Goal: Information Seeking & Learning: Learn about a topic

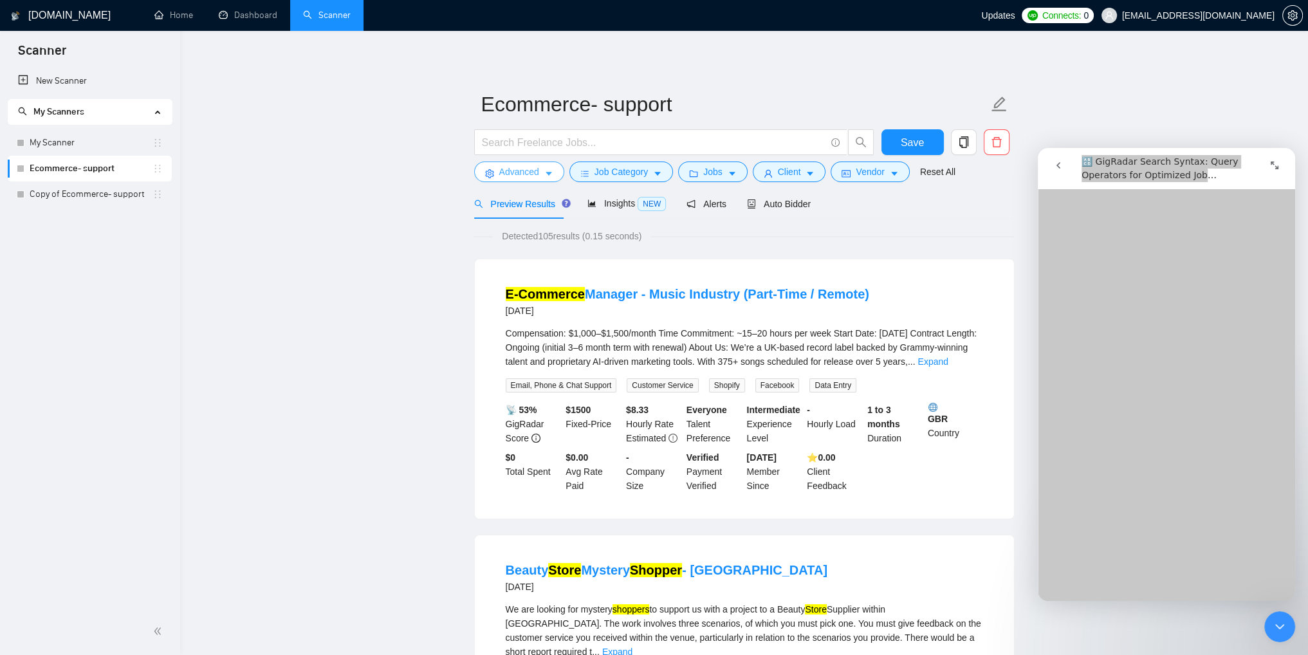
click at [544, 176] on icon "caret-down" at bounding box center [548, 173] width 9 height 9
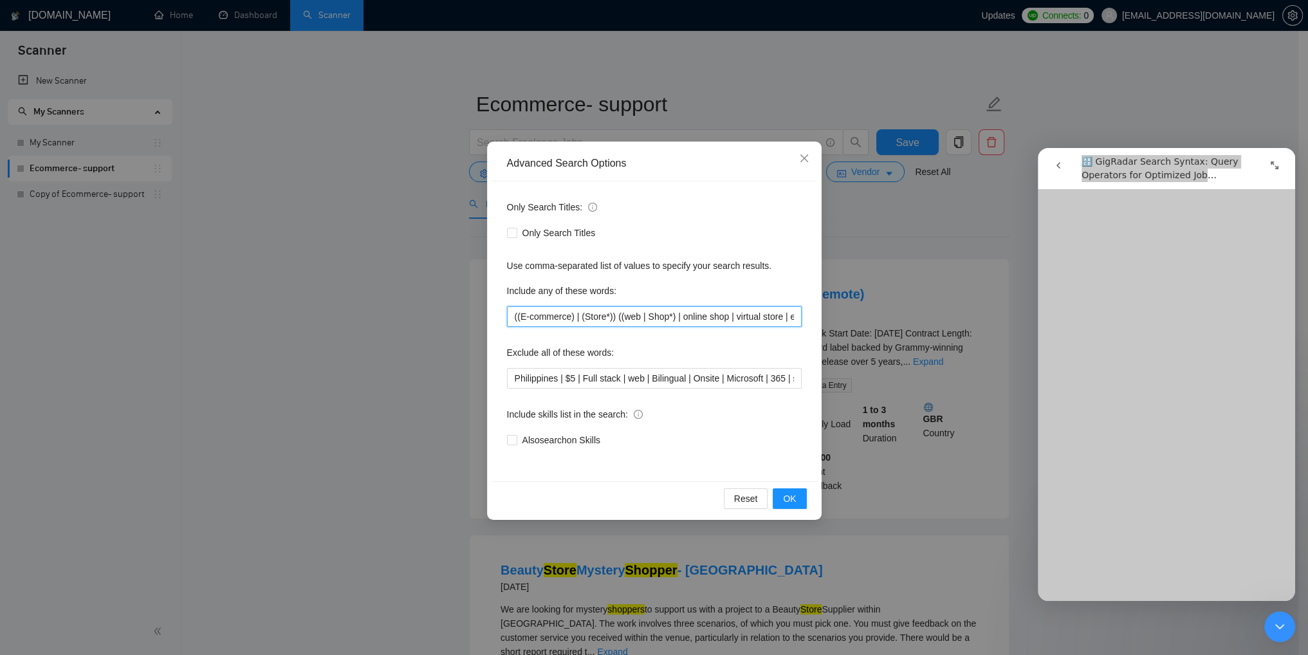
click at [671, 324] on input "((E-commerce) | (Store*)) ((web | Shop*) | online shop | virtual store | e-shop)" at bounding box center [654, 316] width 295 height 21
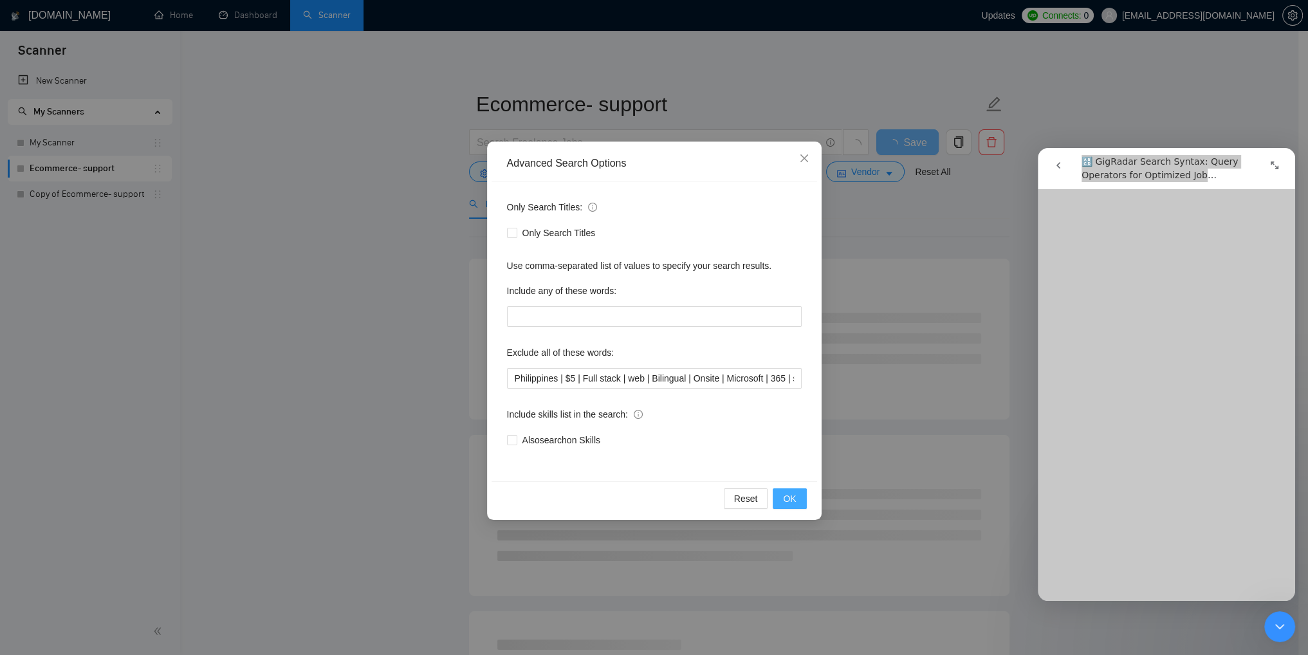
click at [788, 497] on span "OK" at bounding box center [789, 499] width 13 height 14
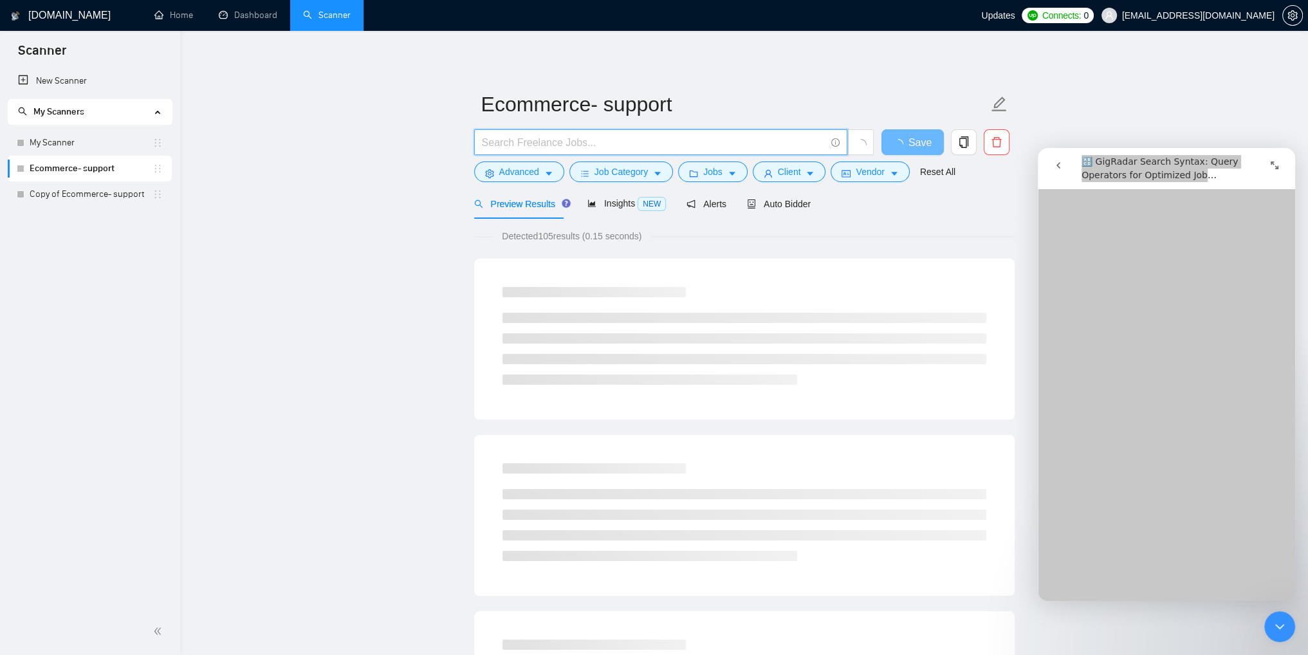
click at [531, 148] on input "text" at bounding box center [654, 143] width 344 height 16
paste input "((E-commerce) | (Store*)) ((web | Shop*) | online shop | virtual store | e-shop)"
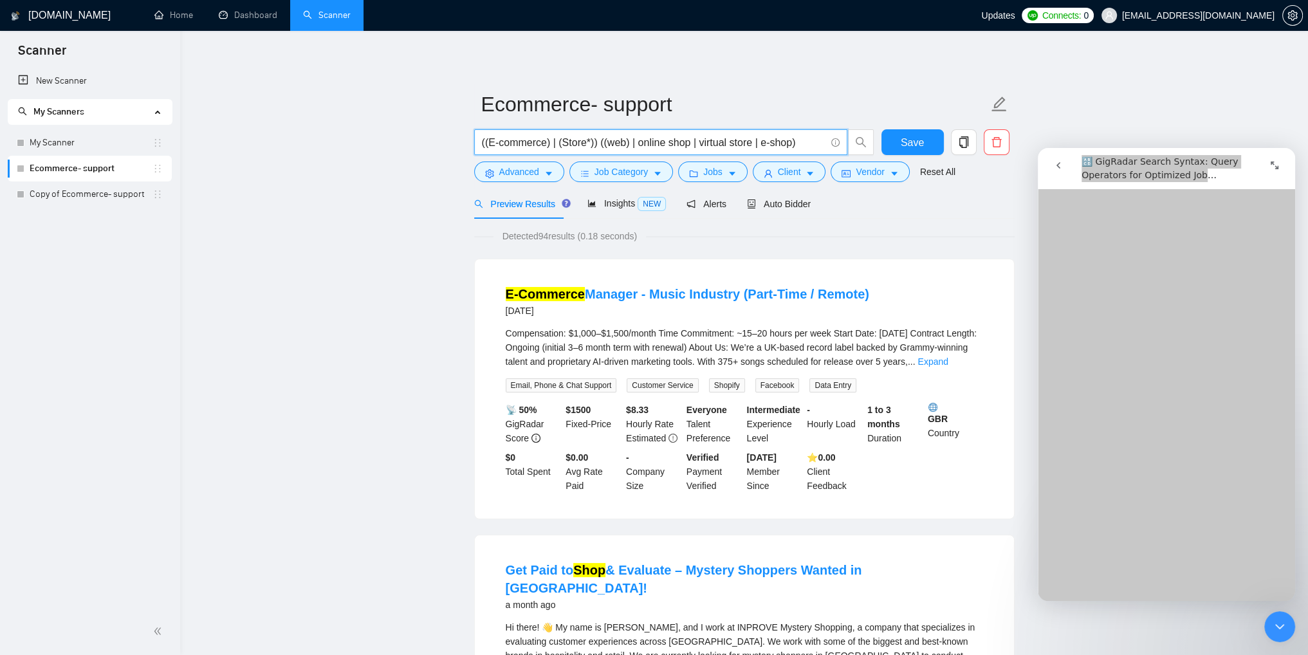
drag, startPoint x: 602, startPoint y: 142, endPoint x: 603, endPoint y: 153, distance: 10.3
click at [602, 144] on input "((E-commerce) | (Store*)) ((web) | online shop | virtual store | e-shop)" at bounding box center [654, 143] width 344 height 16
type input "((E-commerce) | (Store*)) ((web) | online shop | virtual store | e-shop)"
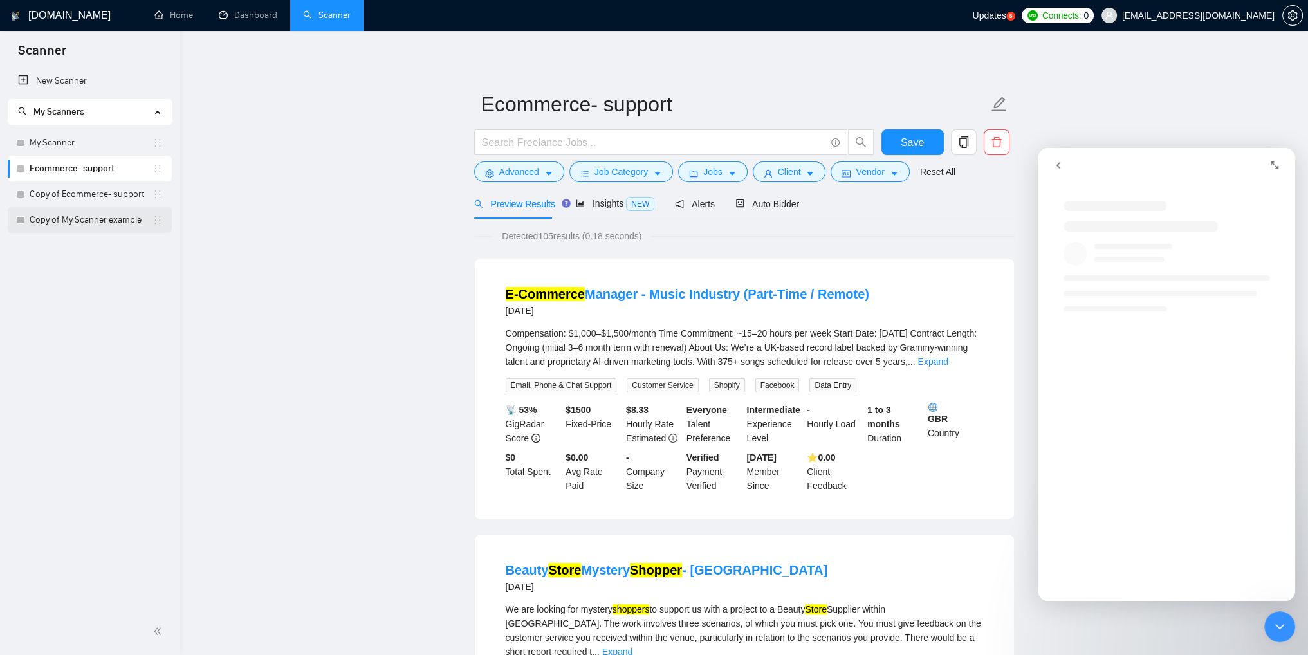
click at [41, 219] on link "Copy of My Scanner example" at bounding box center [91, 220] width 123 height 26
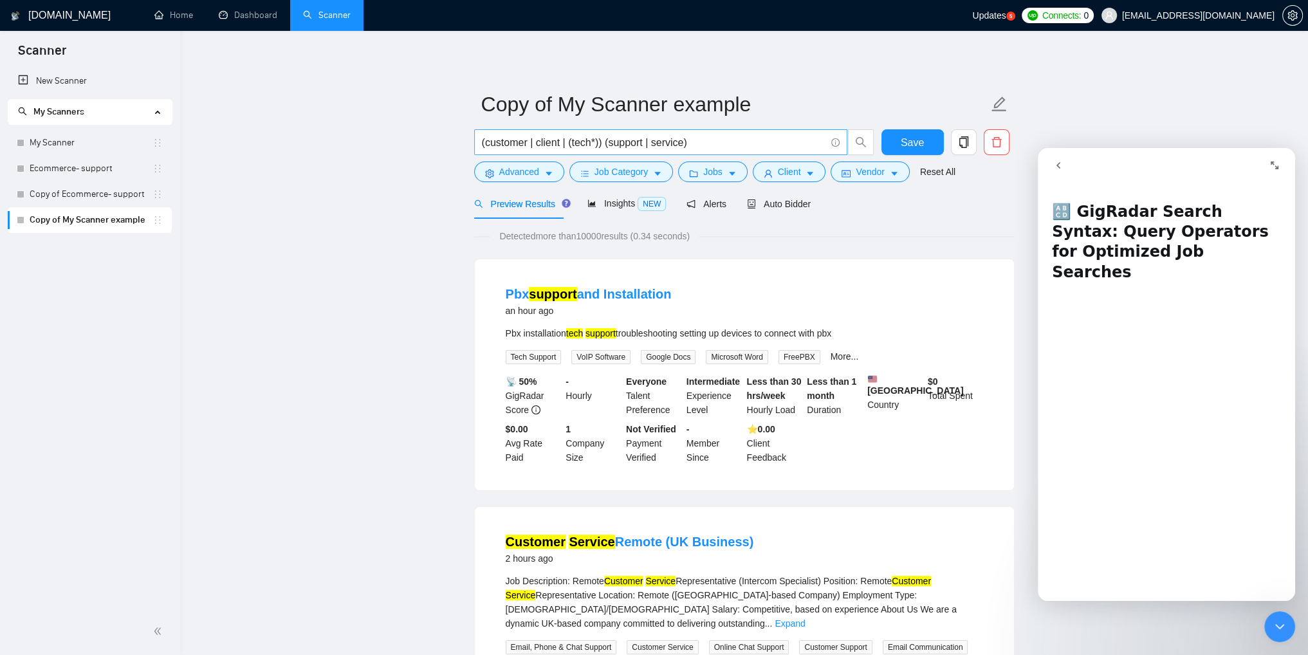
click at [600, 142] on input "(customer | client | (tech*)) (support | service)" at bounding box center [654, 143] width 344 height 16
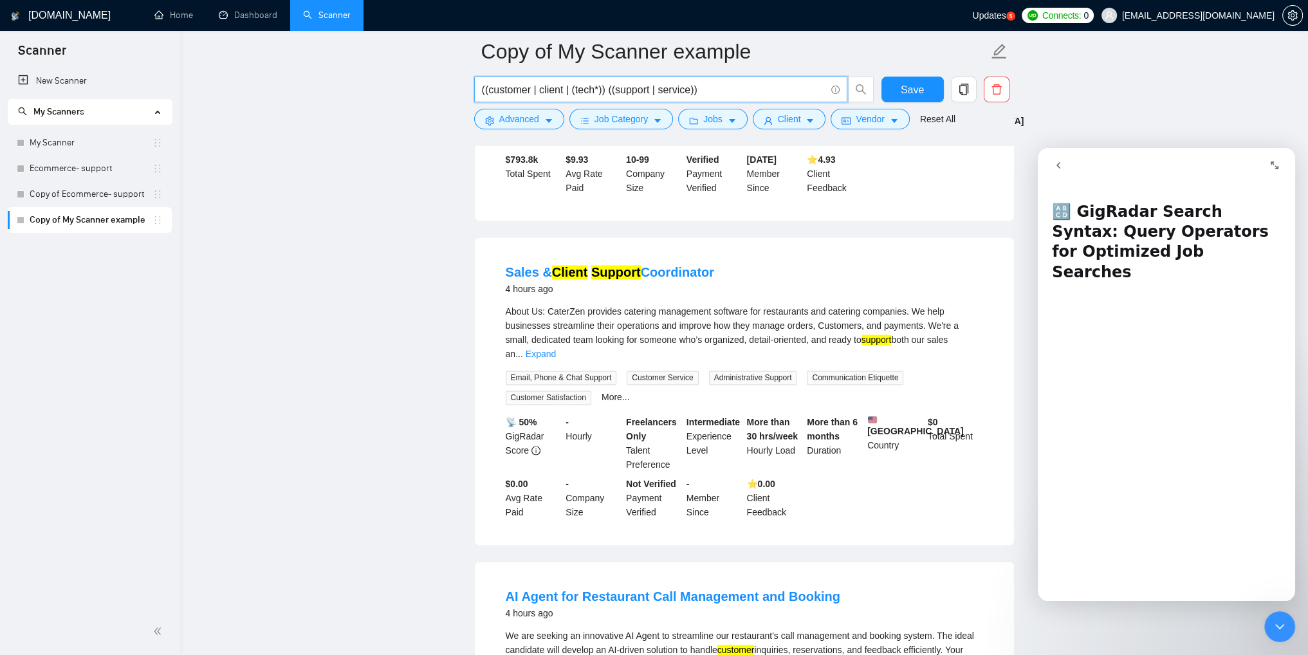
scroll to position [2612, 0]
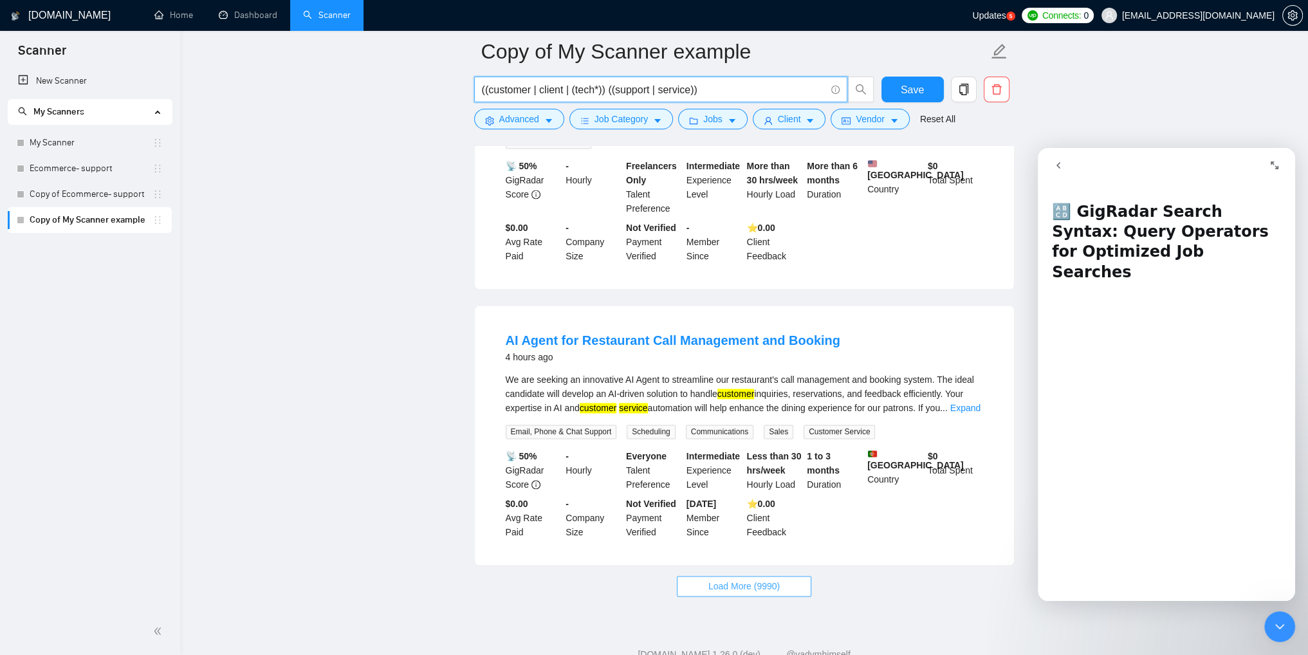
click at [740, 579] on span "Load More (9990)" at bounding box center [744, 586] width 71 height 14
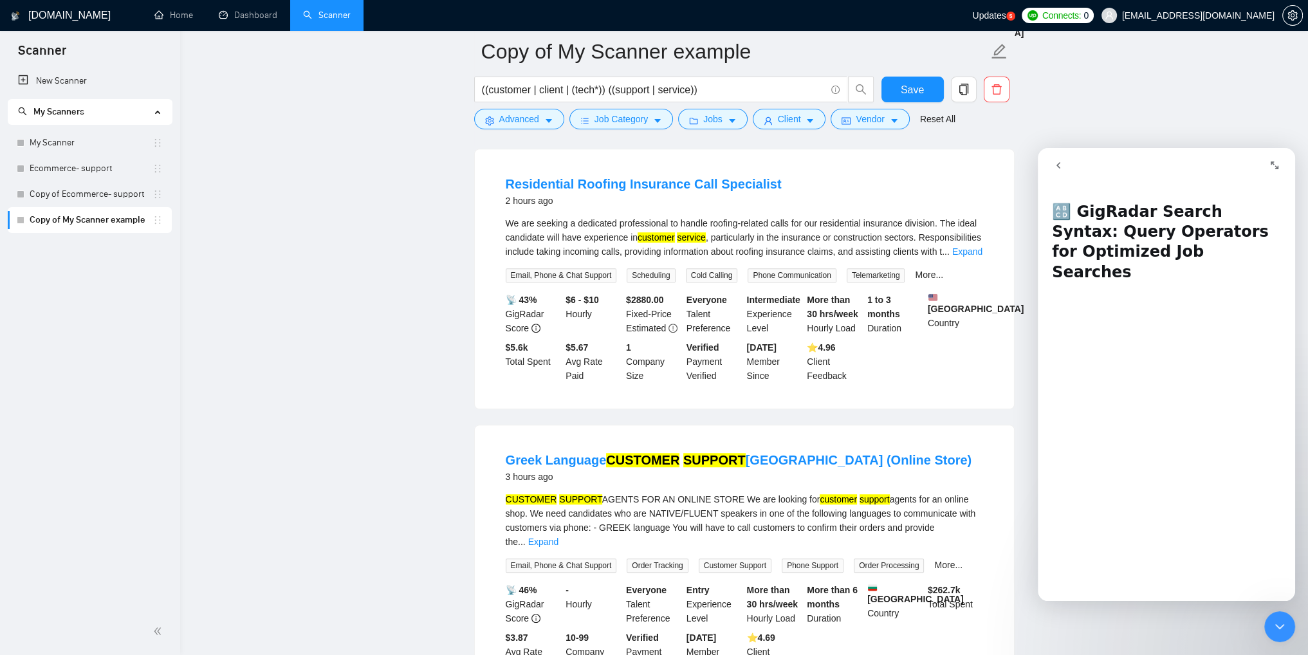
scroll to position [1131, 0]
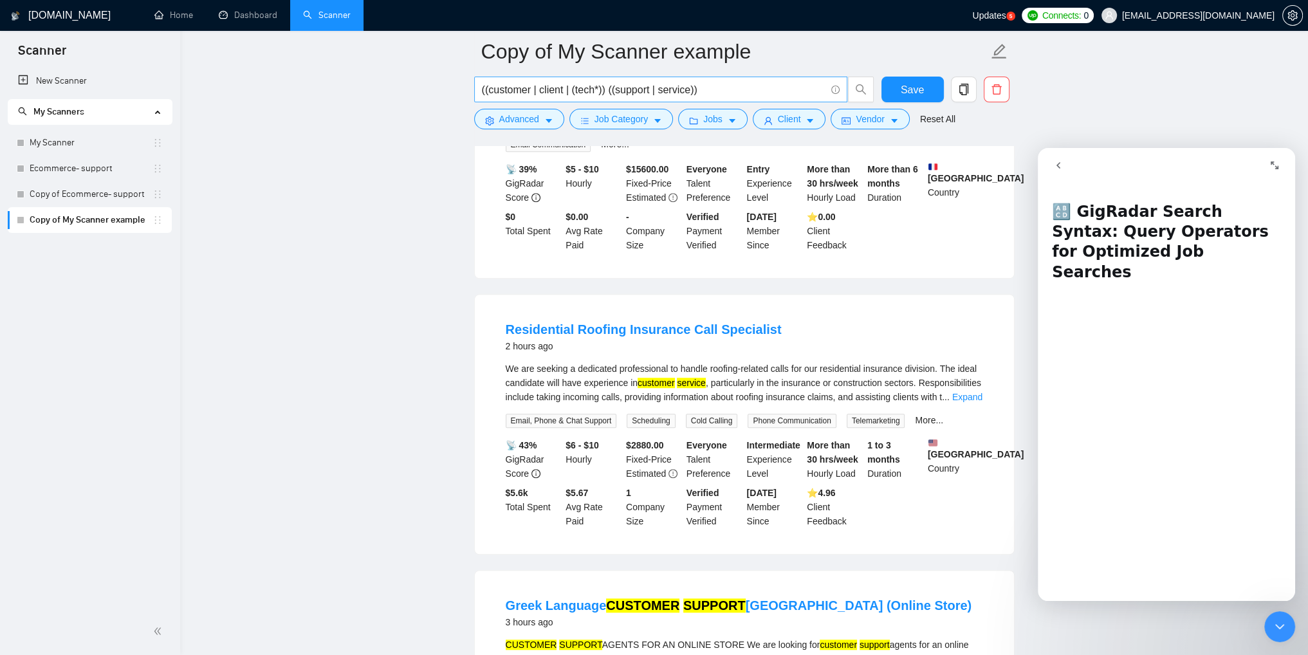
click at [708, 80] on span "((customer | client | (tech*)) ((support | service))" at bounding box center [660, 90] width 373 height 26
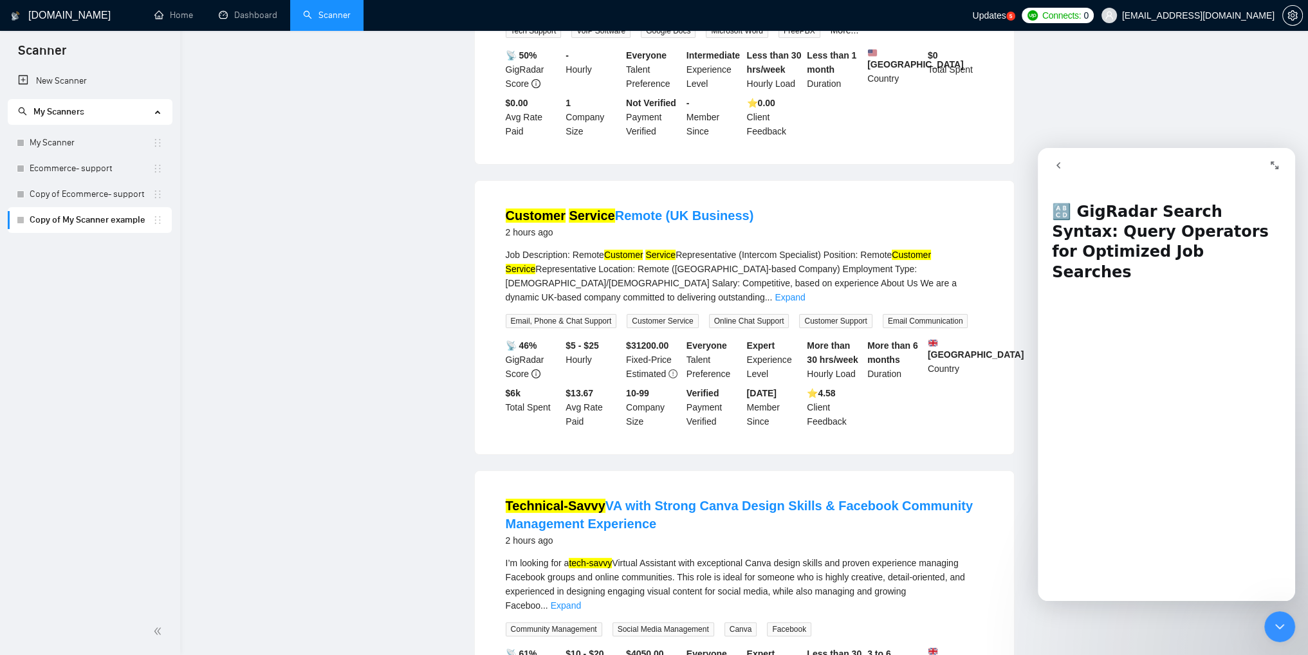
scroll to position [0, 0]
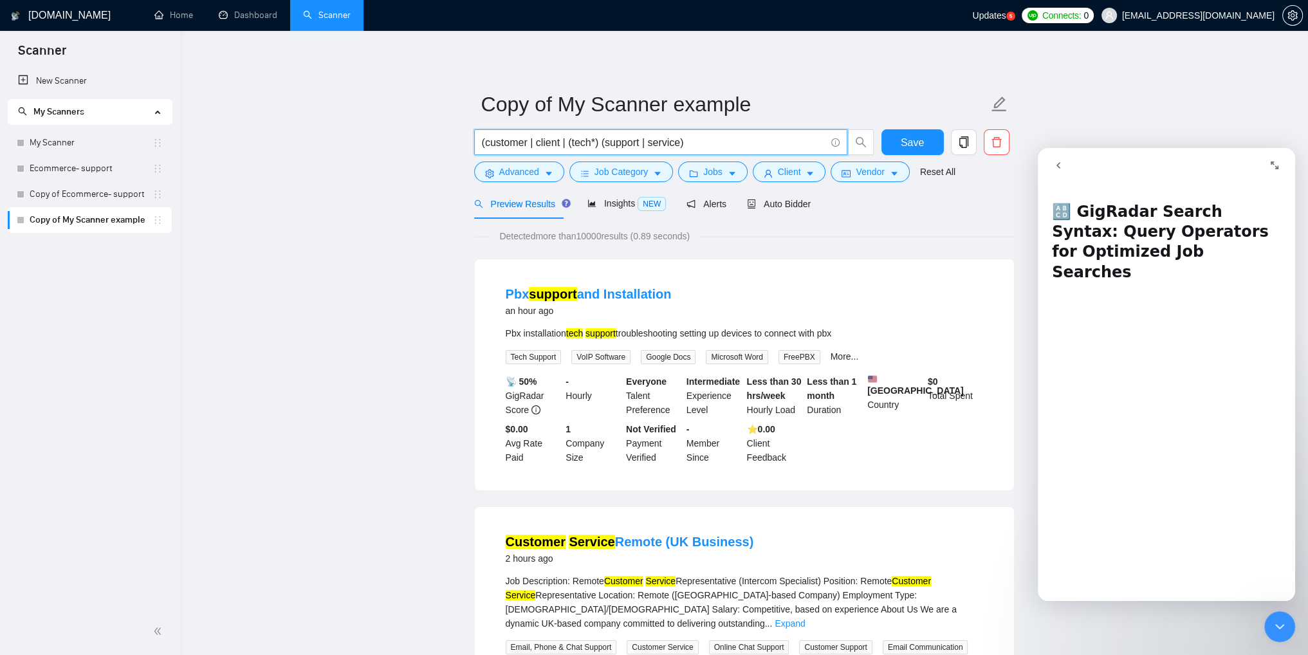
click at [731, 141] on input "(customer | client | (tech*) (support | service)" at bounding box center [654, 143] width 344 height 16
type input "(customer | client | (tech*) (support | service)"
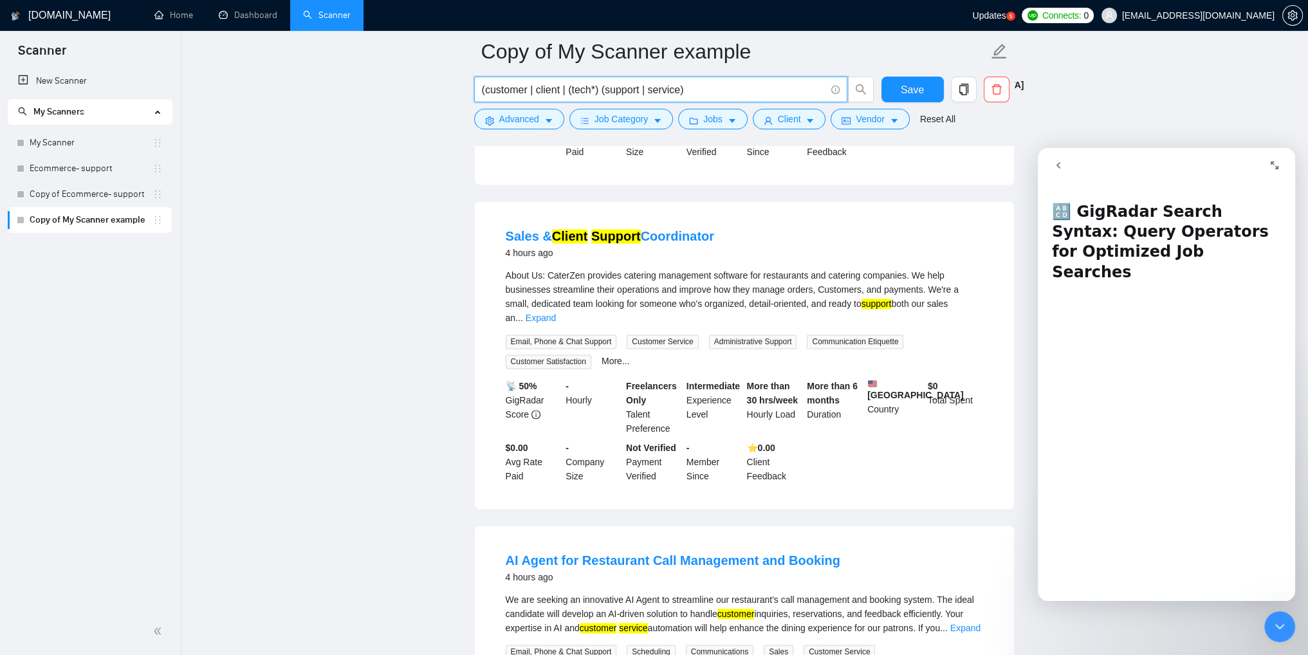
scroll to position [2612, 0]
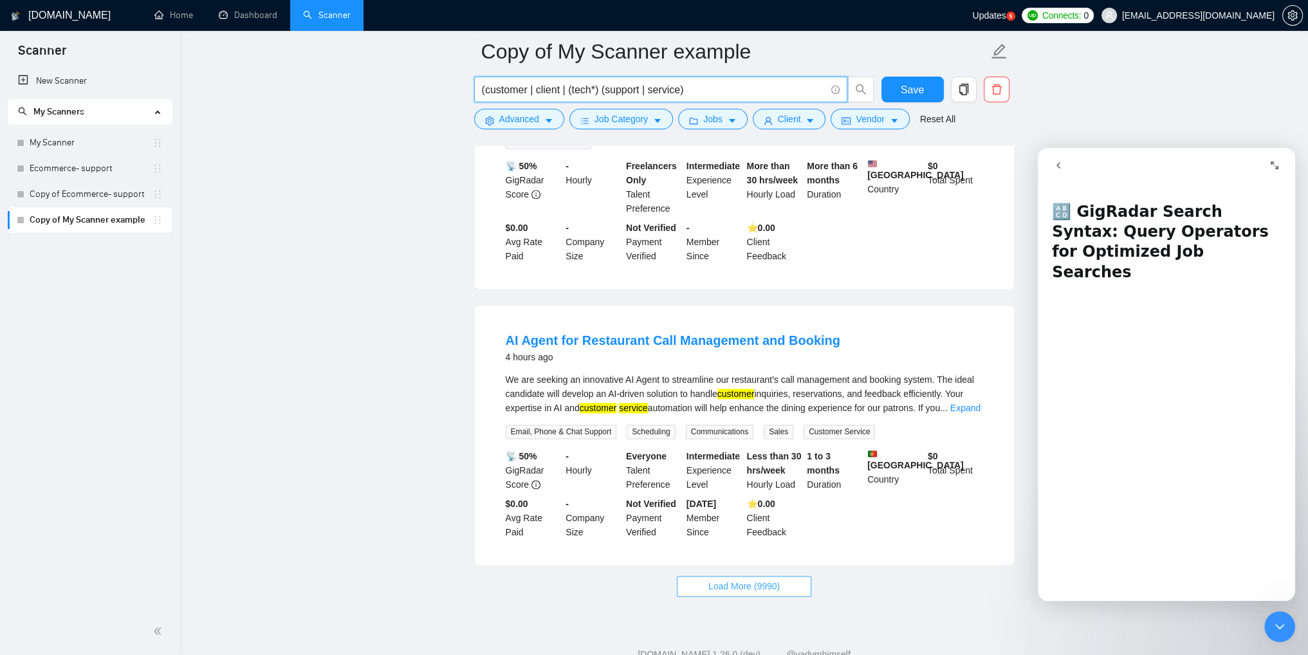
click at [761, 579] on span "Load More (9990)" at bounding box center [744, 586] width 71 height 14
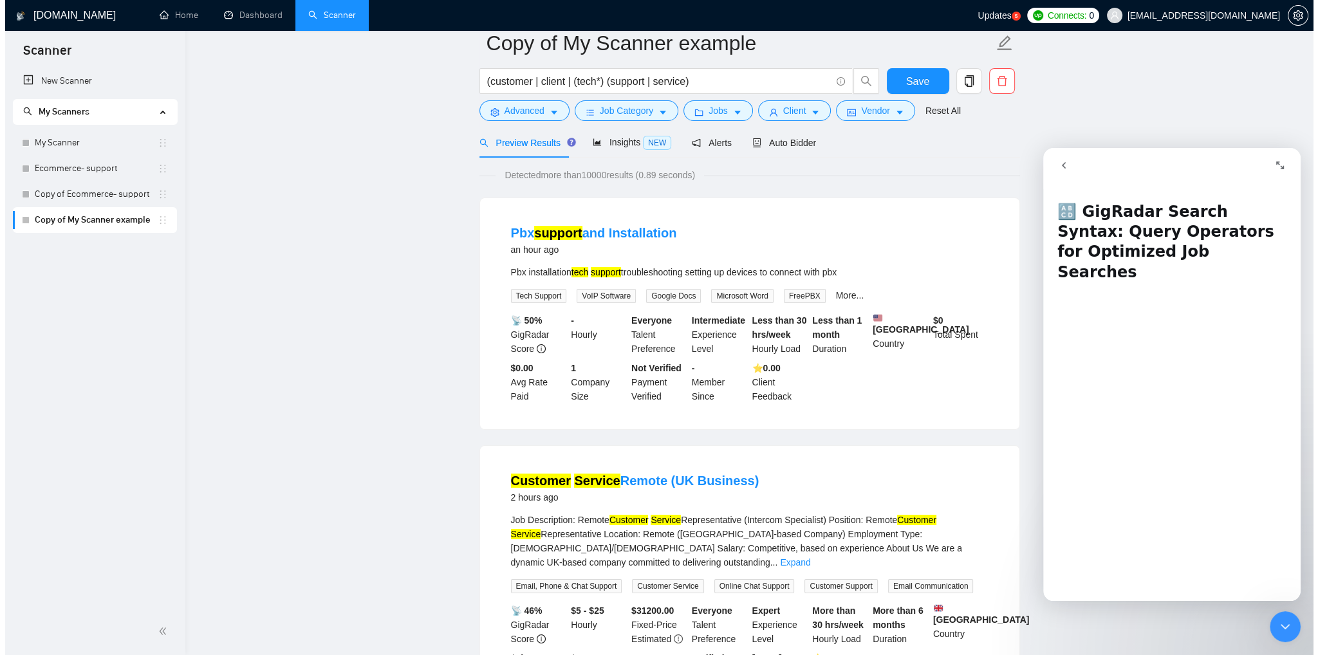
scroll to position [0, 0]
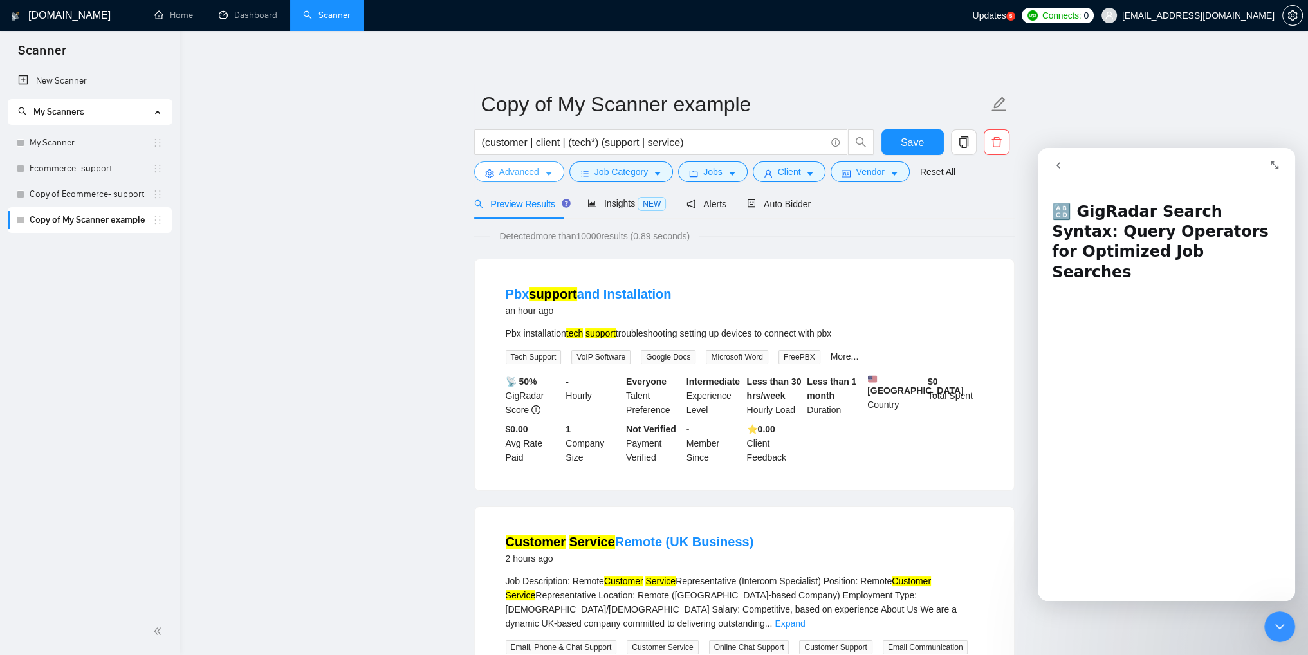
click at [536, 177] on span "Advanced" at bounding box center [519, 172] width 40 height 14
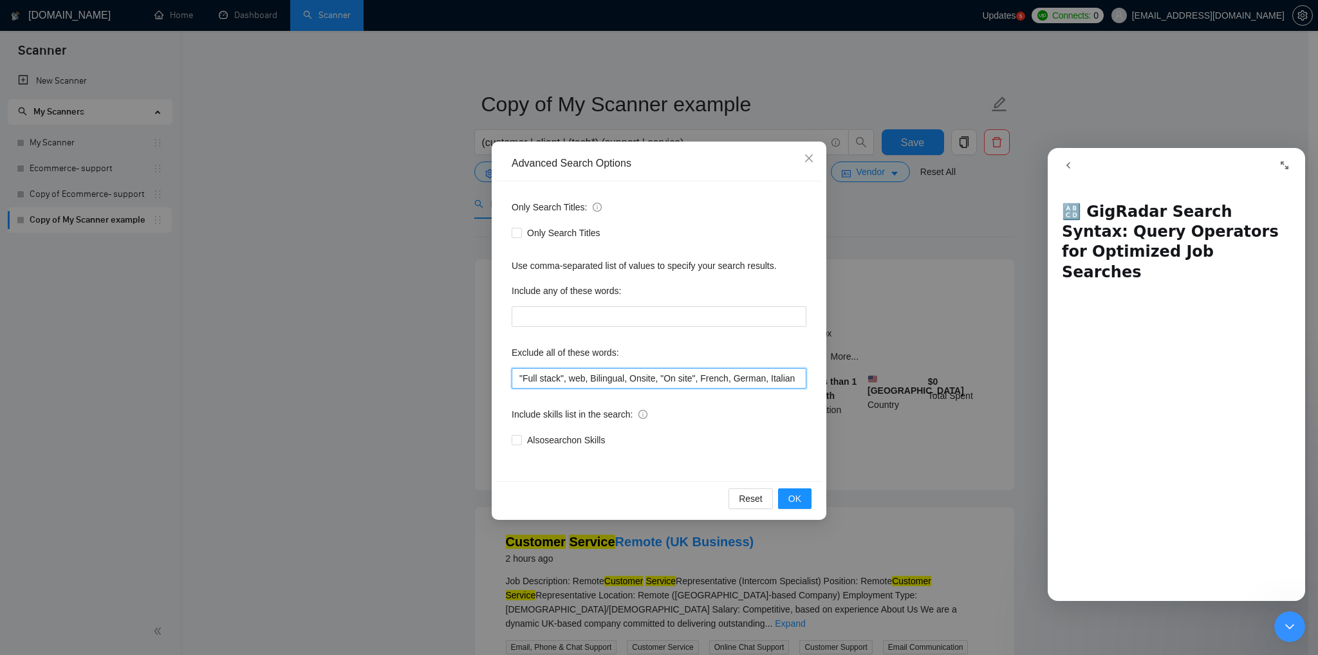
click at [783, 384] on input ""Full stack", web, Bilingual, Onsite, "On site", French, German, Italian" at bounding box center [659, 378] width 295 height 21
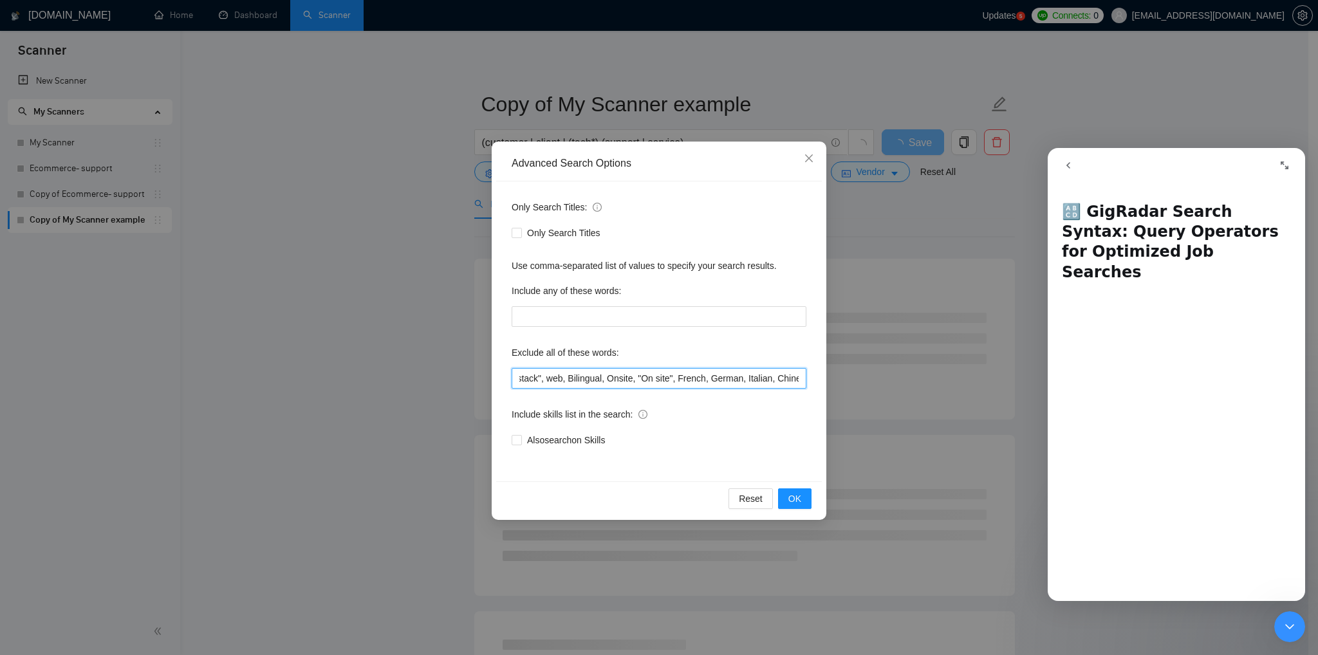
scroll to position [0, 24]
type input ""Full stack", web, Bilingual, Onsite, "On site", French, German, Italian, Chine…"
click at [795, 501] on span "OK" at bounding box center [794, 499] width 13 height 14
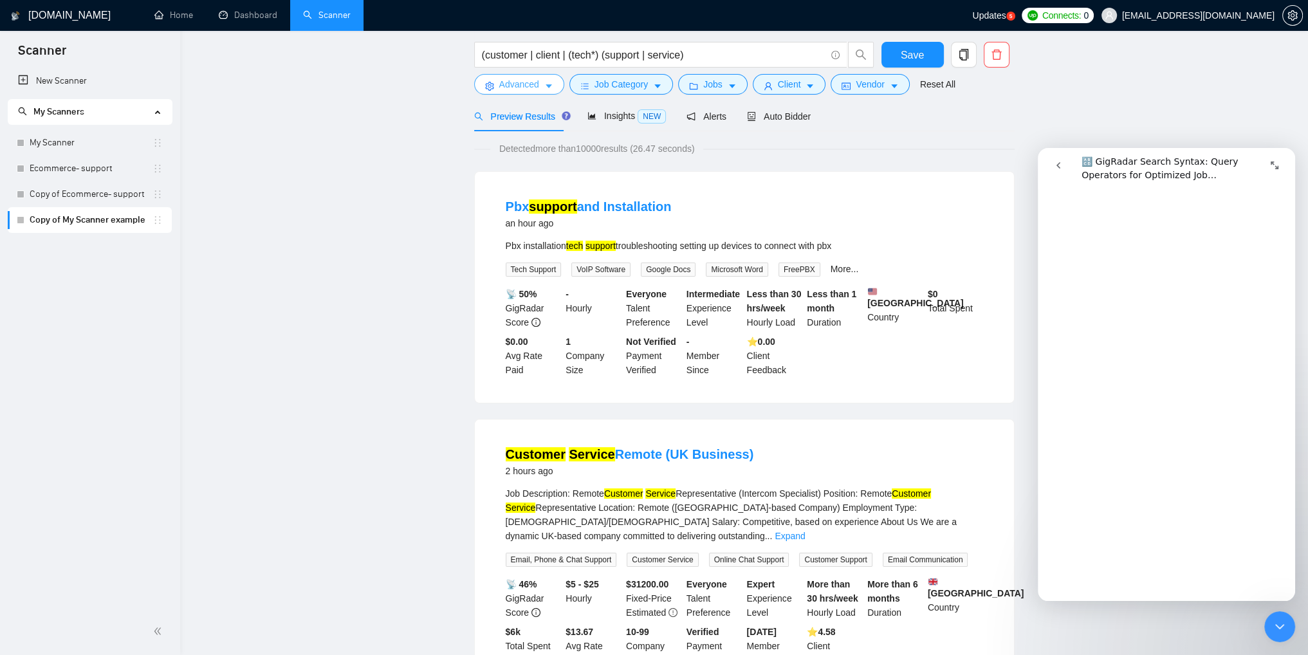
scroll to position [0, 0]
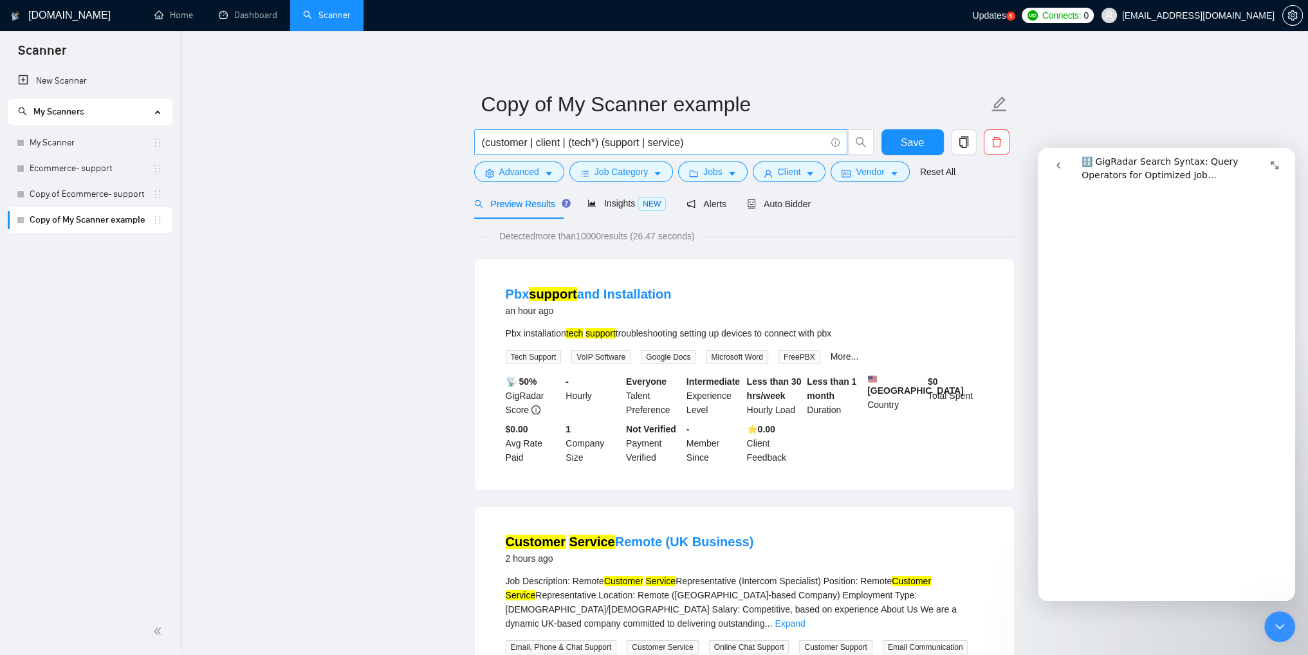
click at [679, 144] on input "(customer | client | (tech*) (support | service)" at bounding box center [654, 143] width 344 height 16
click at [713, 140] on input "(customer | client | (tech*) (support | service | microsoft)" at bounding box center [654, 143] width 344 height 16
drag, startPoint x: 687, startPoint y: 142, endPoint x: 728, endPoint y: 145, distance: 41.9
click at [728, 145] on input "(customer | client | (tech*) (support | service | microsoft)" at bounding box center [654, 143] width 344 height 16
click at [594, 142] on input "(customer | client | (tech*) (support | service | microsoft)" at bounding box center [654, 143] width 344 height 16
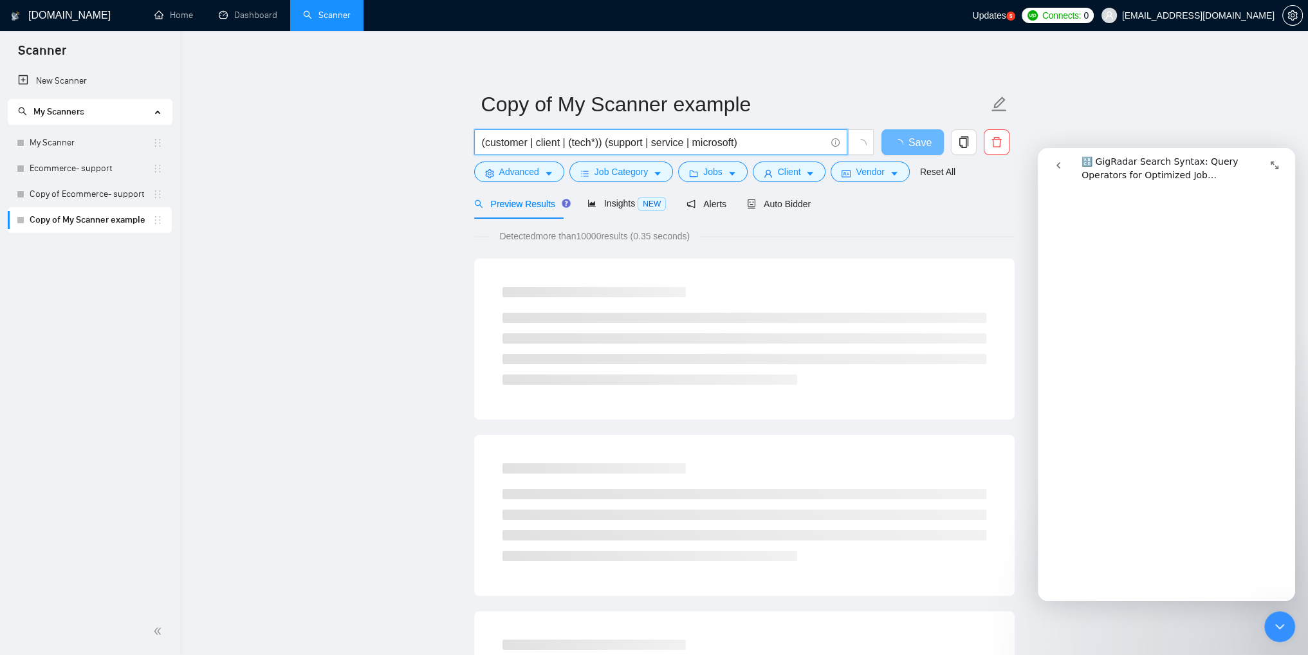
click at [526, 145] on input "(customer | client | (tech*)) (support | service | microsoft)" at bounding box center [654, 143] width 344 height 16
paste input "microsoft"
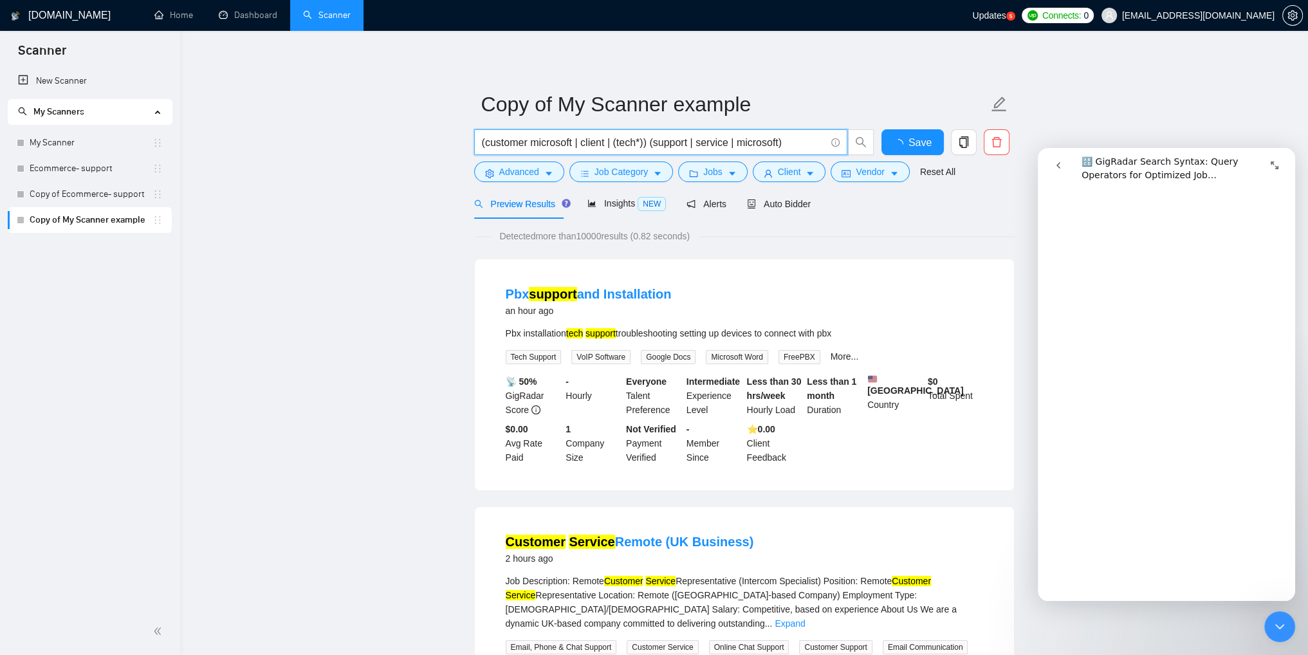
click at [529, 140] on input "(customer microsoft | client | (tech*)) (support | service | microsoft)" at bounding box center [654, 143] width 344 height 16
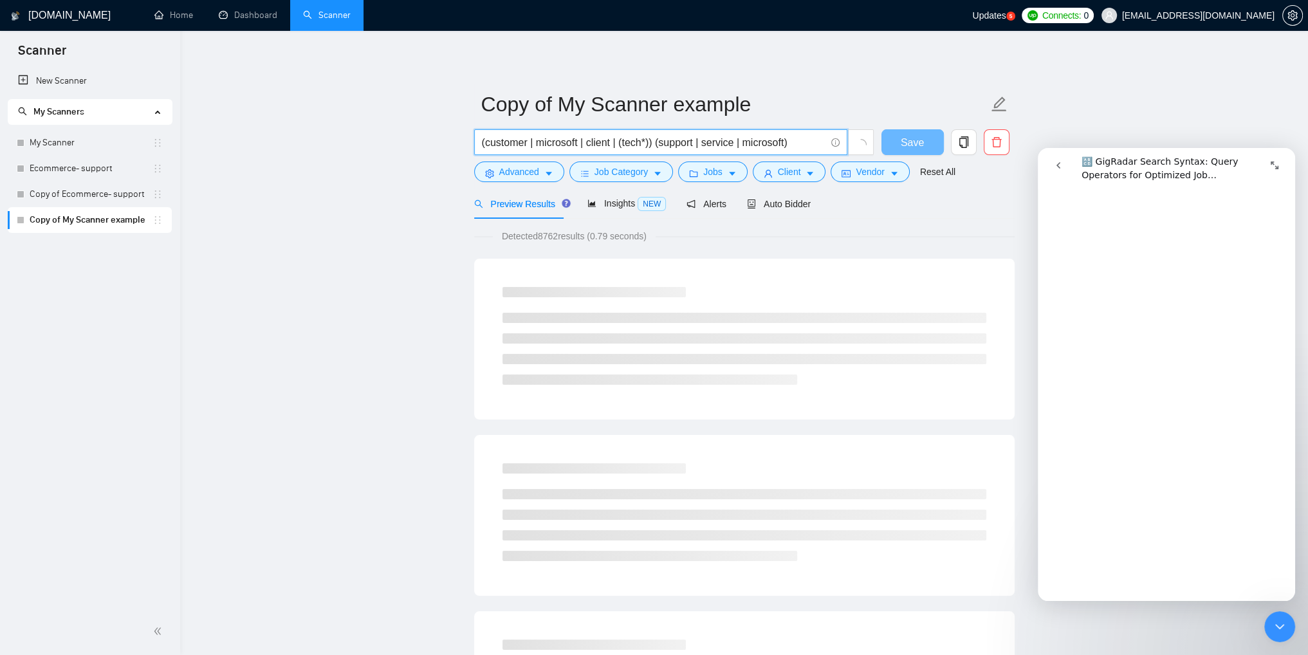
click at [783, 142] on input "(customer | microsoft | client | (tech*)) (support | service | microsoft)" at bounding box center [654, 143] width 344 height 16
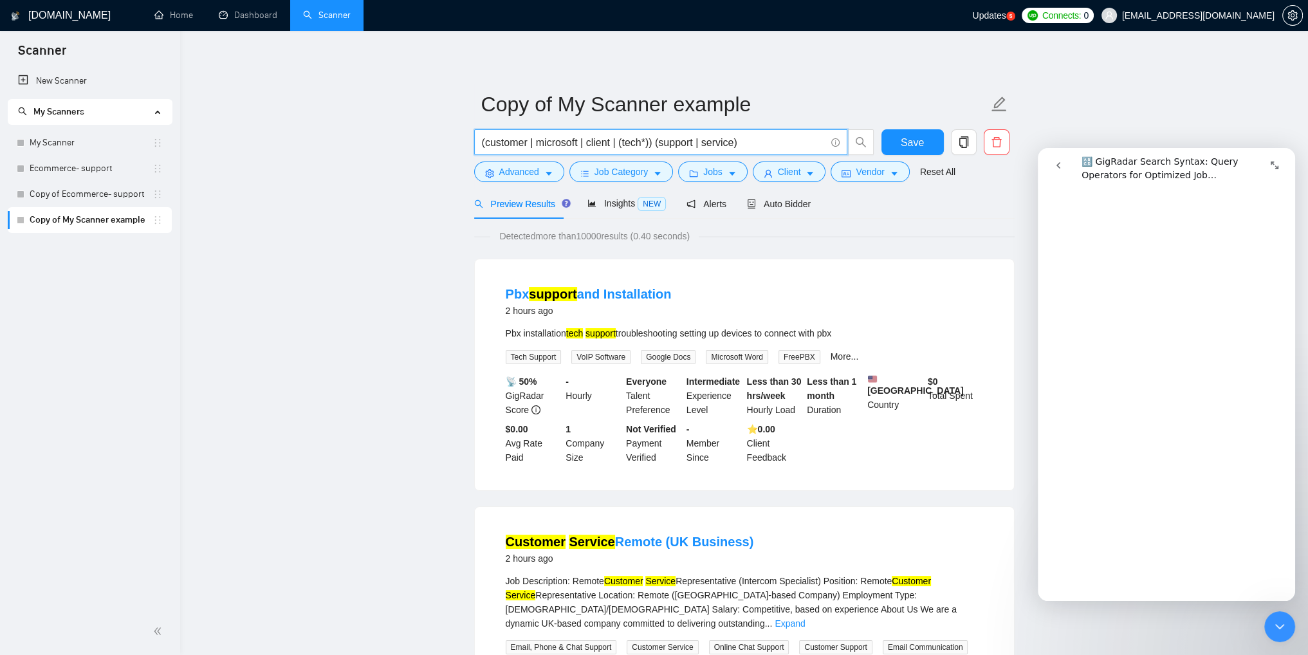
click at [755, 145] on input "(customer | microsoft | client | (tech*)) (support | service)" at bounding box center [654, 143] width 344 height 16
click at [904, 153] on button "Save" at bounding box center [913, 142] width 62 height 26
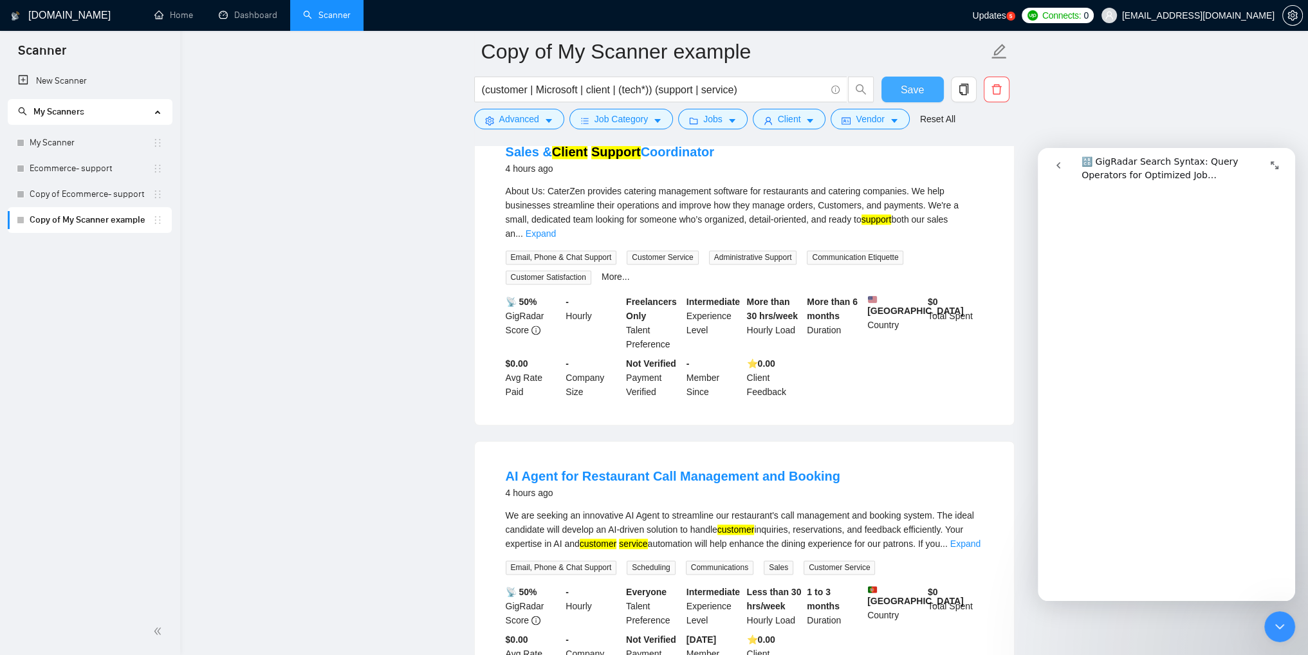
scroll to position [2612, 0]
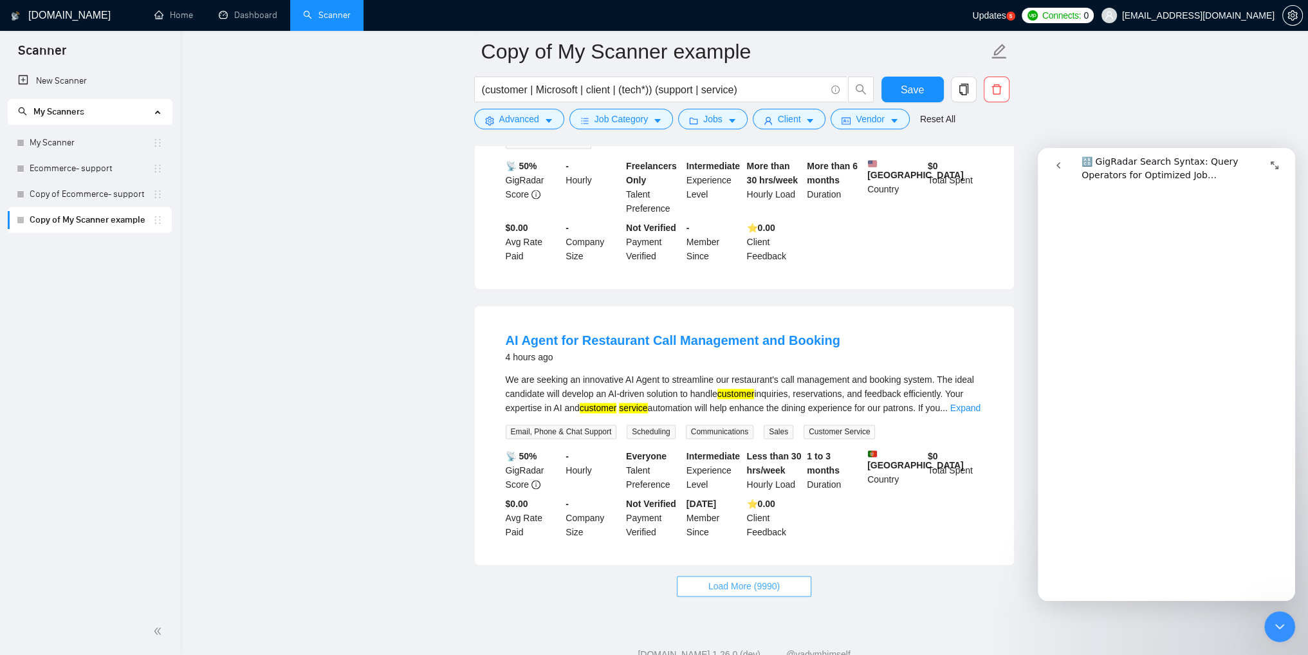
click at [770, 579] on span "Load More (9990)" at bounding box center [744, 586] width 71 height 14
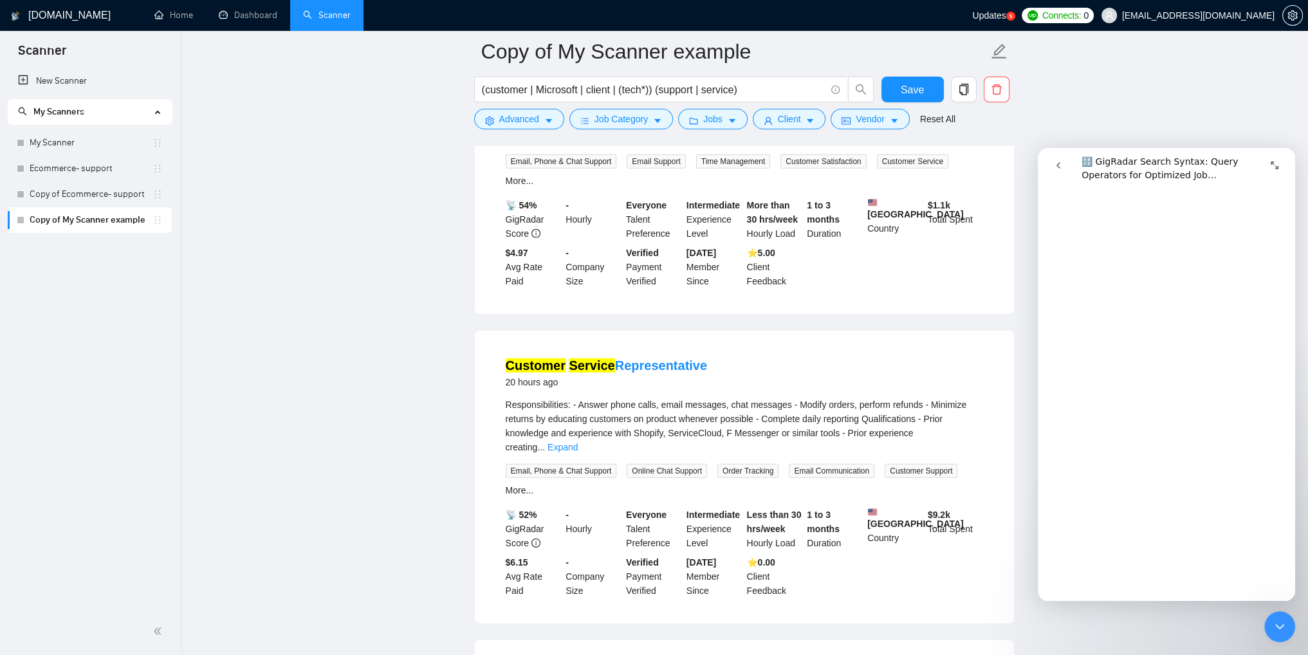
scroll to position [5437, 0]
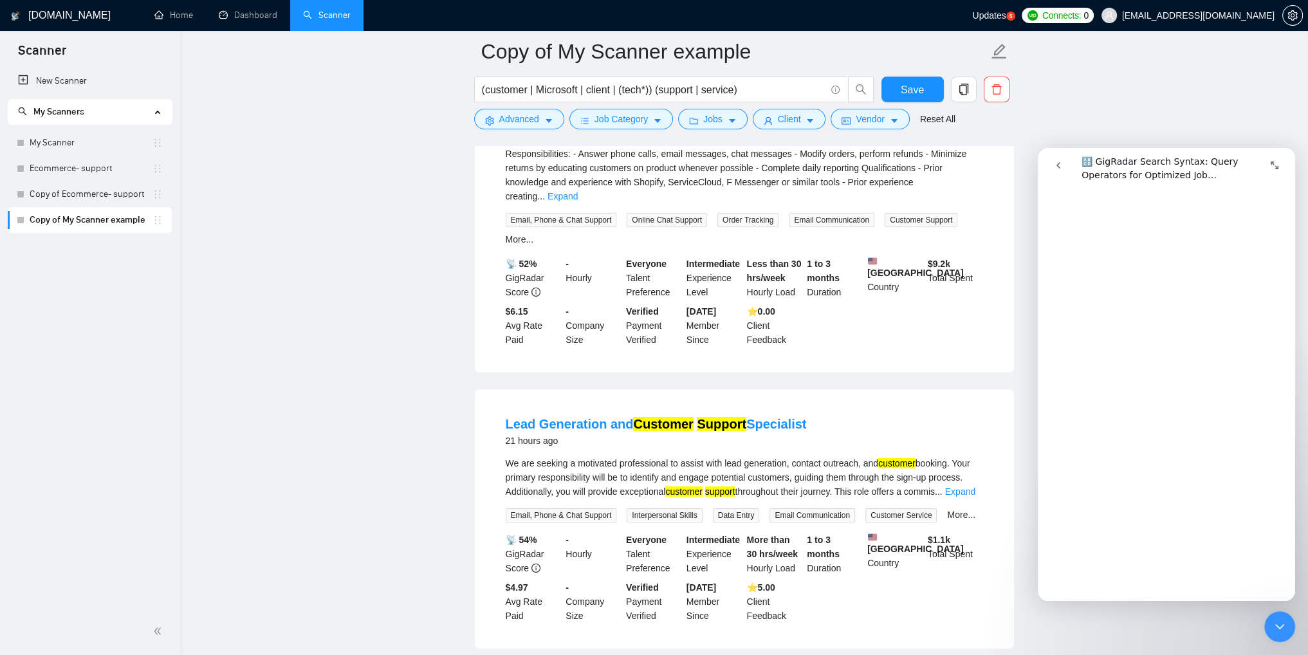
click at [732, 91] on input "(customer | Microsoft | client | (tech*)) (support | service)" at bounding box center [654, 90] width 344 height 16
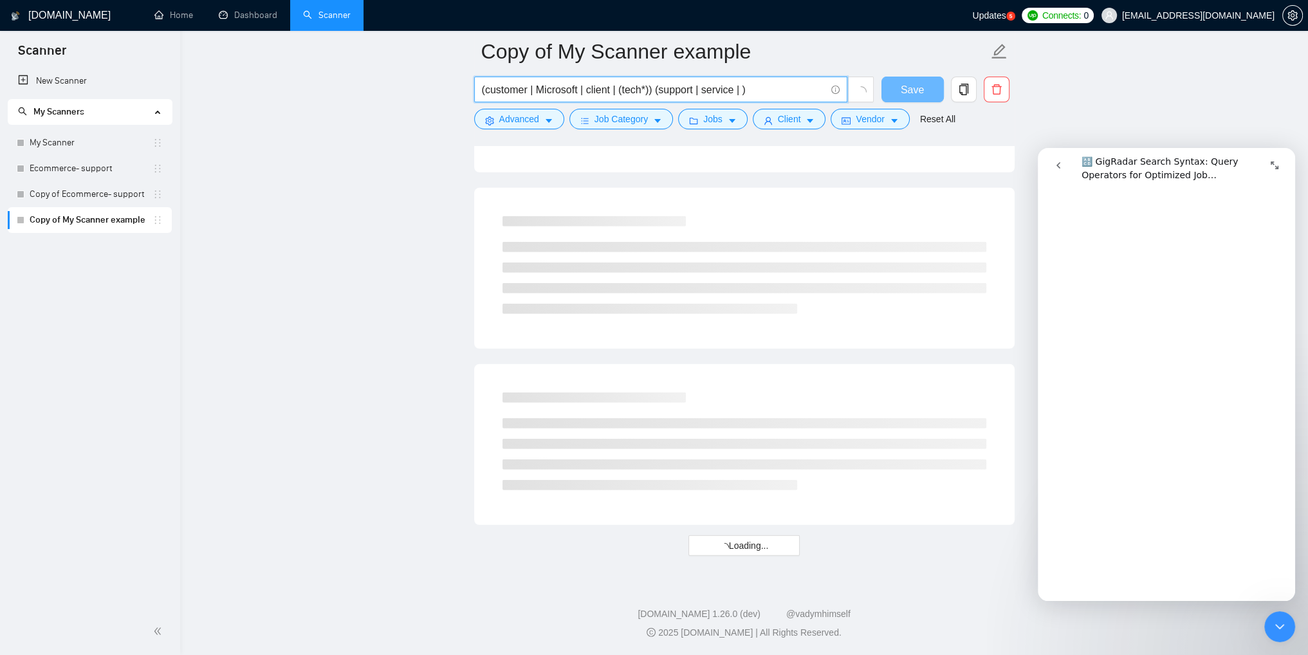
scroll to position [5019, 0]
click at [579, 91] on input "(customer | Microsoft | client | (tech*)) (support | service | 365)" at bounding box center [654, 90] width 344 height 16
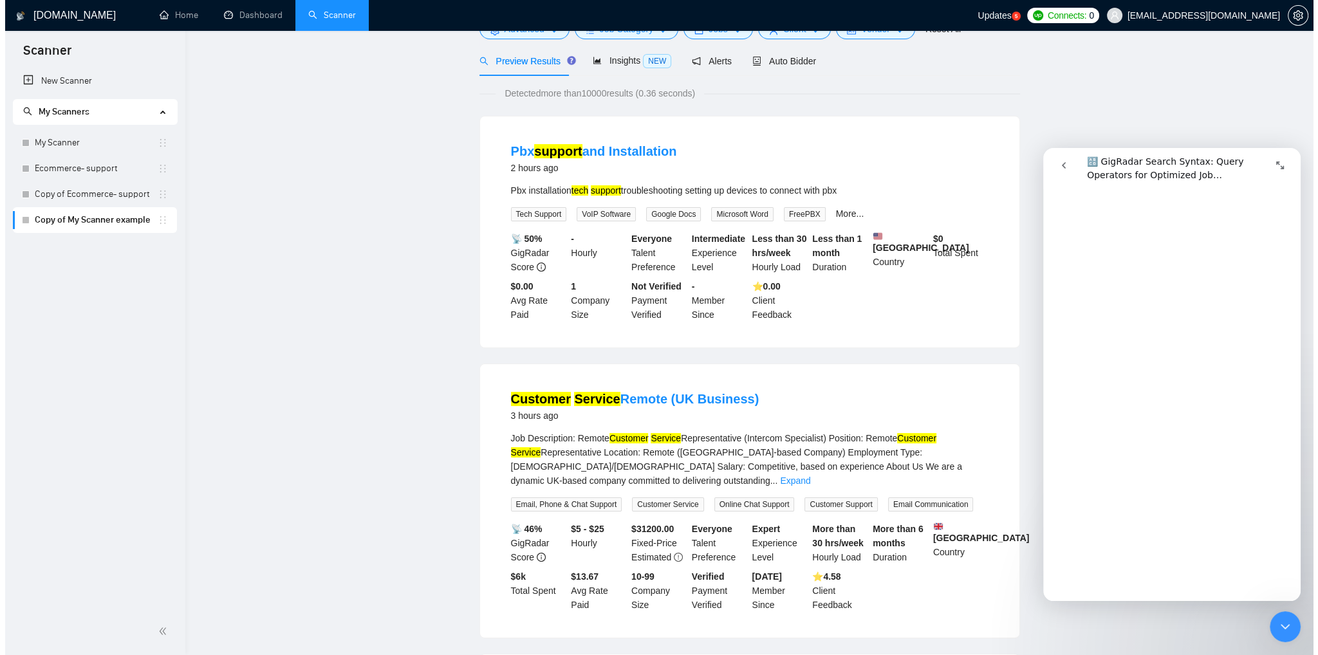
scroll to position [0, 0]
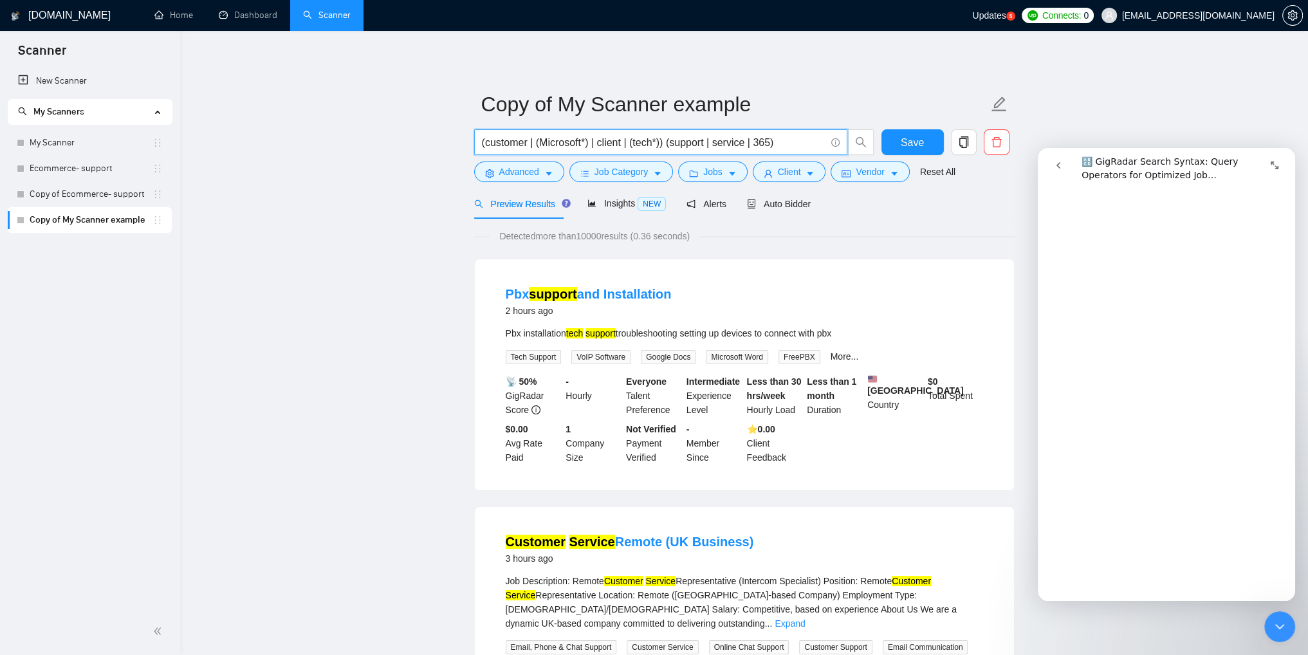
click at [795, 144] on input "(customer | (Microsoft*) | client | (tech*)) (support | service | 365)" at bounding box center [654, 143] width 344 height 16
click at [530, 172] on span "Advanced" at bounding box center [519, 172] width 40 height 14
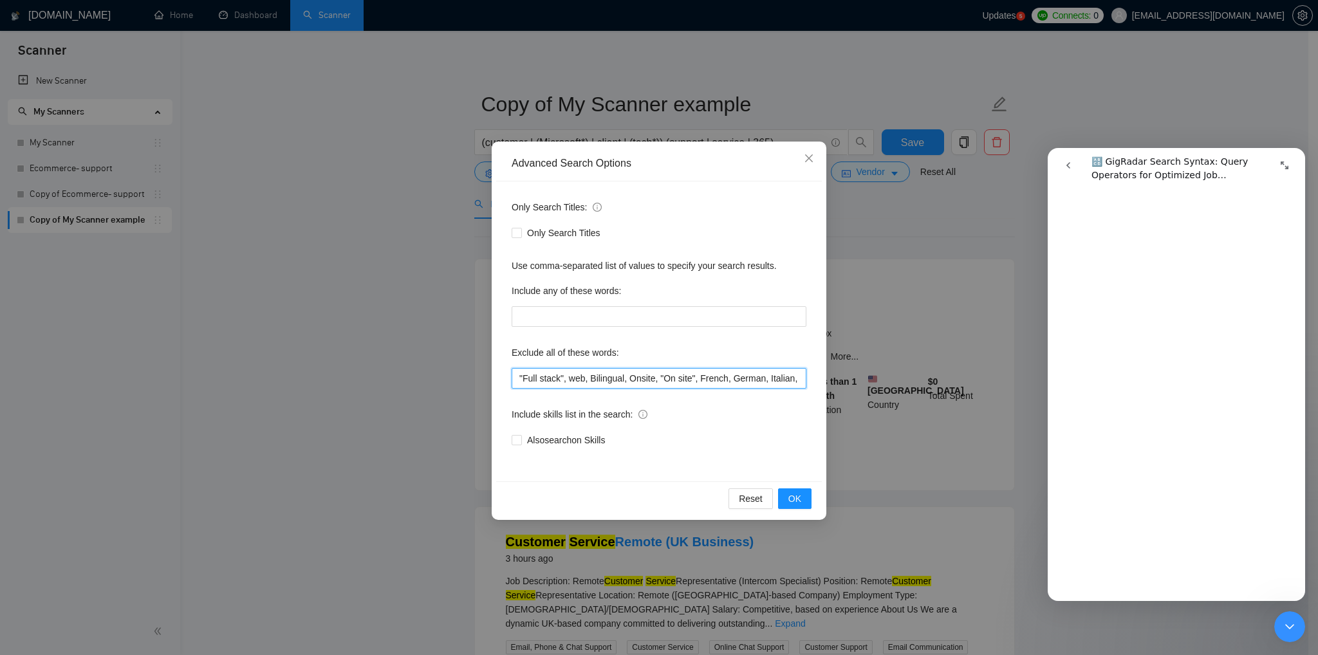
click at [599, 384] on input ""Full stack", web, Bilingual, Onsite, "On site", French, German, Italian, Chine…" at bounding box center [659, 378] width 295 height 21
click at [807, 157] on icon "close" at bounding box center [809, 158] width 8 height 8
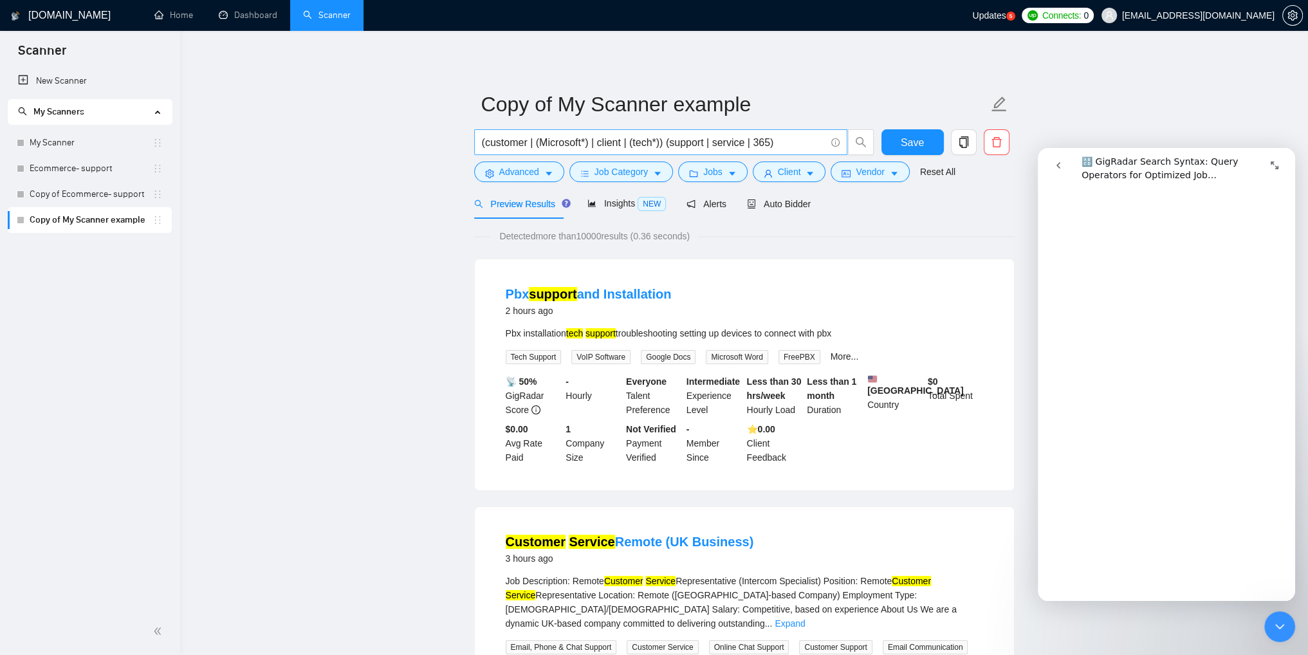
click at [756, 145] on input "(customer | (Microsoft*) | client | (tech*)) (support | service | 365)" at bounding box center [654, 143] width 344 height 16
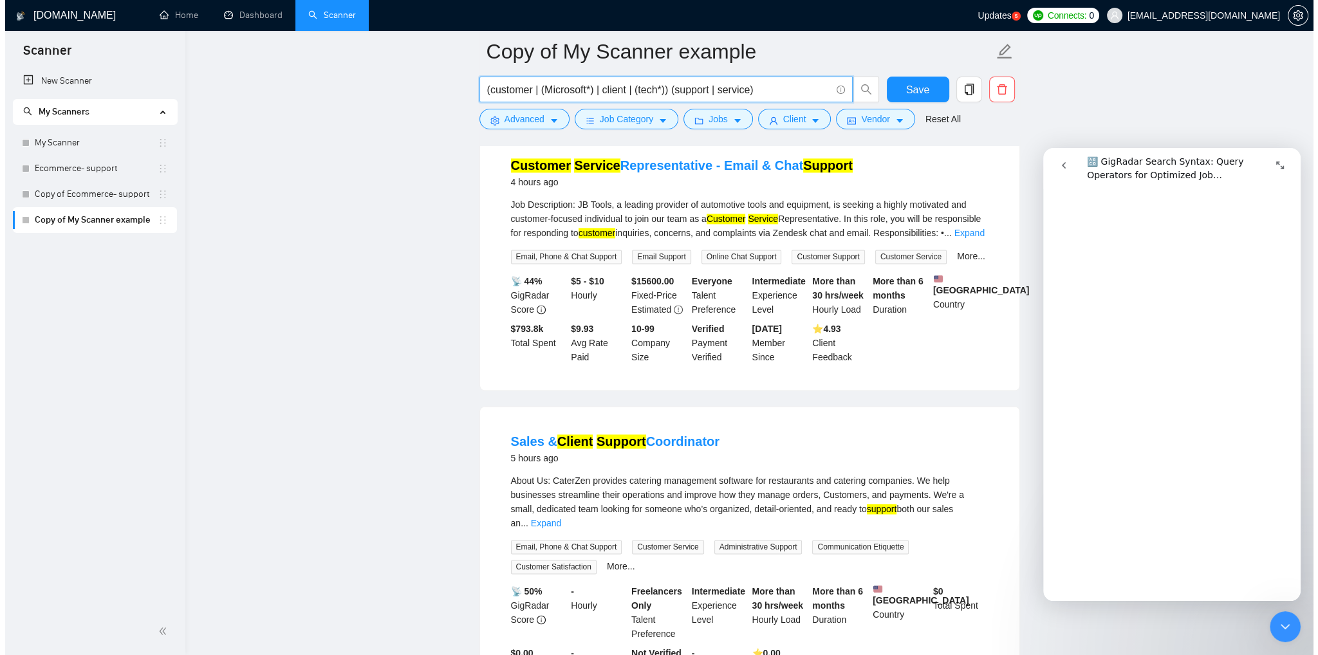
scroll to position [2621, 0]
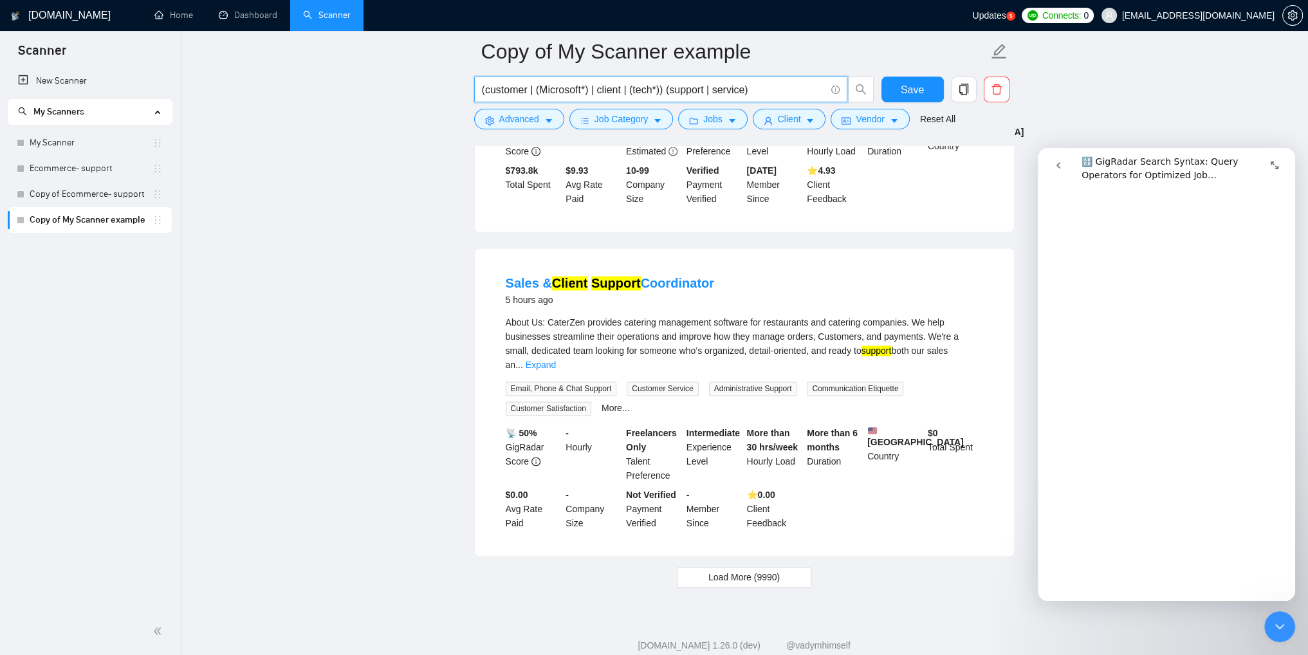
type input "(customer | (Microsoft*) | client | (tech*)) (support | service)"
click at [768, 570] on span "Load More (9990)" at bounding box center [744, 577] width 71 height 14
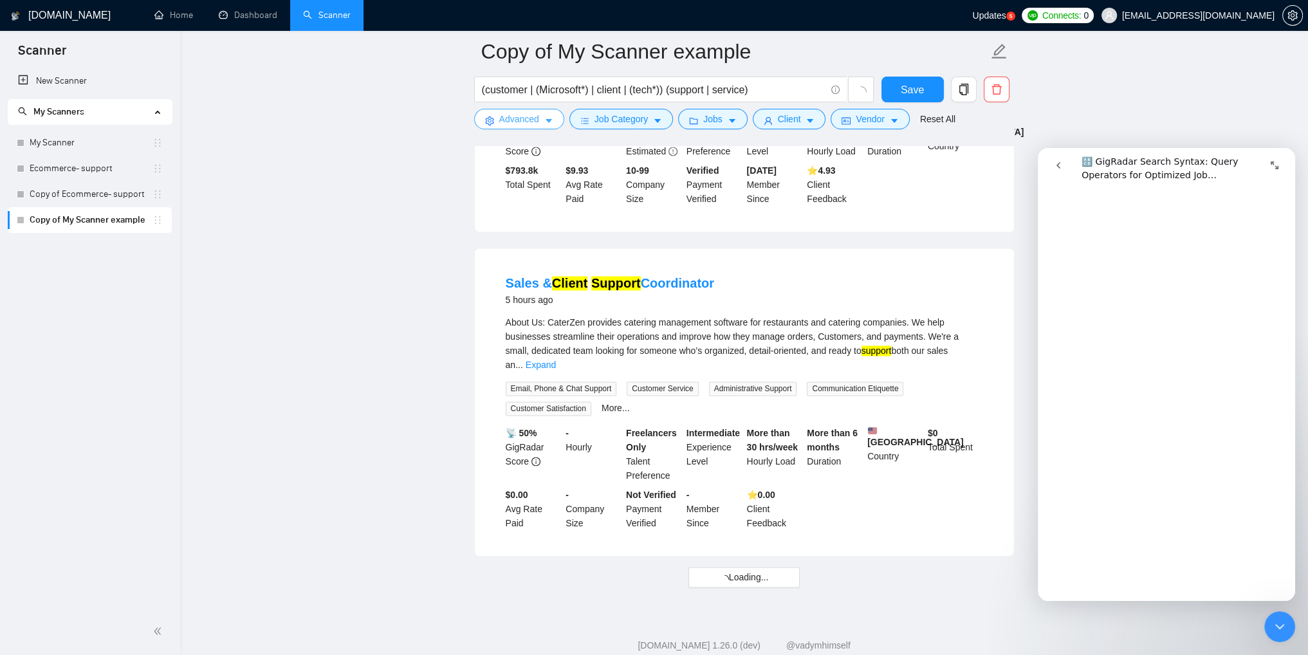
click at [535, 120] on span "Advanced" at bounding box center [519, 119] width 40 height 14
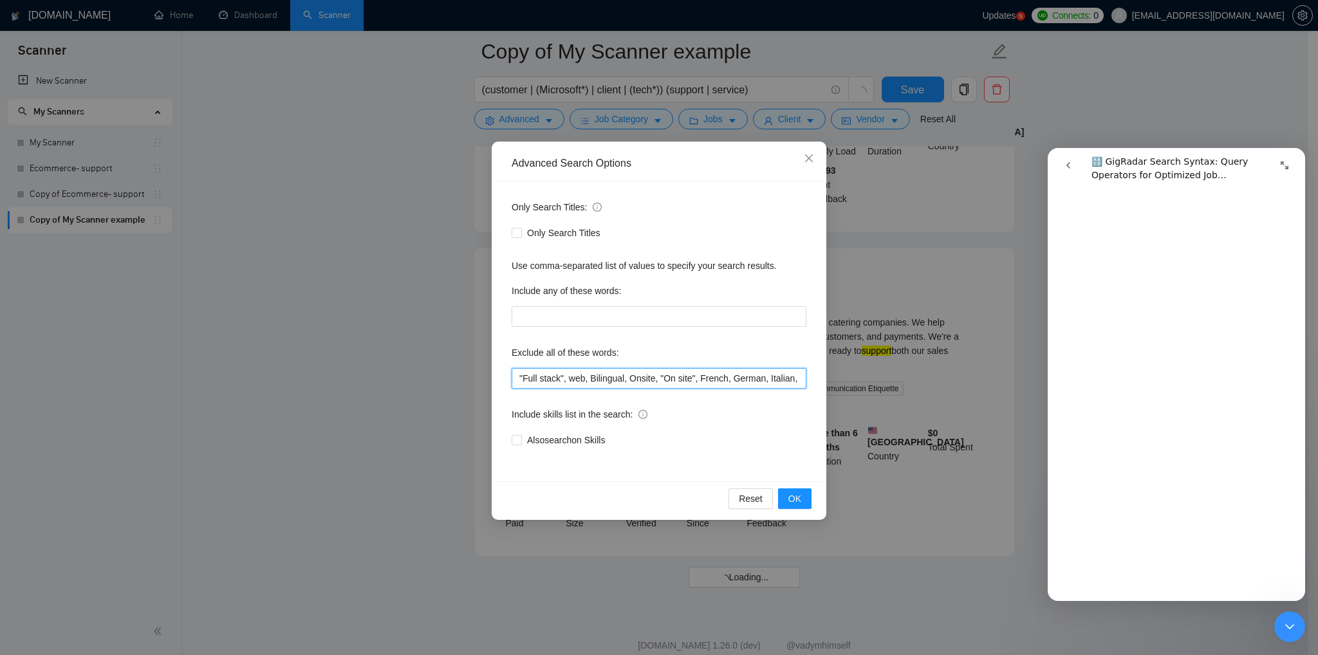
click at [680, 374] on input ""Full stack", web, Bilingual, Onsite, "On site", French, German, Italian, Chine…" at bounding box center [659, 378] width 295 height 21
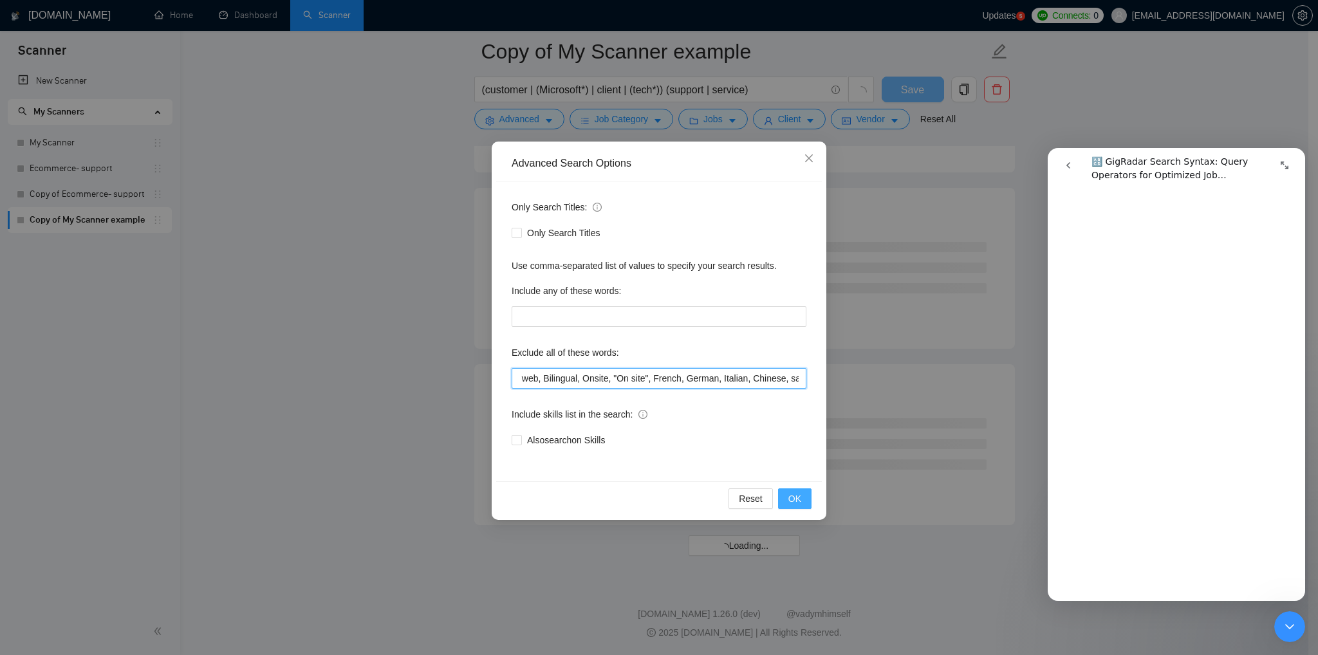
type input ""Full stack", web, Bilingual, Onsite, "On site", French, German, Italian, Chine…"
click at [795, 497] on span "OK" at bounding box center [794, 499] width 13 height 14
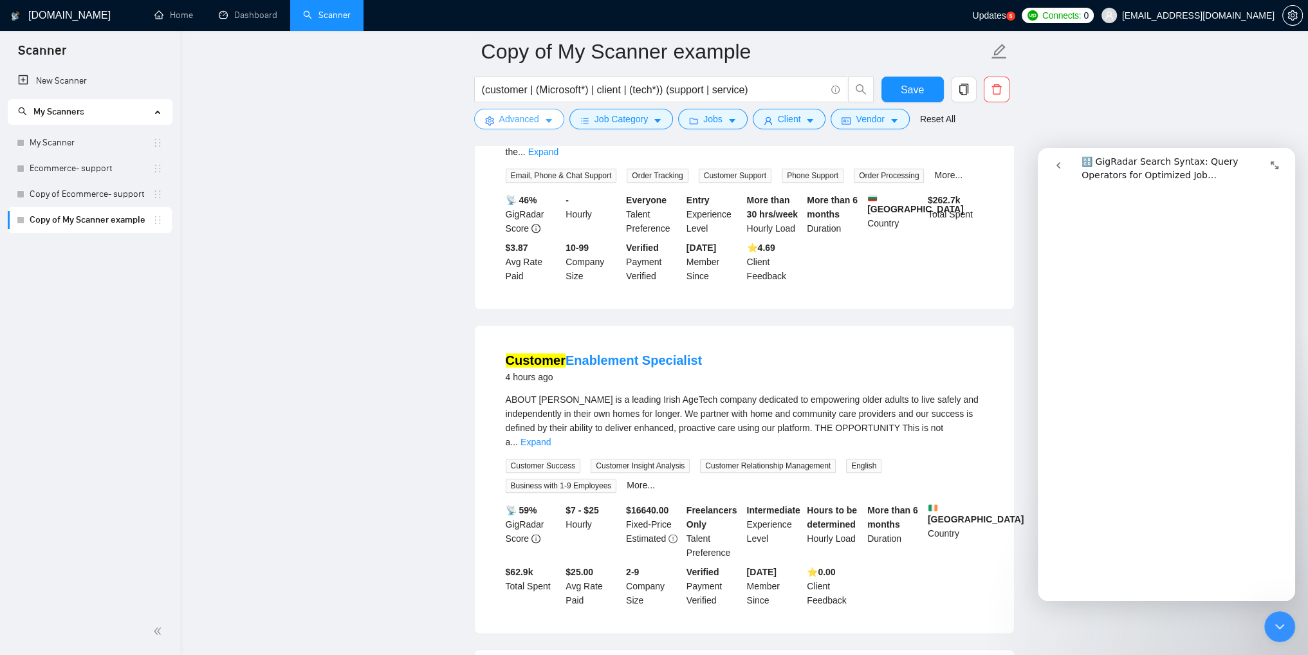
scroll to position [3153, 0]
click at [1006, 14] on span "Updates" at bounding box center [988, 15] width 33 height 10
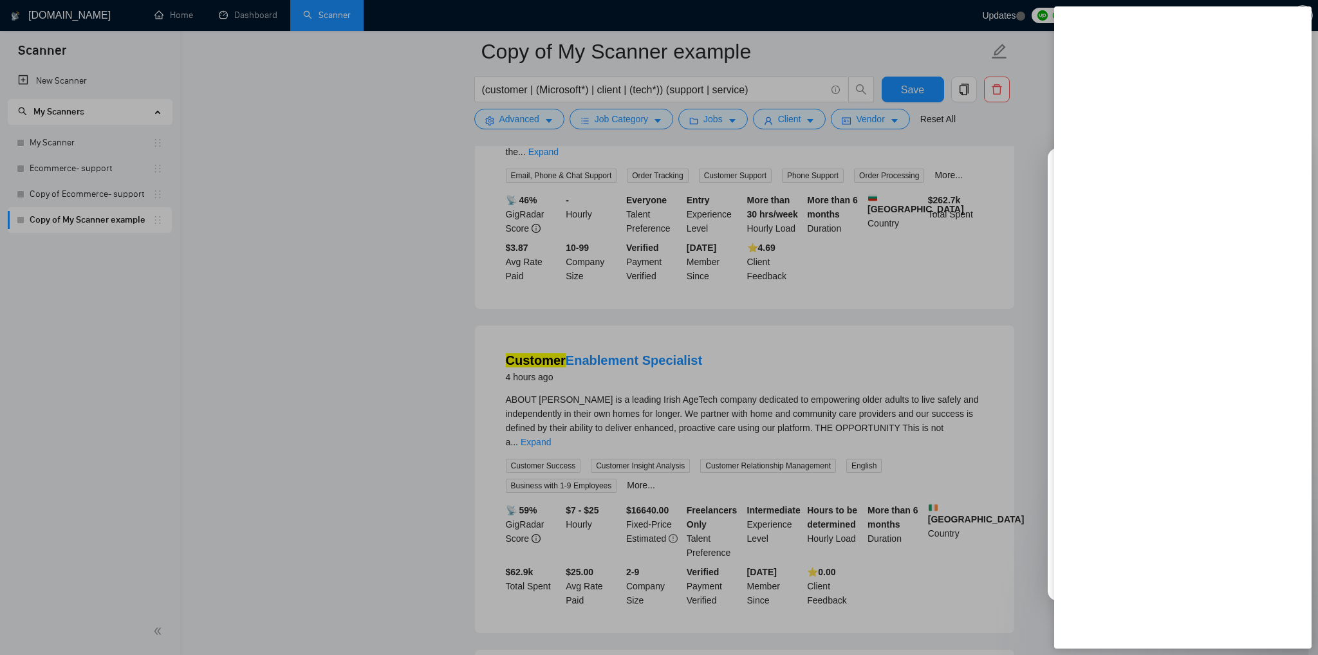
click at [773, 91] on div at bounding box center [659, 327] width 1318 height 655
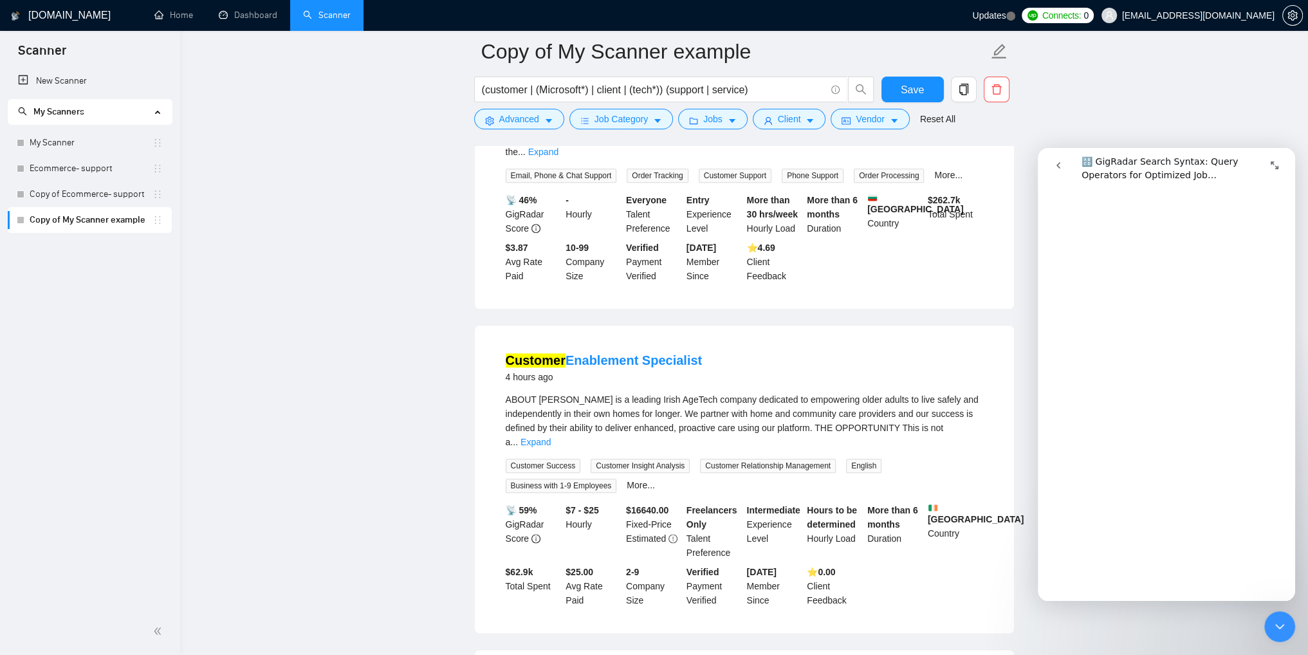
click at [773, 91] on input "(customer | (Microsoft*) | client | (tech*)) (support | service)" at bounding box center [654, 90] width 344 height 16
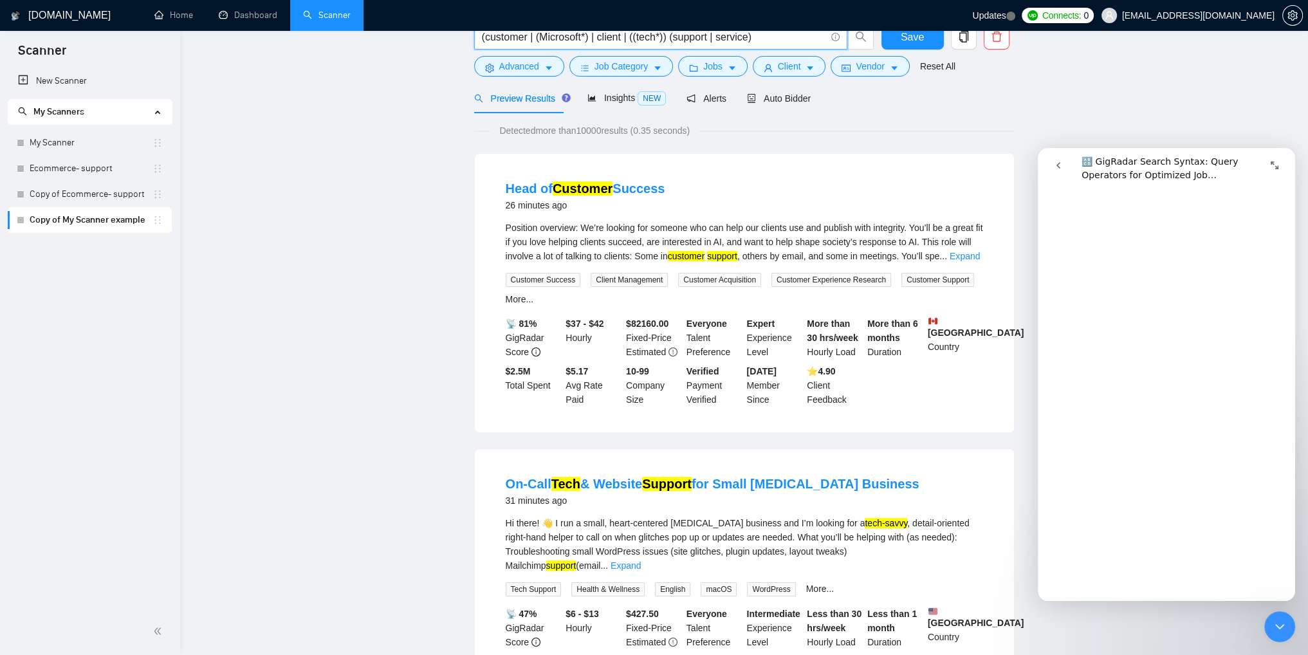
scroll to position [0, 0]
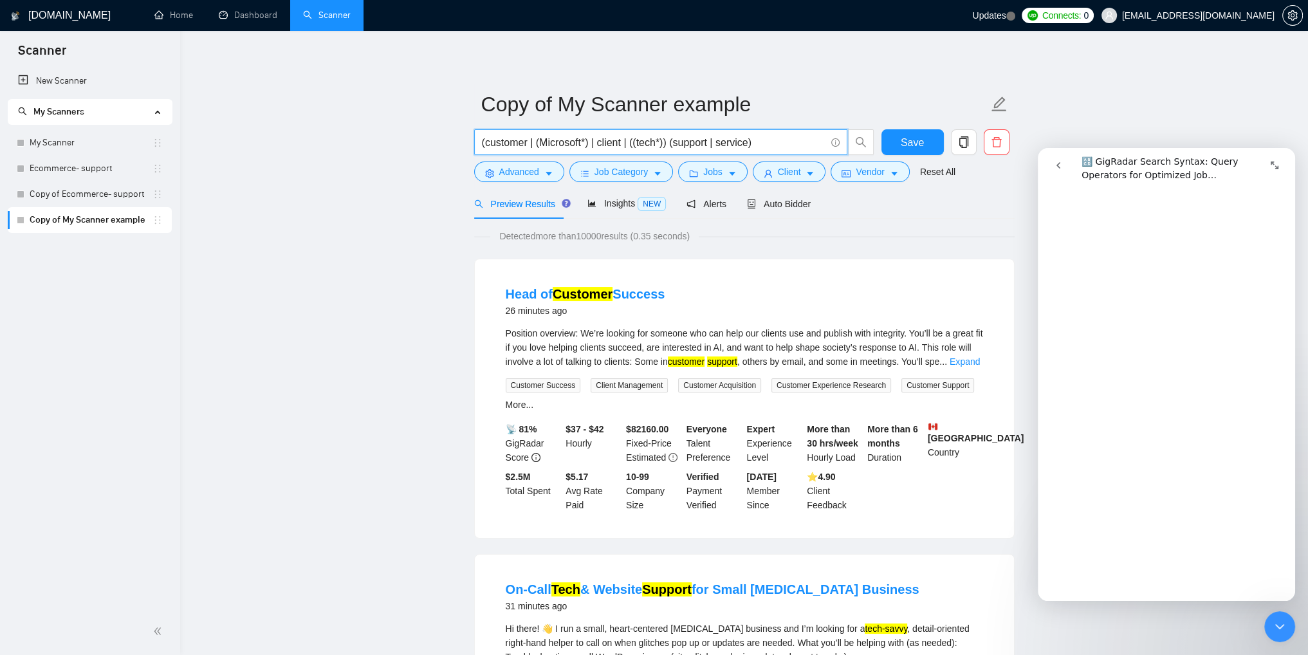
click at [499, 143] on input "(customer | (Microsoft*) | client | ((tech*)) (support | service)" at bounding box center [654, 143] width 344 height 16
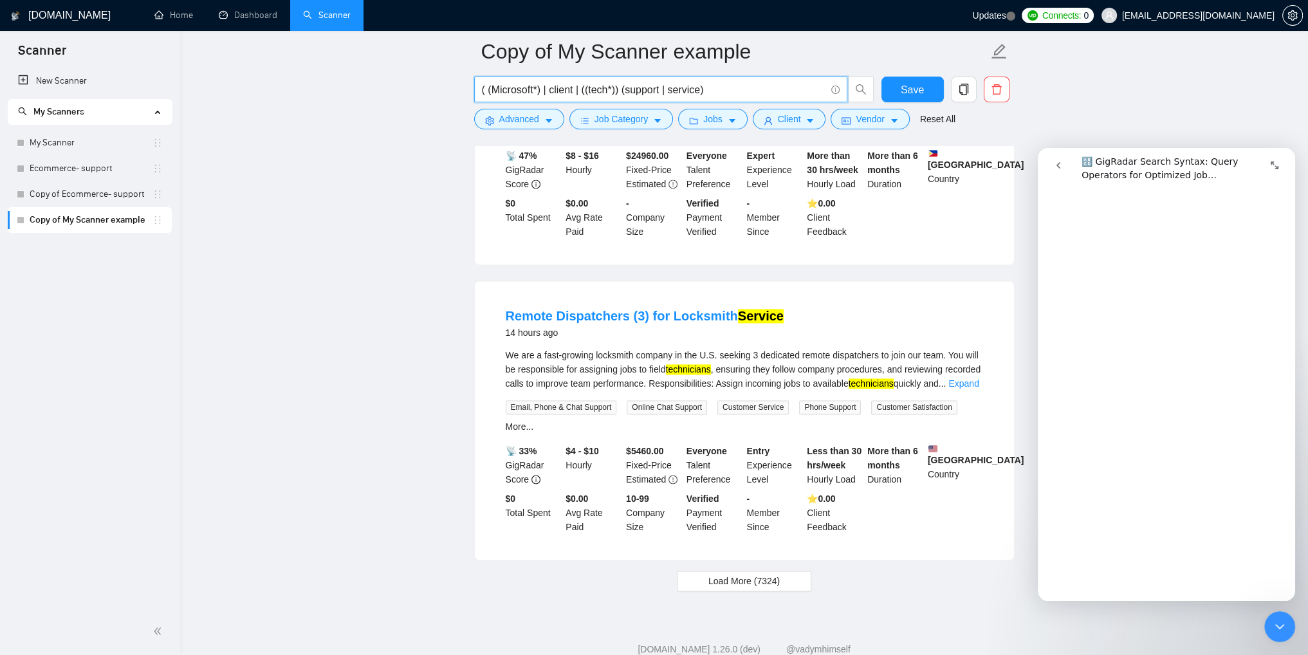
scroll to position [2606, 0]
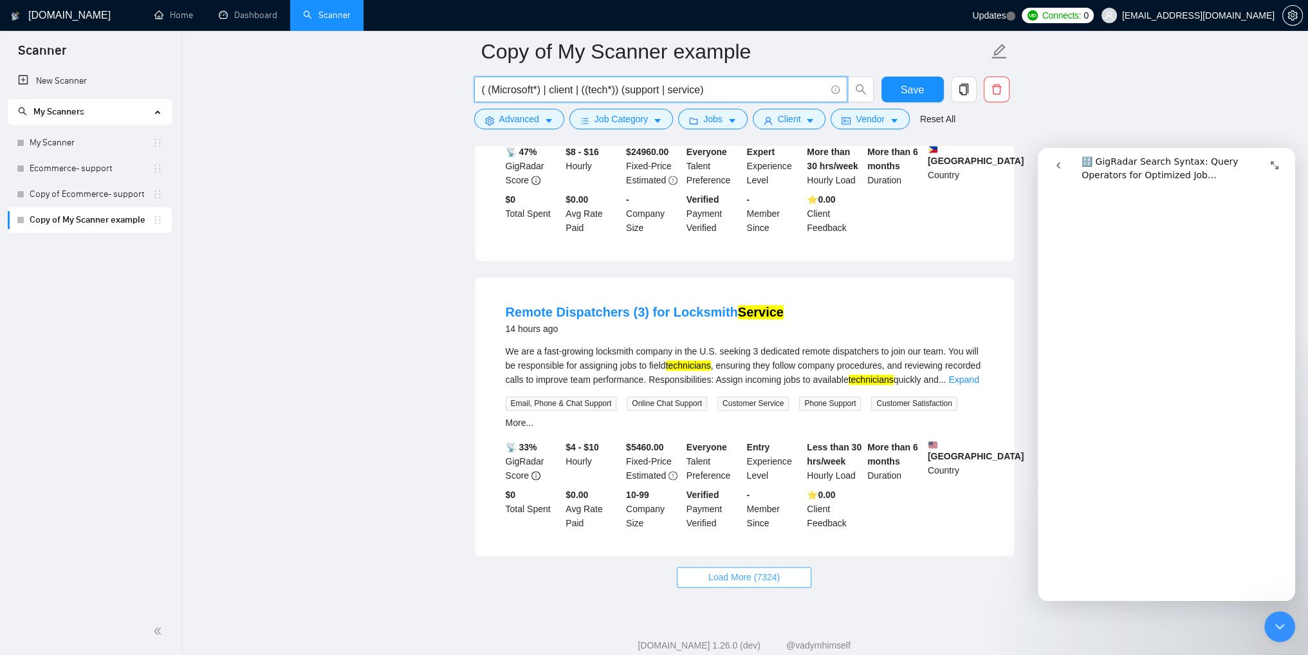
type input "( (Microsoft*) | client | ((tech*)) (support | service)"
click at [733, 570] on span "Load More (7324)" at bounding box center [744, 577] width 71 height 14
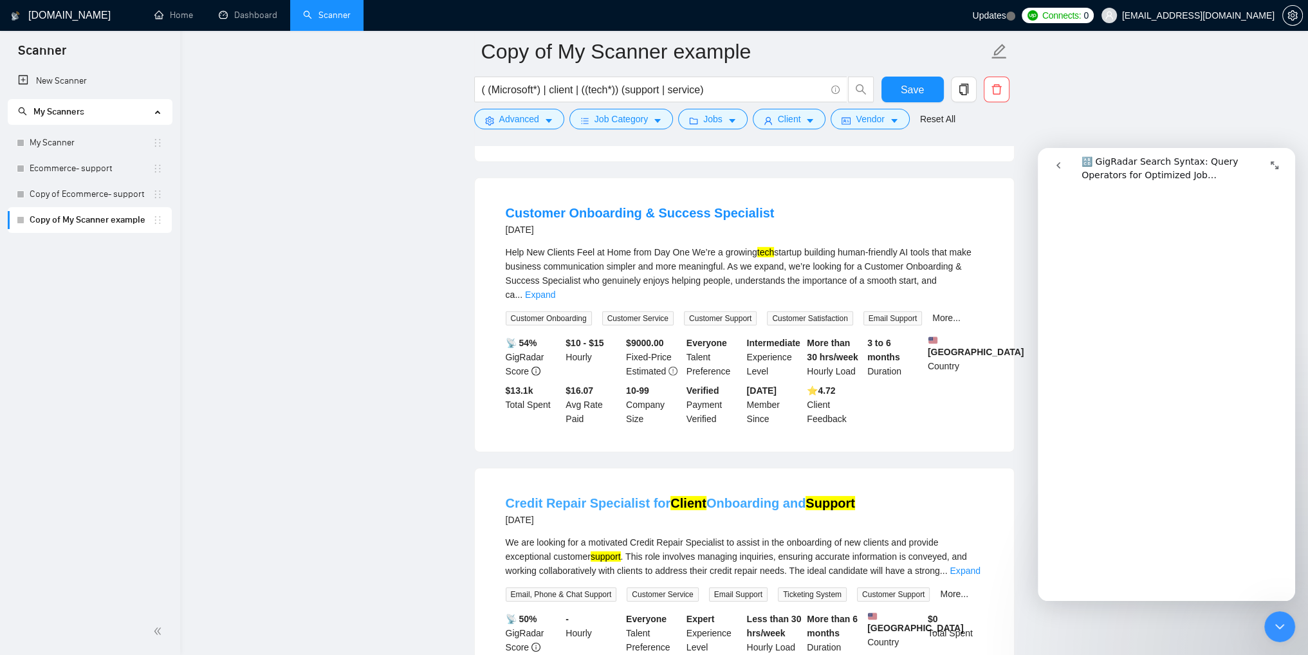
scroll to position [5414, 0]
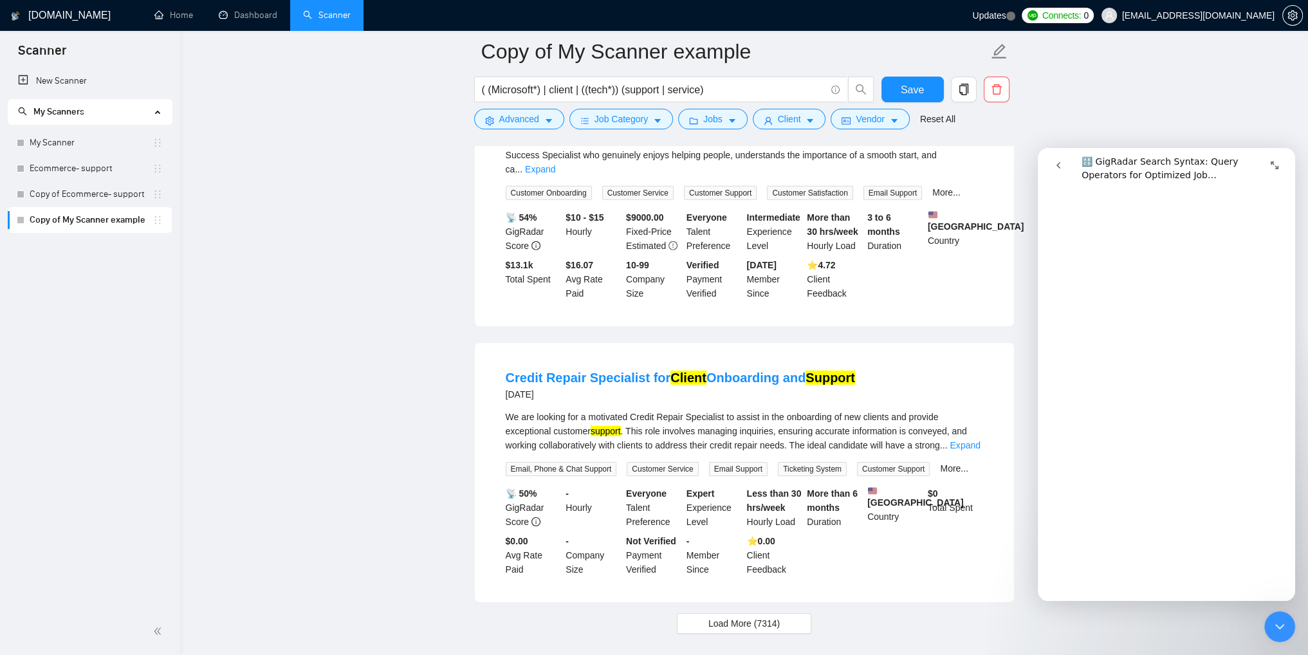
click at [748, 613] on button "Load More (7314)" at bounding box center [744, 623] width 135 height 21
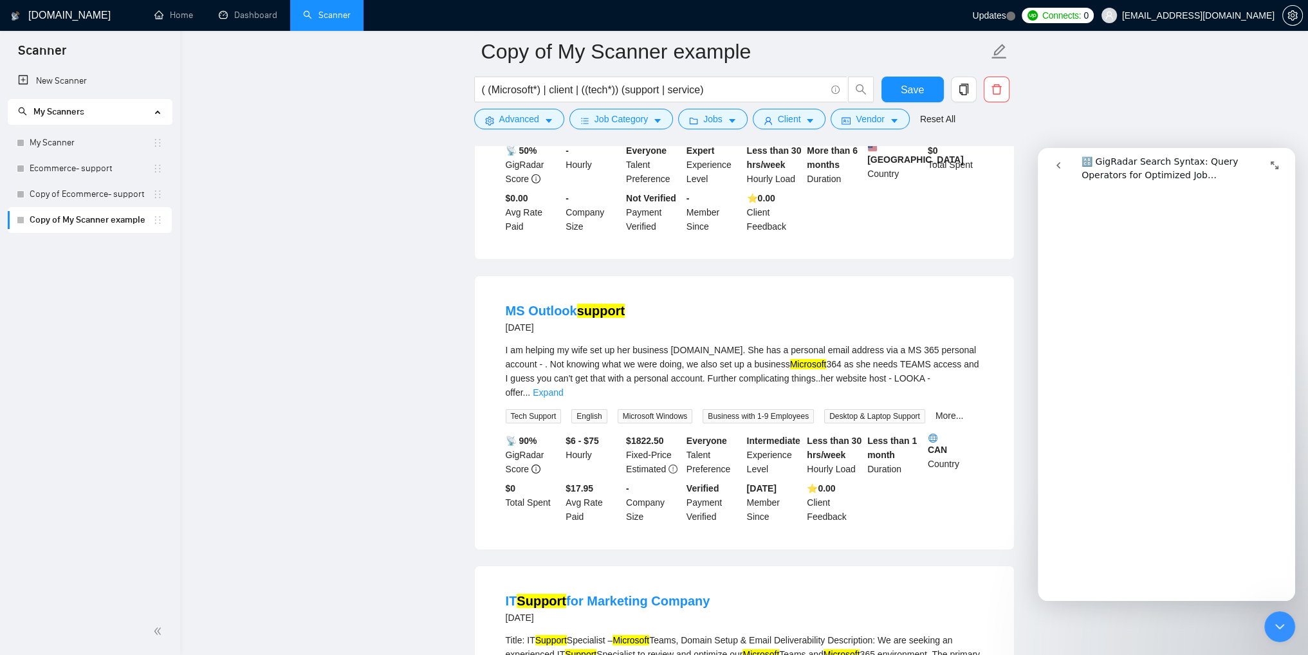
scroll to position [5736, 0]
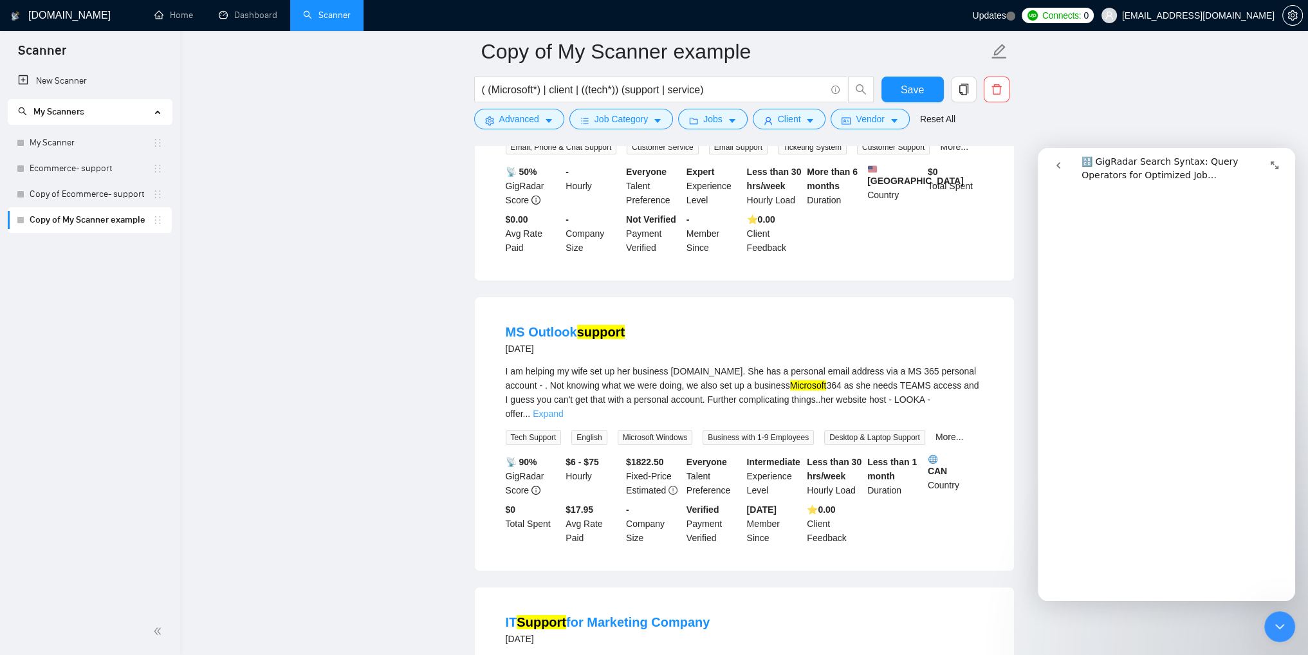
click at [563, 409] on link "Expand" at bounding box center [548, 414] width 30 height 10
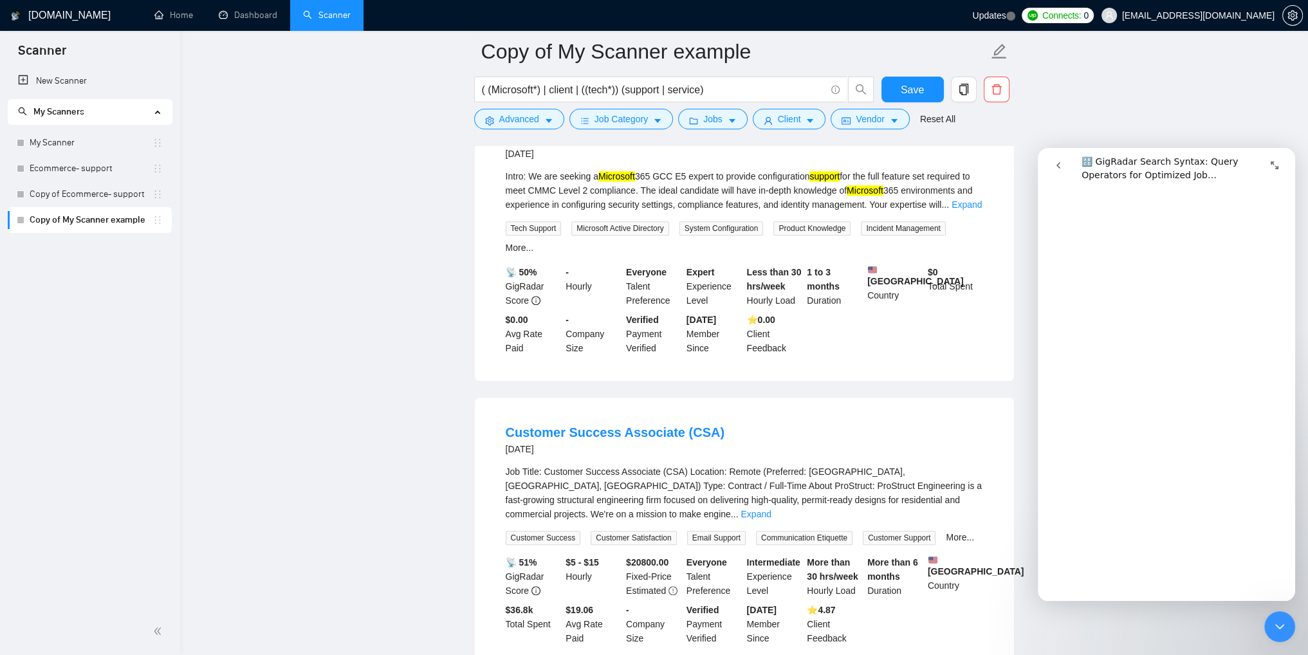
scroll to position [8207, 0]
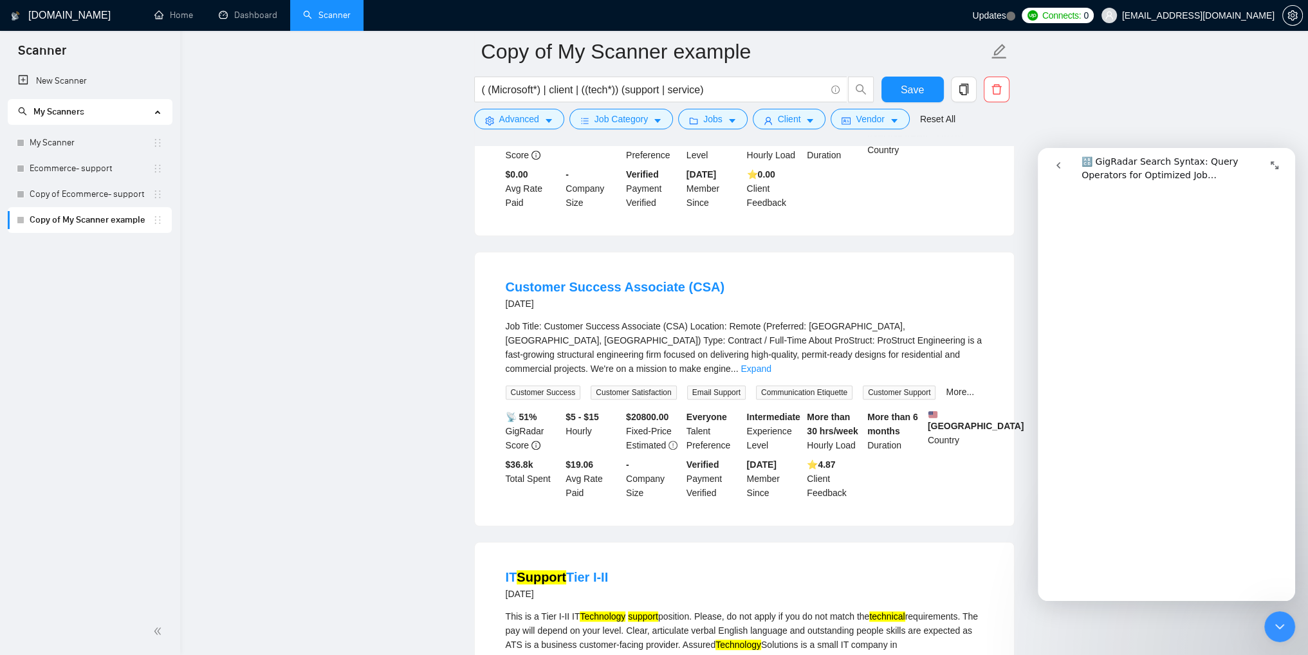
click at [642, 654] on link "Expand" at bounding box center [627, 659] width 30 height 10
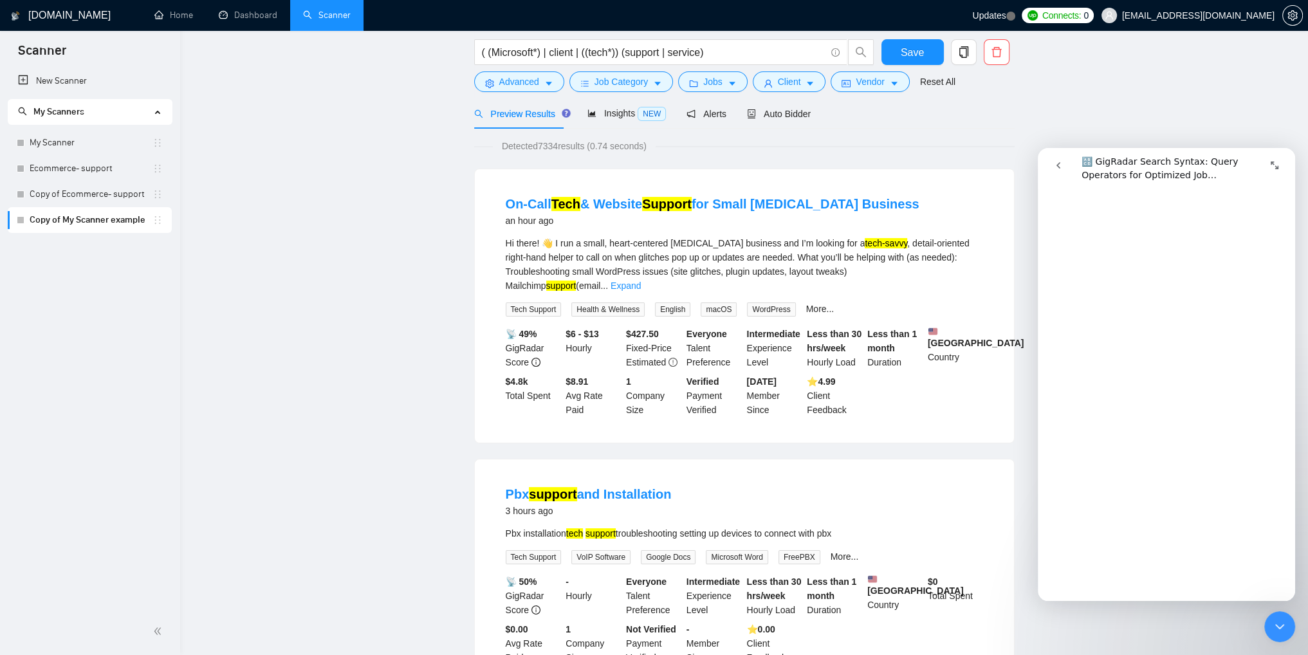
scroll to position [0, 0]
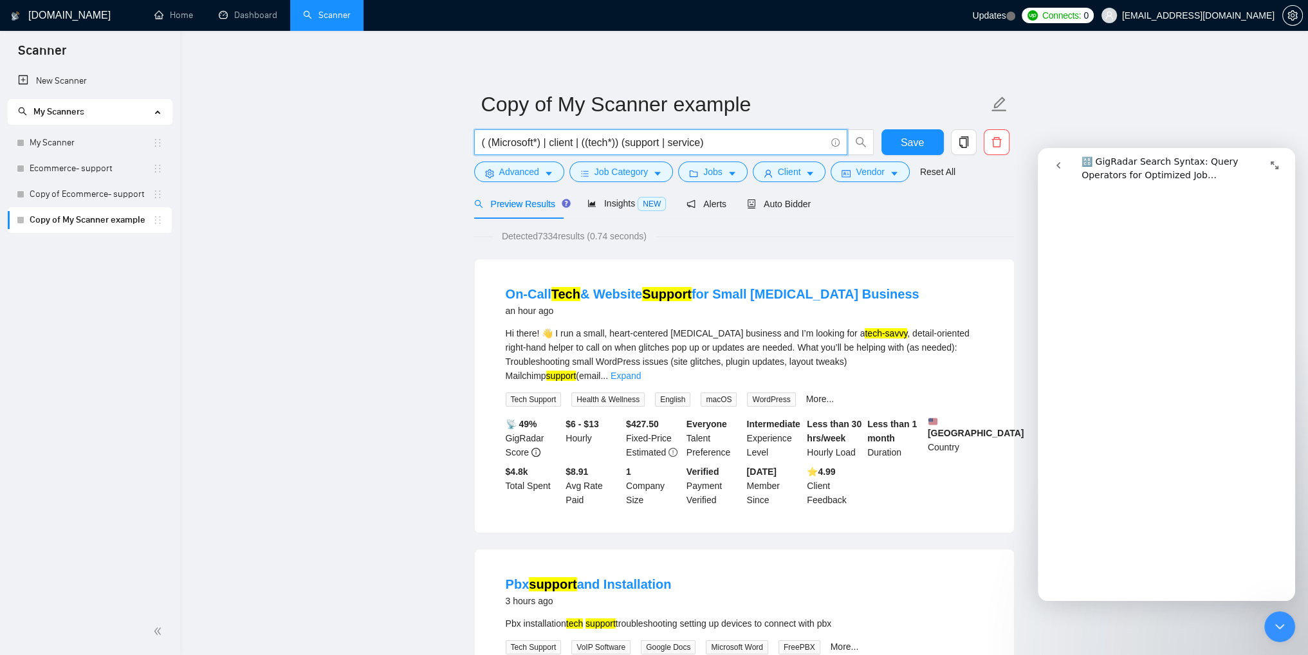
click at [733, 139] on input "( (Microsoft*) | client | ((tech*)) (support | service)" at bounding box center [654, 143] width 344 height 16
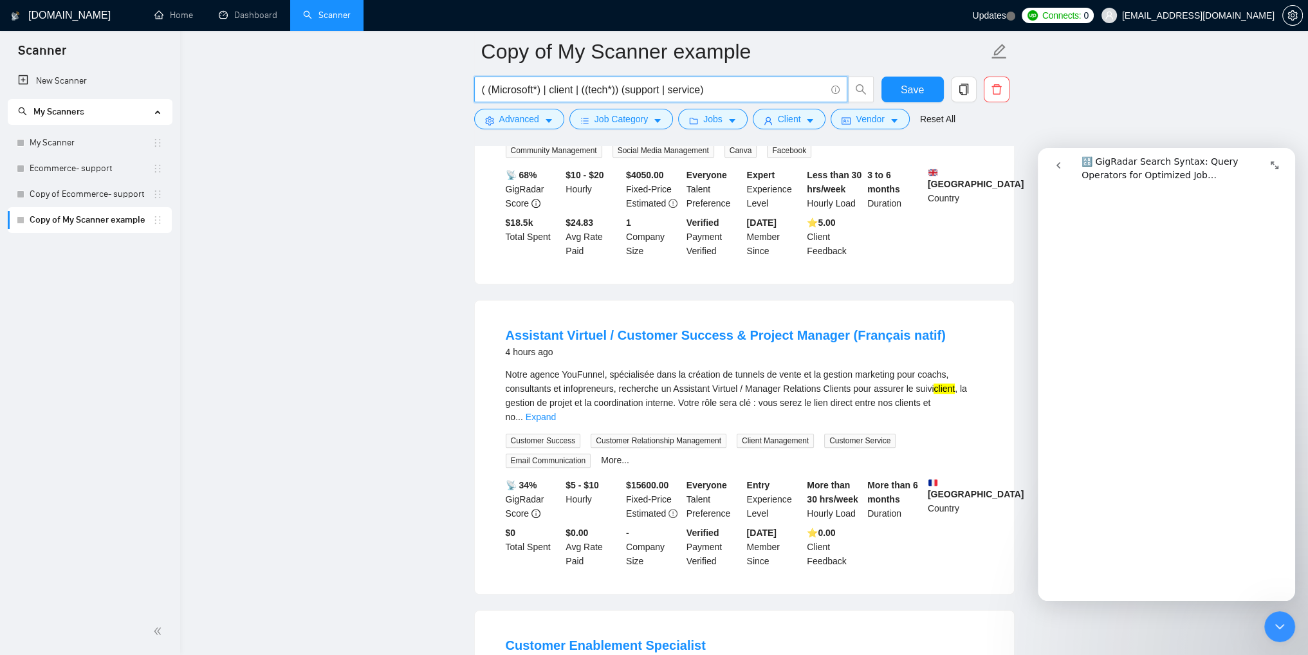
scroll to position [1094, 0]
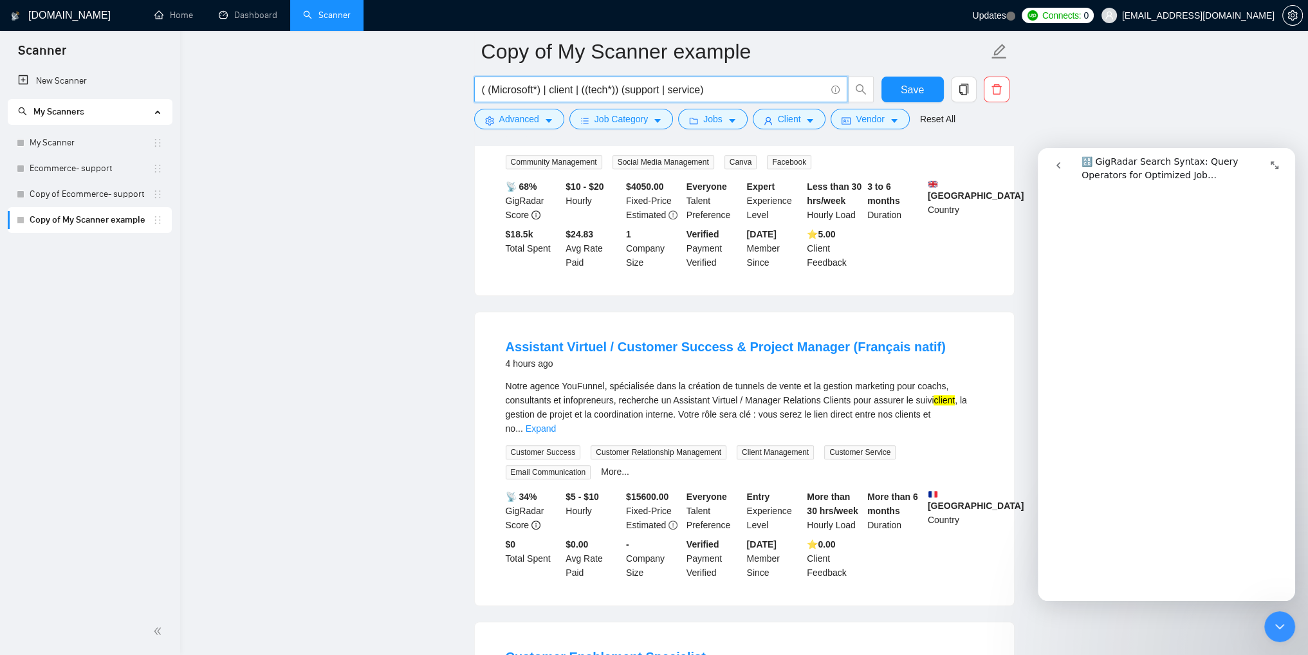
click at [824, 382] on div "Notre agence YouFunnel, spécialisée dans la création de tunnels de vente et la …" at bounding box center [745, 407] width 478 height 57
copy div "gestion"
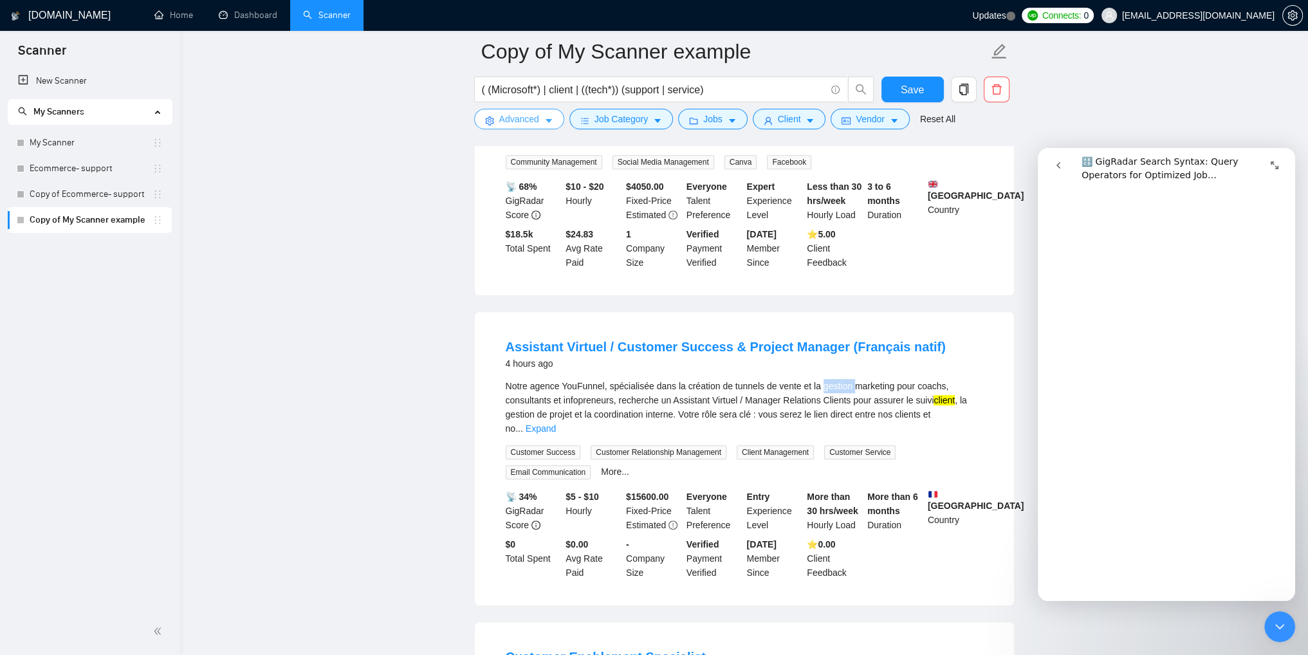
click at [528, 112] on span "Advanced" at bounding box center [519, 119] width 40 height 14
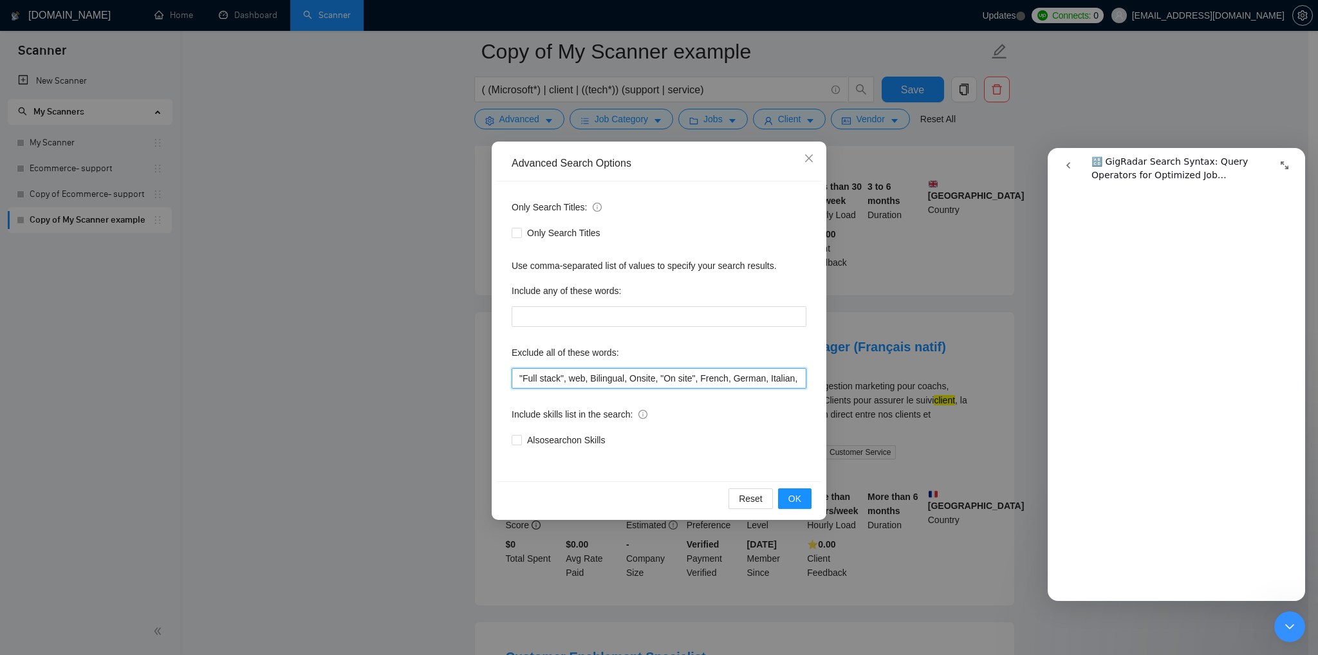
click at [662, 380] on input ""Full stack", web, Bilingual, Onsite, "On site", French, German, Italian, Chine…" at bounding box center [659, 378] width 295 height 21
click at [656, 381] on input ""Full stack", web, Bilingual, Onsite, "On site", French, German, Italian, Chine…" at bounding box center [659, 378] width 295 height 21
paste input "gestion"
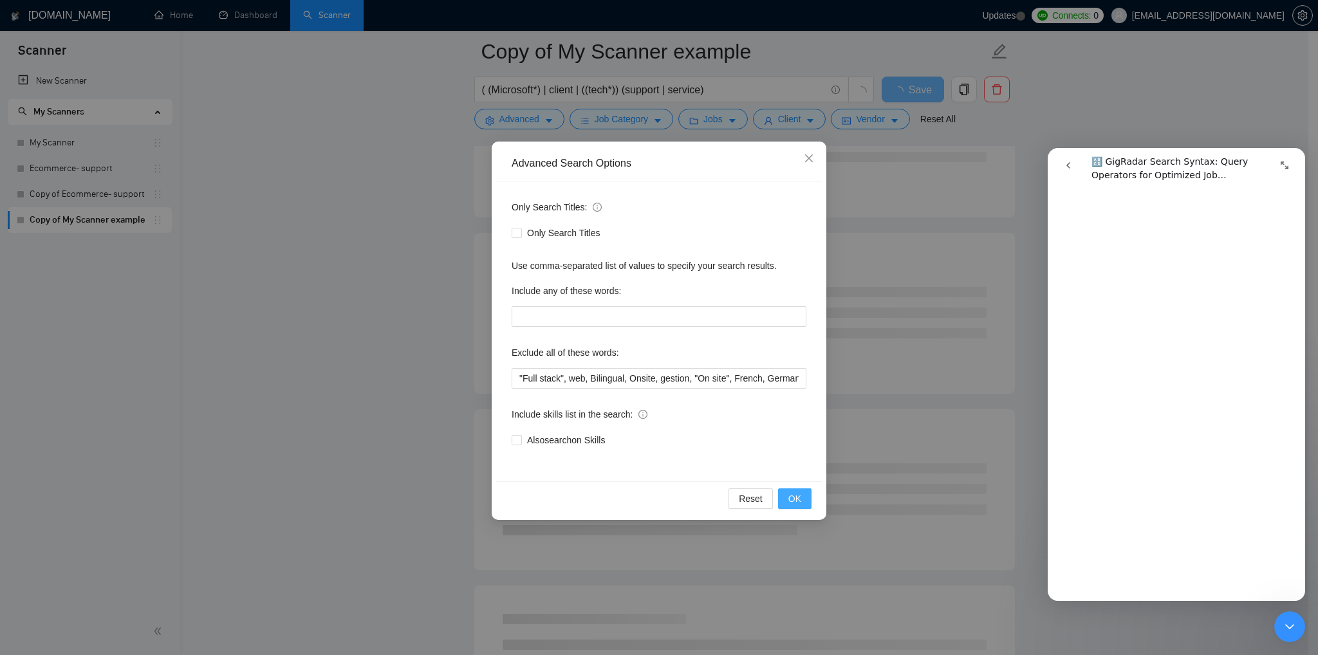
click at [801, 500] on span "OK" at bounding box center [794, 499] width 13 height 14
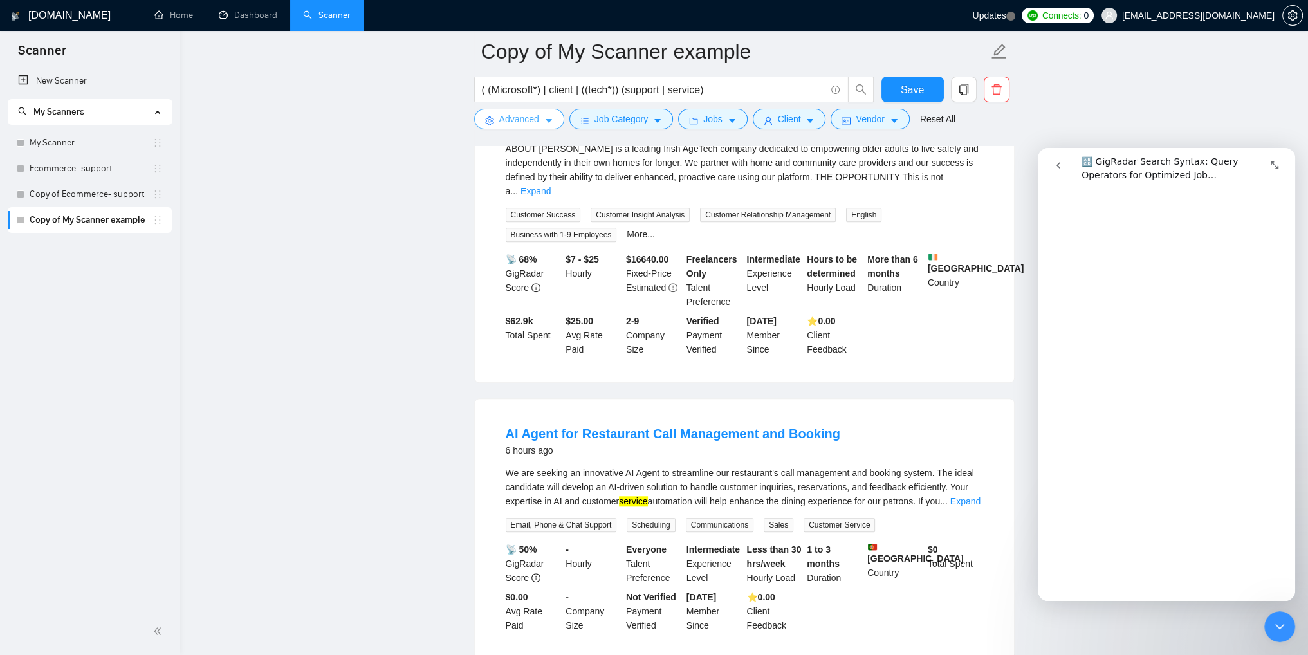
scroll to position [1635, 0]
click at [969, 497] on link "Expand" at bounding box center [966, 502] width 30 height 10
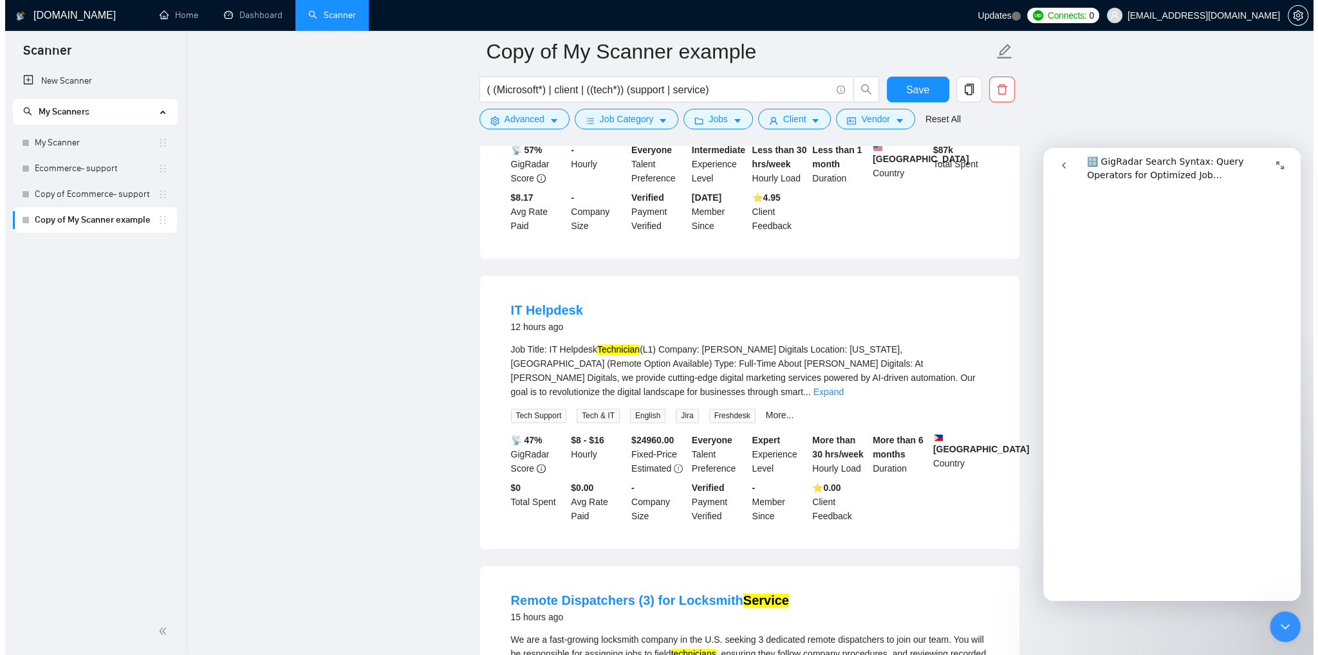
scroll to position [2600, 0]
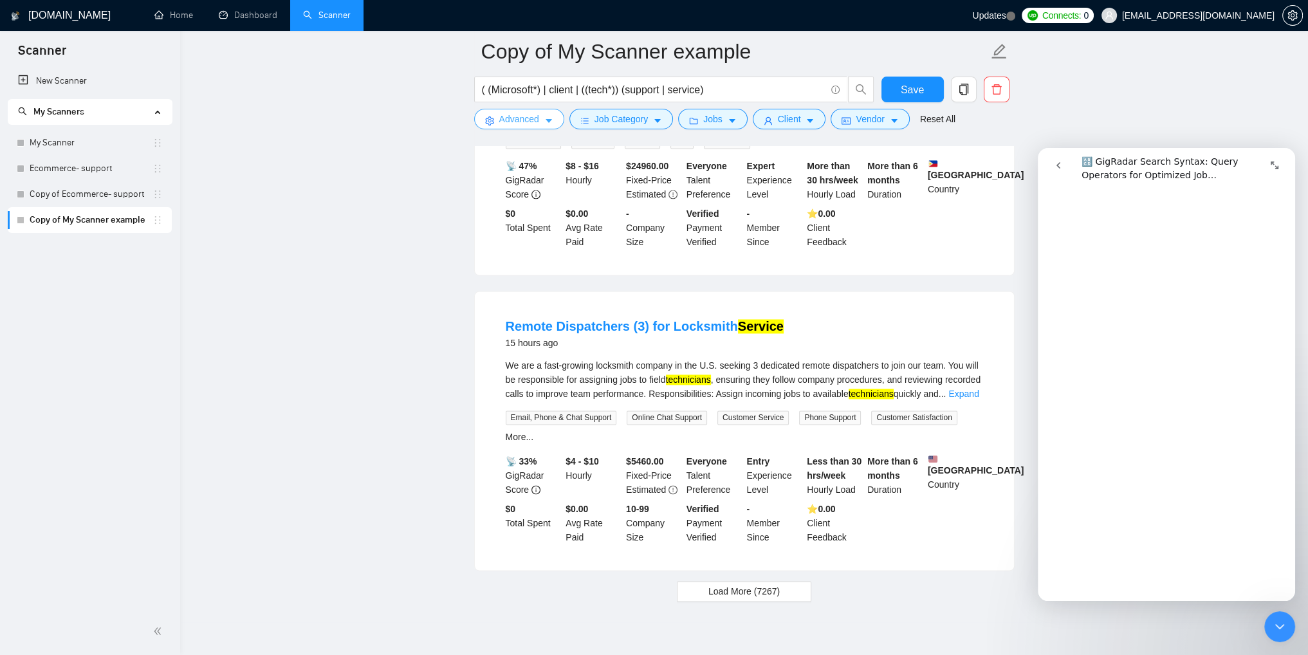
click at [549, 115] on button "Advanced" at bounding box center [519, 119] width 90 height 21
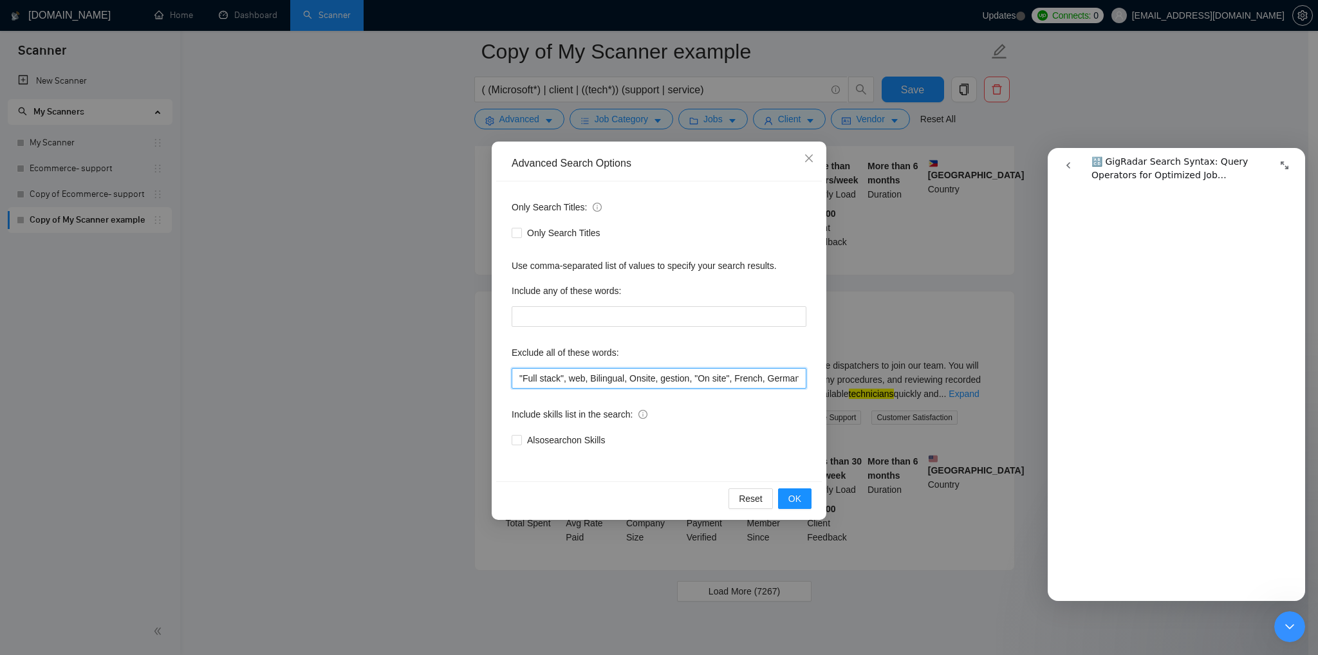
click at [705, 378] on input ""Full stack", web, Bilingual, Onsite, gestion, "On site", French, German, Itali…" at bounding box center [659, 378] width 295 height 21
click at [586, 378] on input ""Full stack", web, Bilingual, Onsite, gestion, "On site", French, German, Itali…" at bounding box center [659, 378] width 295 height 21
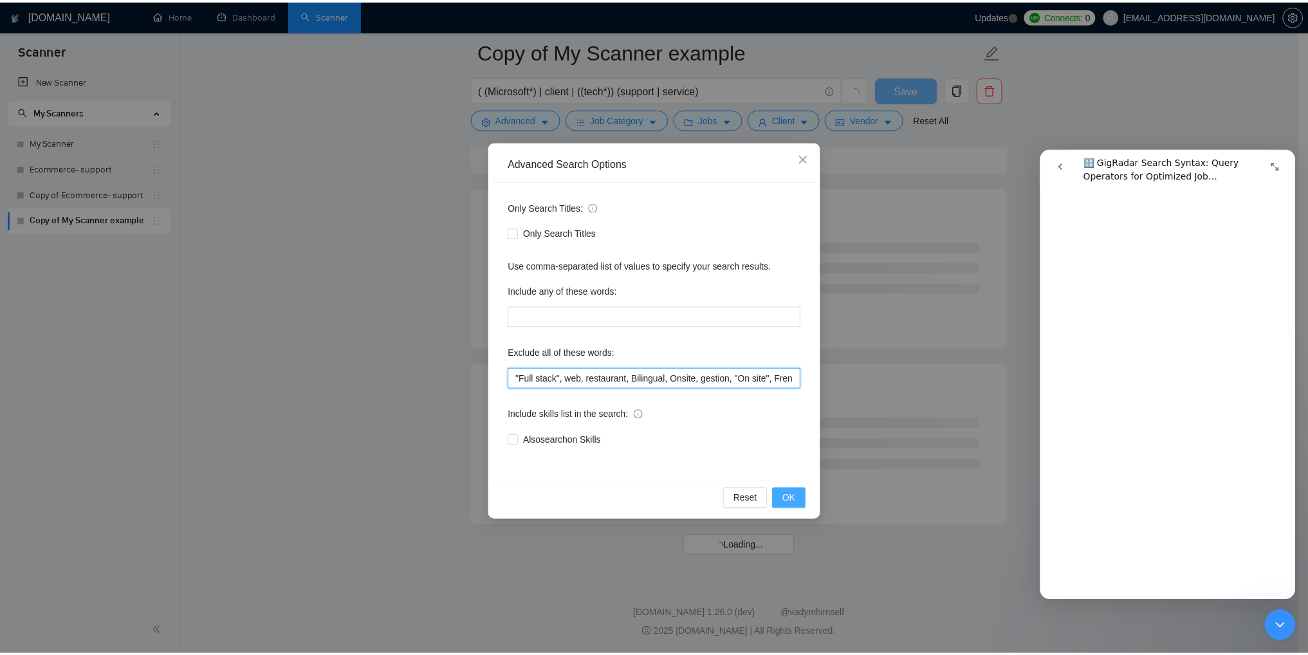
scroll to position [1492, 0]
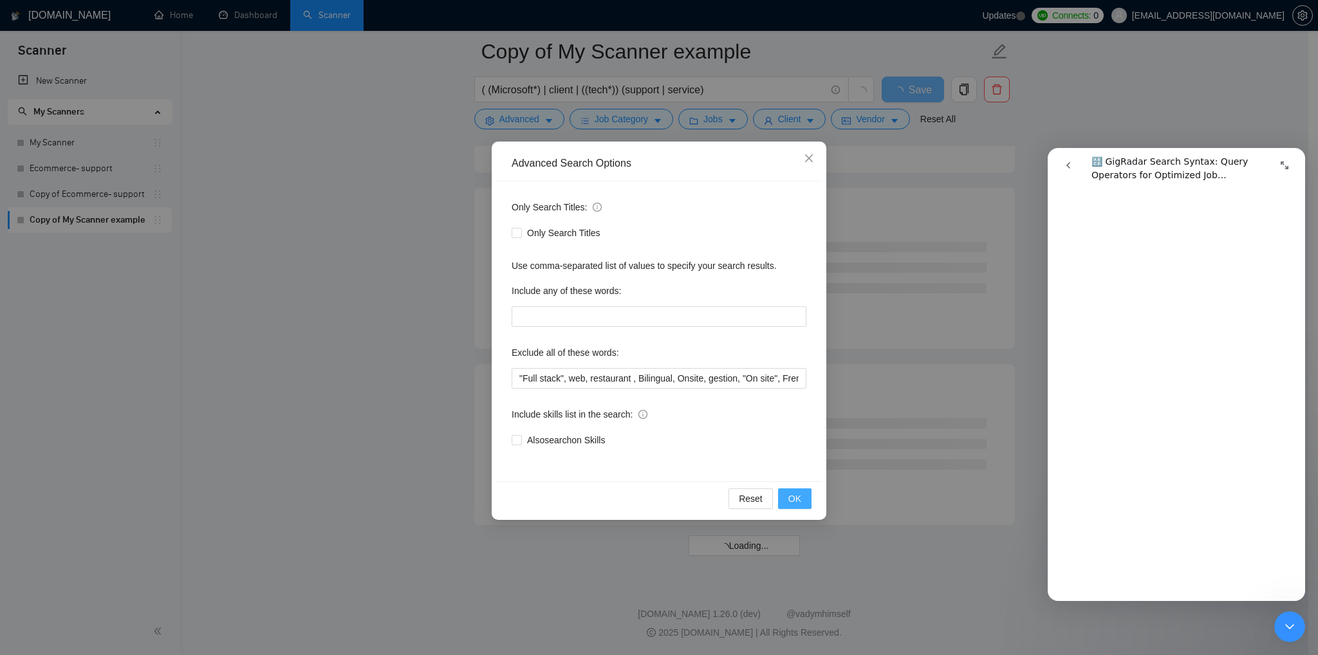
click at [798, 505] on span "OK" at bounding box center [794, 499] width 13 height 14
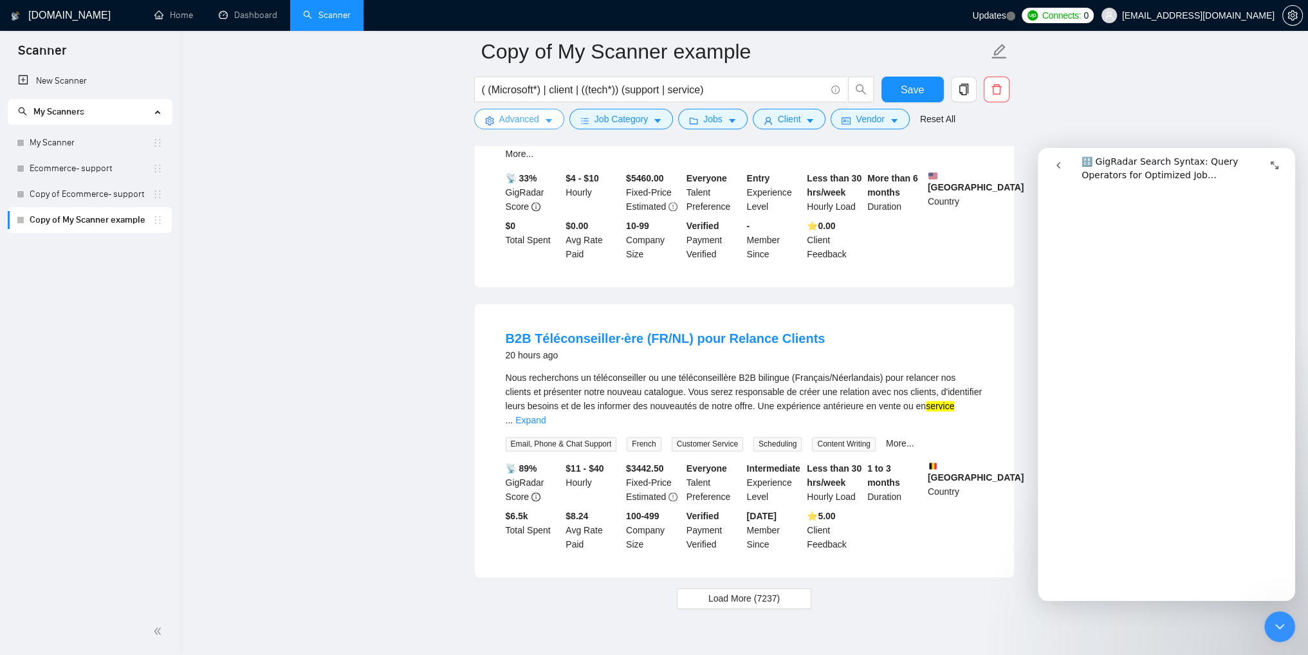
scroll to position [2600, 0]
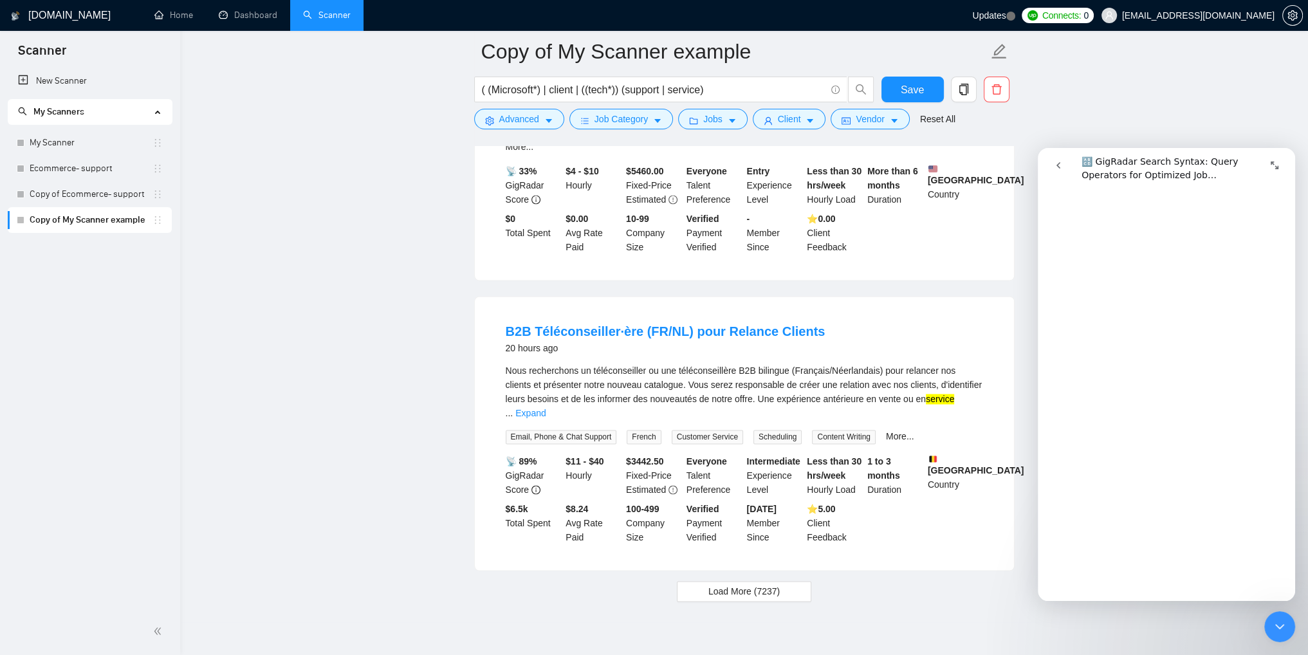
click at [606, 364] on div "Nous recherchons un téléconseiller ou une téléconseillère B2B bilingue (Françai…" at bounding box center [745, 392] width 478 height 57
copy div "téléconseiller"
click at [749, 584] on span "Load More (7237)" at bounding box center [744, 591] width 71 height 14
click at [543, 119] on button "Advanced" at bounding box center [519, 119] width 90 height 21
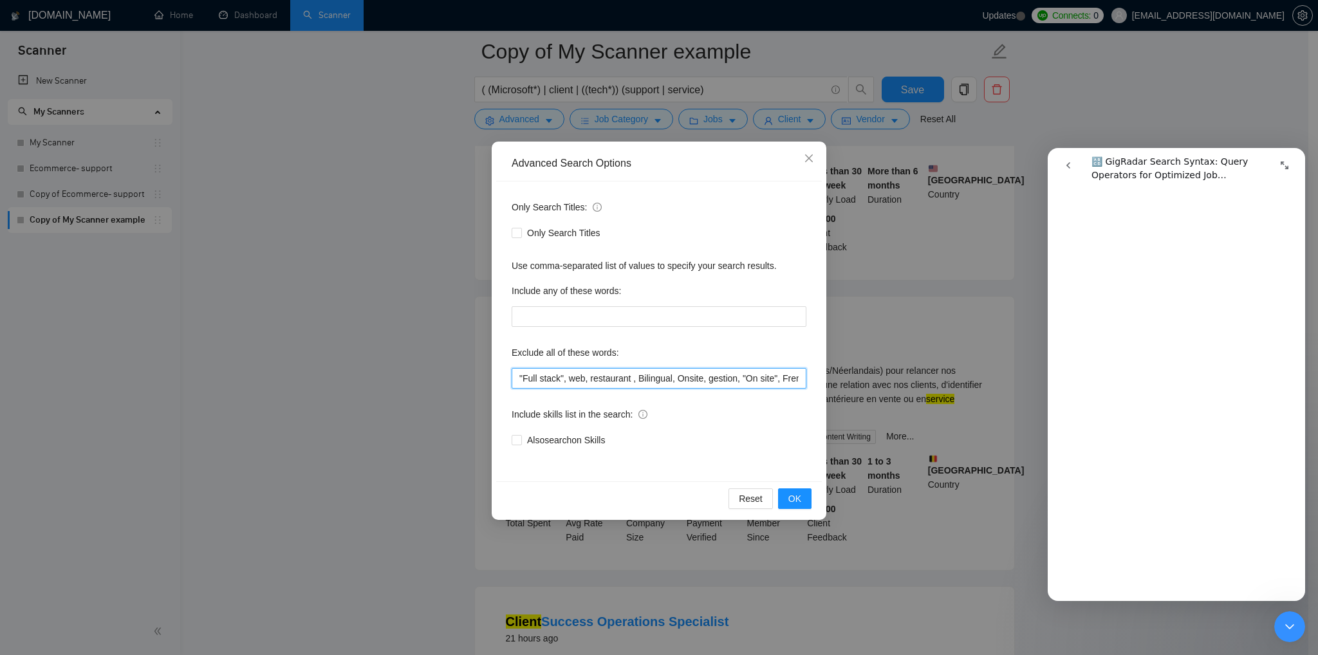
click at [589, 379] on input ""Full stack", web, restaurant , Bilingual, Onsite, gestion, "On site", French, …" at bounding box center [659, 378] width 295 height 21
paste input "téléconseiller"
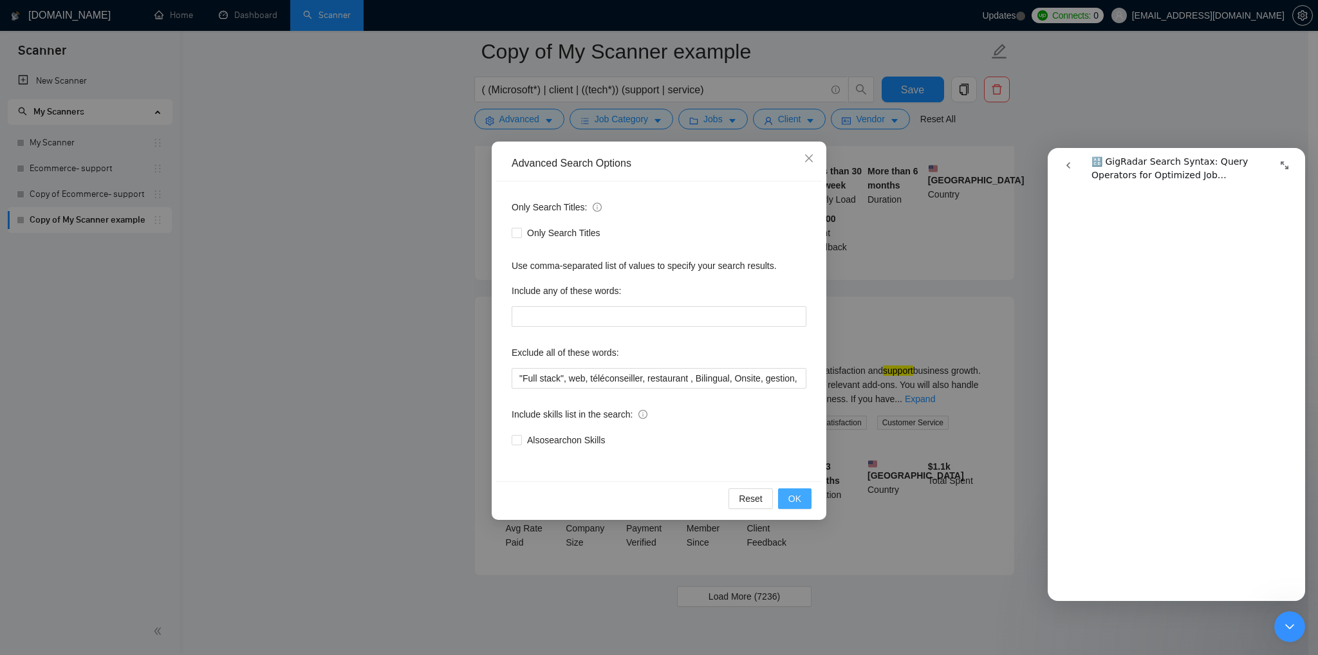
click at [789, 496] on span "OK" at bounding box center [794, 499] width 13 height 14
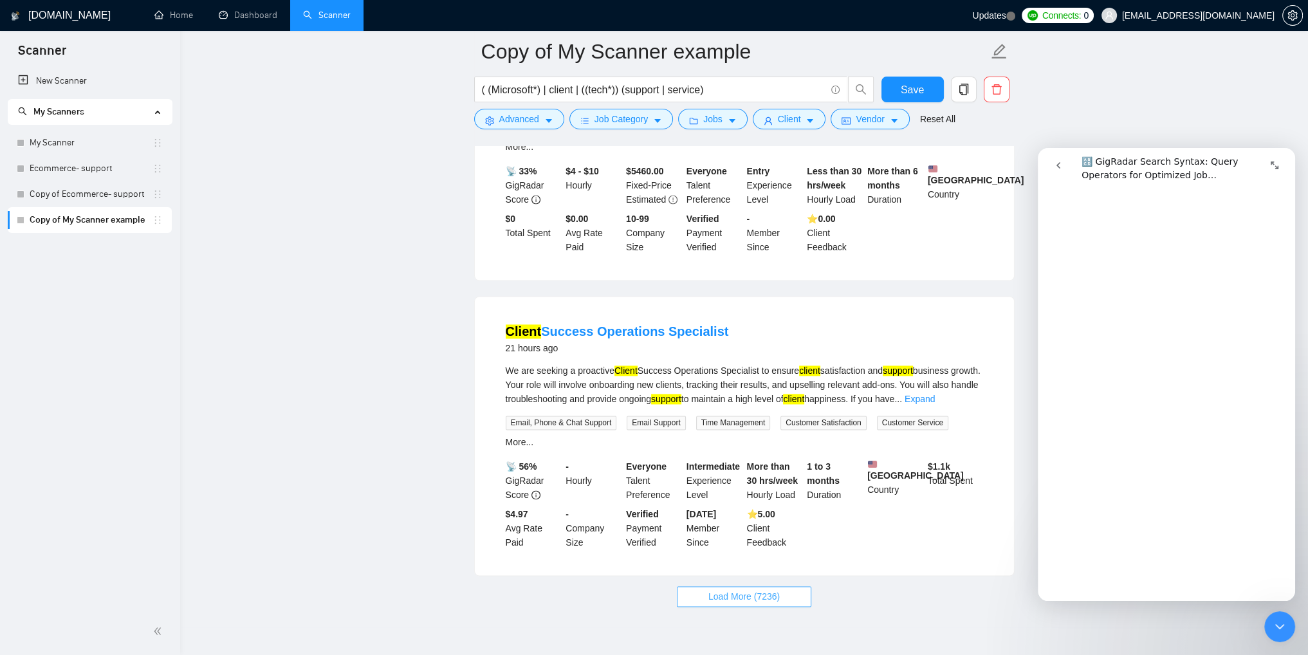
click at [778, 589] on span "Load More (7236)" at bounding box center [744, 596] width 71 height 14
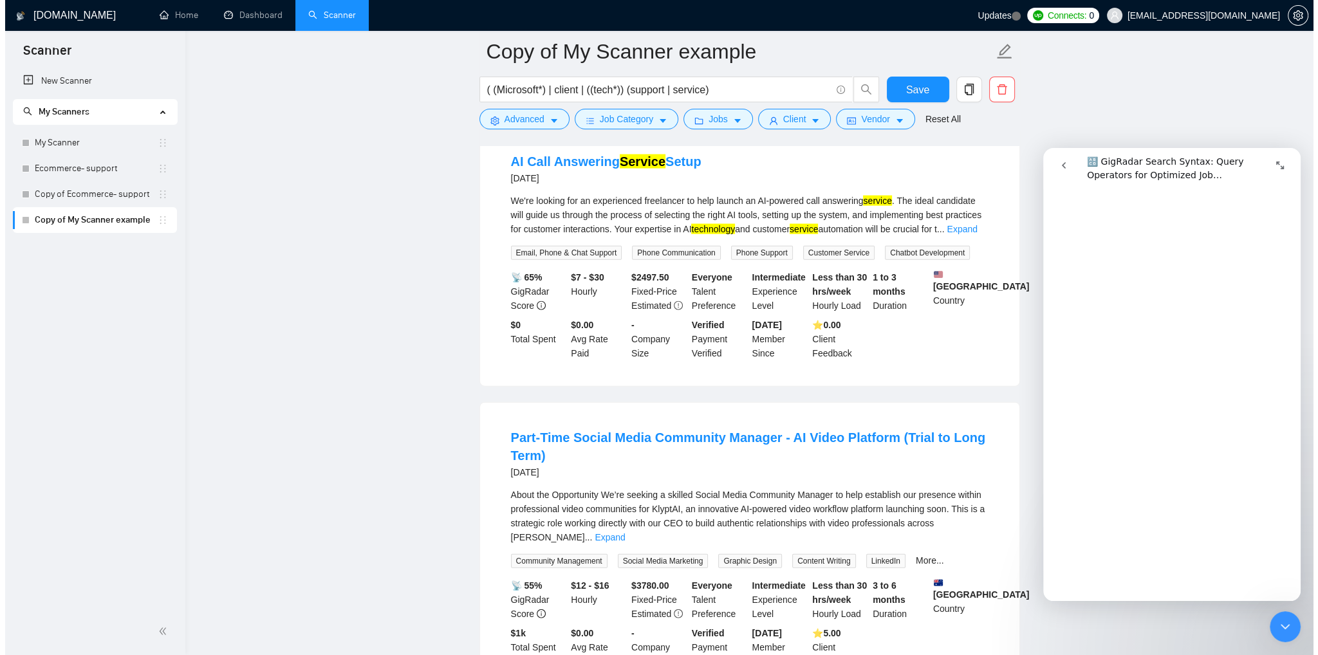
scroll to position [3951, 0]
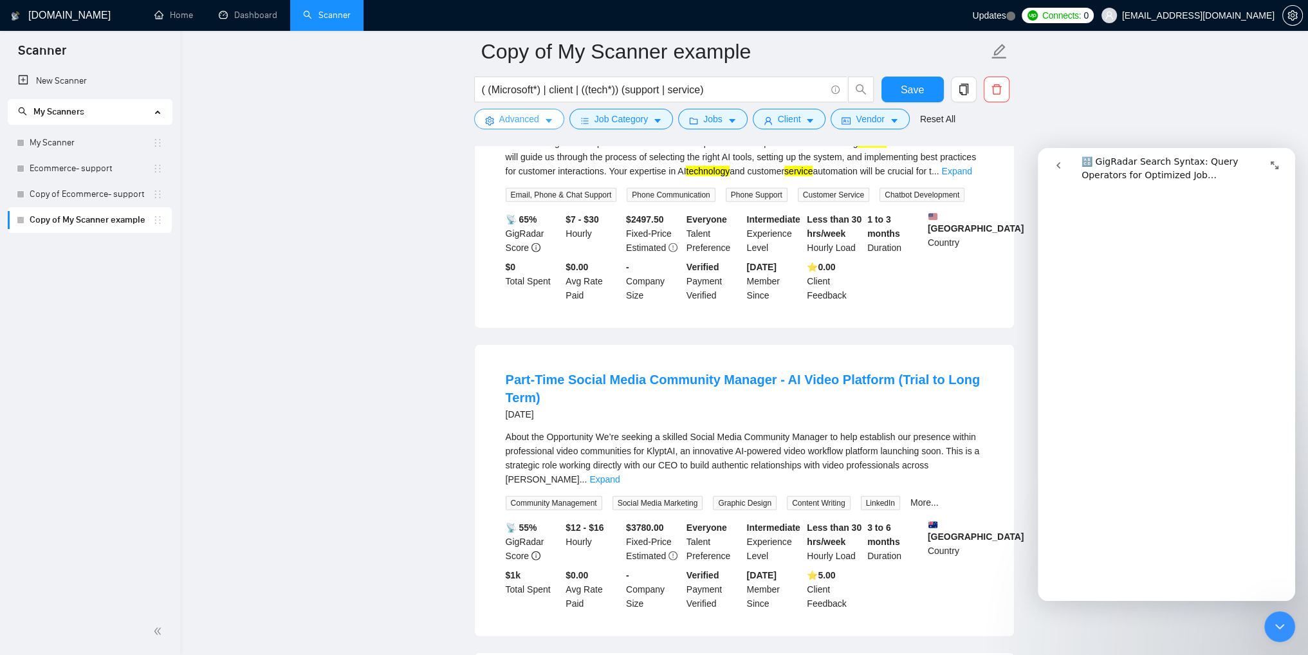
click at [543, 123] on button "Advanced" at bounding box center [519, 119] width 90 height 21
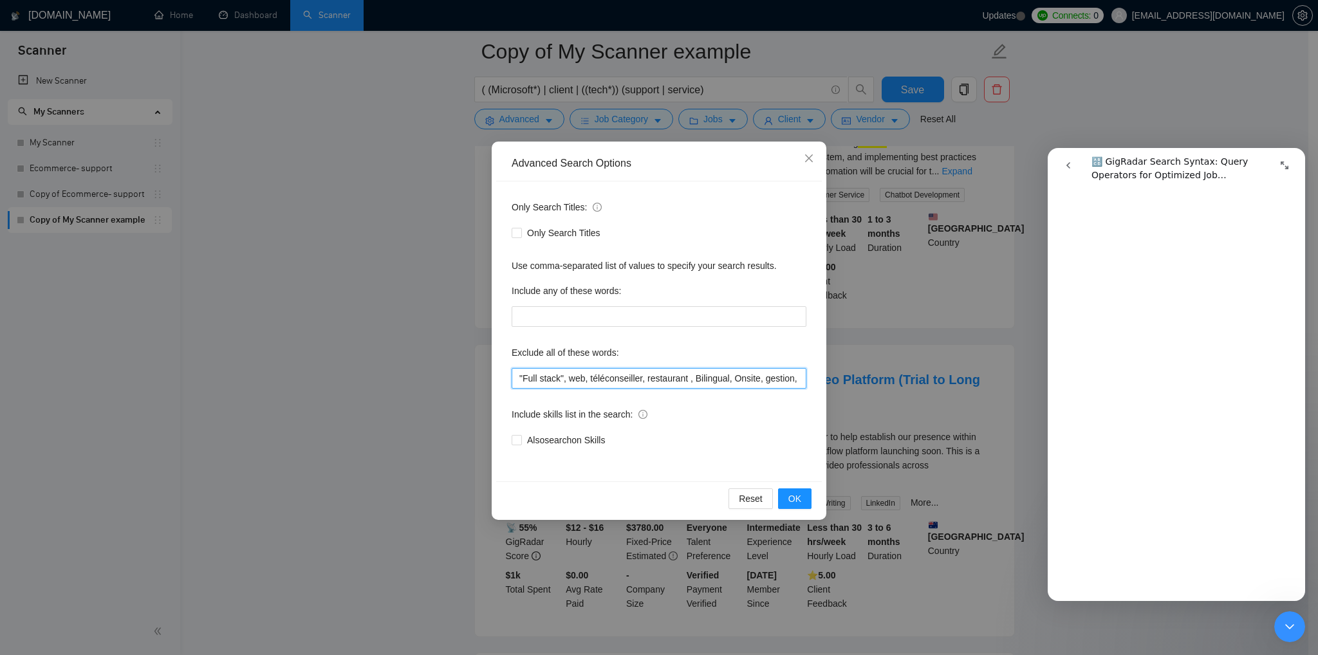
click at [703, 379] on input ""Full stack", web, téléconseiller, restaurant , Bilingual, Onsite, gestion, "On…" at bounding box center [659, 378] width 295 height 21
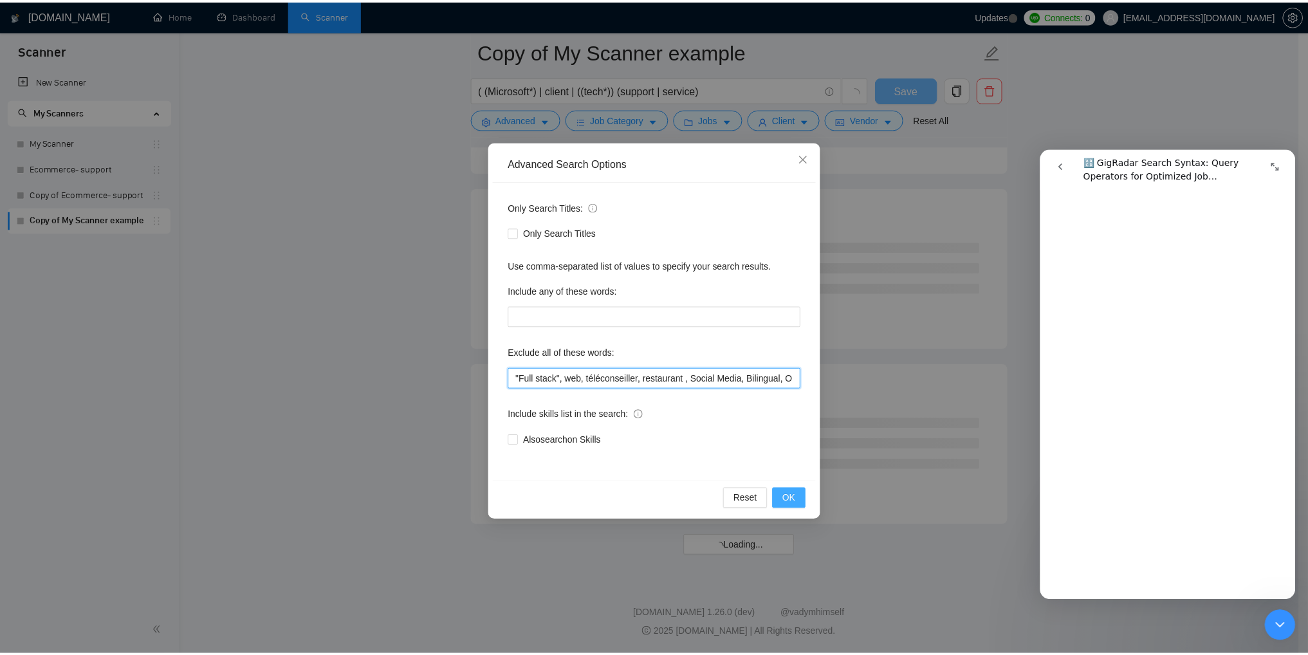
scroll to position [1492, 0]
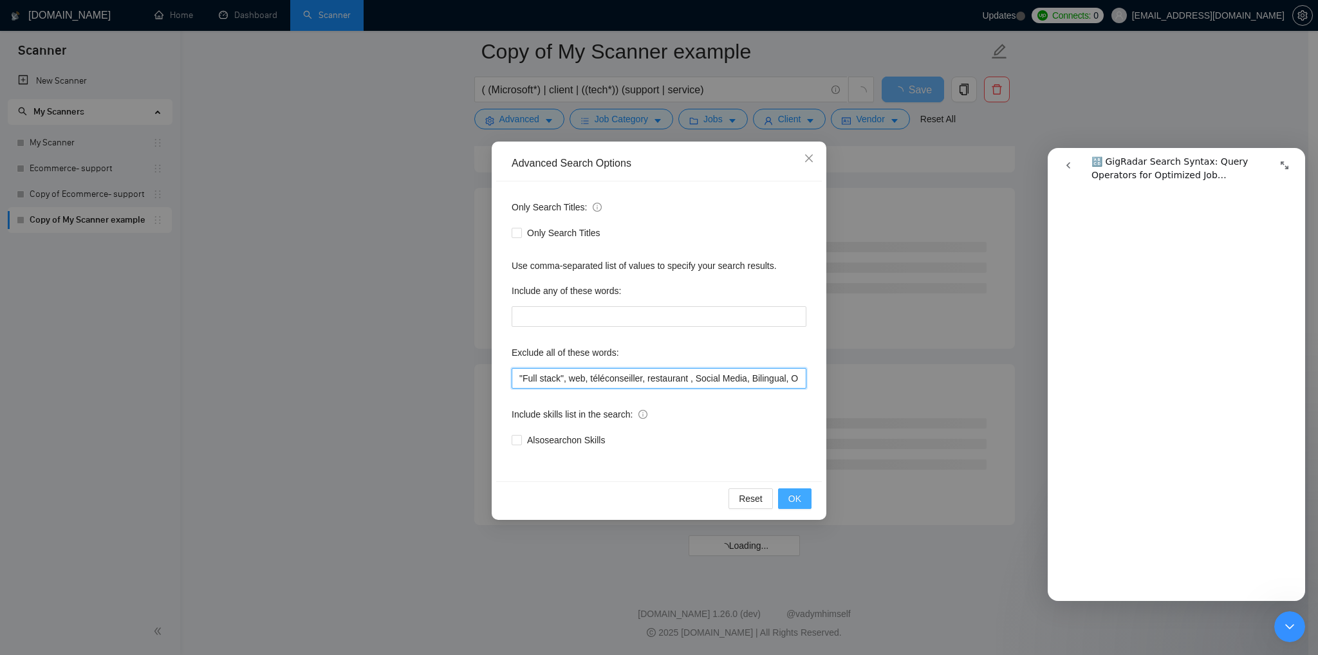
type input ""Full stack", web, téléconseiller, restaurant , Social Media, Bilingual, Onsite…"
click at [797, 500] on span "OK" at bounding box center [794, 499] width 13 height 14
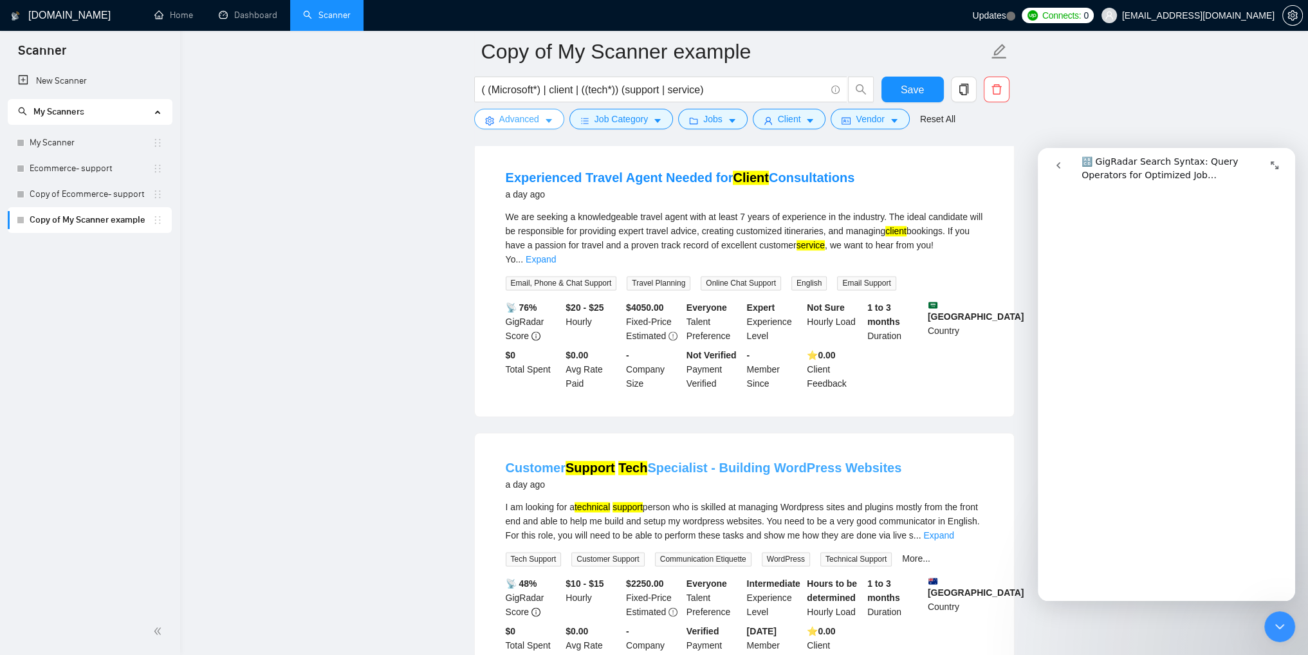
scroll to position [2564, 0]
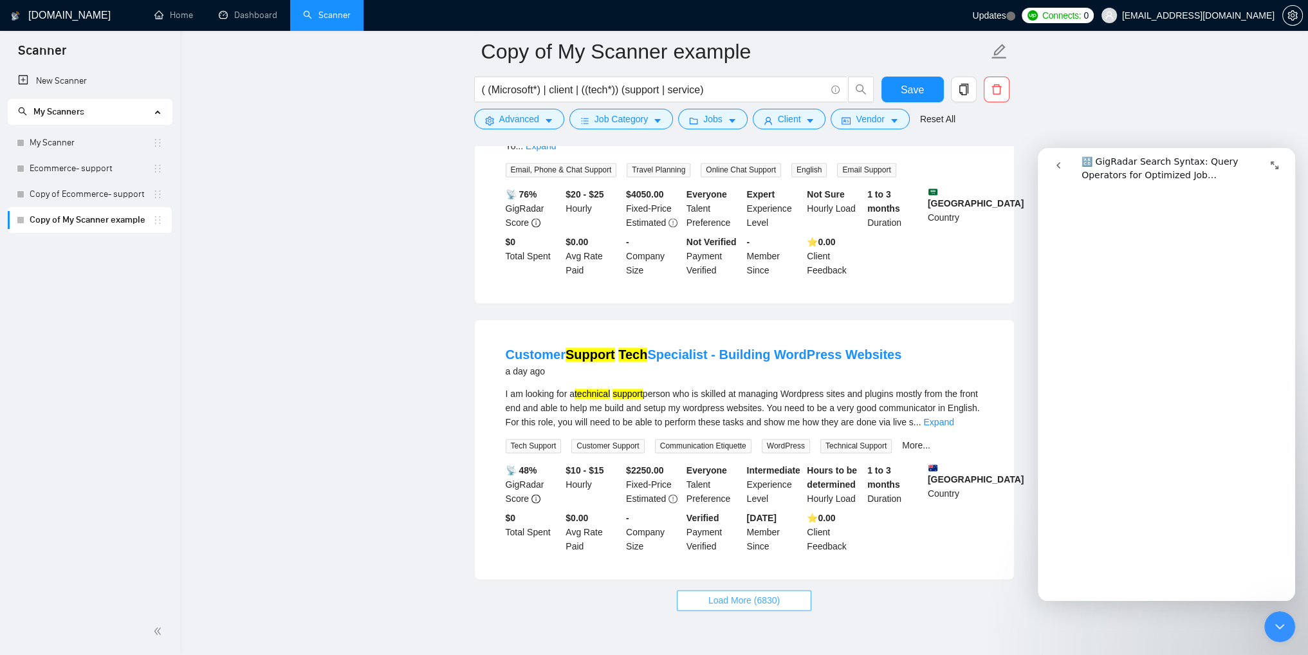
click at [780, 590] on button "Load More (6830)" at bounding box center [744, 600] width 135 height 21
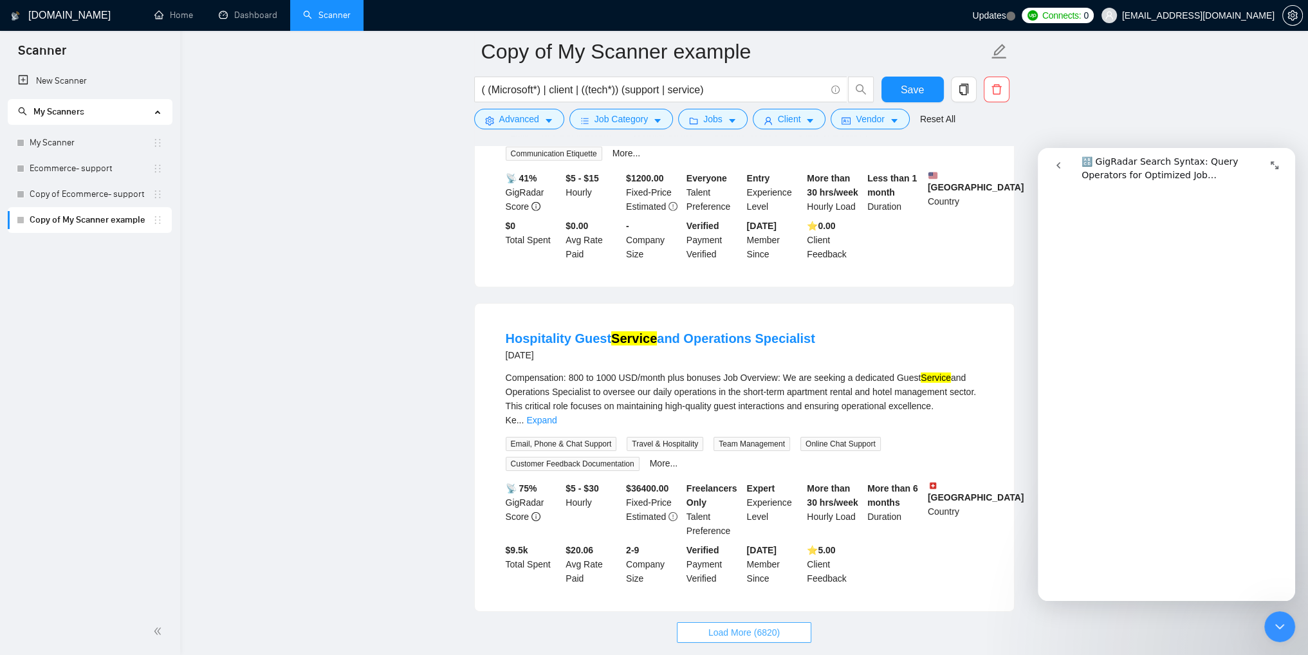
scroll to position [5446, 0]
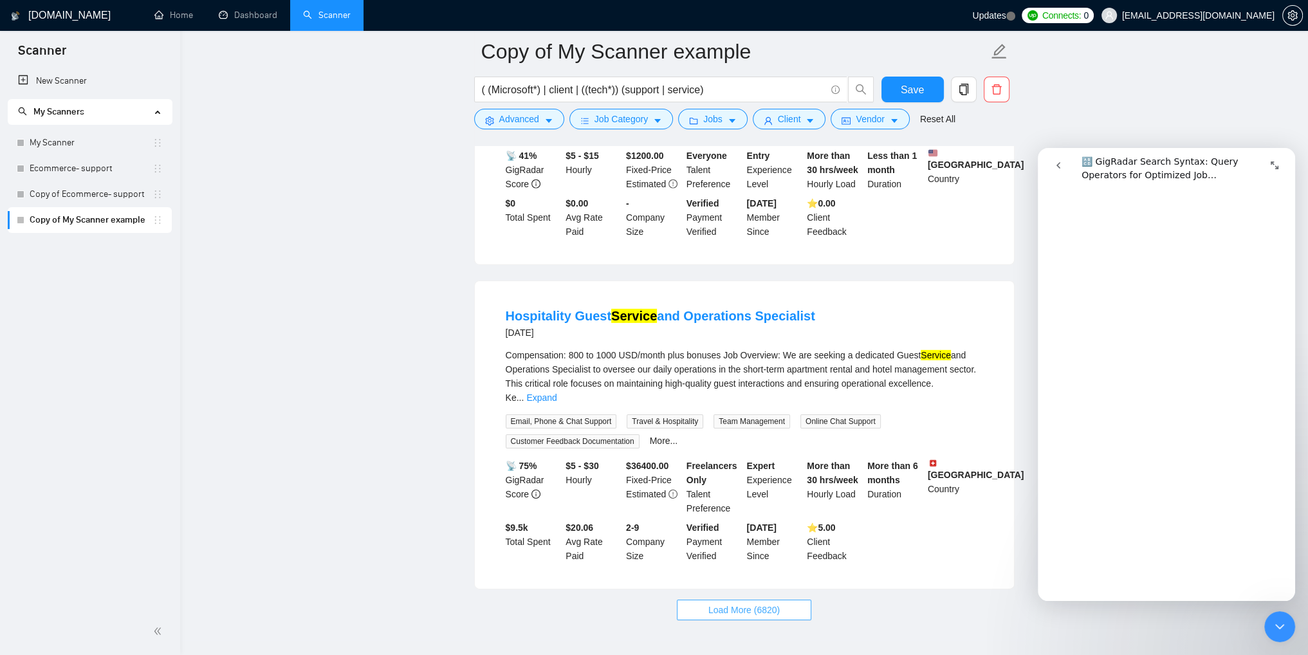
click at [758, 603] on span "Load More (6820)" at bounding box center [744, 610] width 71 height 14
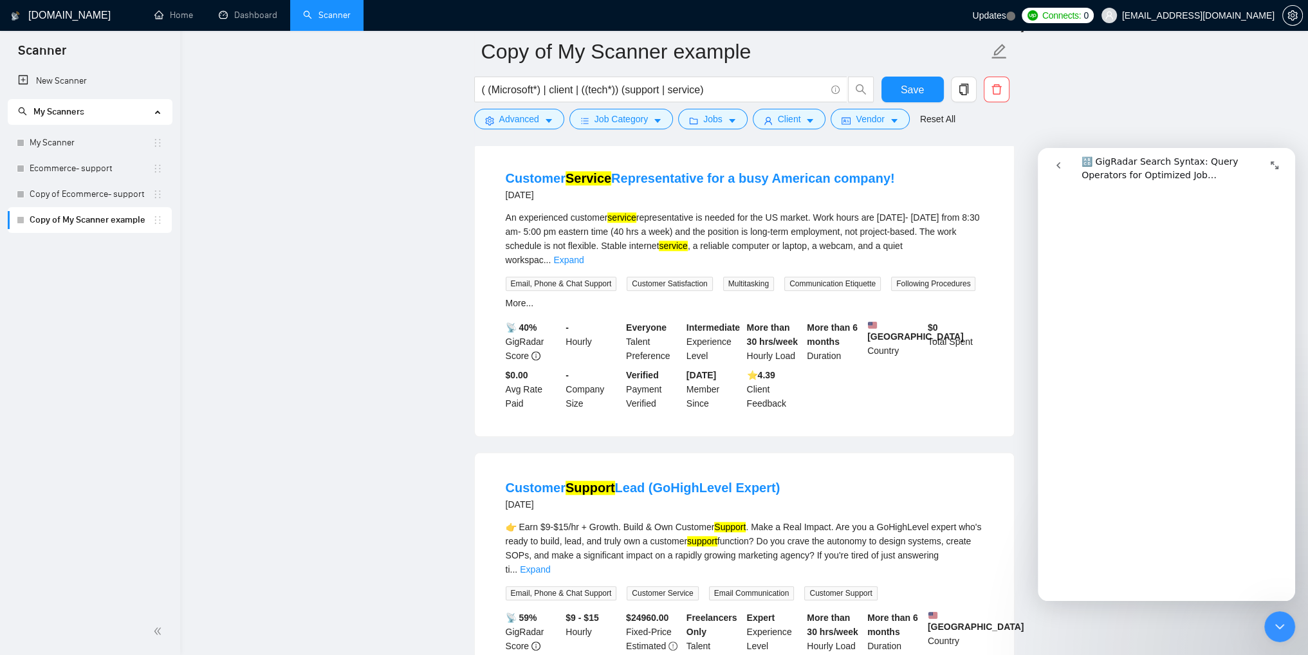
scroll to position [8310, 0]
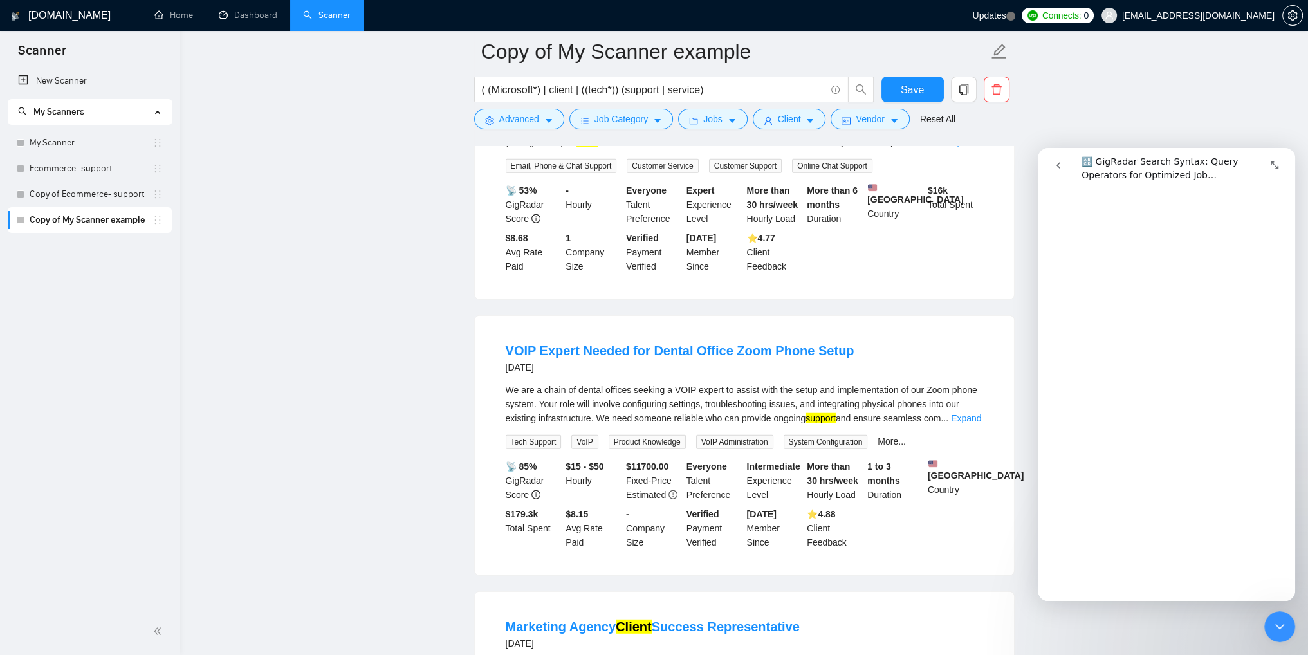
scroll to position [11229, 0]
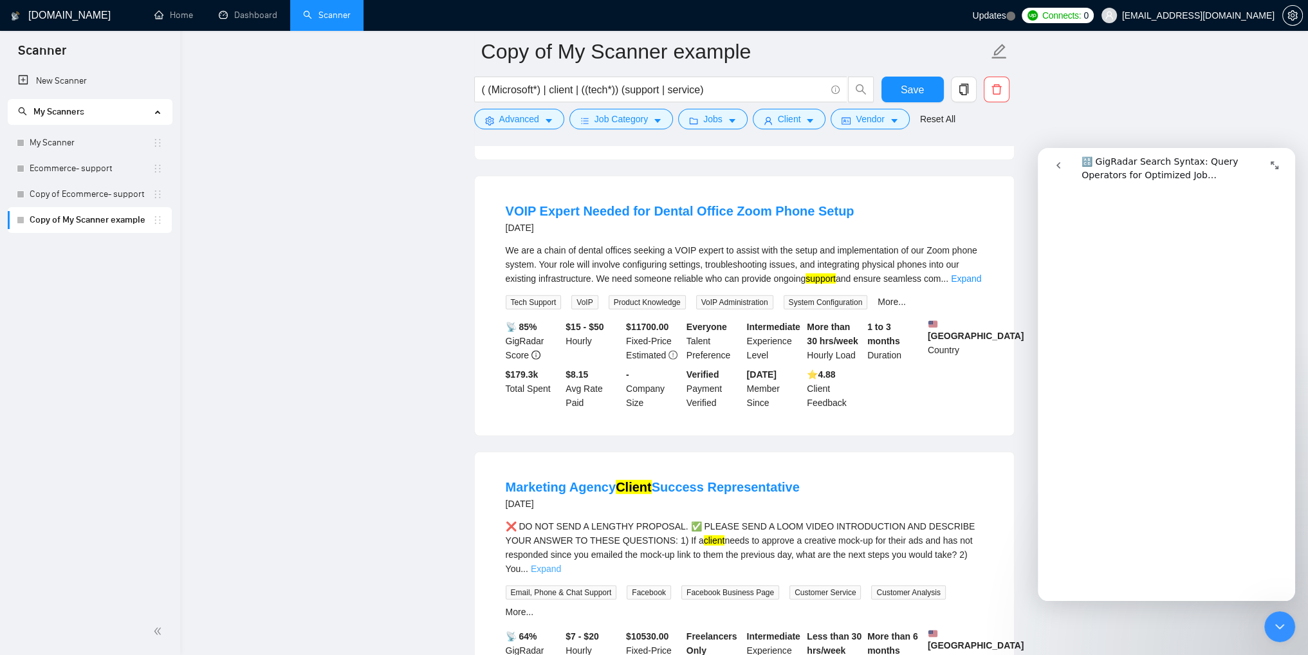
click at [561, 564] on link "Expand" at bounding box center [546, 569] width 30 height 10
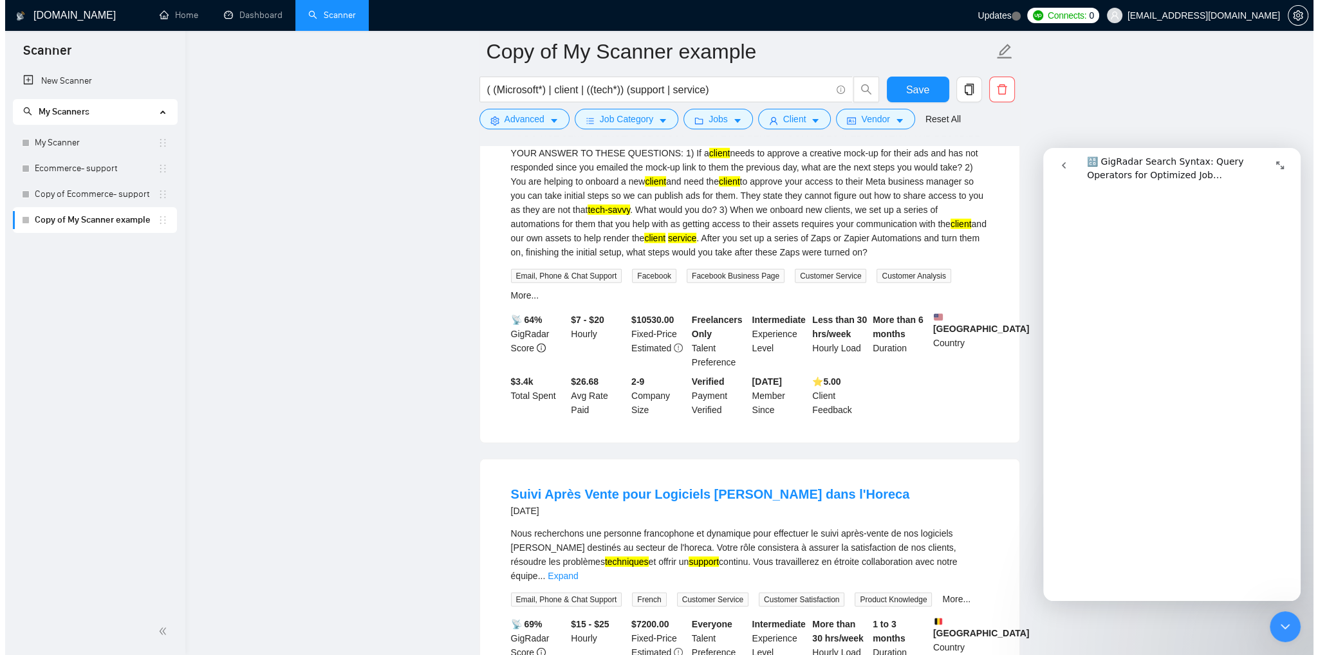
scroll to position [11700, 0]
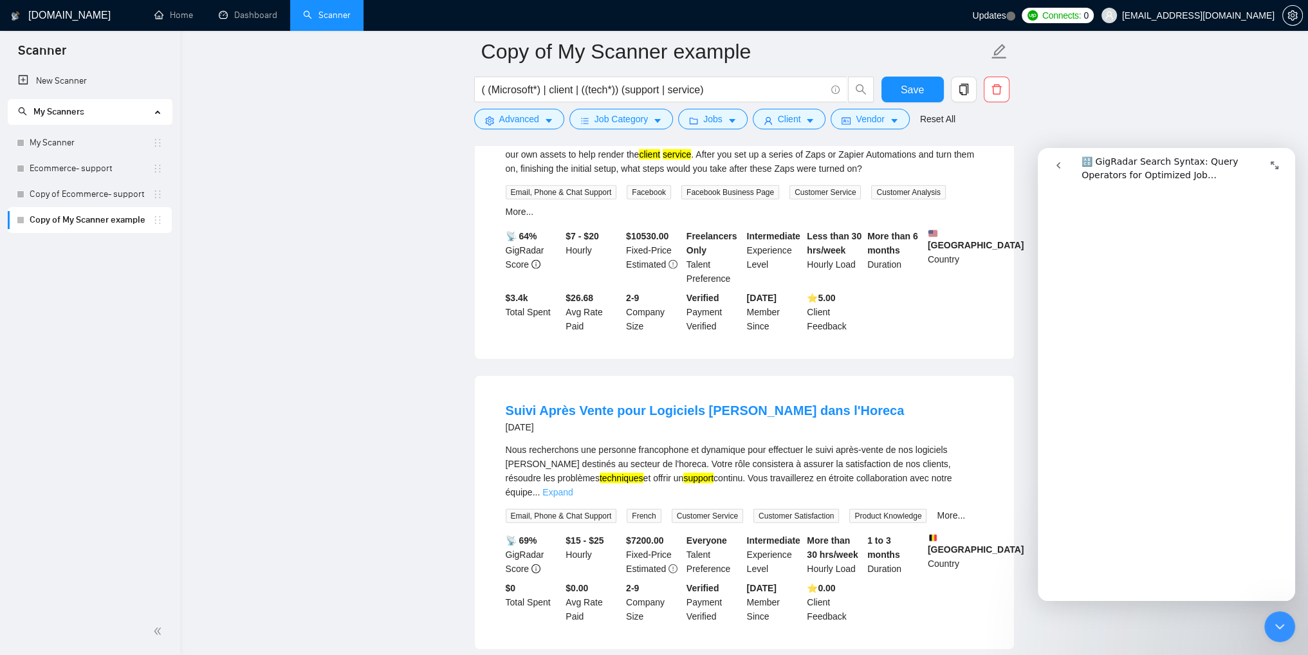
click at [573, 487] on link "Expand" at bounding box center [558, 492] width 30 height 10
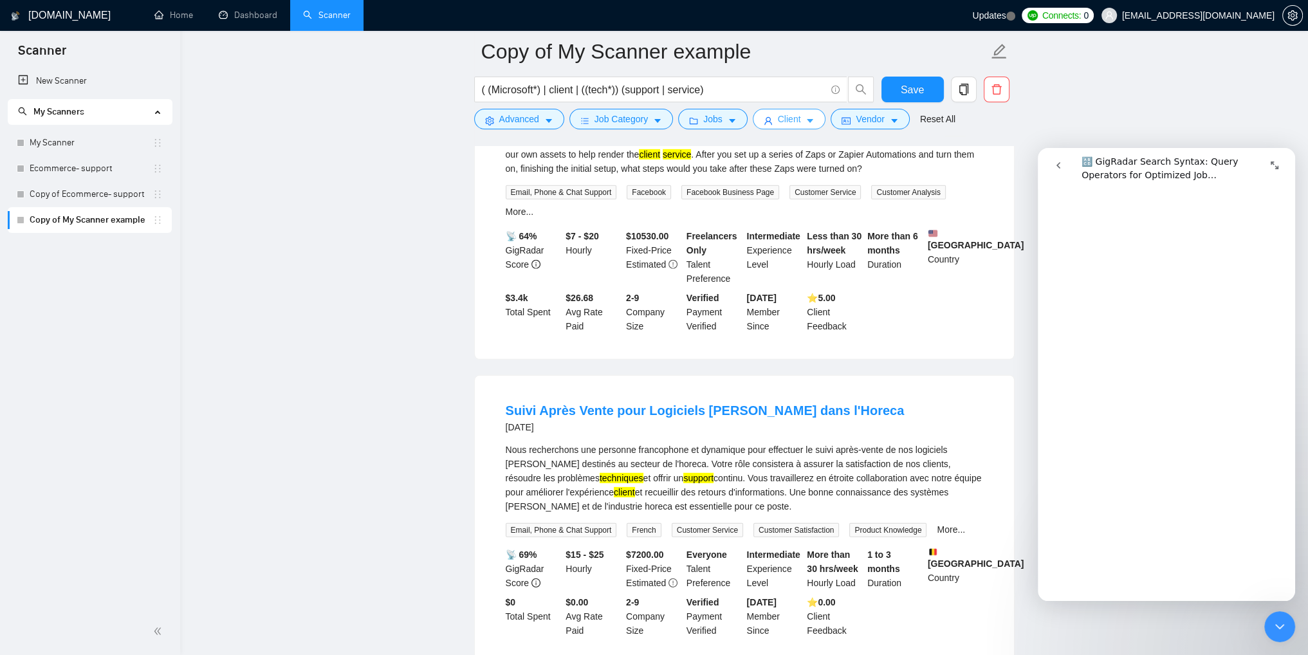
click at [781, 124] on span "Client" at bounding box center [789, 119] width 23 height 14
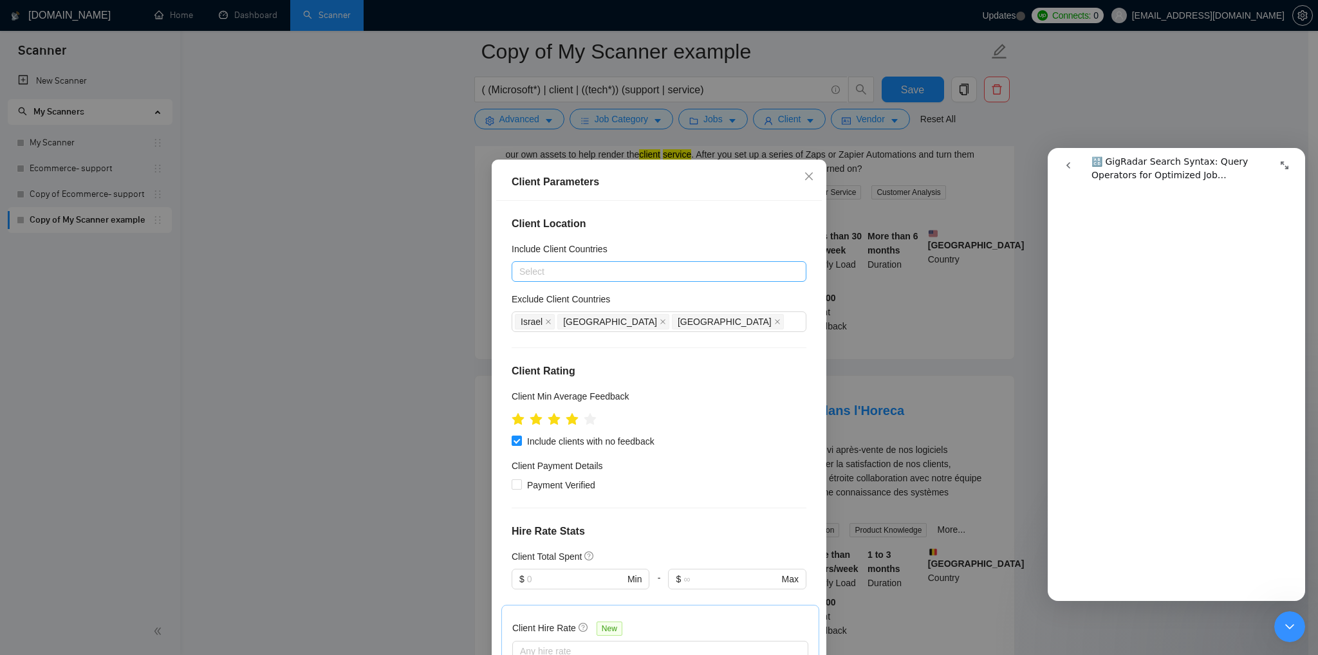
click at [530, 275] on div at bounding box center [652, 271] width 275 height 15
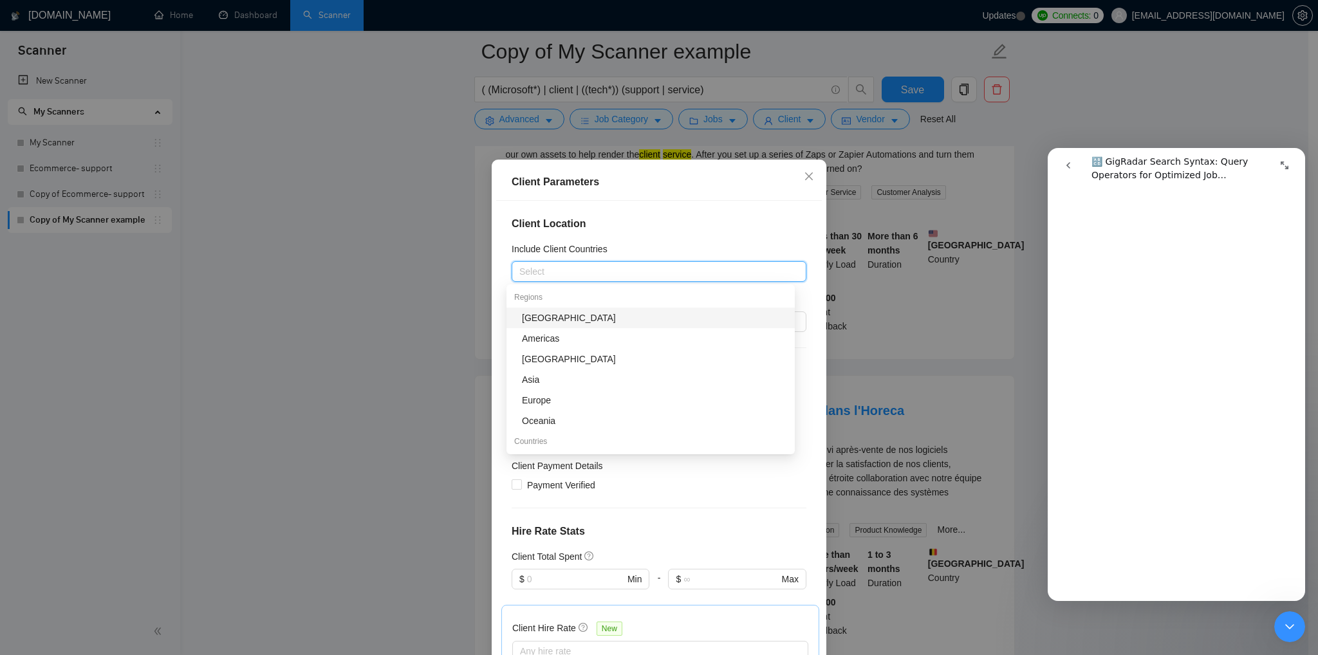
click at [708, 235] on div "Client Location Include Client Countries Select Exclude Client Countries [GEOGR…" at bounding box center [659, 430] width 326 height 459
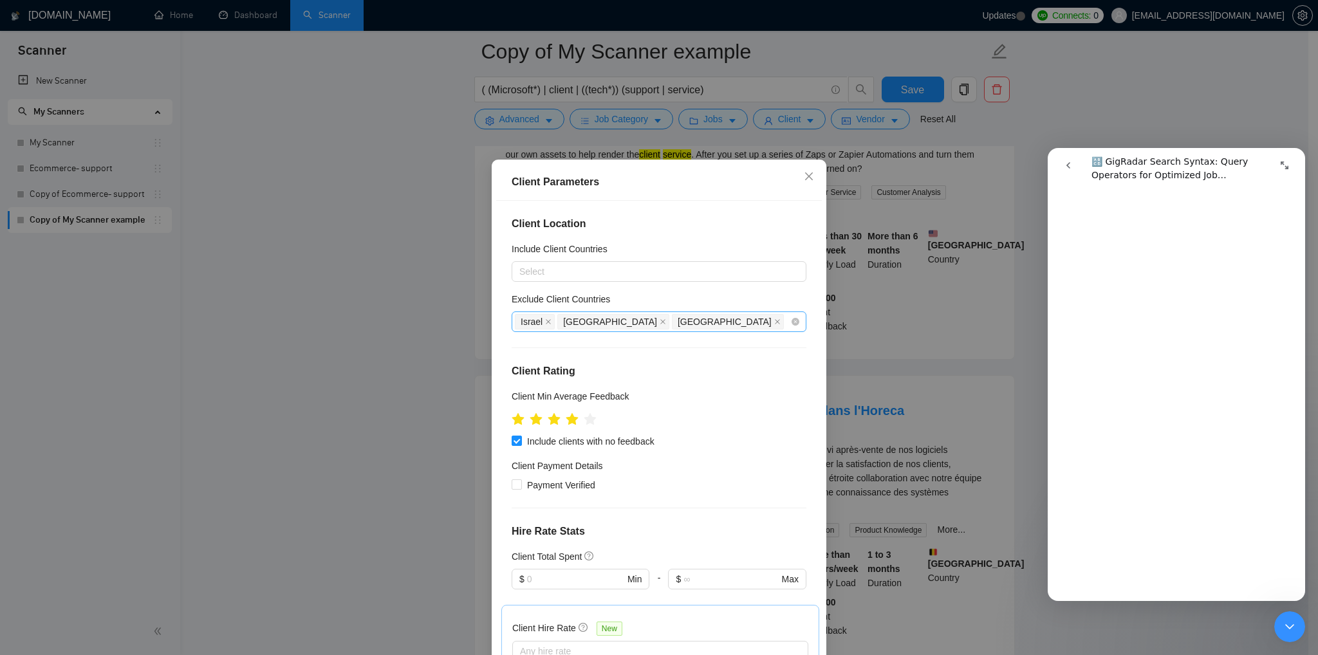
click at [672, 324] on span "[GEOGRAPHIC_DATA]" at bounding box center [728, 321] width 112 height 15
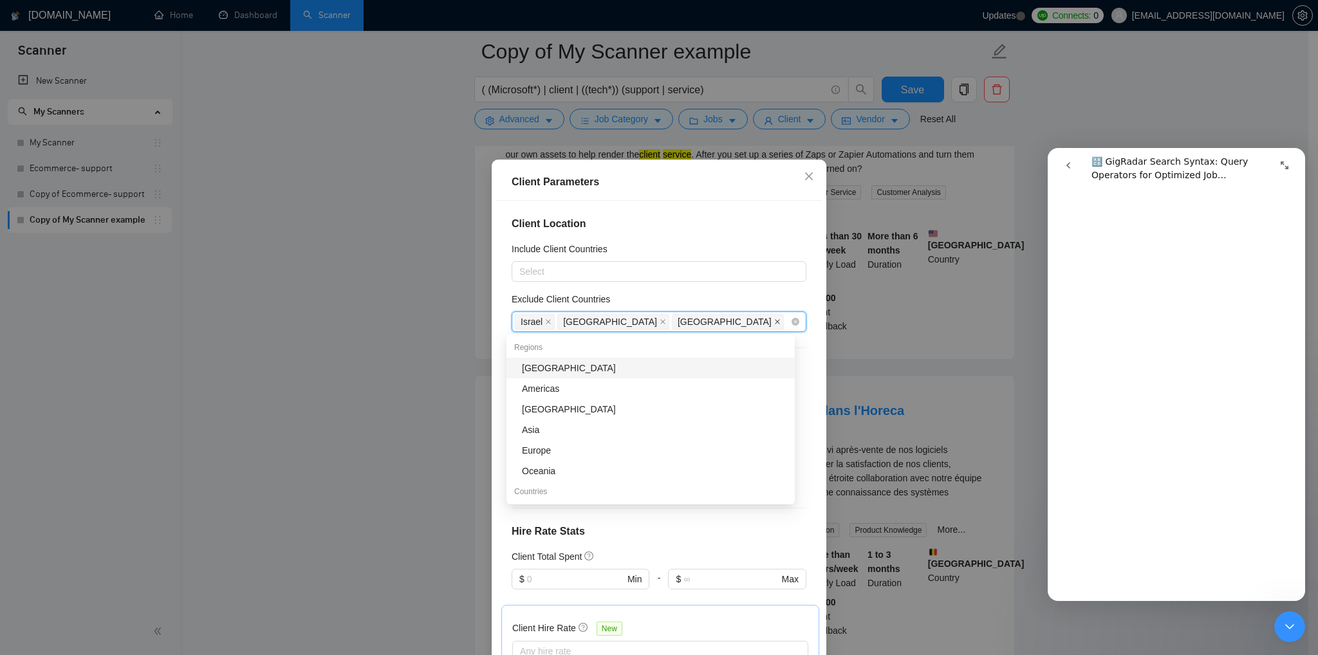
click at [774, 322] on icon "close" at bounding box center [777, 322] width 6 height 6
click at [660, 322] on icon "close" at bounding box center [663, 322] width 6 height 6
click at [545, 321] on icon "close" at bounding box center [548, 322] width 6 height 6
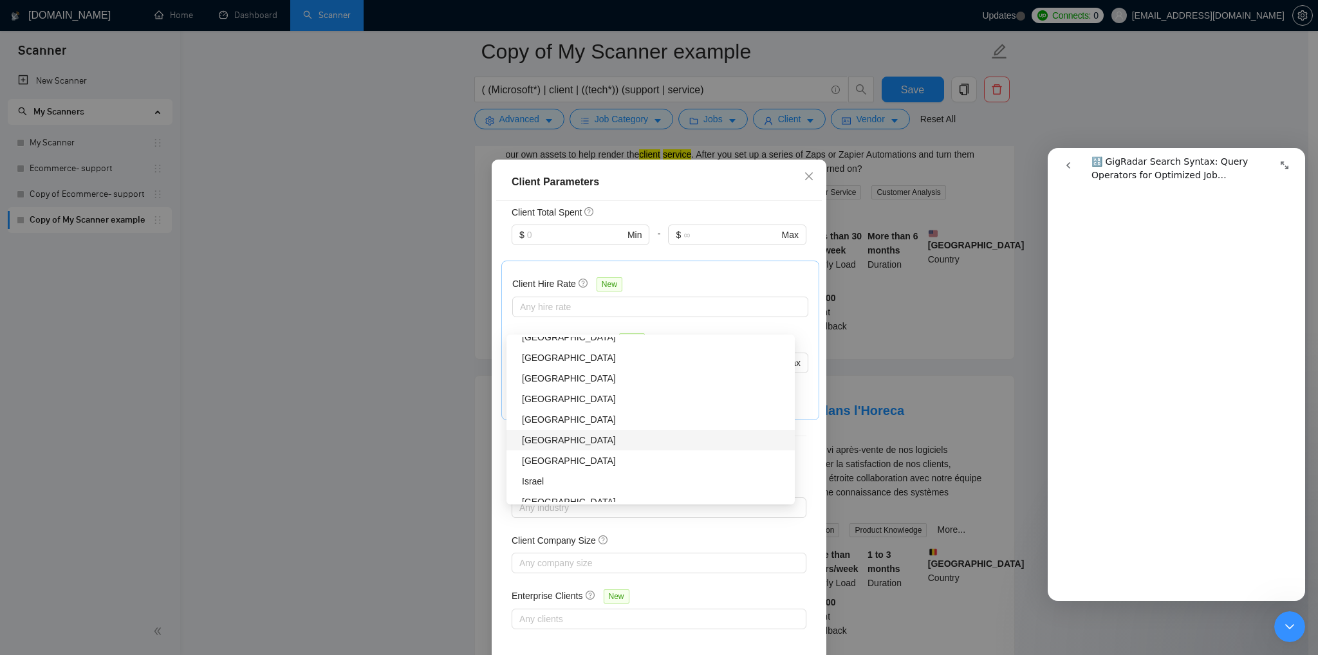
scroll to position [8546, 0]
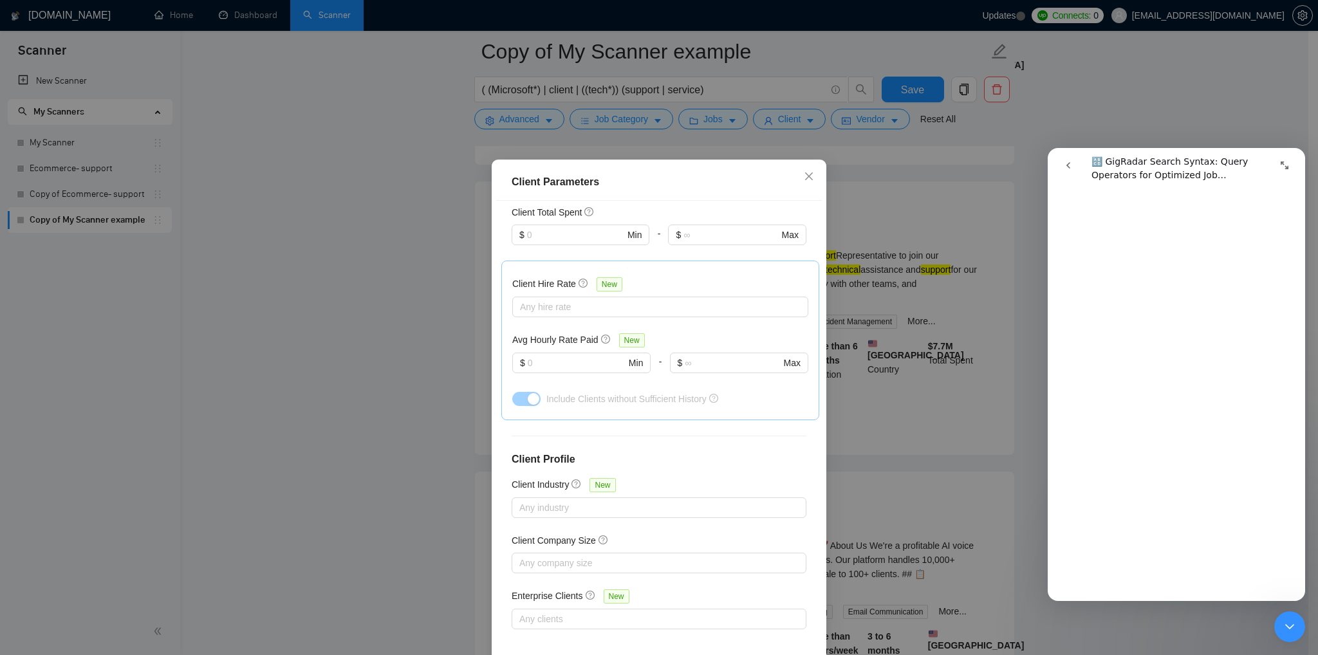
click at [391, 442] on div "Client Parameters Client Location Include Client Countries Select Exclude Clien…" at bounding box center [659, 327] width 1318 height 655
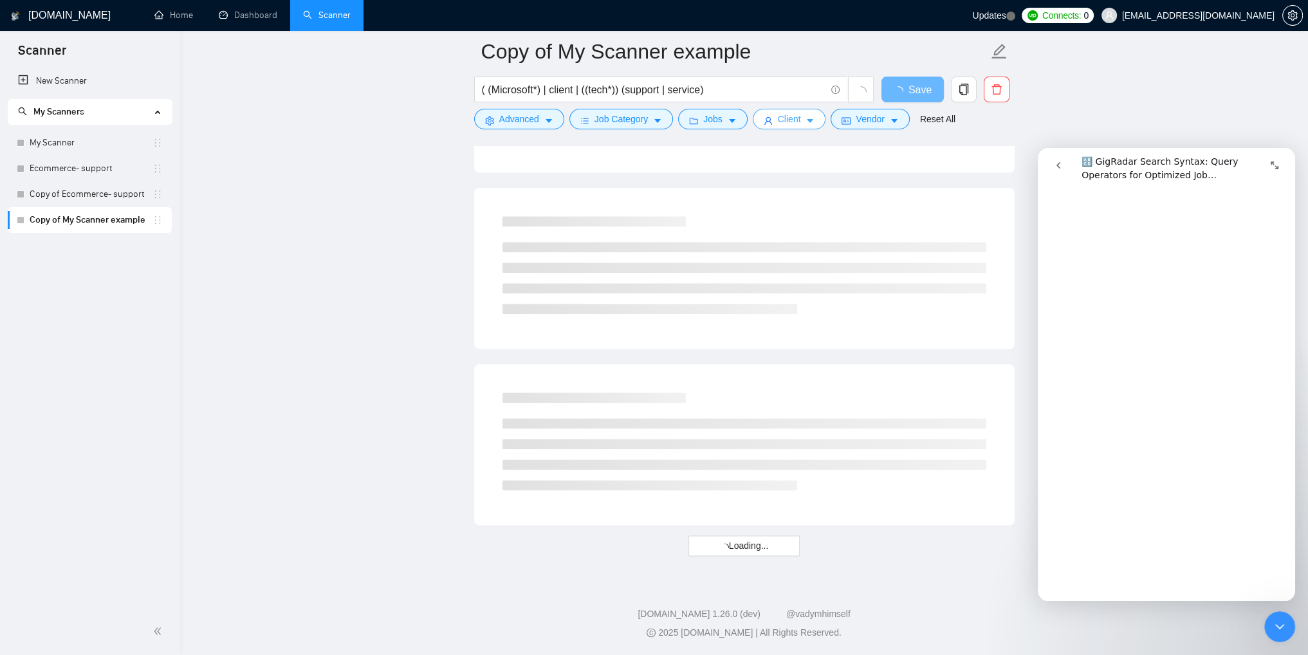
click at [778, 119] on span "Client" at bounding box center [789, 119] width 23 height 14
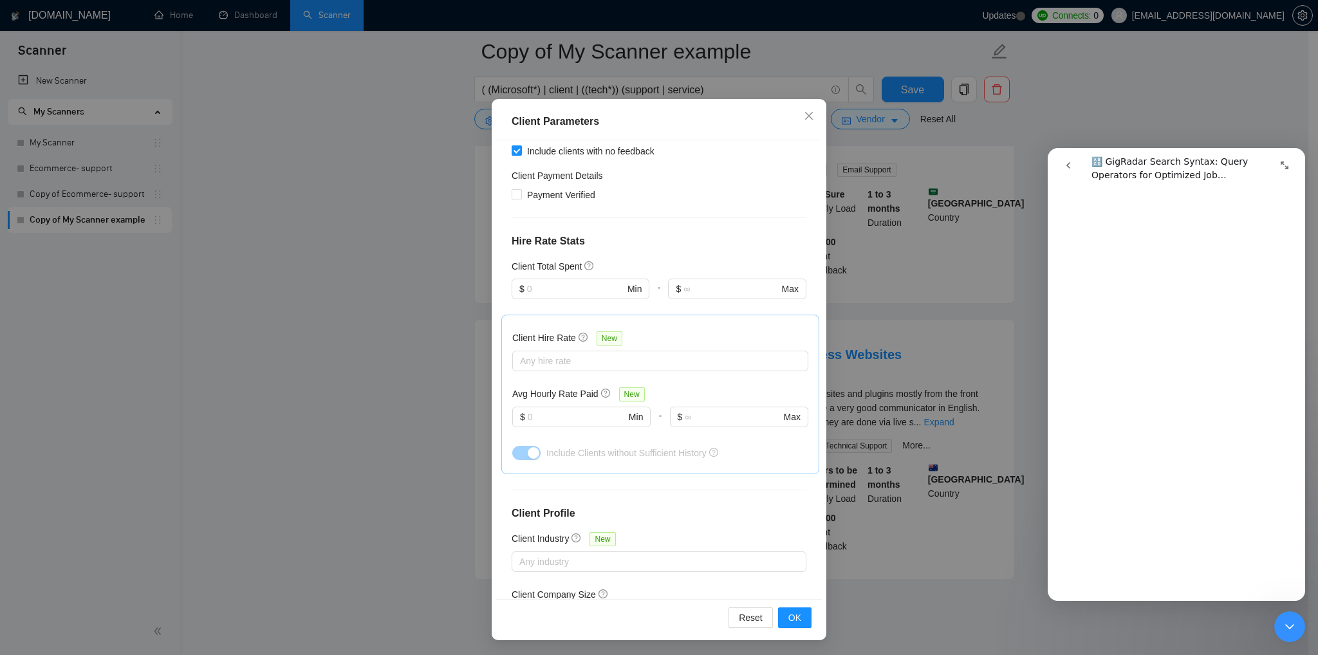
scroll to position [0, 0]
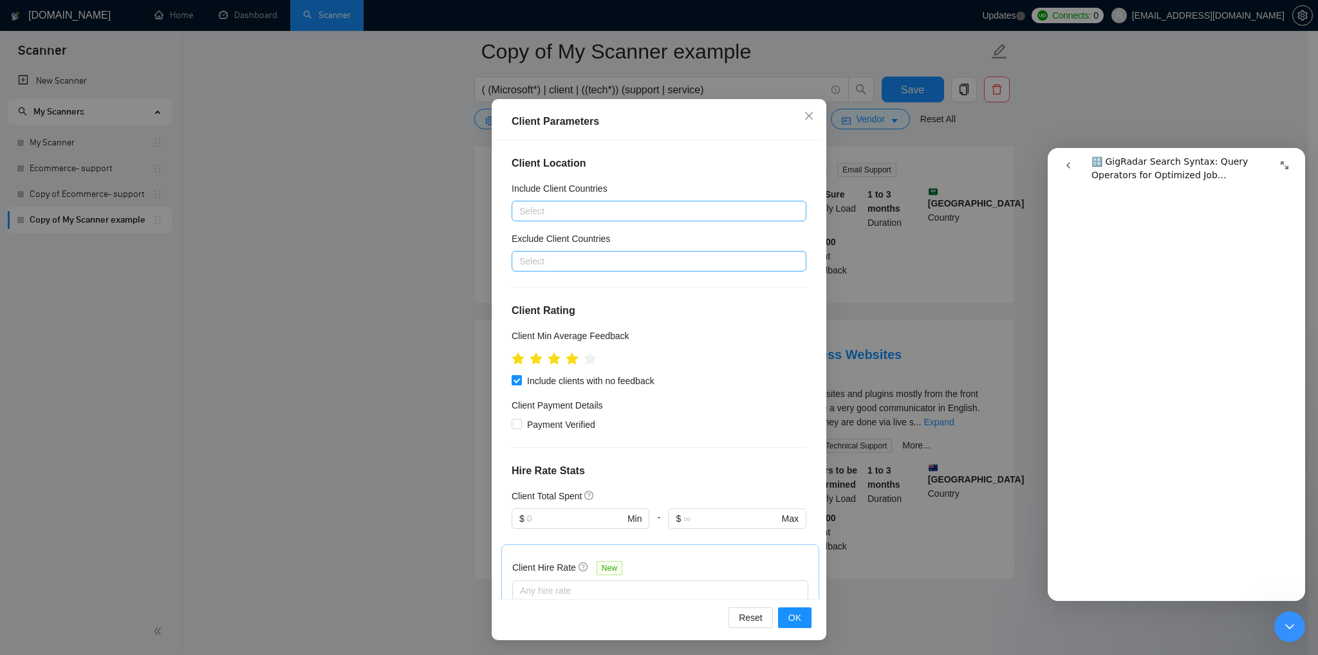
click at [564, 205] on div at bounding box center [652, 210] width 275 height 15
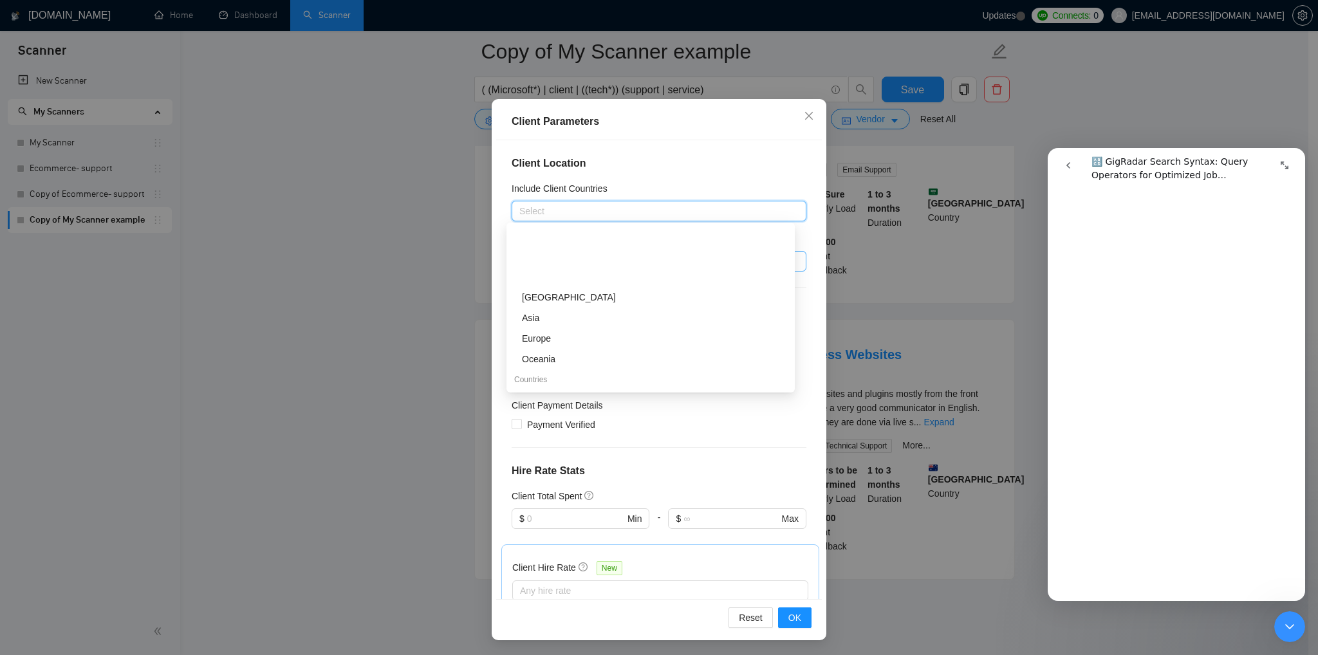
scroll to position [64, 0]
click at [552, 338] on div "[GEOGRAPHIC_DATA]" at bounding box center [654, 336] width 265 height 14
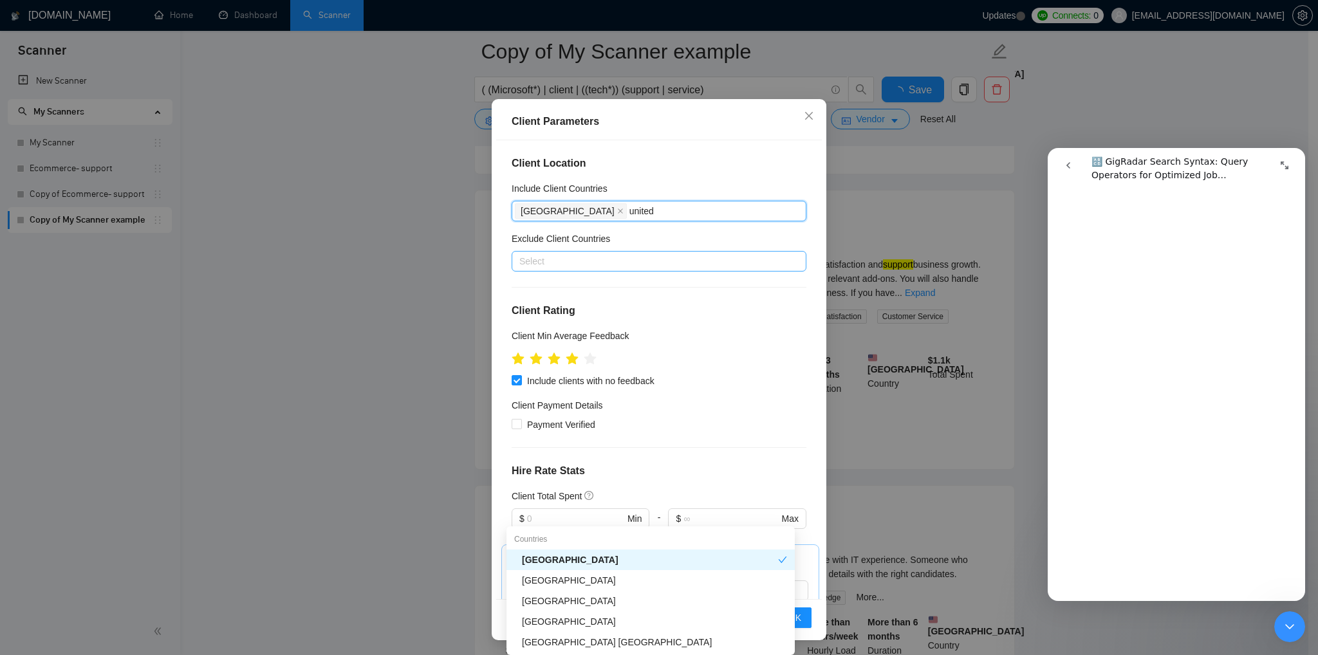
scroll to position [2551, 0]
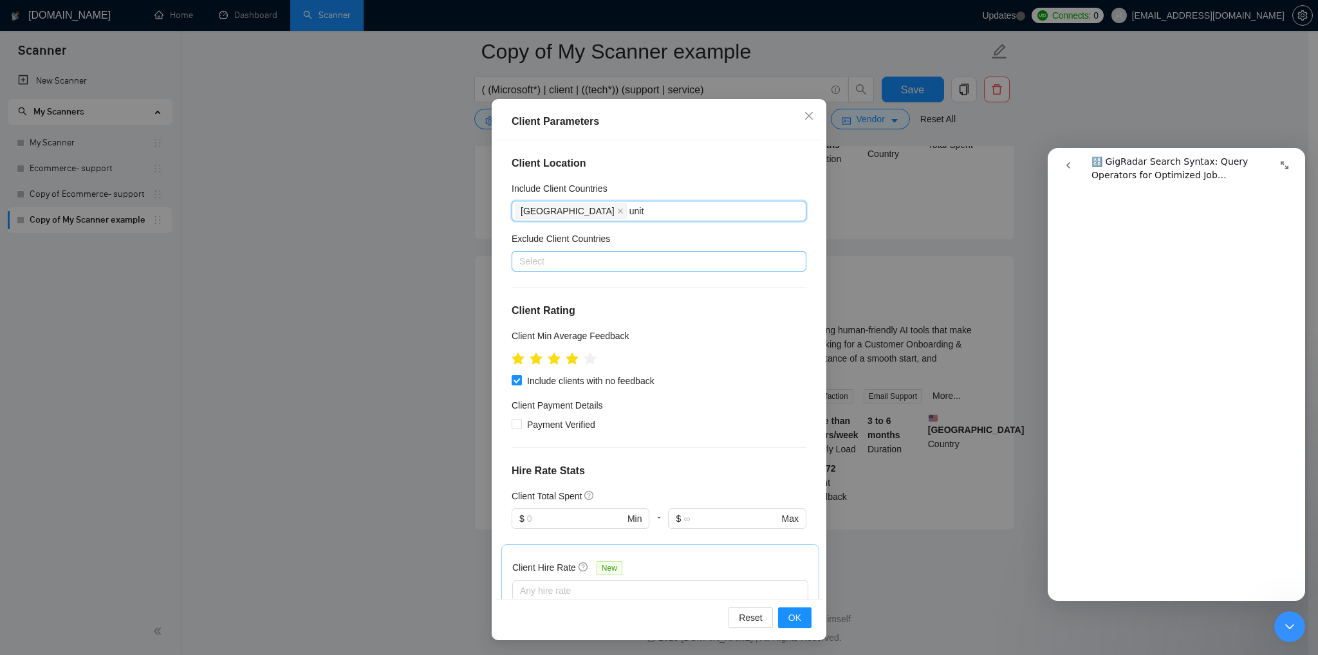
type input "uni"
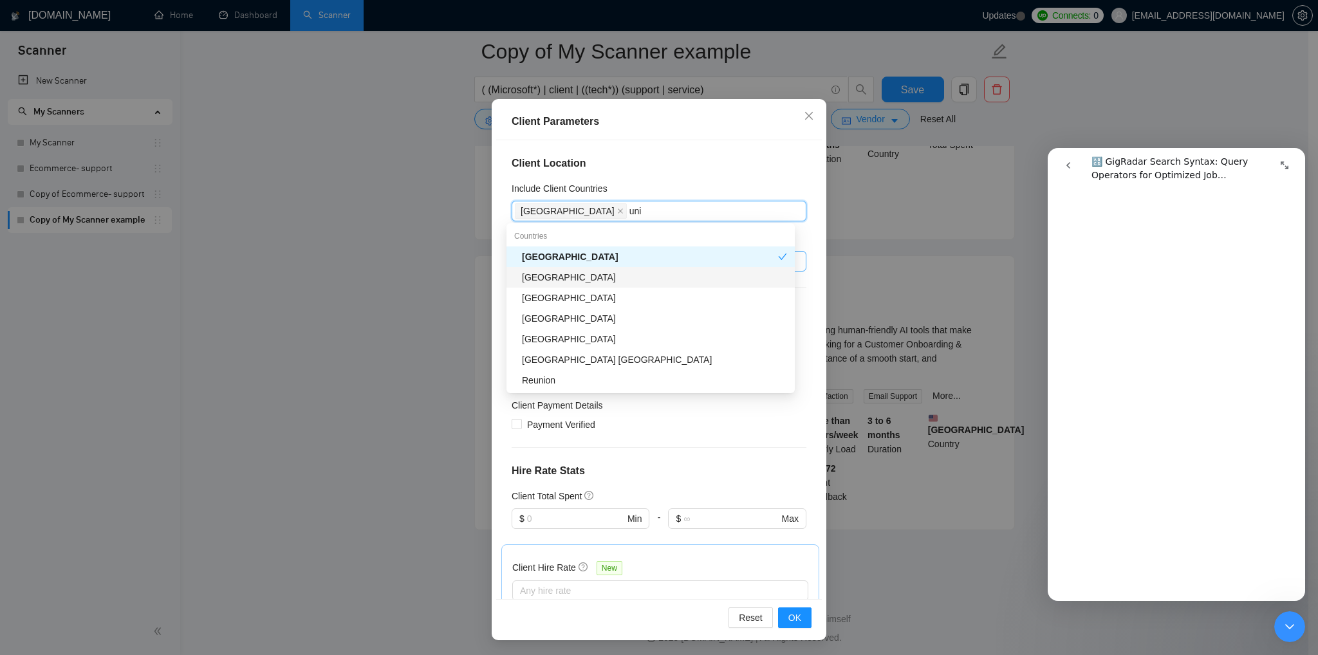
click at [579, 274] on div "[GEOGRAPHIC_DATA]" at bounding box center [654, 277] width 265 height 14
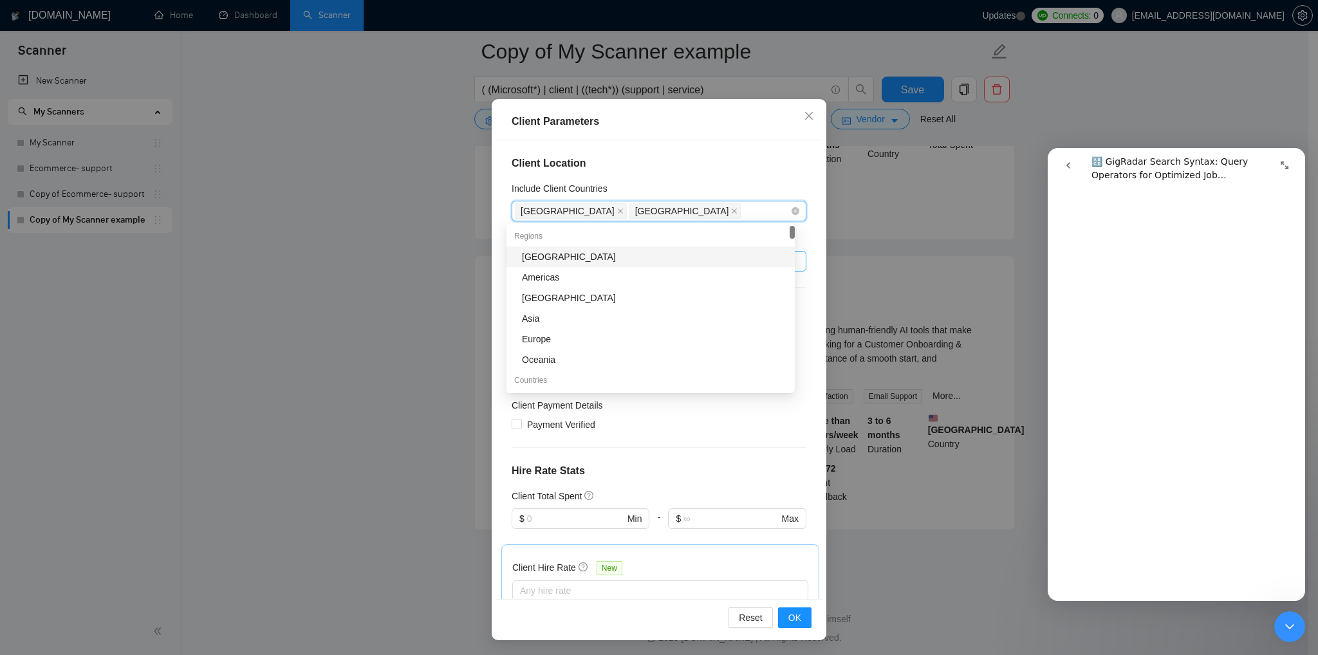
click at [682, 212] on div "[GEOGRAPHIC_DATA] [GEOGRAPHIC_DATA]" at bounding box center [652, 211] width 275 height 18
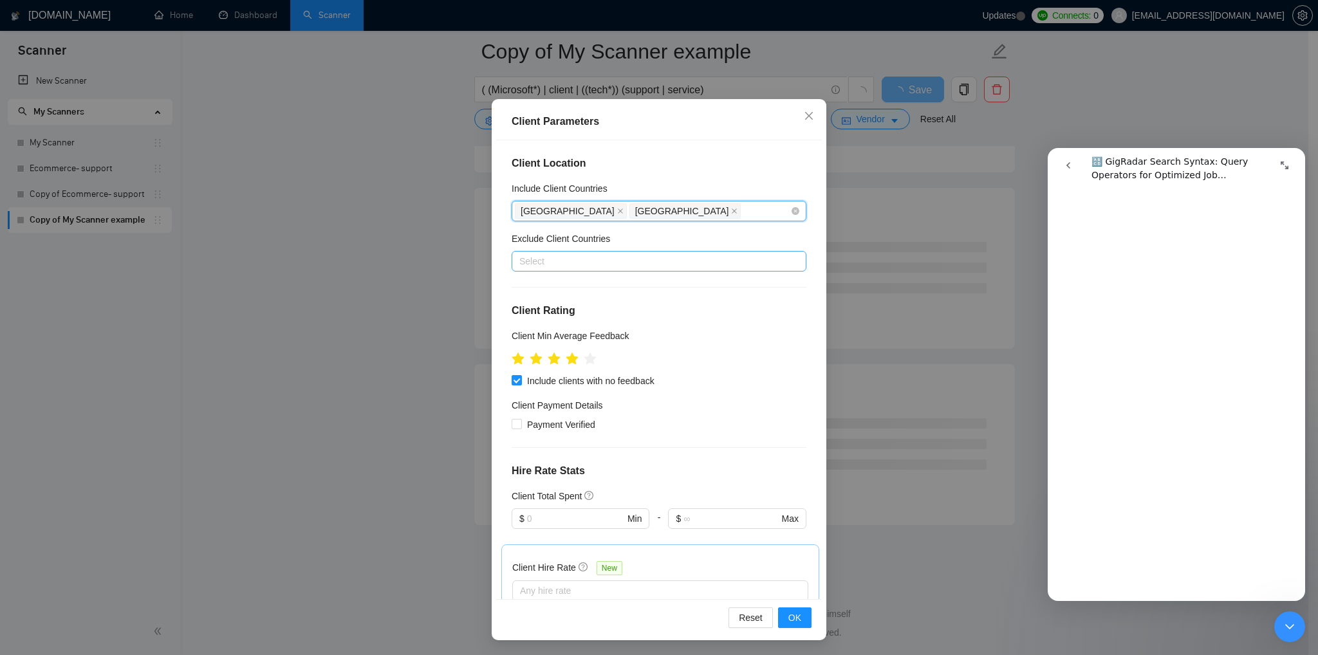
scroll to position [1492, 0]
click at [682, 214] on div "[GEOGRAPHIC_DATA] [GEOGRAPHIC_DATA]" at bounding box center [652, 211] width 275 height 18
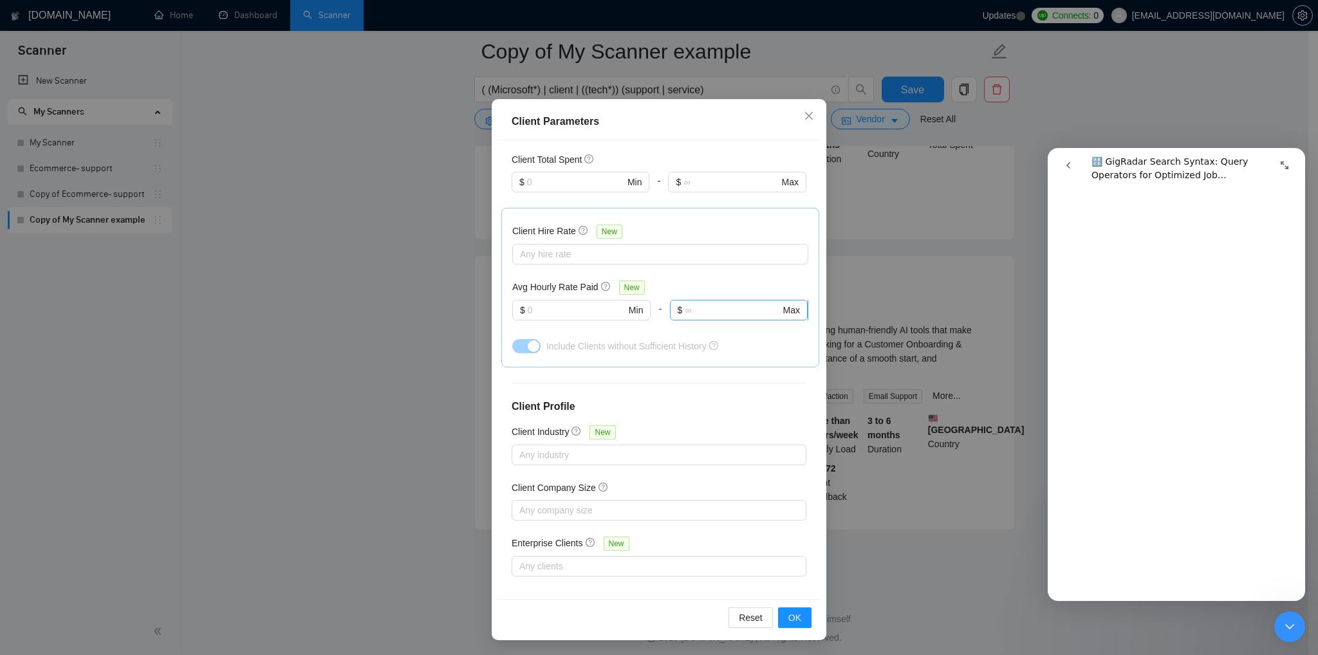
scroll to position [345, 0]
click at [796, 621] on button "OK" at bounding box center [794, 618] width 33 height 21
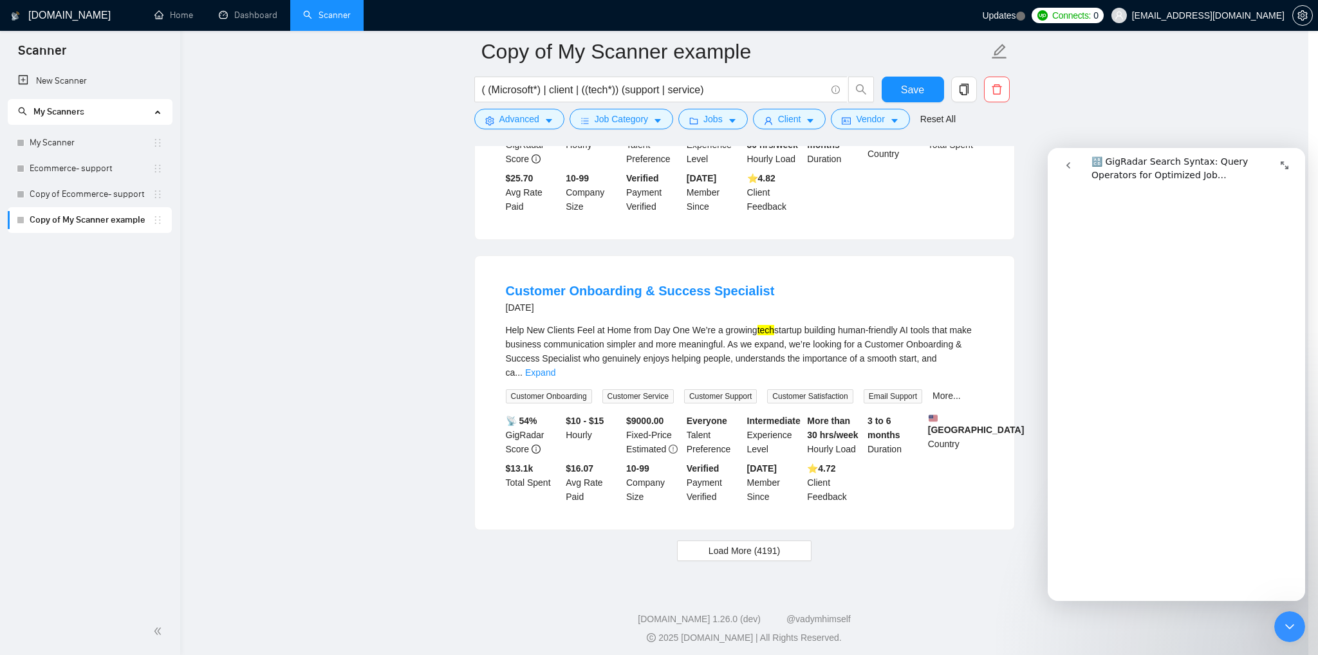
scroll to position [0, 0]
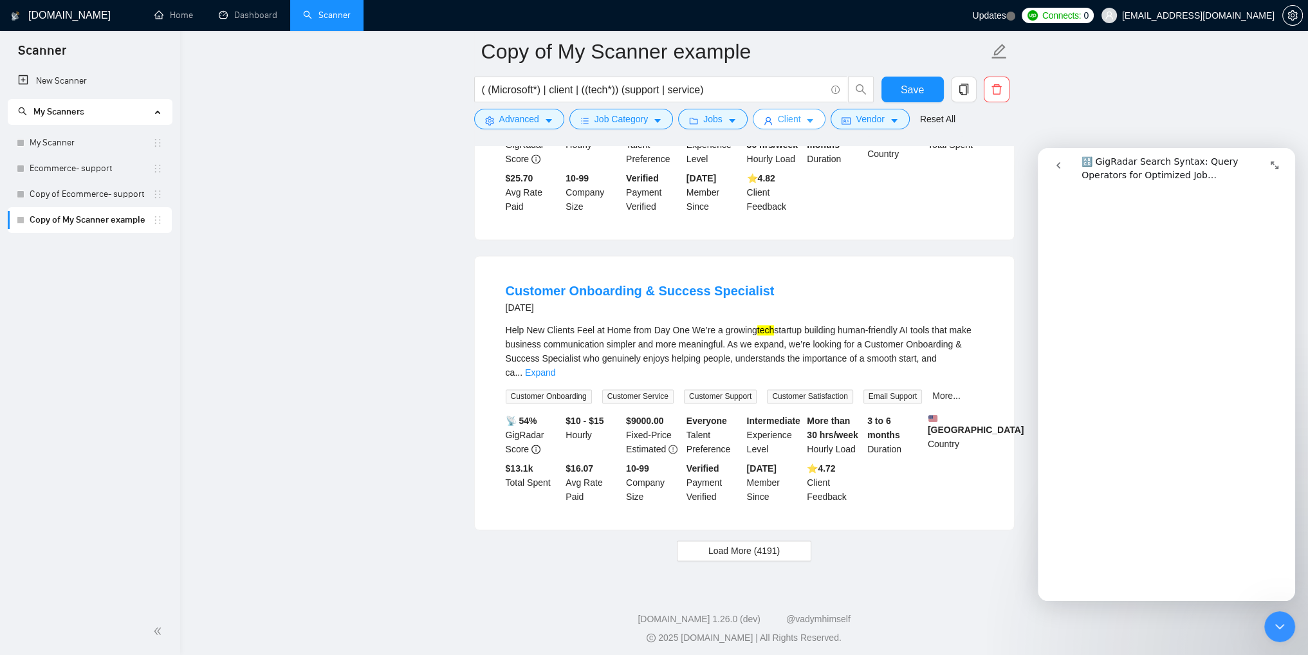
click at [769, 124] on button "Client" at bounding box center [789, 119] width 73 height 21
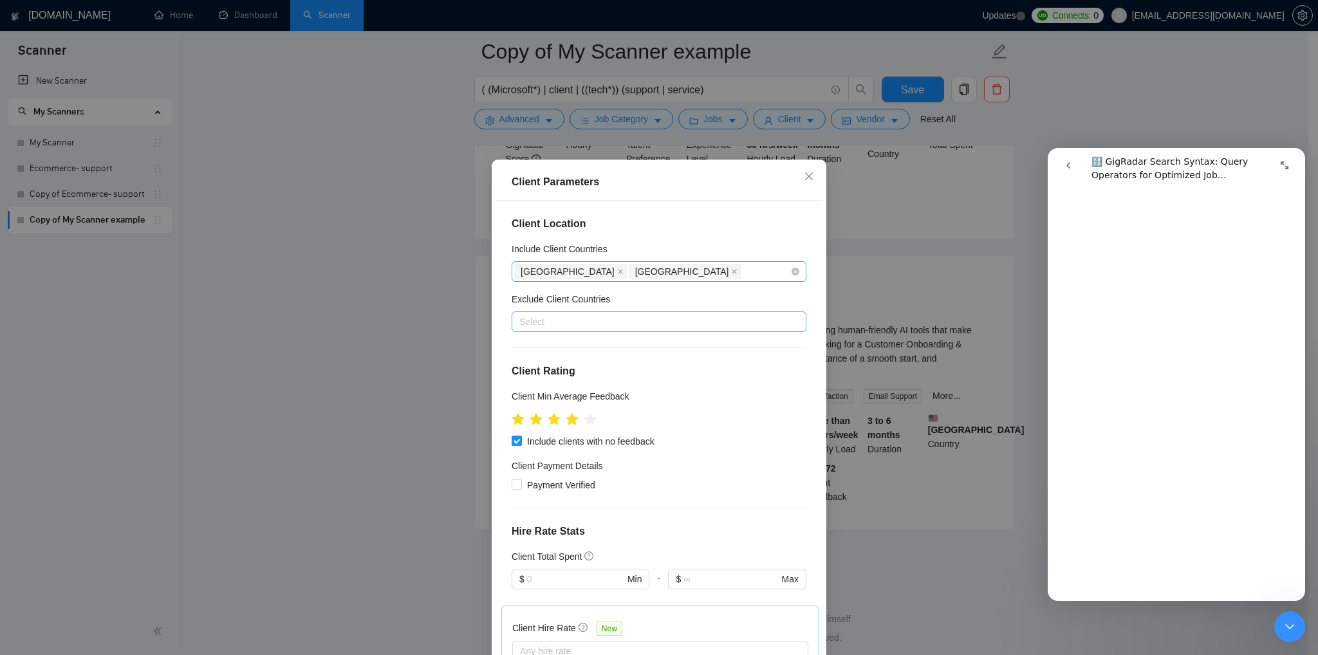
click at [684, 277] on div "[GEOGRAPHIC_DATA] [GEOGRAPHIC_DATA]" at bounding box center [652, 272] width 275 height 18
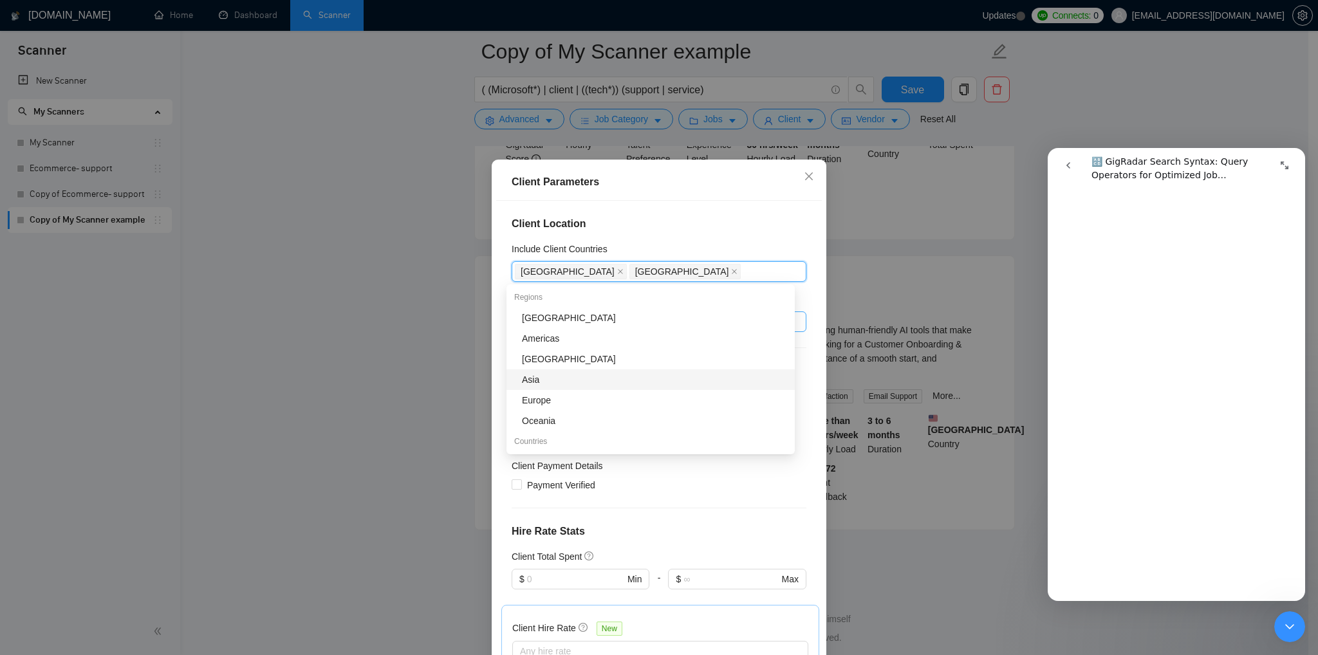
click at [344, 382] on div "Client Parameters Client Location Include Client Countries [GEOGRAPHIC_DATA] [G…" at bounding box center [659, 327] width 1318 height 655
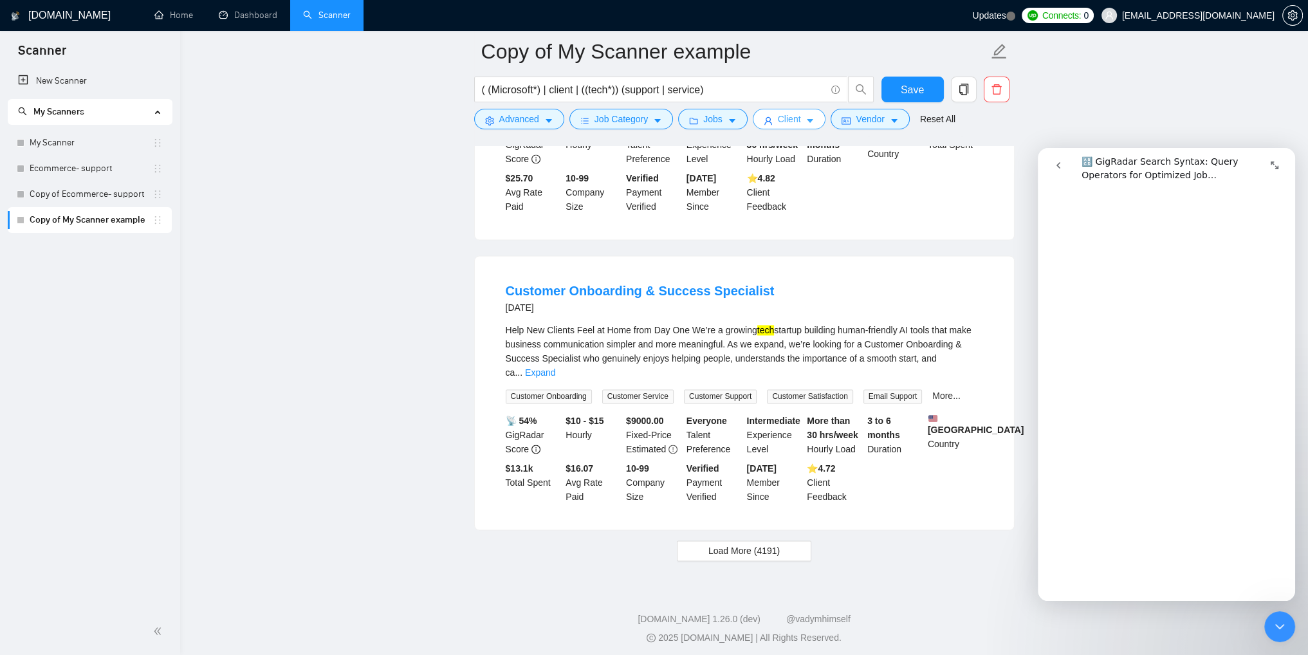
click at [793, 115] on span "Client" at bounding box center [789, 119] width 23 height 14
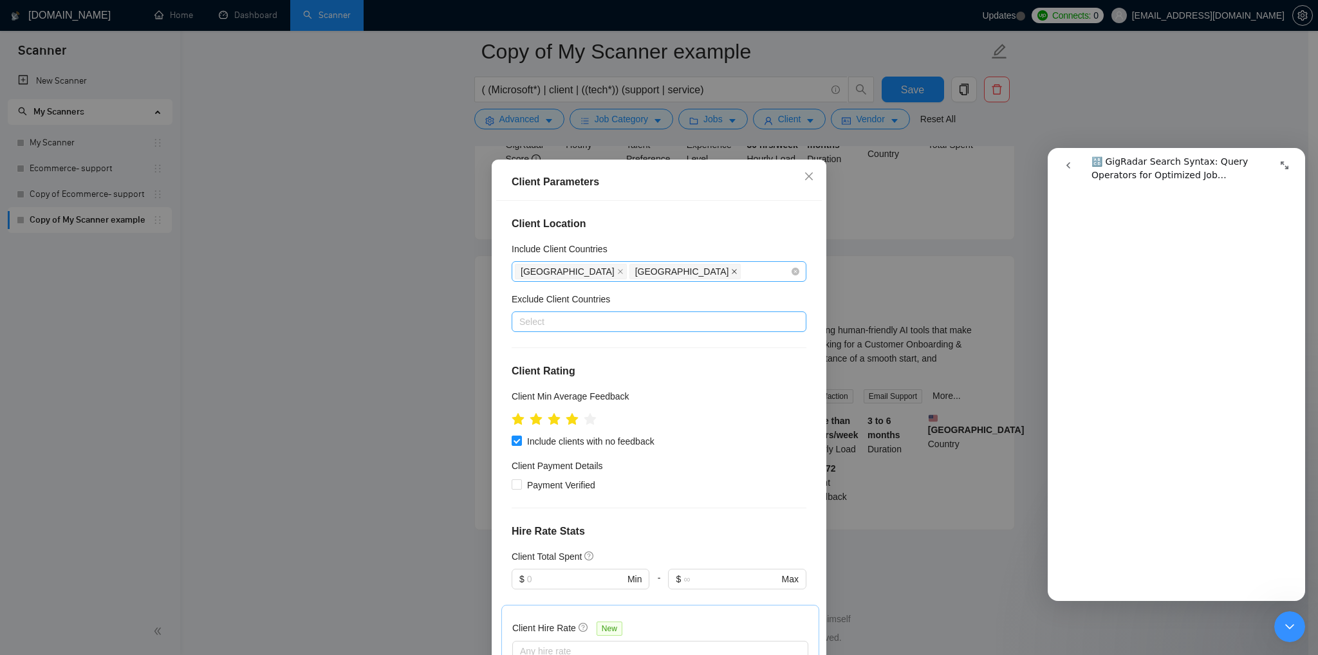
click at [731, 275] on span at bounding box center [734, 271] width 6 height 14
click at [617, 274] on icon "close" at bounding box center [620, 271] width 6 height 6
click at [532, 328] on div at bounding box center [652, 321] width 275 height 15
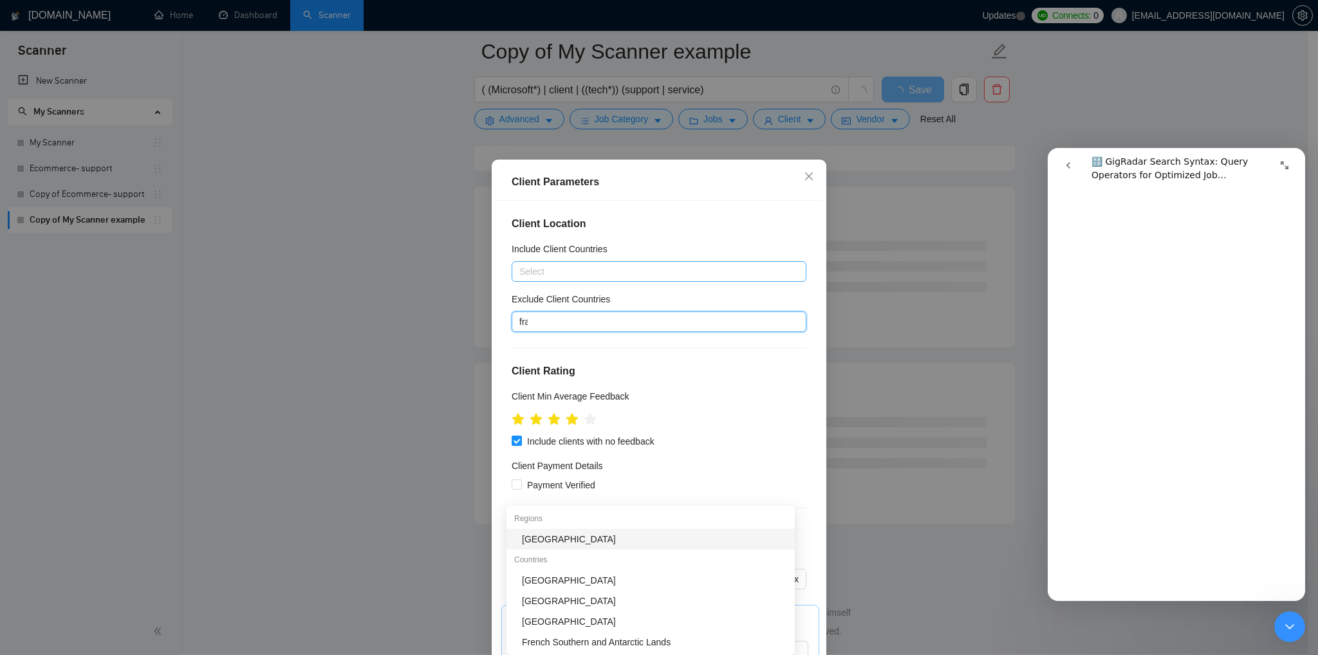
scroll to position [1492, 0]
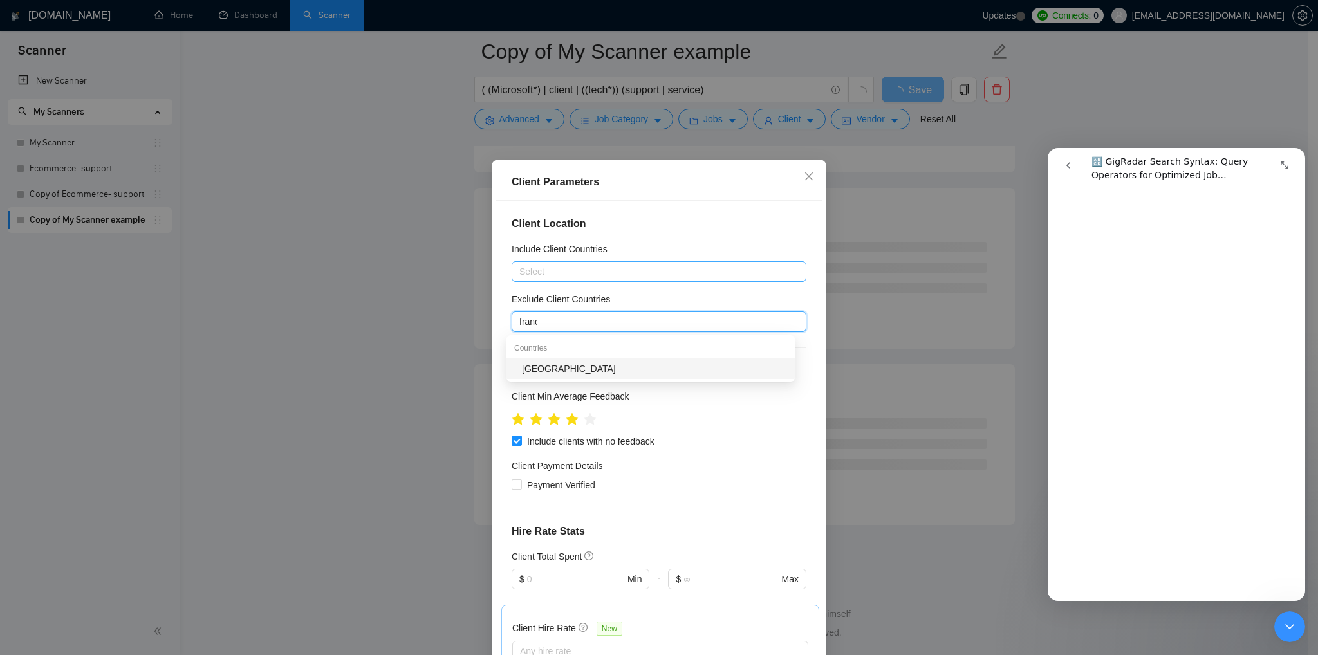
type input "[GEOGRAPHIC_DATA]"
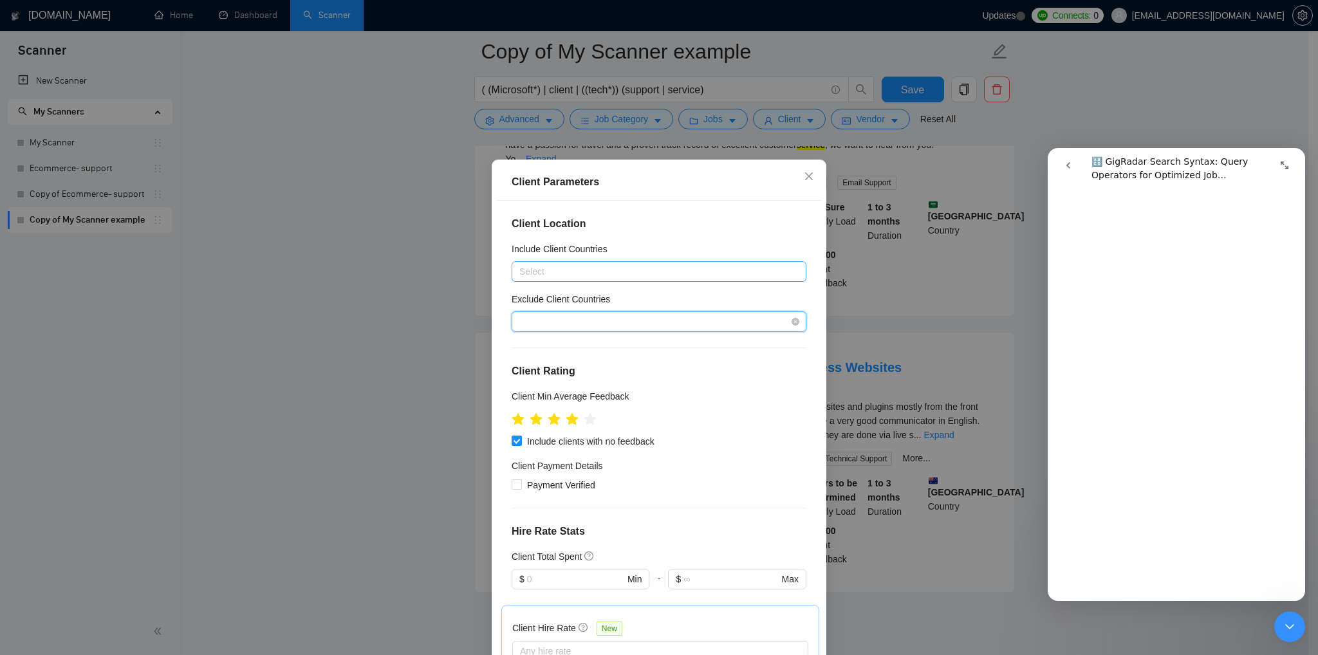
click at [543, 326] on div "[GEOGRAPHIC_DATA]" at bounding box center [652, 321] width 275 height 15
click at [540, 328] on div at bounding box center [652, 321] width 275 height 15
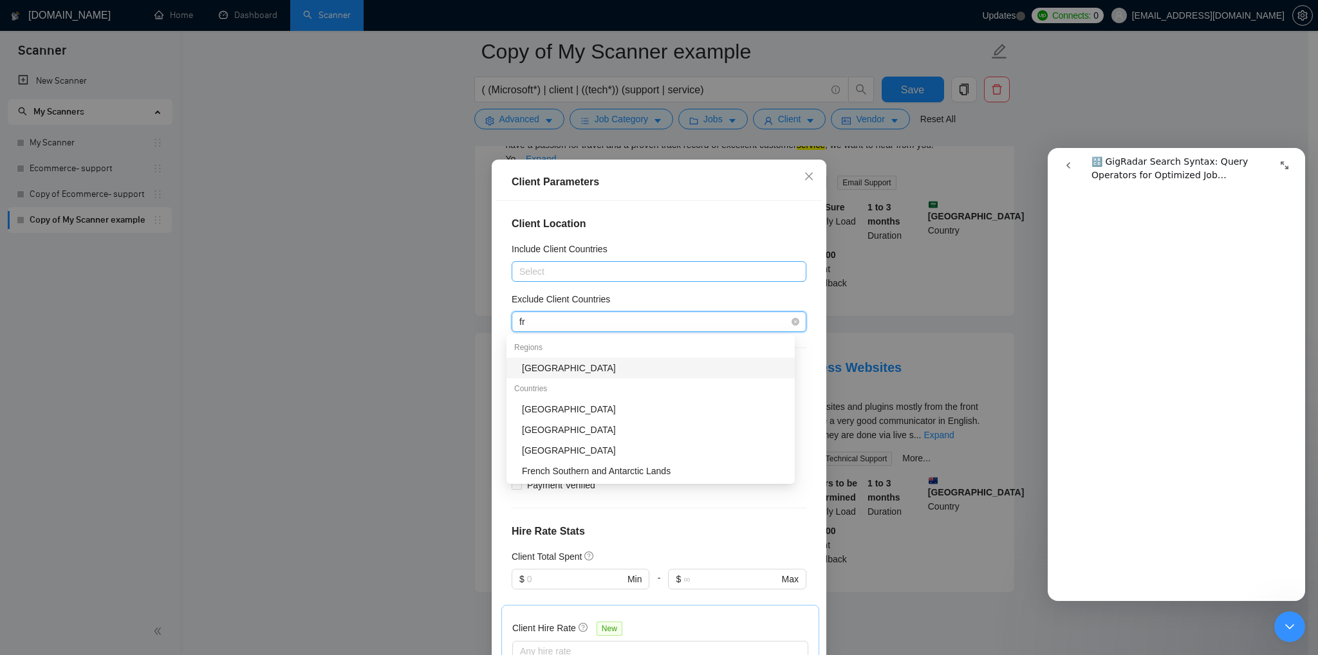
type input "fra"
click at [541, 373] on div "[GEOGRAPHIC_DATA]" at bounding box center [654, 368] width 265 height 14
type input "afr"
click at [546, 372] on div "[GEOGRAPHIC_DATA]" at bounding box center [654, 368] width 265 height 14
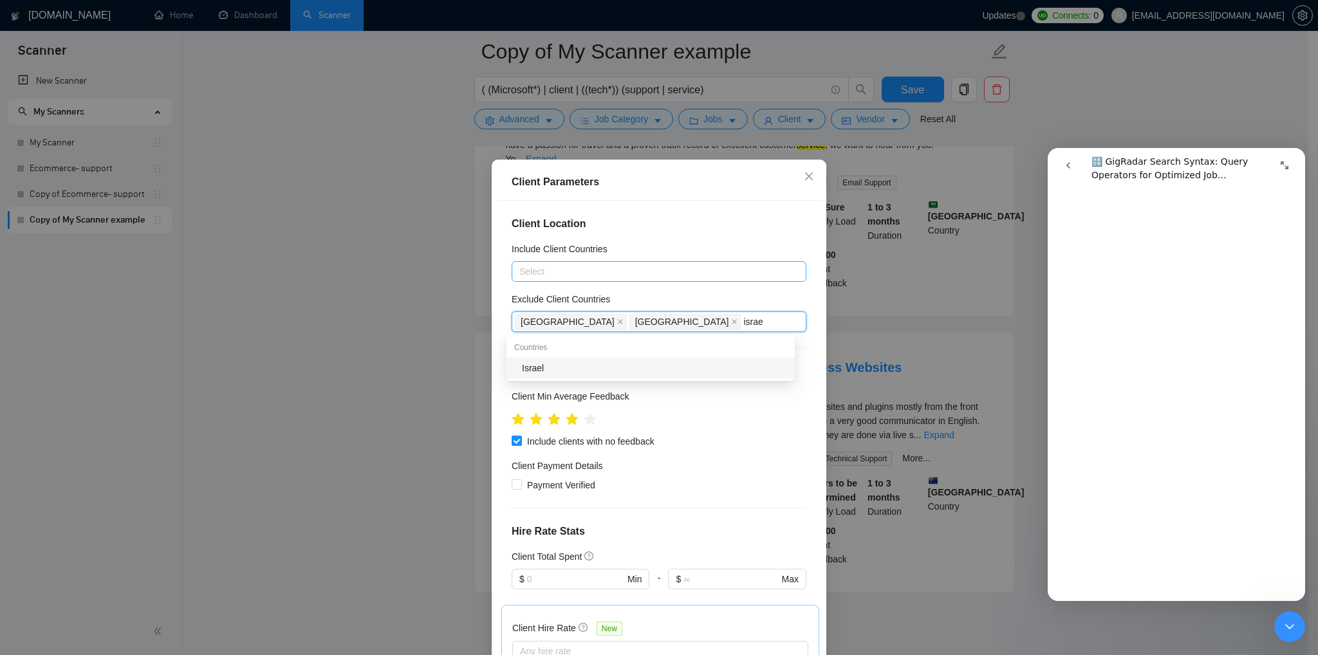
type input "israel"
click at [644, 373] on div "Israel" at bounding box center [654, 368] width 265 height 14
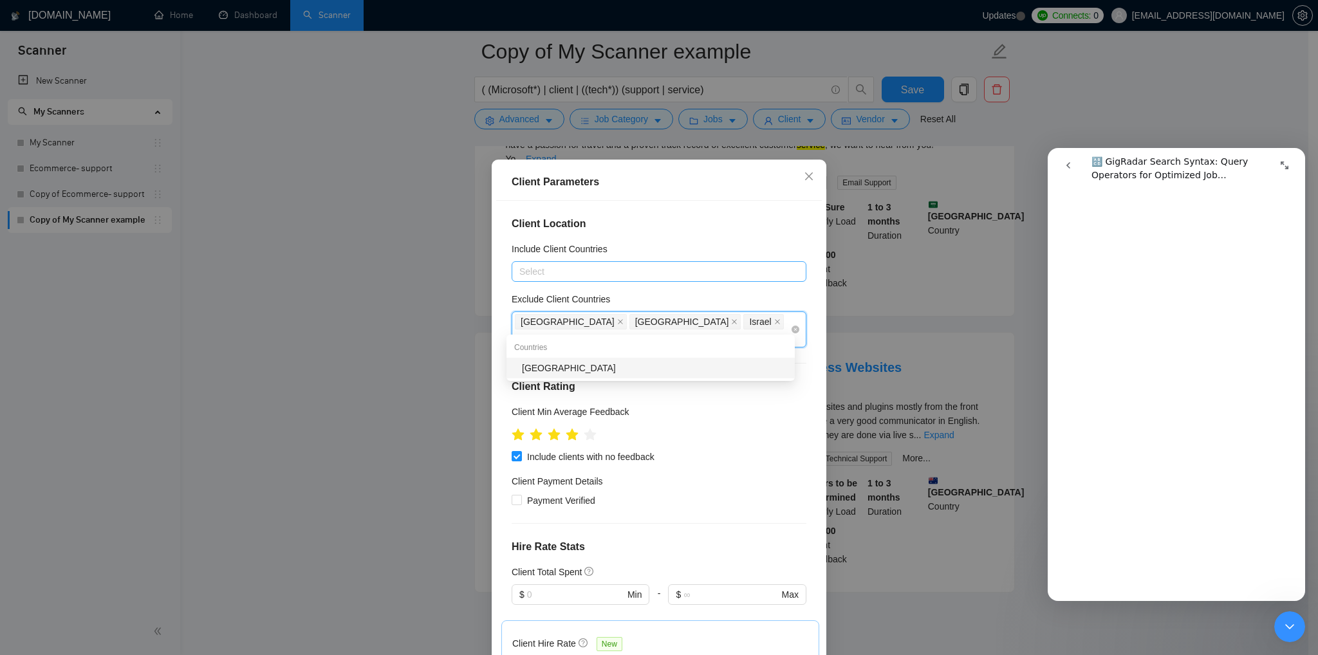
type input "[GEOGRAPHIC_DATA]"
click at [584, 370] on div "[GEOGRAPHIC_DATA]" at bounding box center [654, 368] width 265 height 14
type input "[GEOGRAPHIC_DATA]"
click at [615, 368] on div "[GEOGRAPHIC_DATA]" at bounding box center [654, 368] width 265 height 14
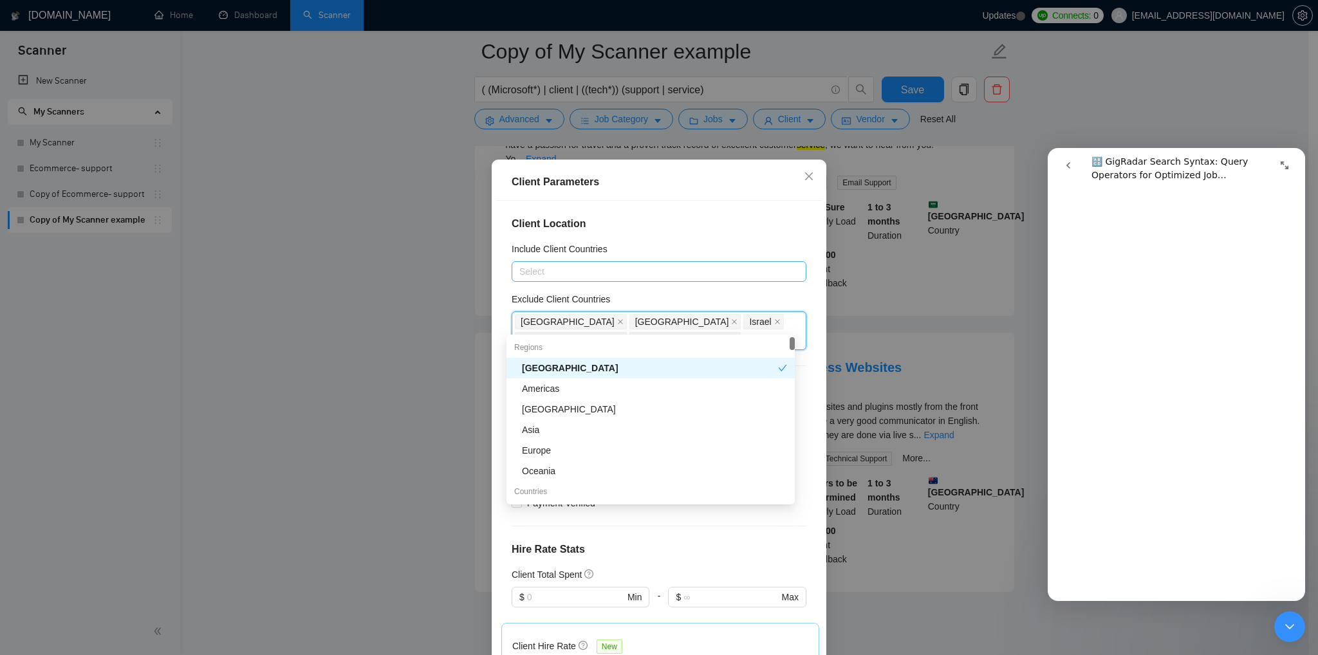
click at [771, 228] on h4 "Client Location" at bounding box center [659, 223] width 295 height 15
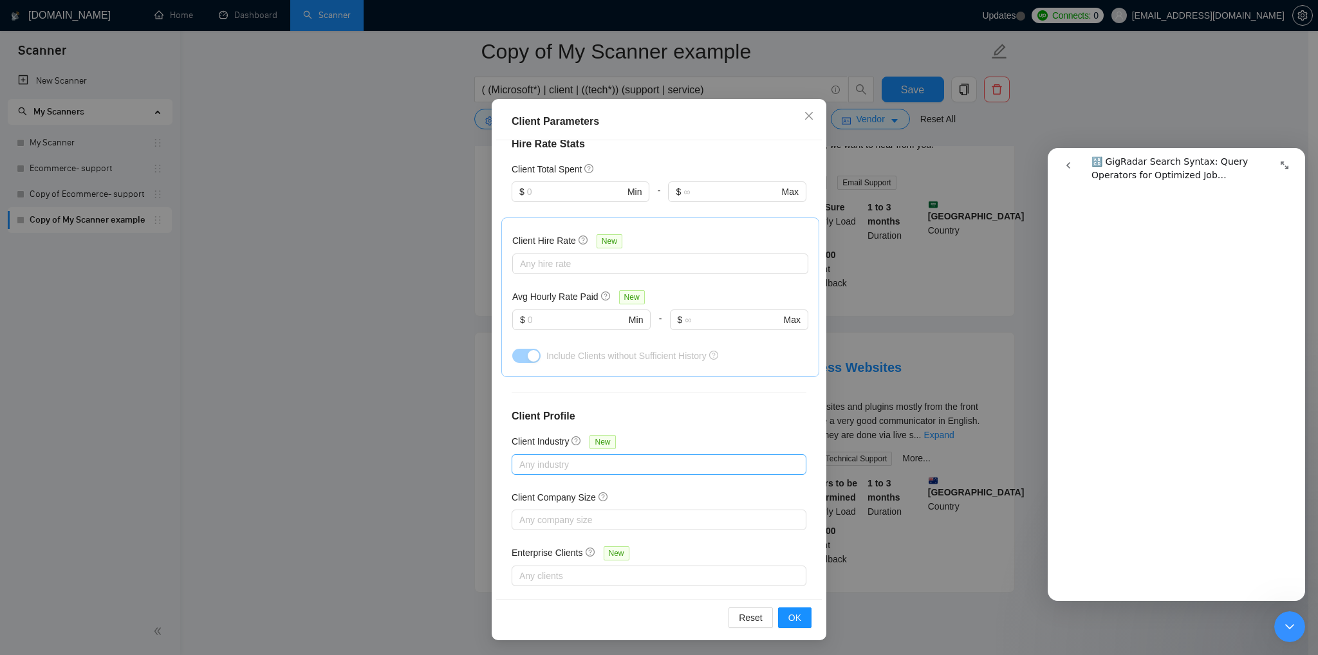
scroll to position [0, 0]
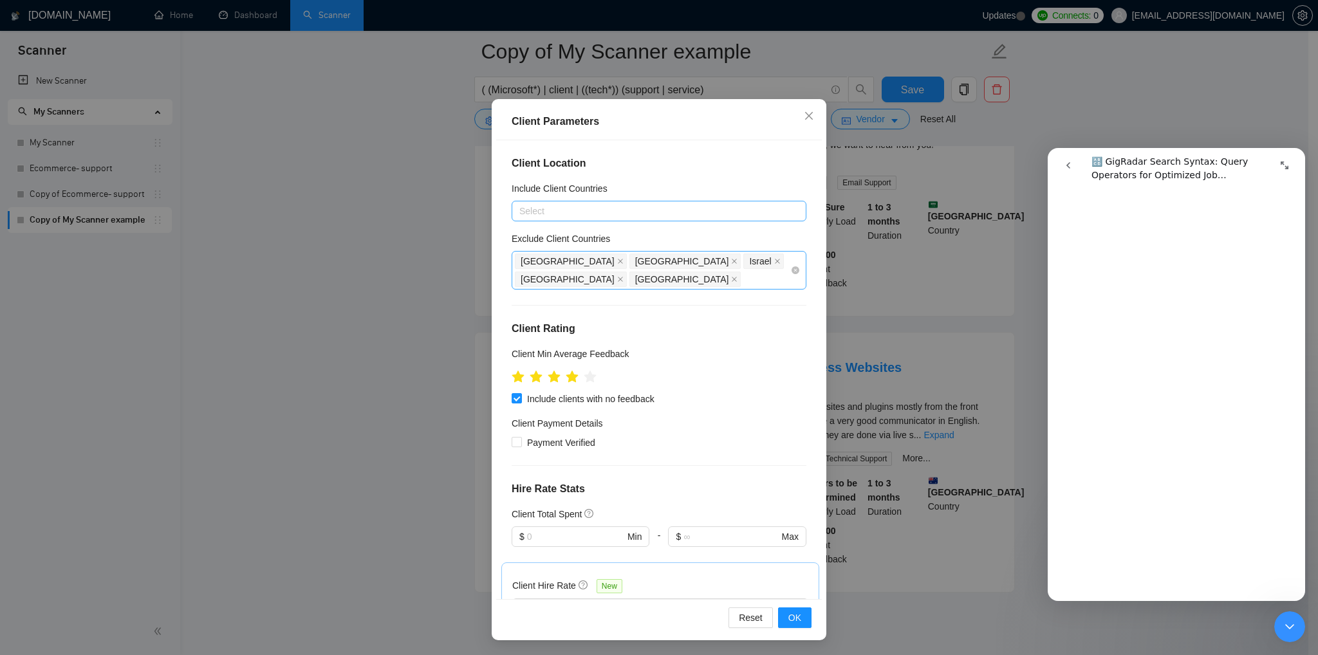
click at [734, 268] on div "[GEOGRAPHIC_DATA] [GEOGRAPHIC_DATA] [GEOGRAPHIC_DATA] [GEOGRAPHIC_DATA] [GEOGRA…" at bounding box center [652, 270] width 275 height 36
type input "india"
click at [606, 311] on div "[GEOGRAPHIC_DATA]" at bounding box center [654, 307] width 265 height 14
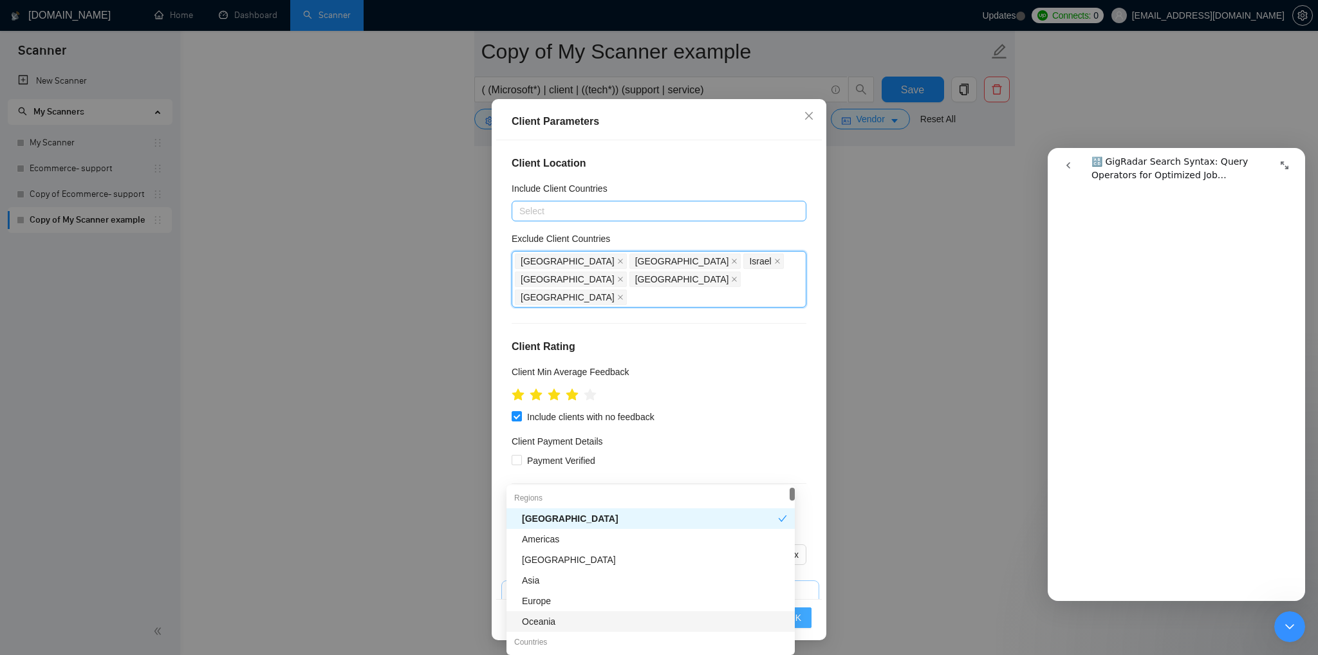
scroll to position [2340, 0]
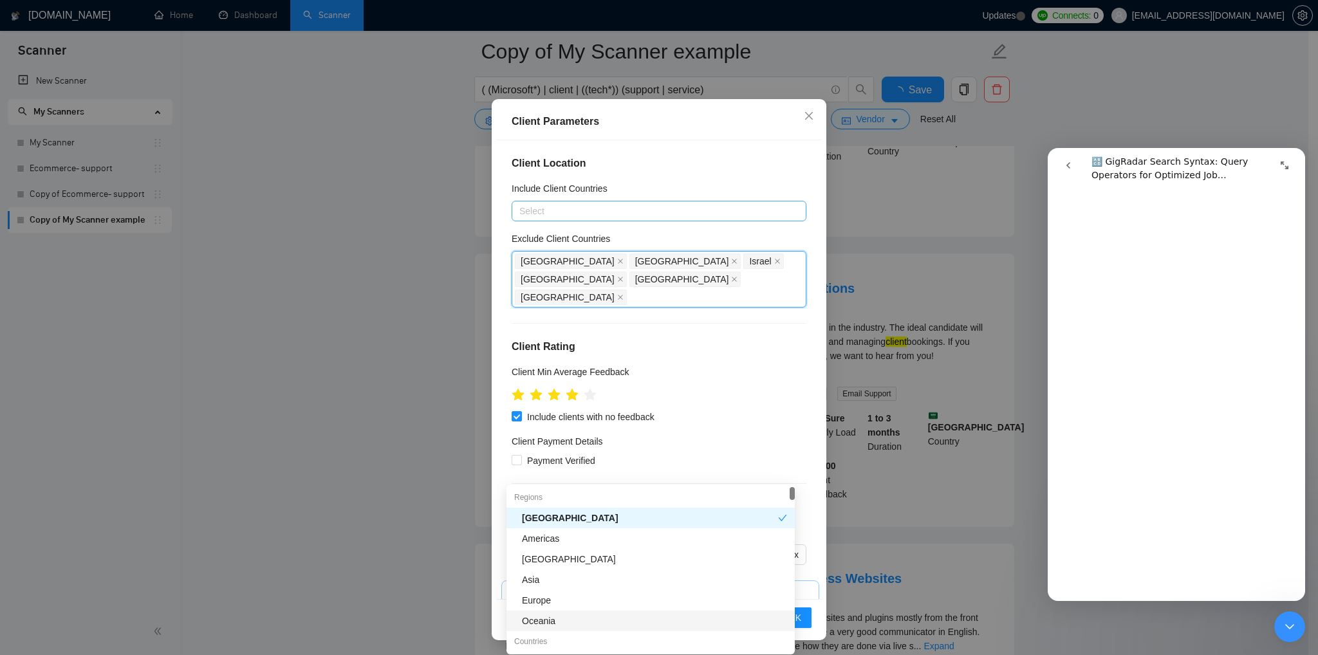
click at [869, 586] on div "Client Parameters Client Location Include Client Countries Select Exclude Clien…" at bounding box center [659, 327] width 1318 height 655
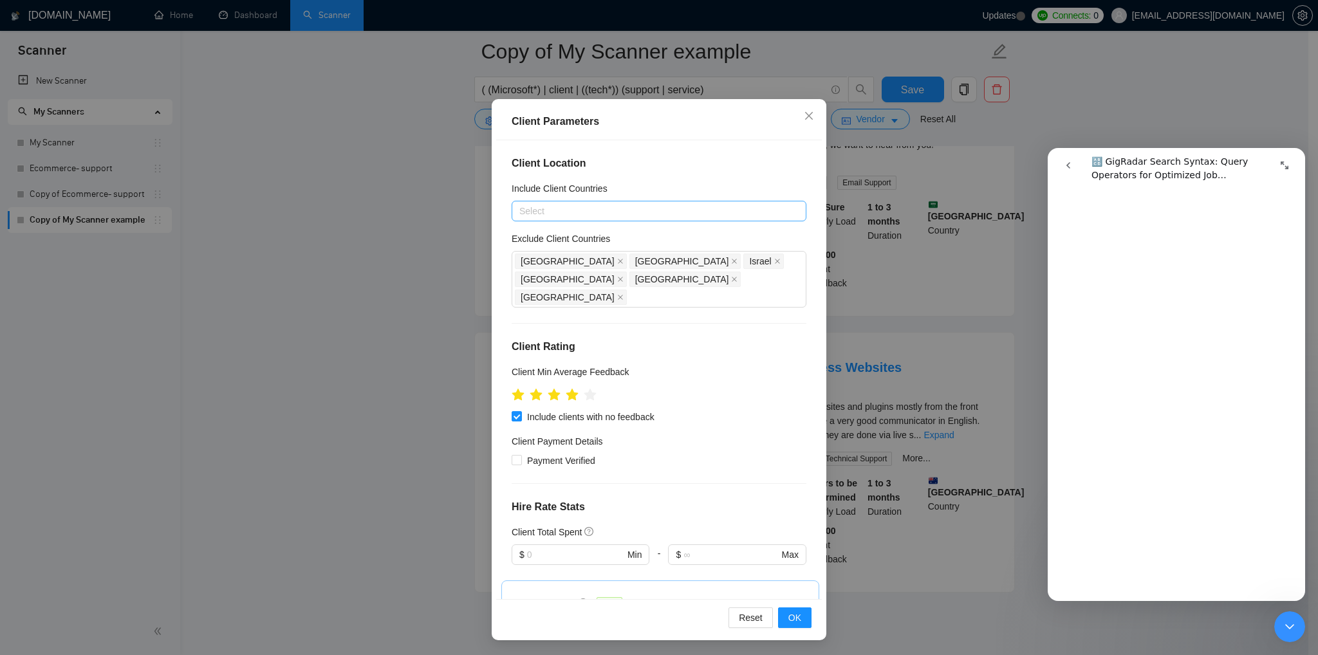
scroll to position [0, 0]
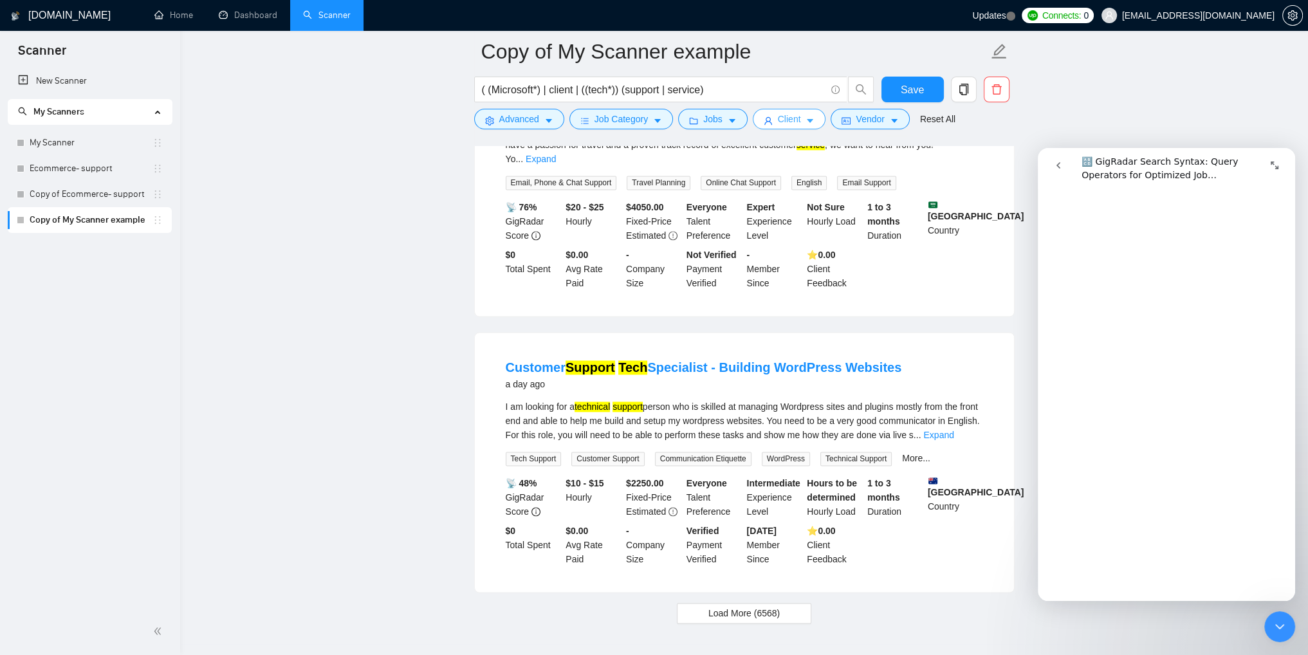
click at [778, 119] on span "Client" at bounding box center [789, 119] width 23 height 14
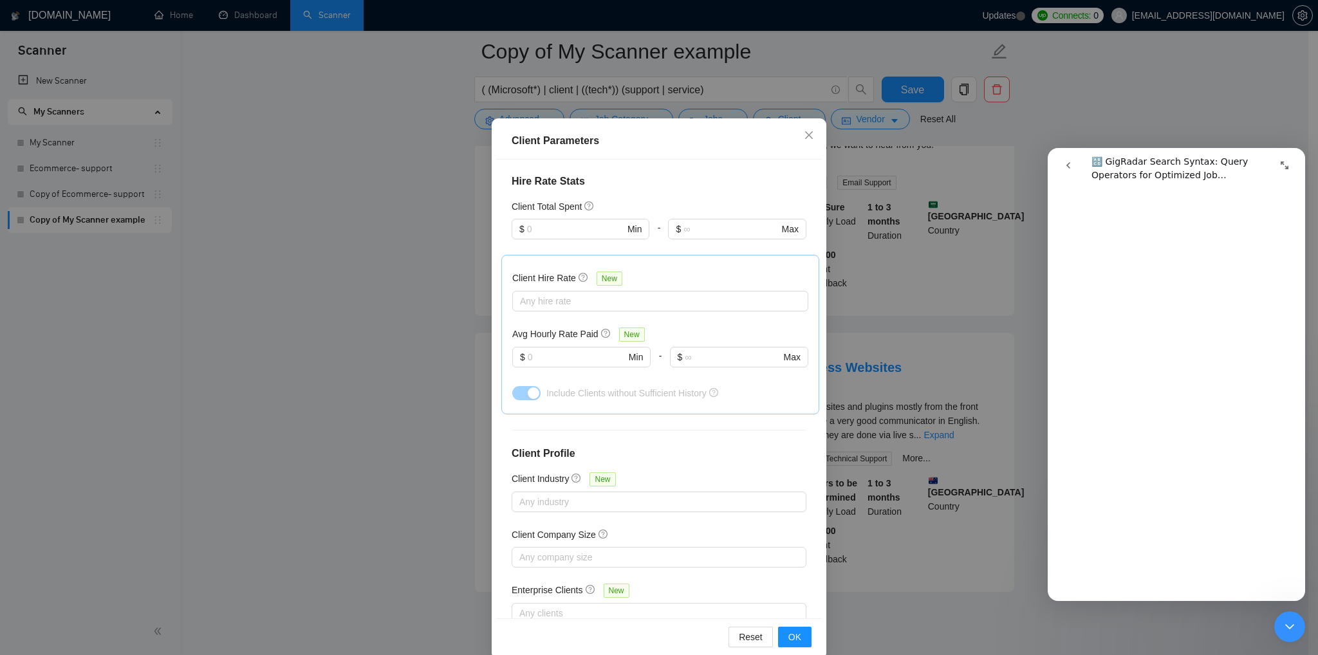
scroll to position [60, 0]
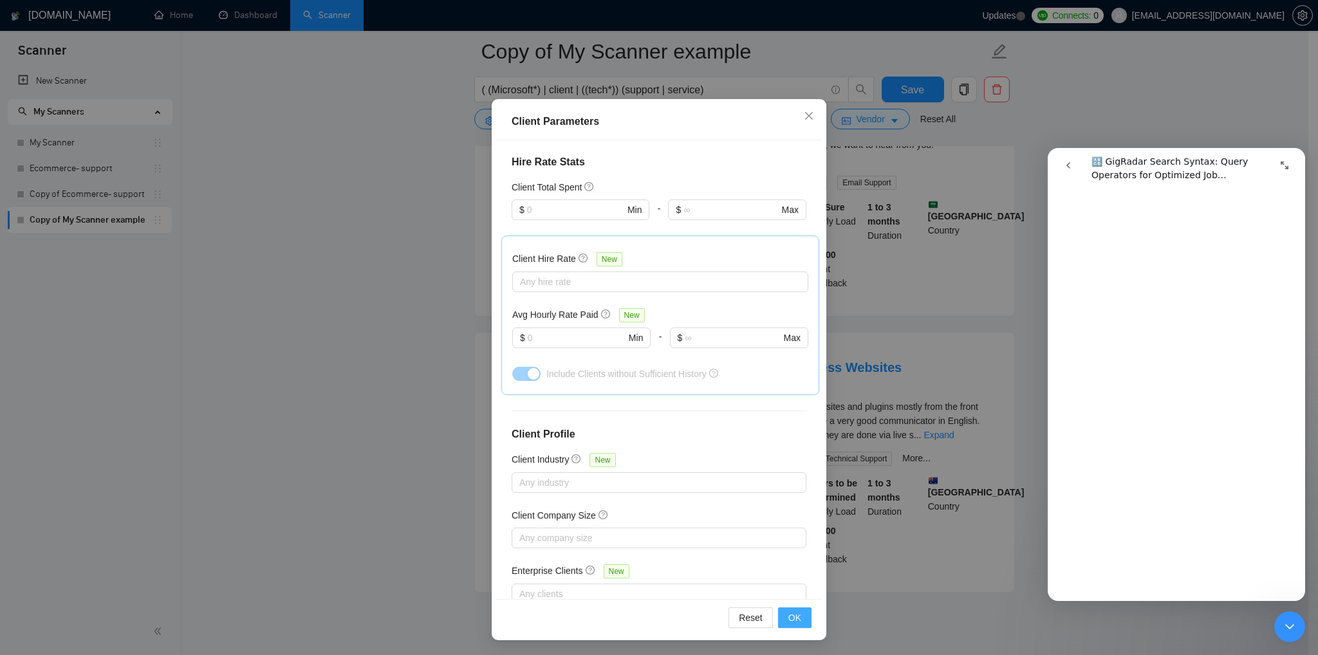
click at [788, 623] on span "OK" at bounding box center [794, 618] width 13 height 14
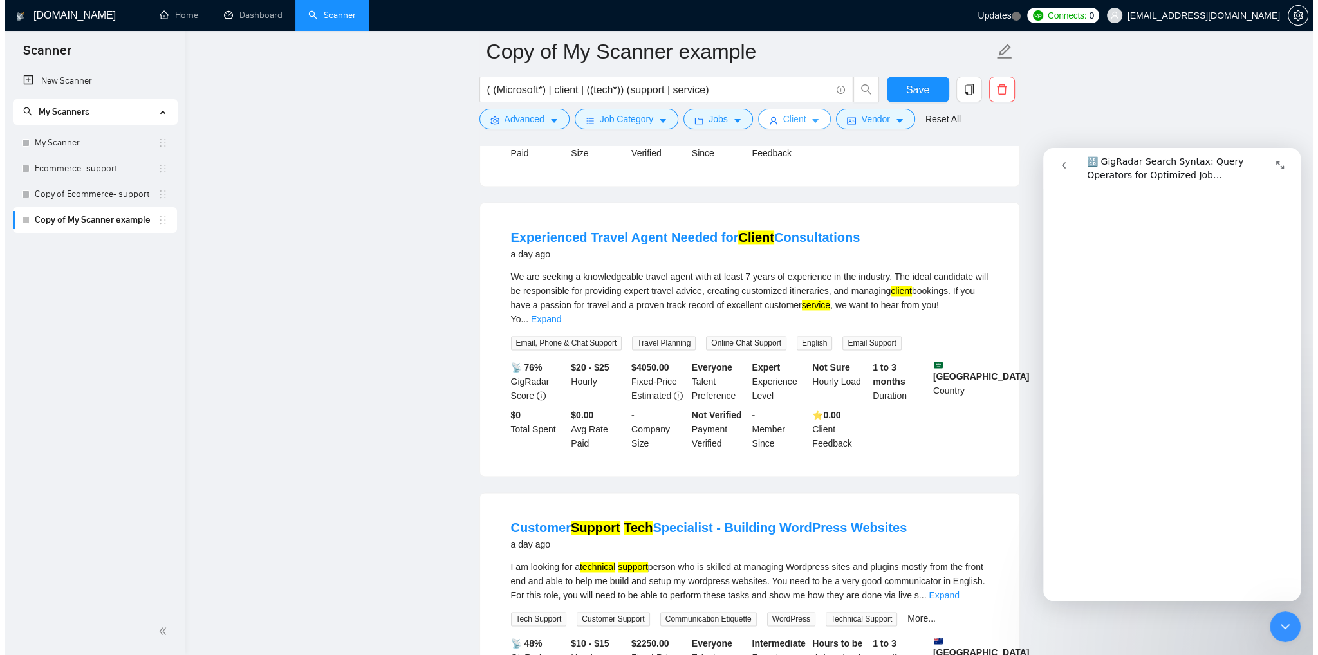
scroll to position [2358, 0]
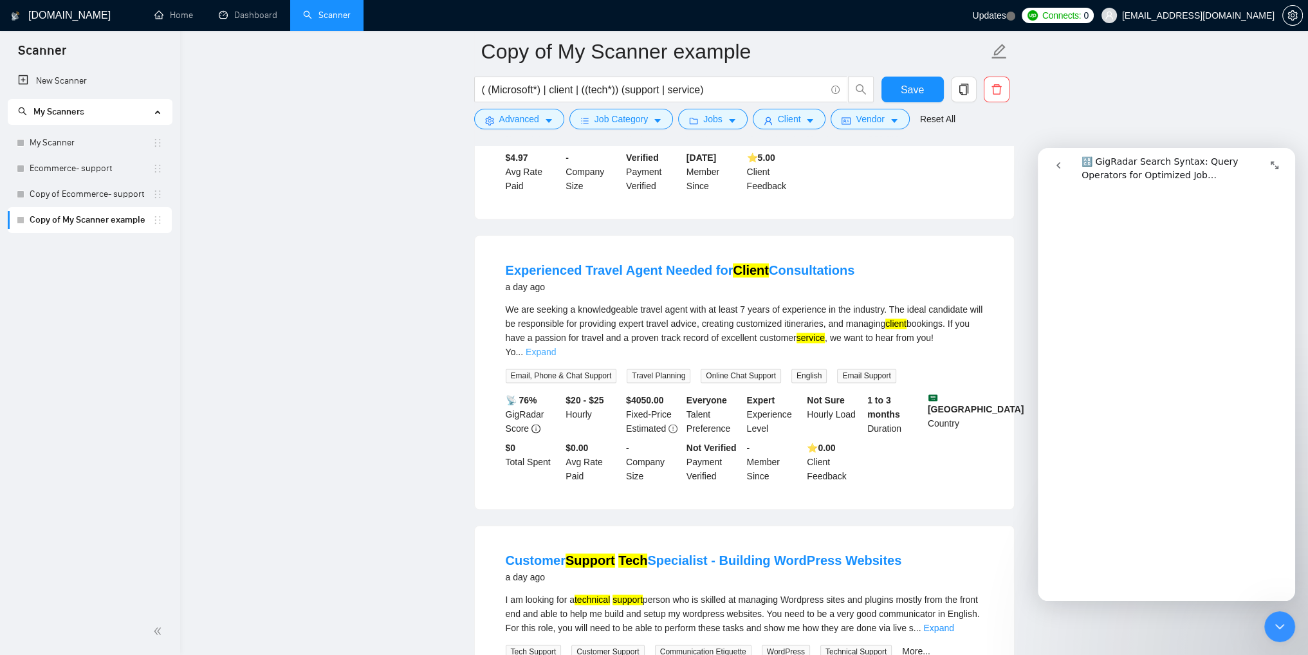
click at [556, 347] on link "Expand" at bounding box center [541, 352] width 30 height 10
click at [592, 263] on link "Experienced Travel Agent Needed for Client Consultations" at bounding box center [680, 270] width 349 height 14
click at [783, 122] on span "Client" at bounding box center [789, 119] width 23 height 14
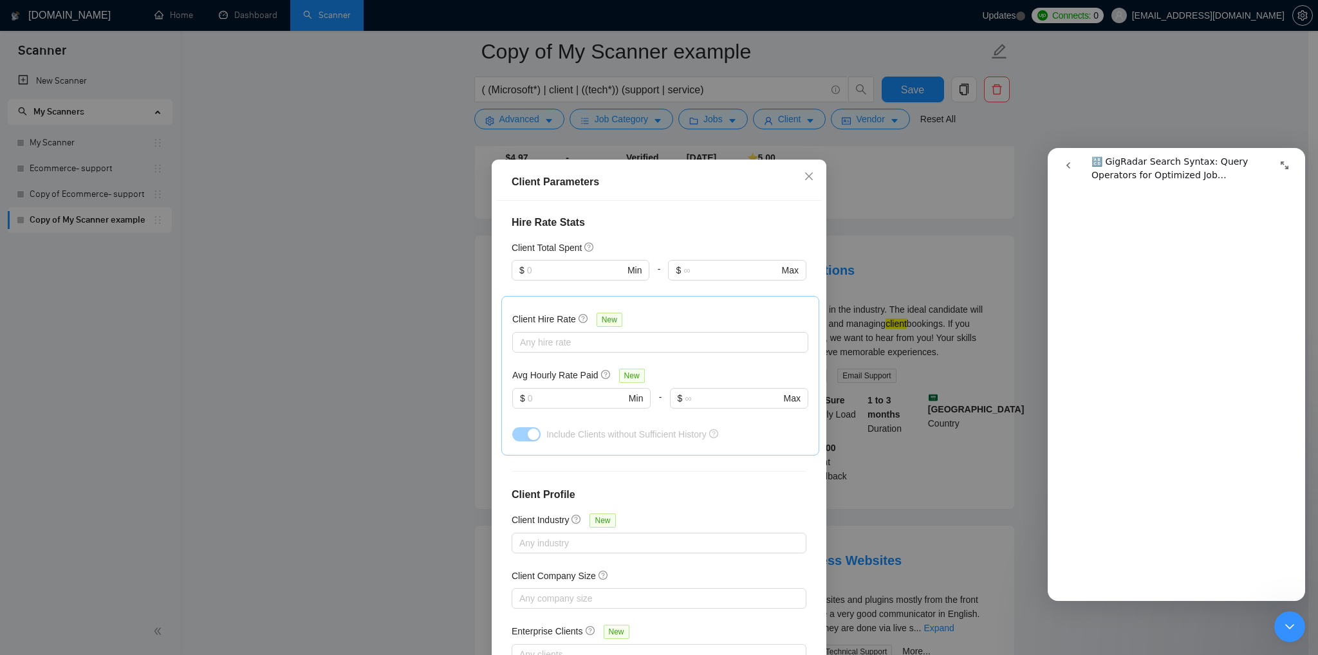
scroll to position [0, 0]
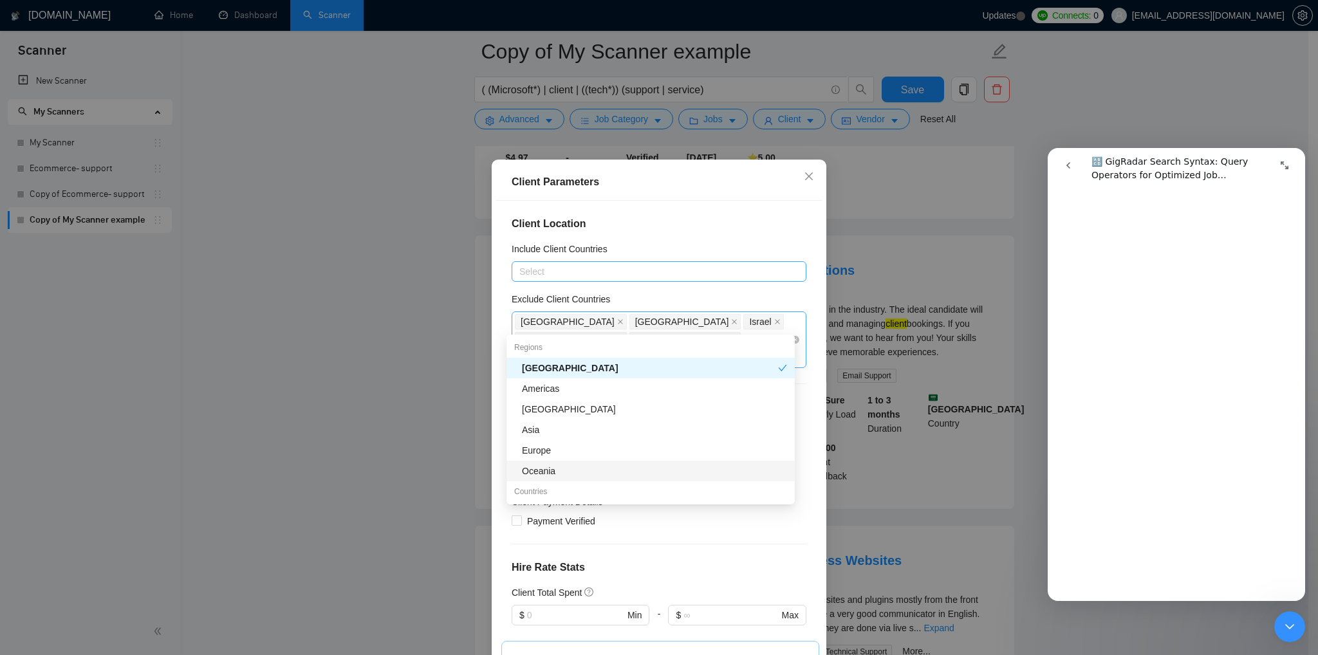
click at [772, 325] on div "[GEOGRAPHIC_DATA] [GEOGRAPHIC_DATA] [GEOGRAPHIC_DATA] [GEOGRAPHIC_DATA] [GEOGRA…" at bounding box center [652, 340] width 275 height 54
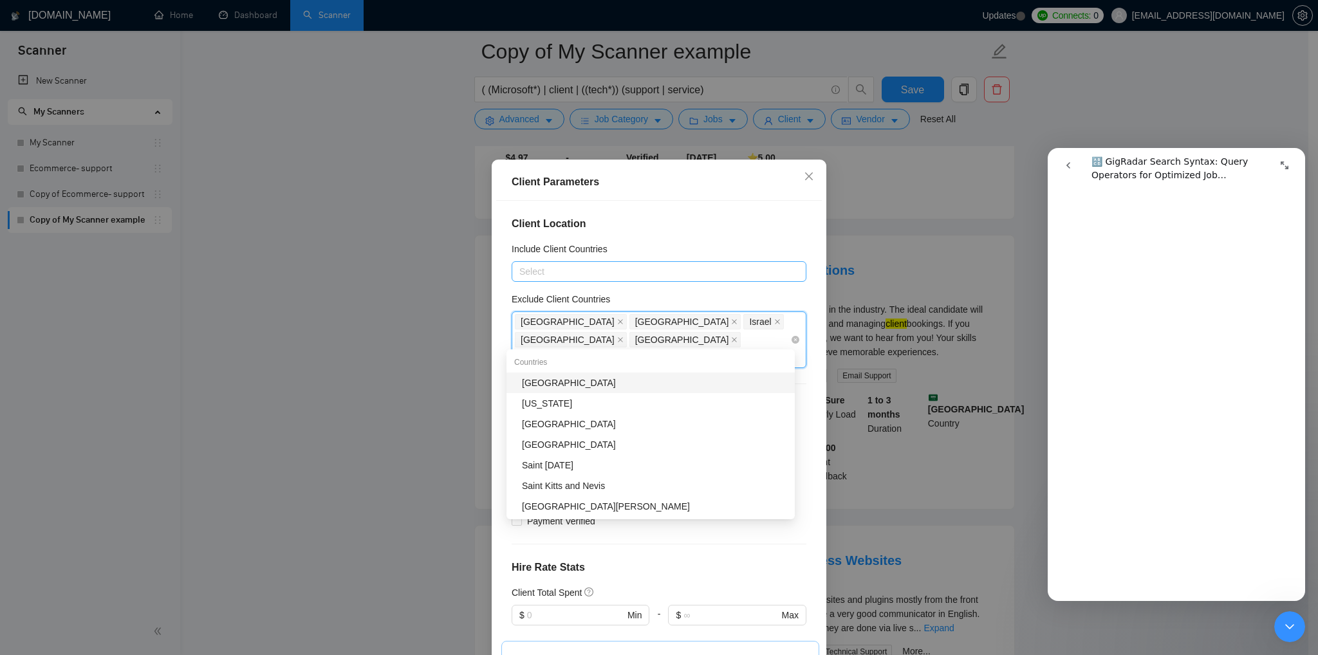
type input "sau"
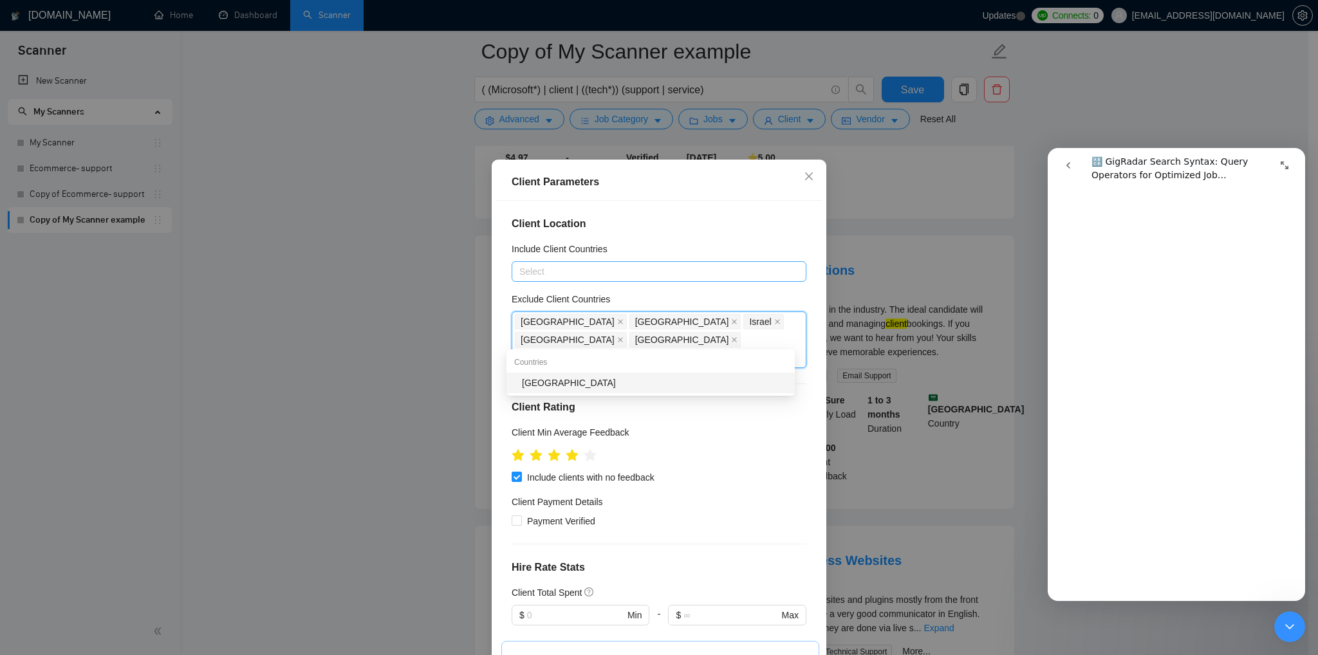
click at [666, 385] on div "[GEOGRAPHIC_DATA]" at bounding box center [654, 383] width 265 height 14
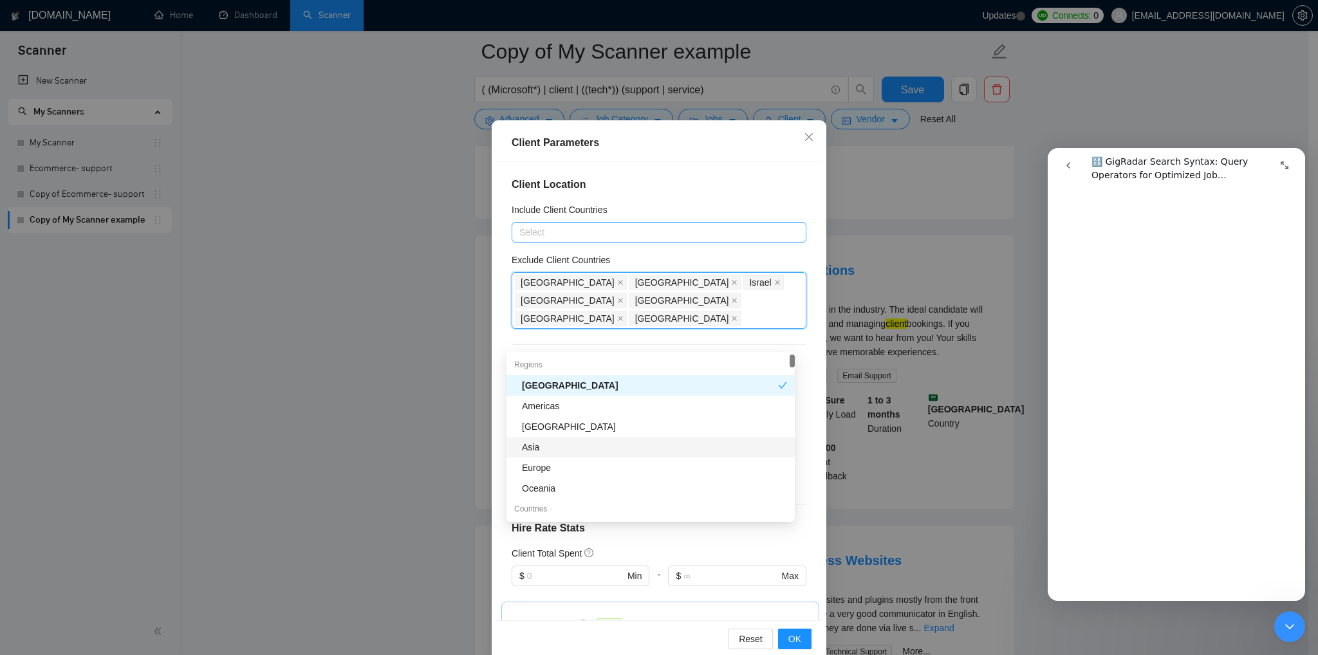
scroll to position [60, 0]
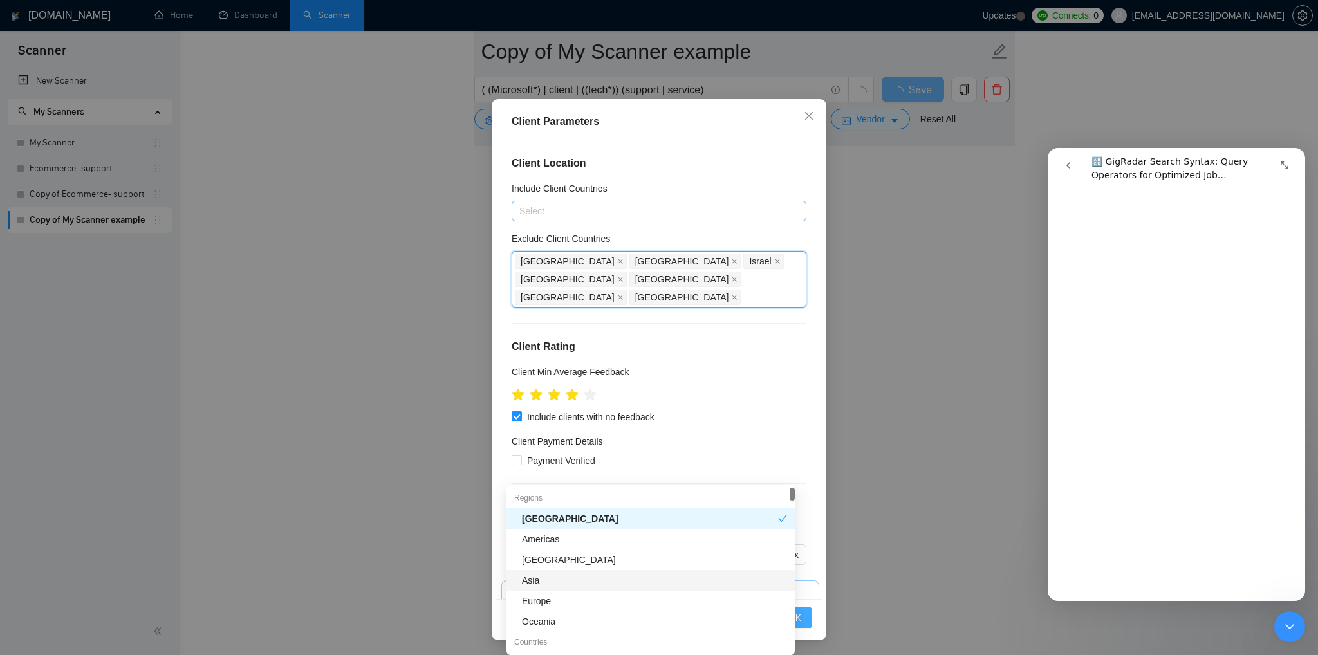
click at [801, 616] on button "OK" at bounding box center [794, 618] width 33 height 21
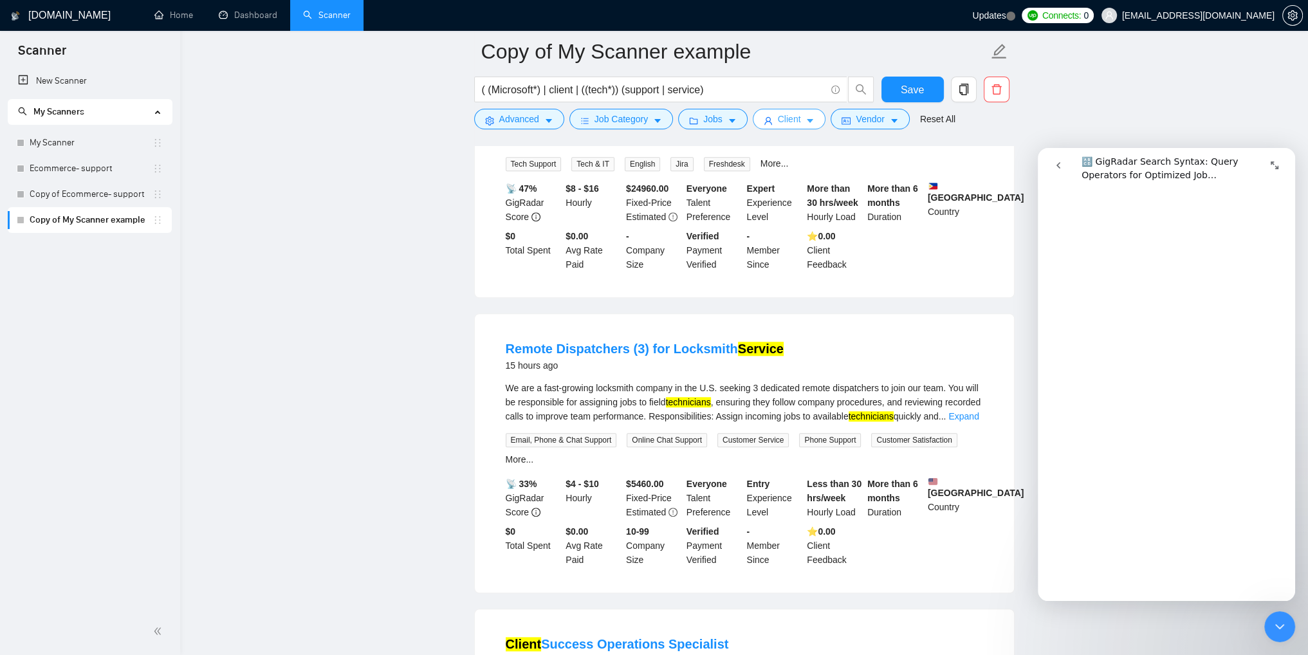
scroll to position [1685, 0]
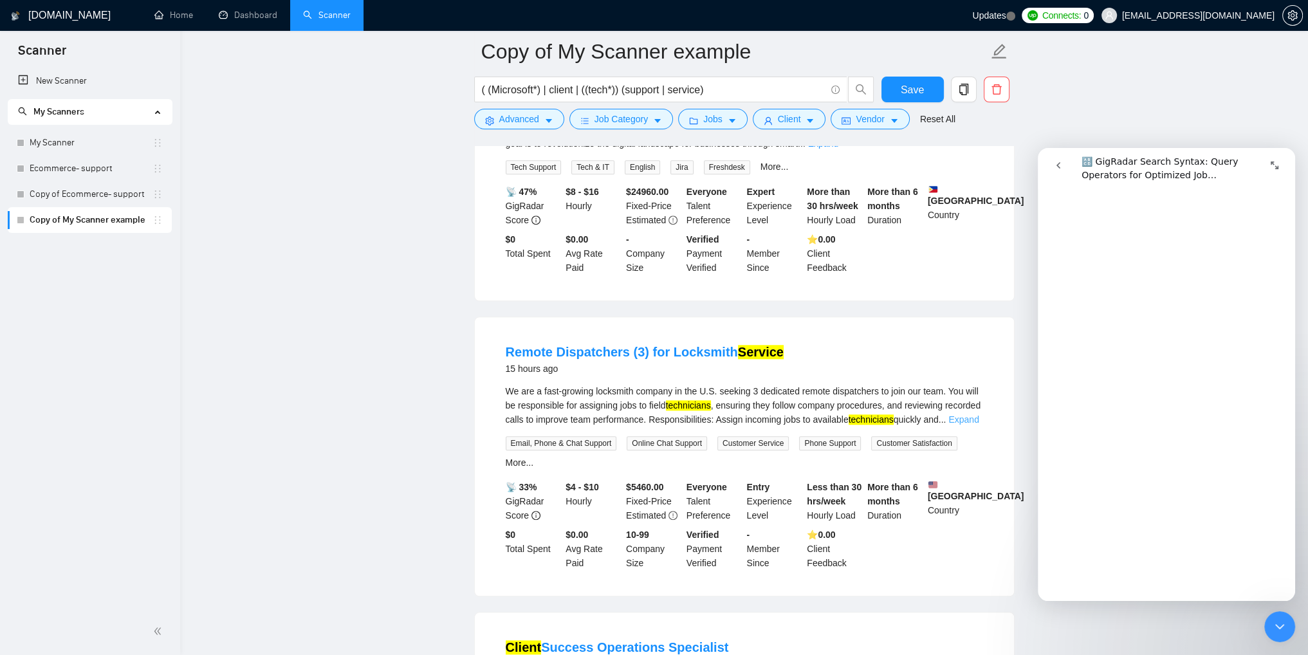
click at [973, 414] on link "Expand" at bounding box center [964, 419] width 30 height 10
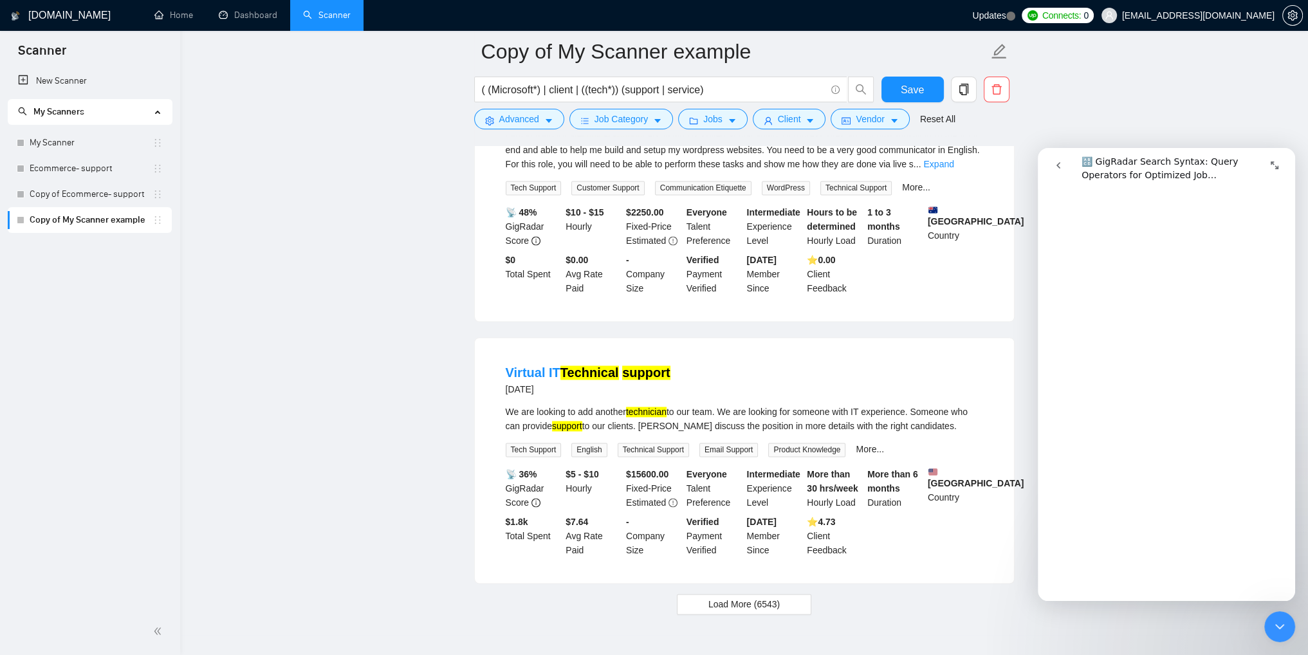
scroll to position [2651, 0]
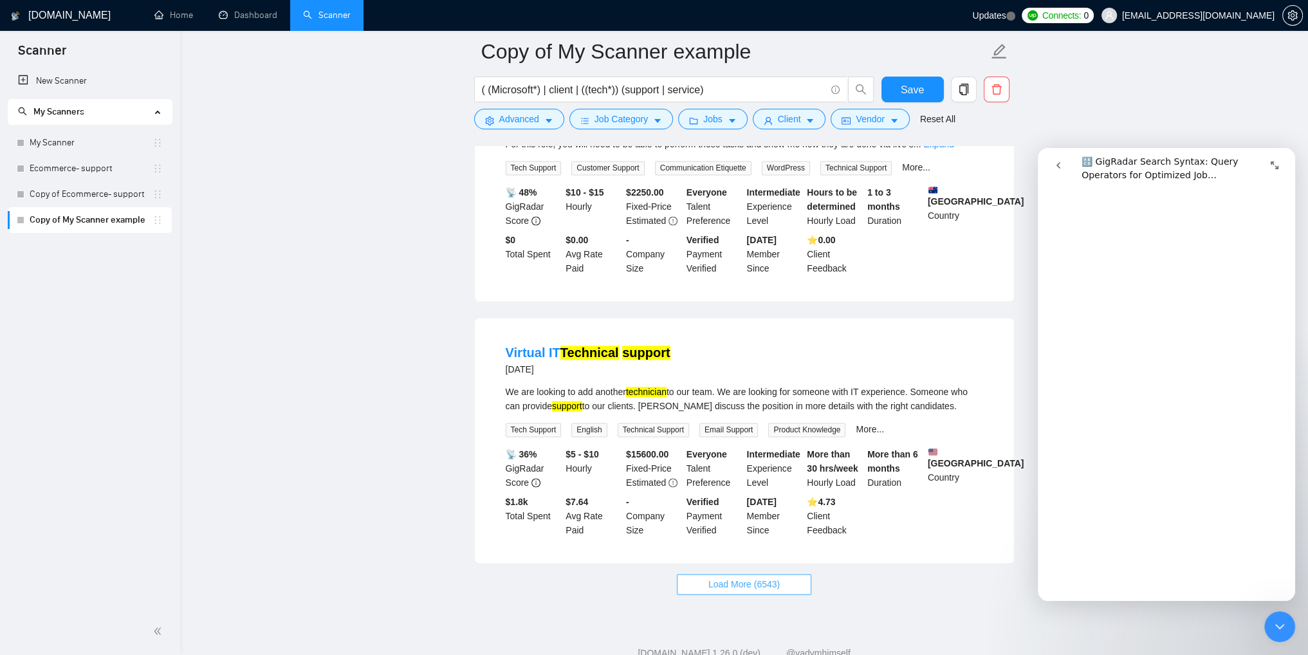
click at [723, 577] on span "Load More (6543)" at bounding box center [744, 584] width 71 height 14
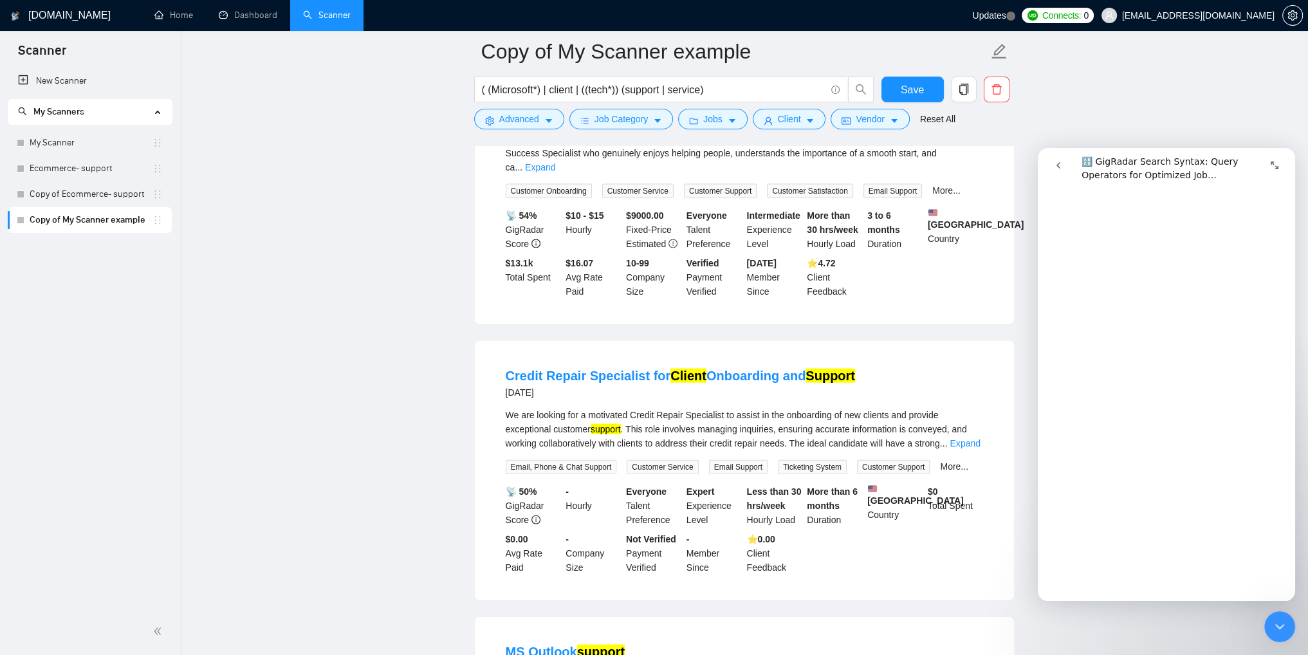
scroll to position [3809, 0]
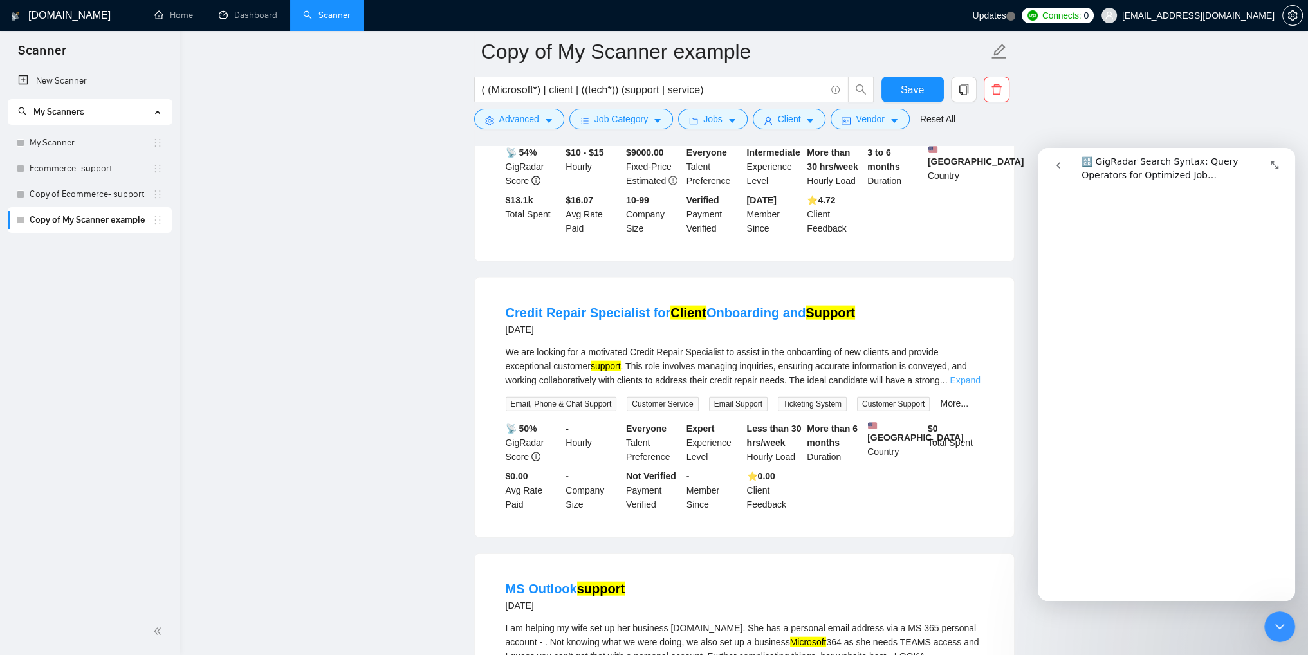
click at [968, 375] on link "Expand" at bounding box center [965, 380] width 30 height 10
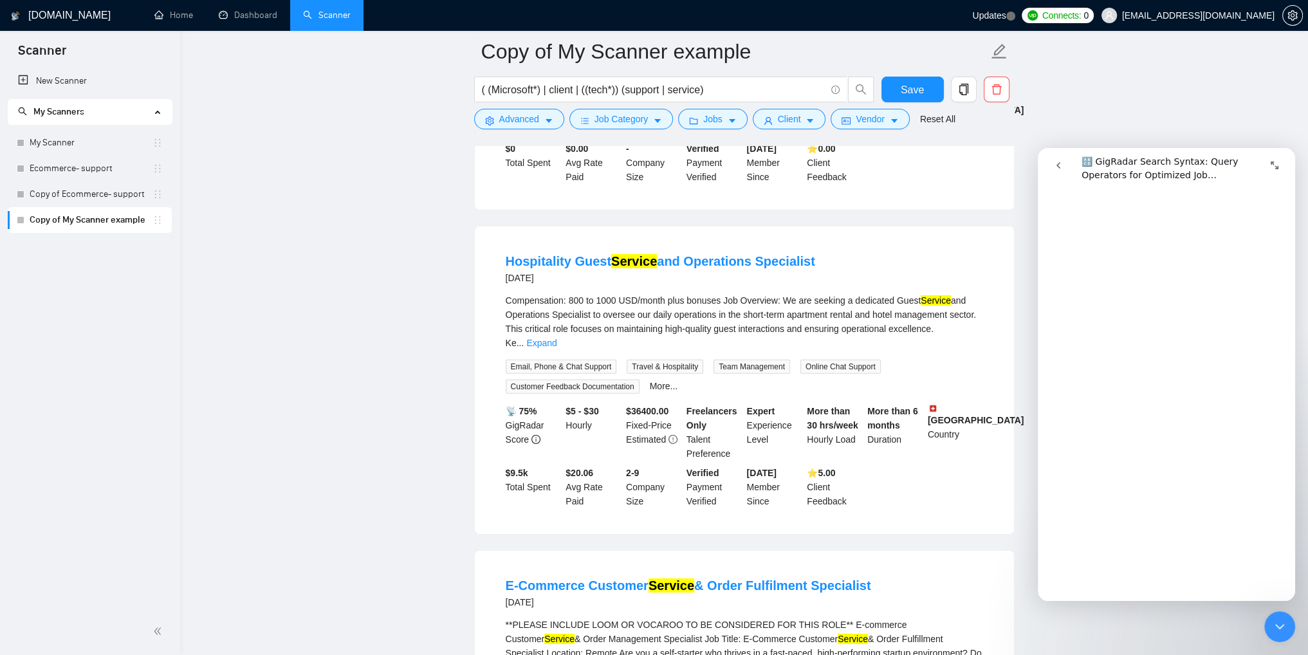
scroll to position [5289, 0]
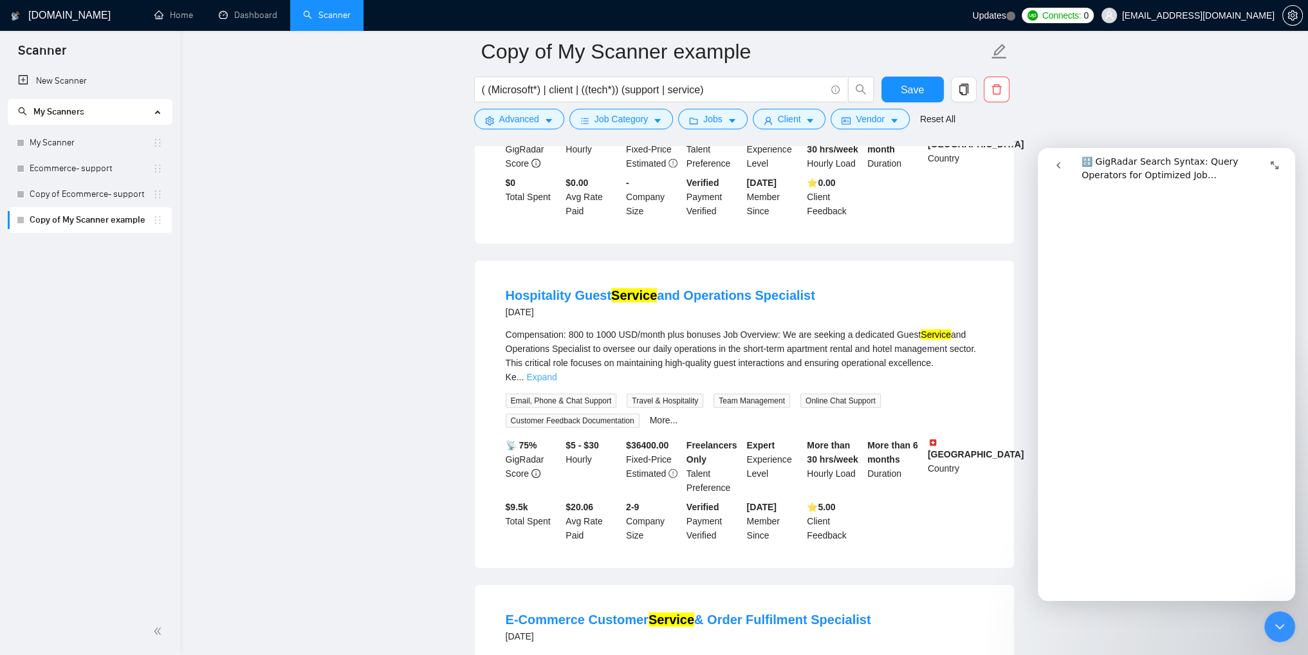
click at [557, 372] on link "Expand" at bounding box center [541, 377] width 30 height 10
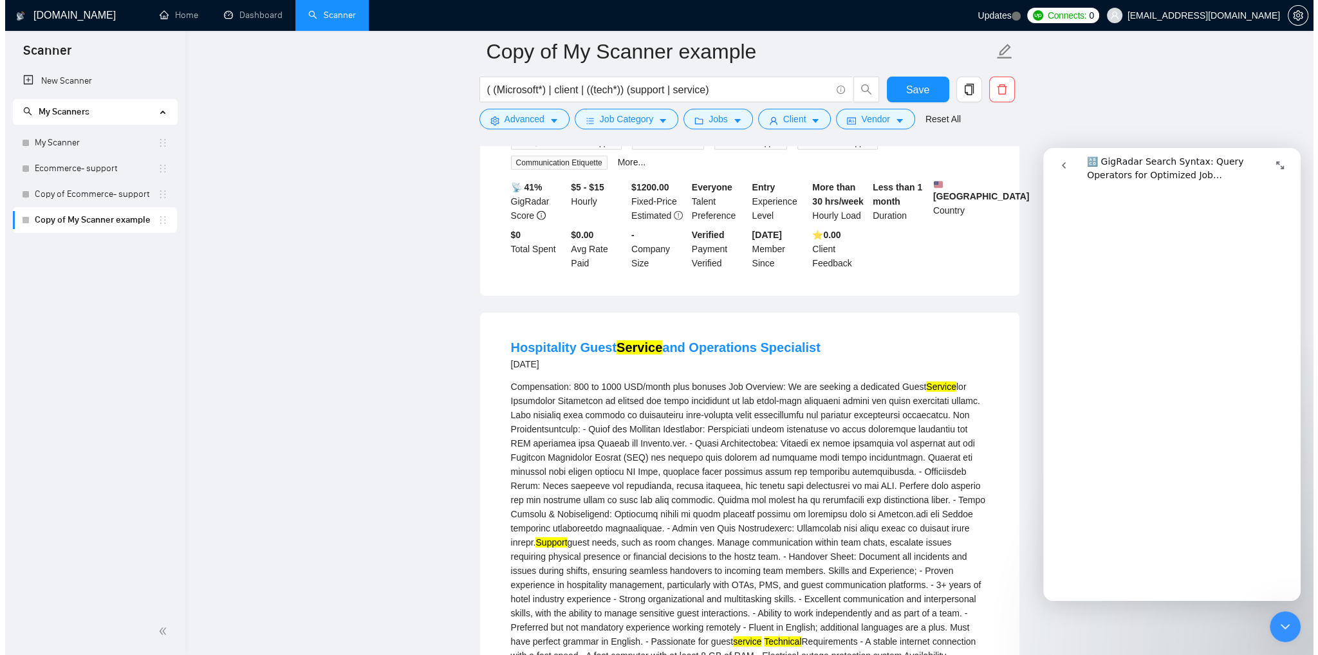
scroll to position [5225, 0]
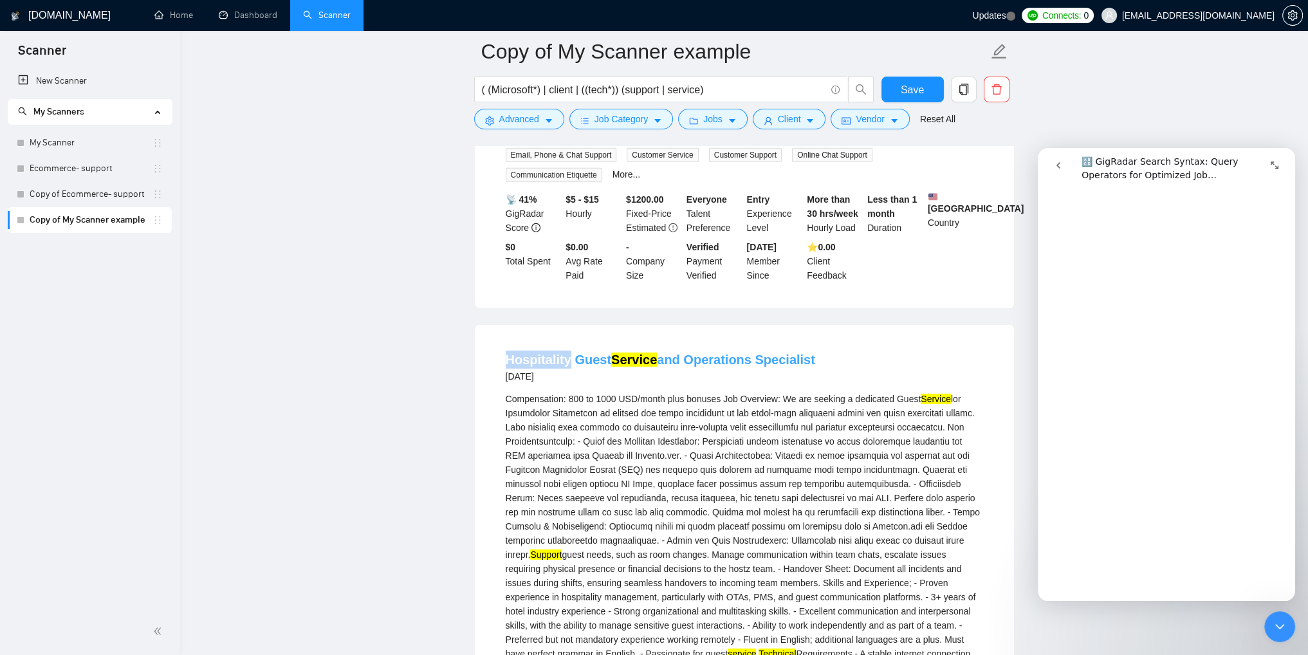
drag, startPoint x: 499, startPoint y: 328, endPoint x: 569, endPoint y: 329, distance: 69.5
click at [569, 340] on li "Hospitality Guest Service and Operations Specialist [DATE] Compensation: 800 to…" at bounding box center [744, 641] width 508 height 602
copy link "Hospitality"
click at [532, 122] on span "Advanced" at bounding box center [519, 119] width 40 height 14
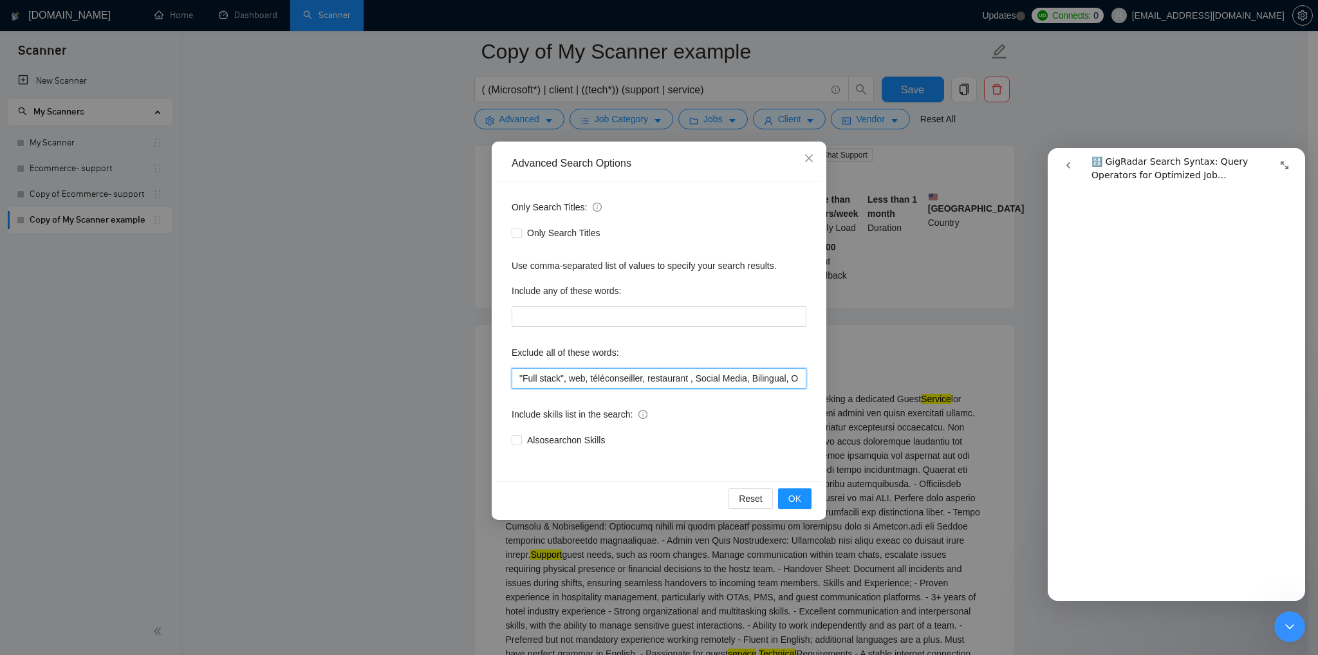
click at [692, 379] on input ""Full stack", web, téléconseiller, restaurant , Social Media, Bilingual, Onsite…" at bounding box center [659, 378] width 295 height 21
paste input "Hospitality"
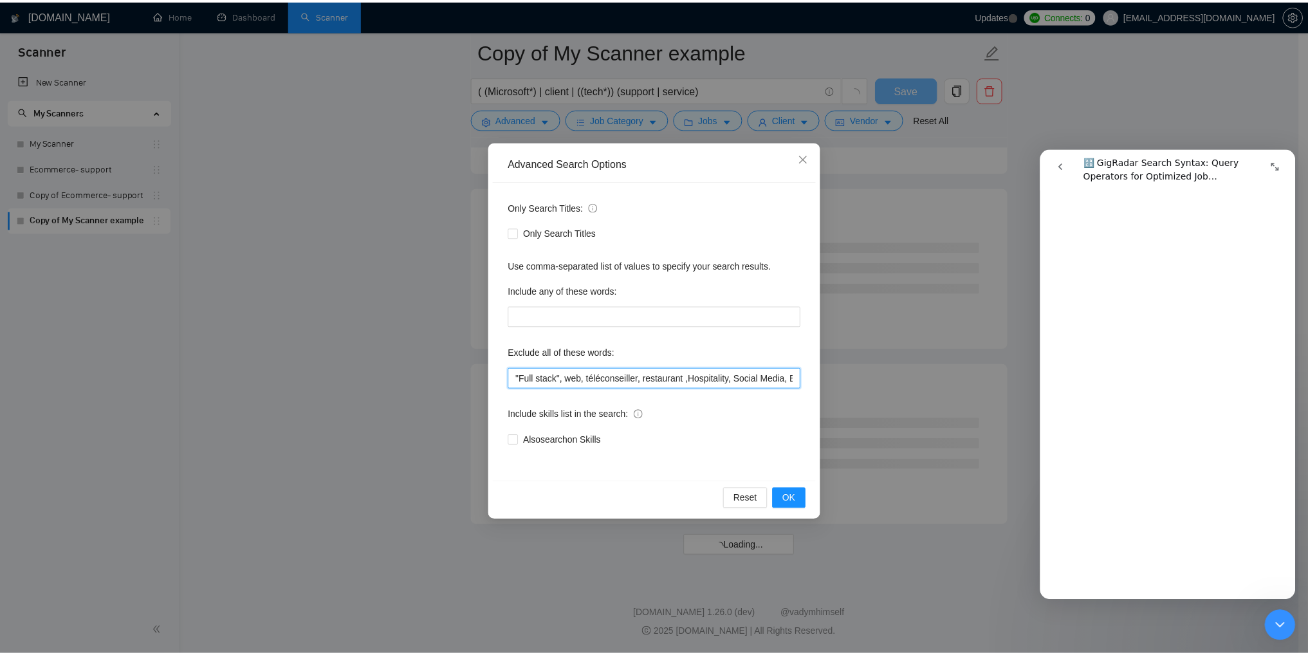
scroll to position [3256, 0]
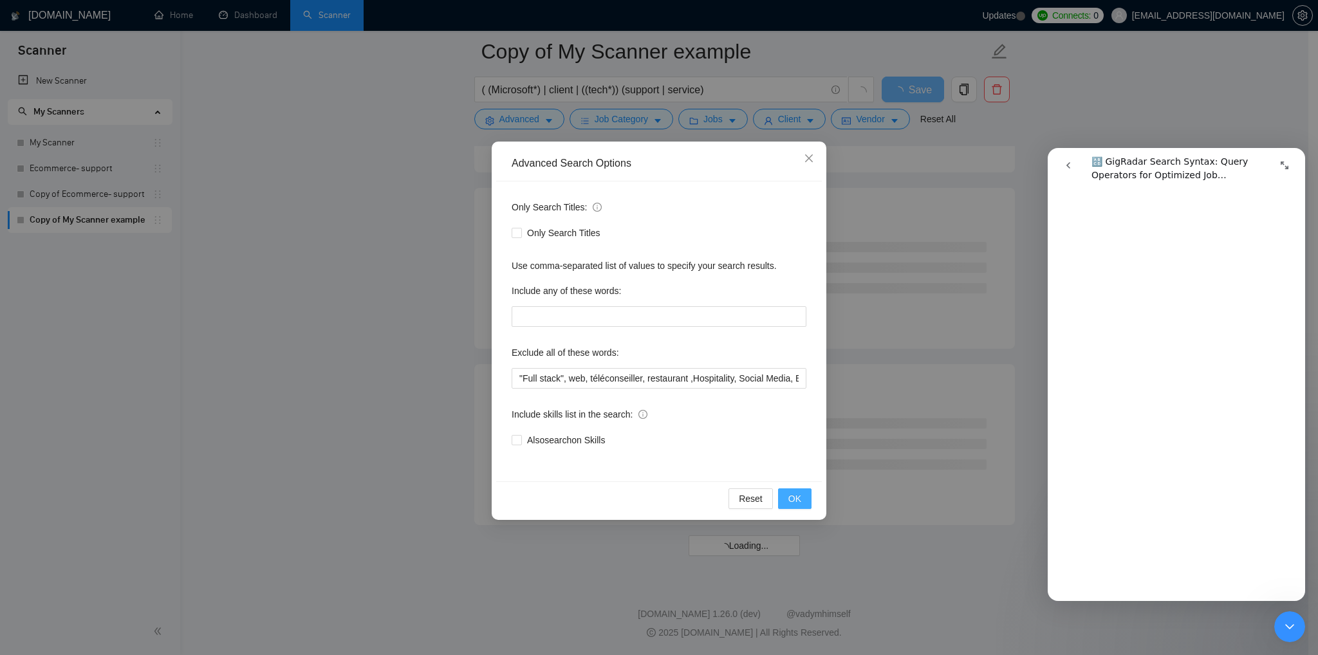
click at [798, 499] on span "OK" at bounding box center [794, 499] width 13 height 14
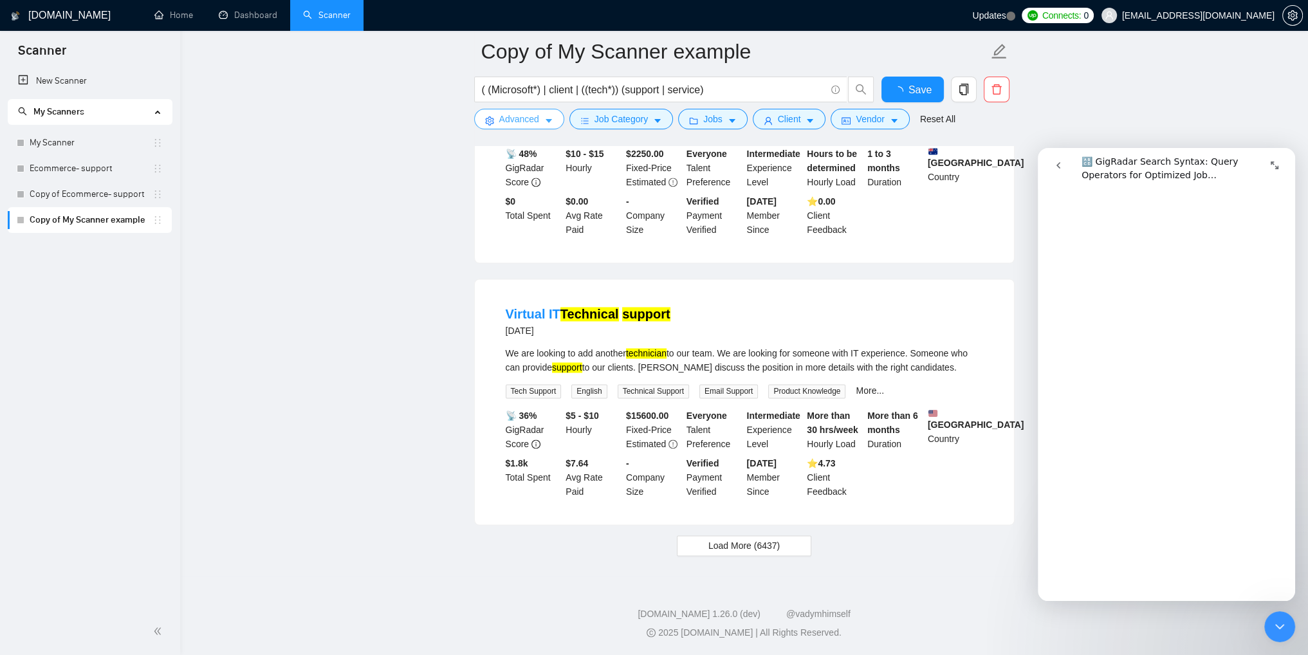
scroll to position [2559, 0]
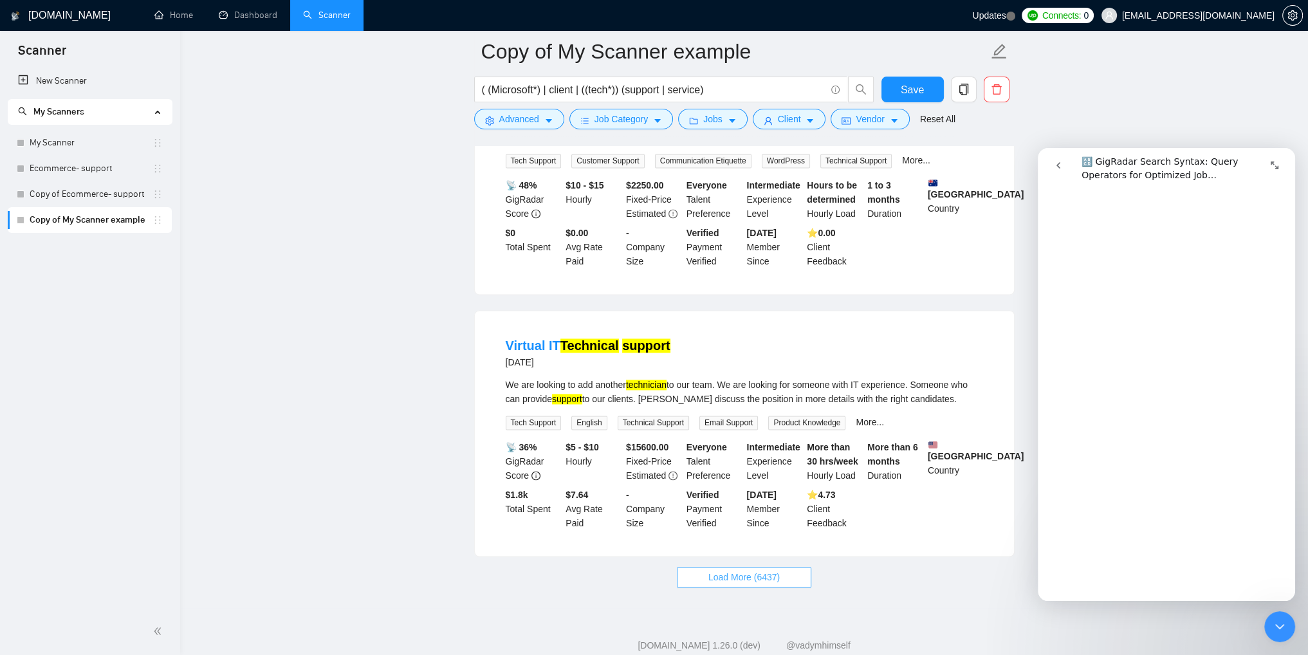
click at [721, 570] on span "Load More (6437)" at bounding box center [744, 577] width 71 height 14
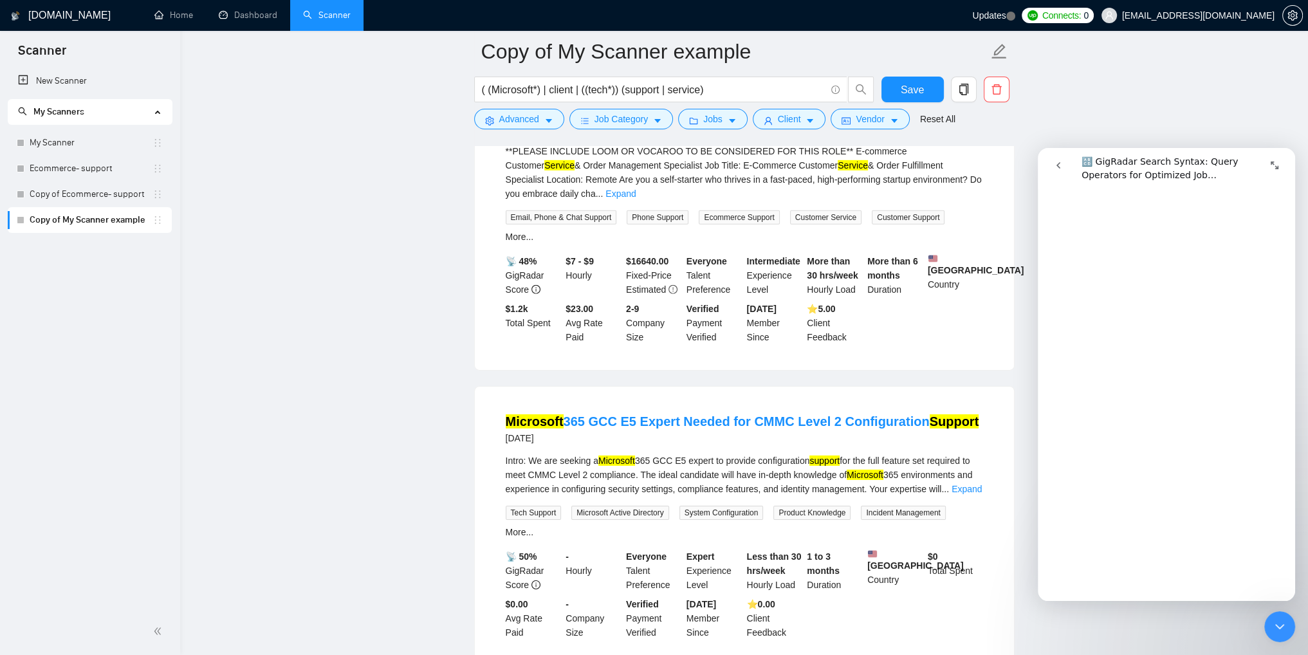
scroll to position [5412, 0]
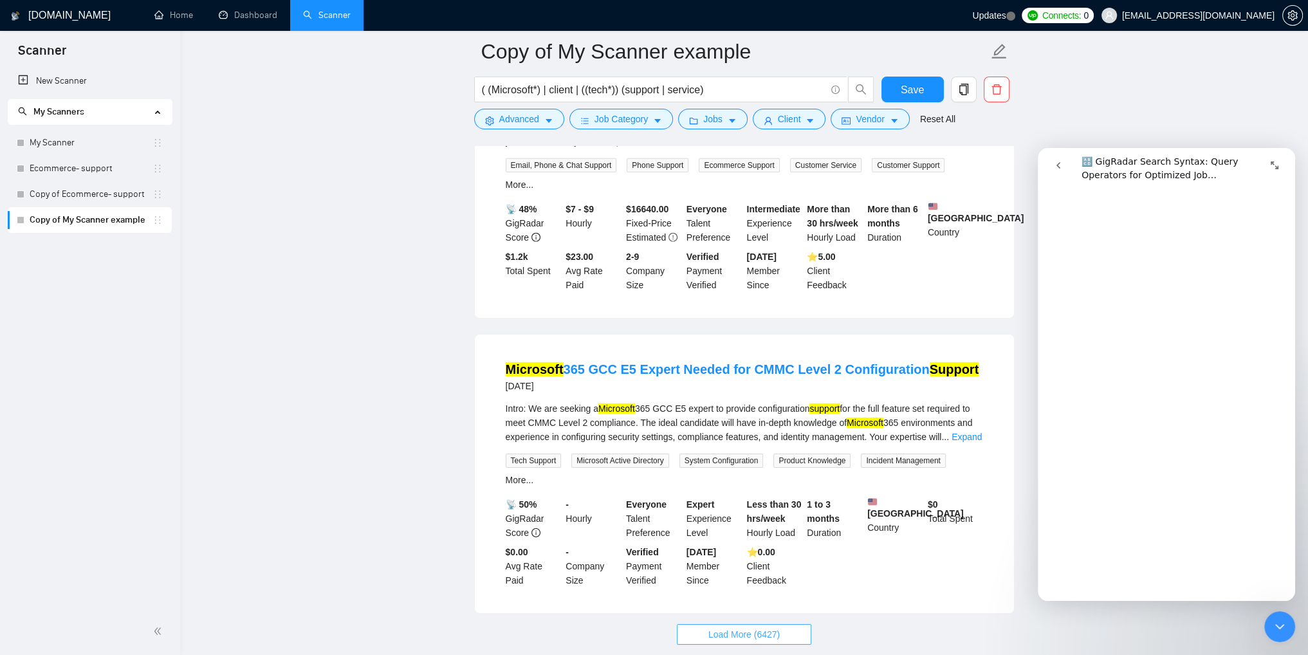
click at [745, 627] on span "Load More (6427)" at bounding box center [744, 634] width 71 height 14
click at [966, 432] on link "Expand" at bounding box center [967, 437] width 30 height 10
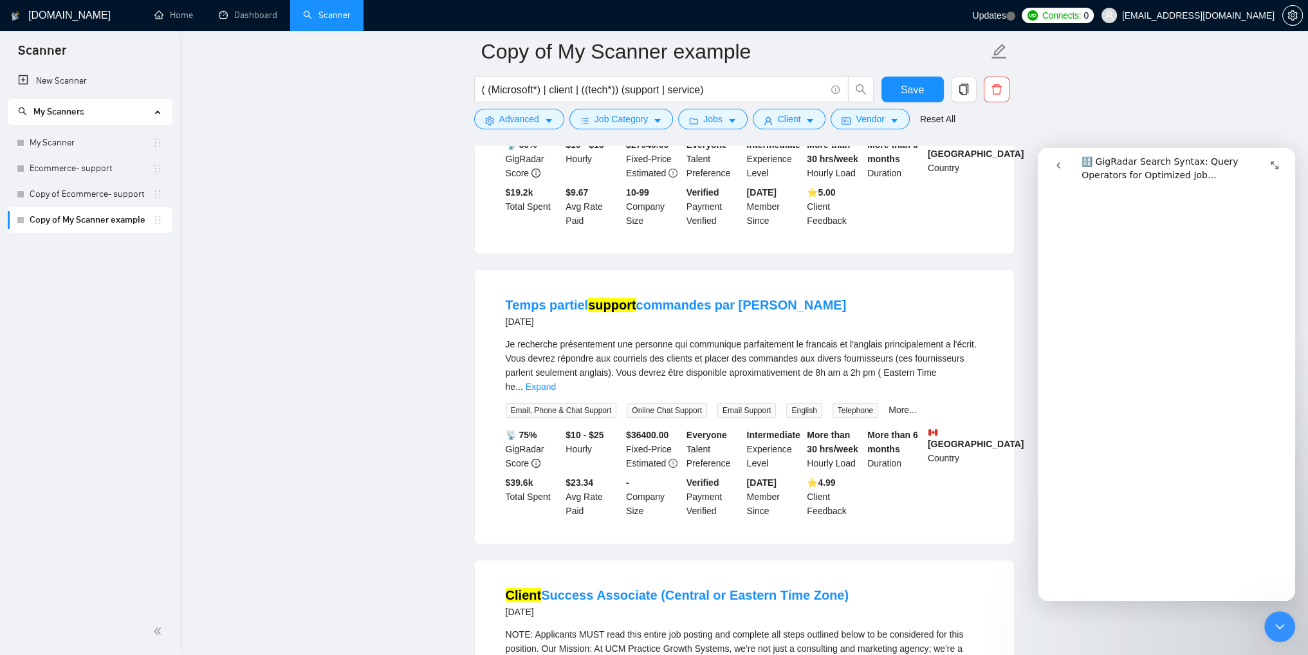
scroll to position [6610, 0]
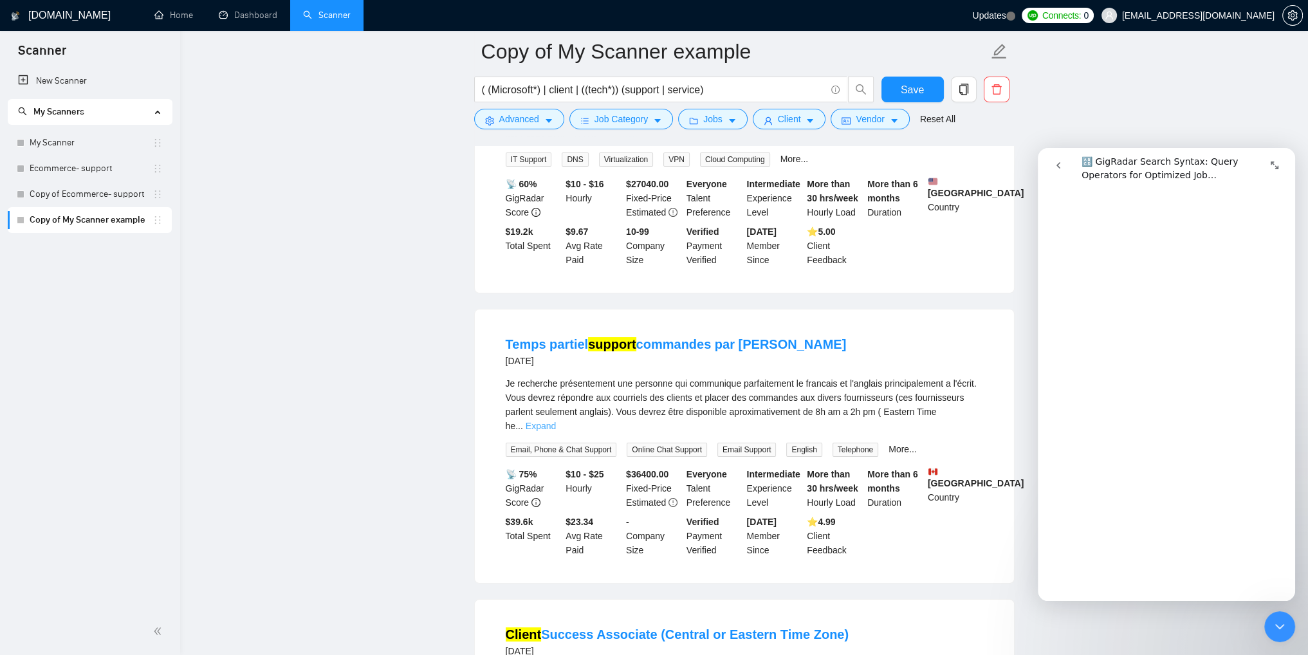
click at [556, 421] on link "Expand" at bounding box center [541, 426] width 30 height 10
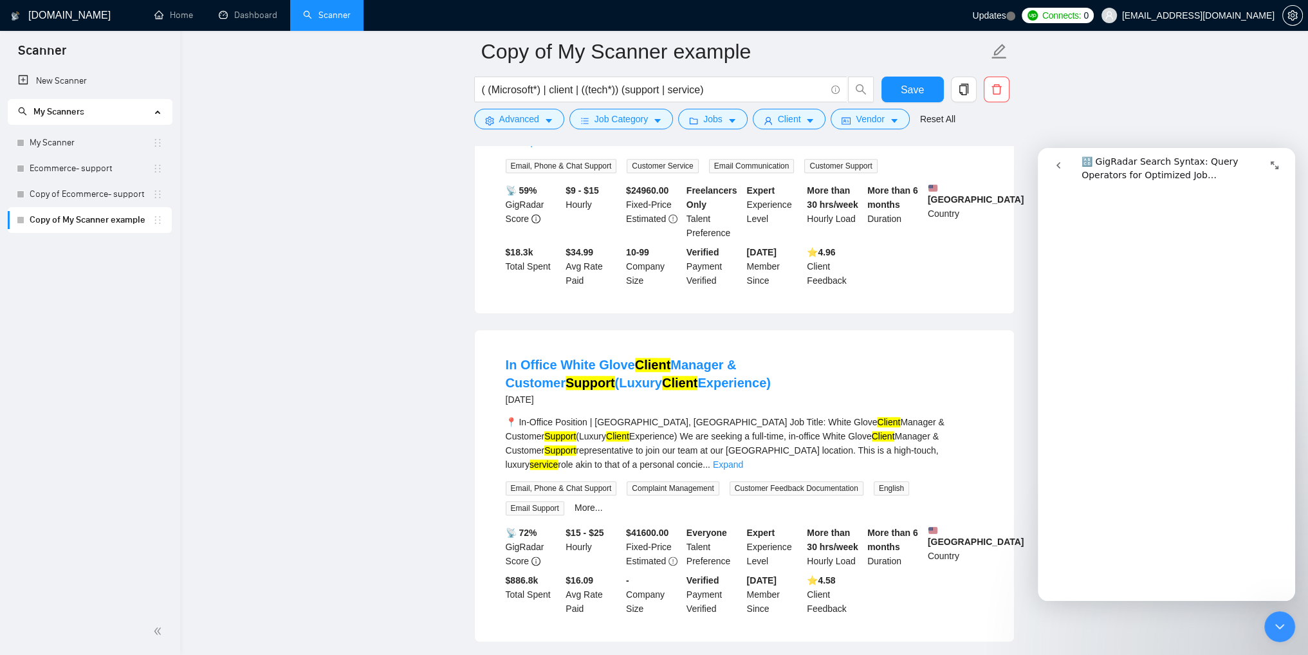
scroll to position [8693, 0]
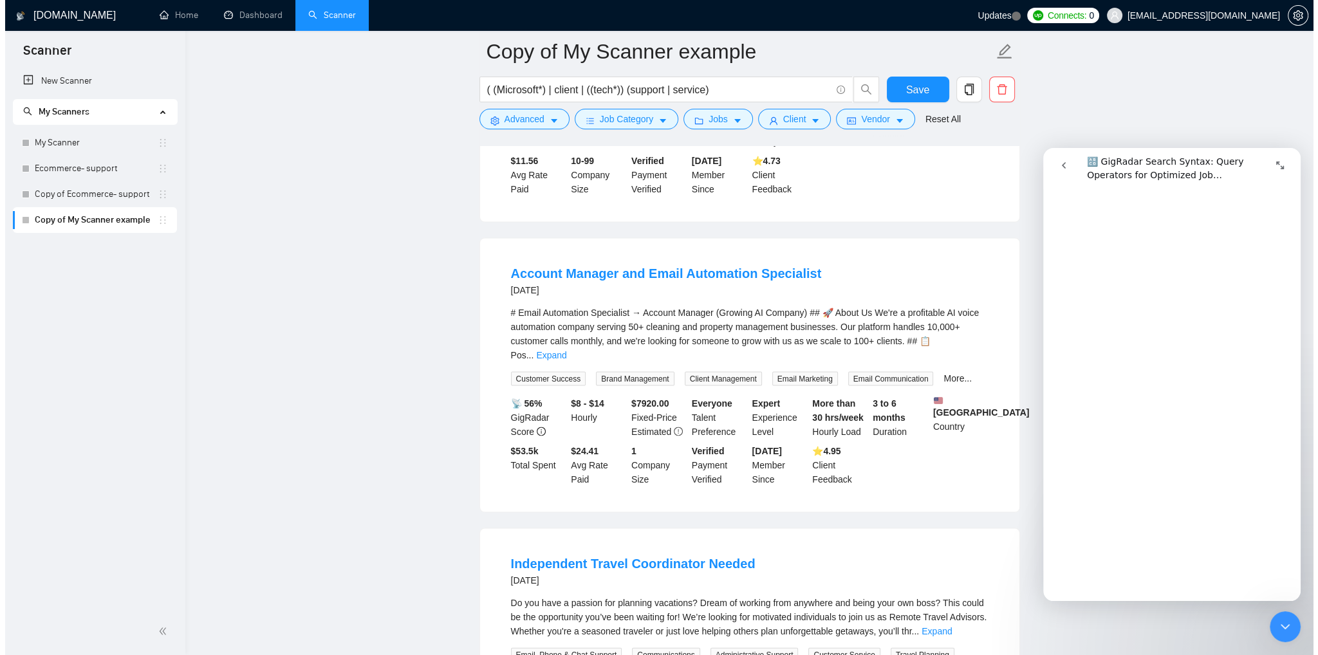
scroll to position [10045, 0]
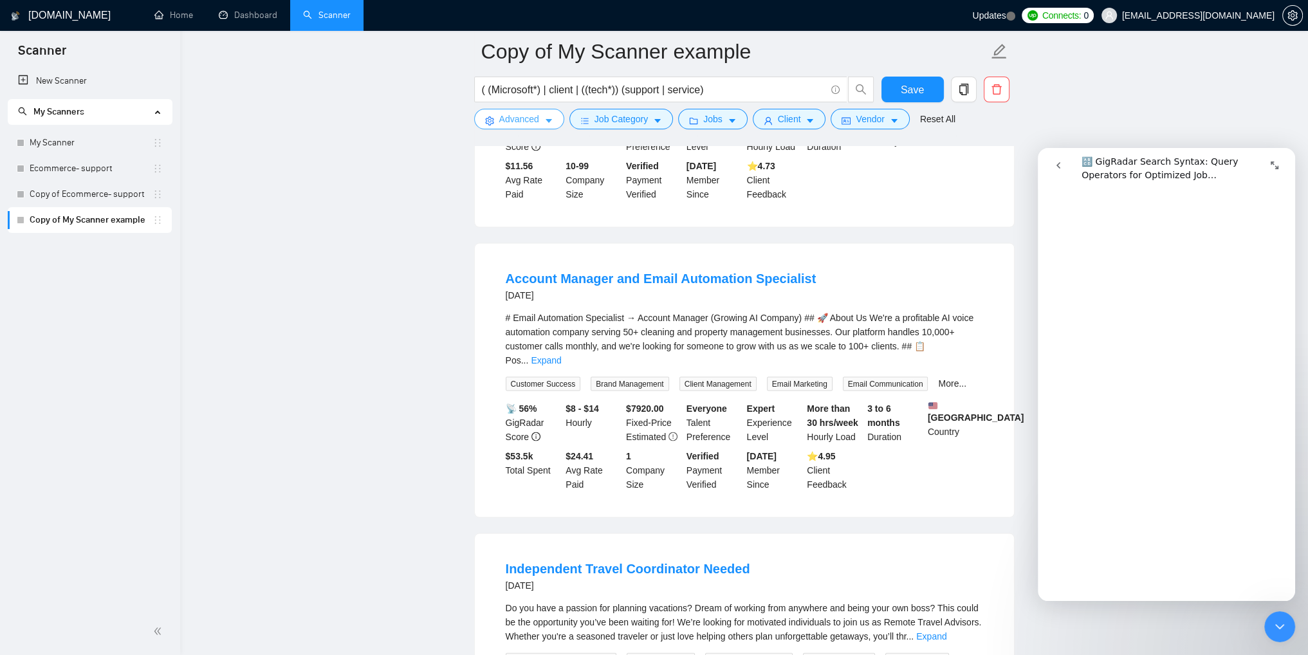
click at [530, 124] on span "Advanced" at bounding box center [519, 119] width 40 height 14
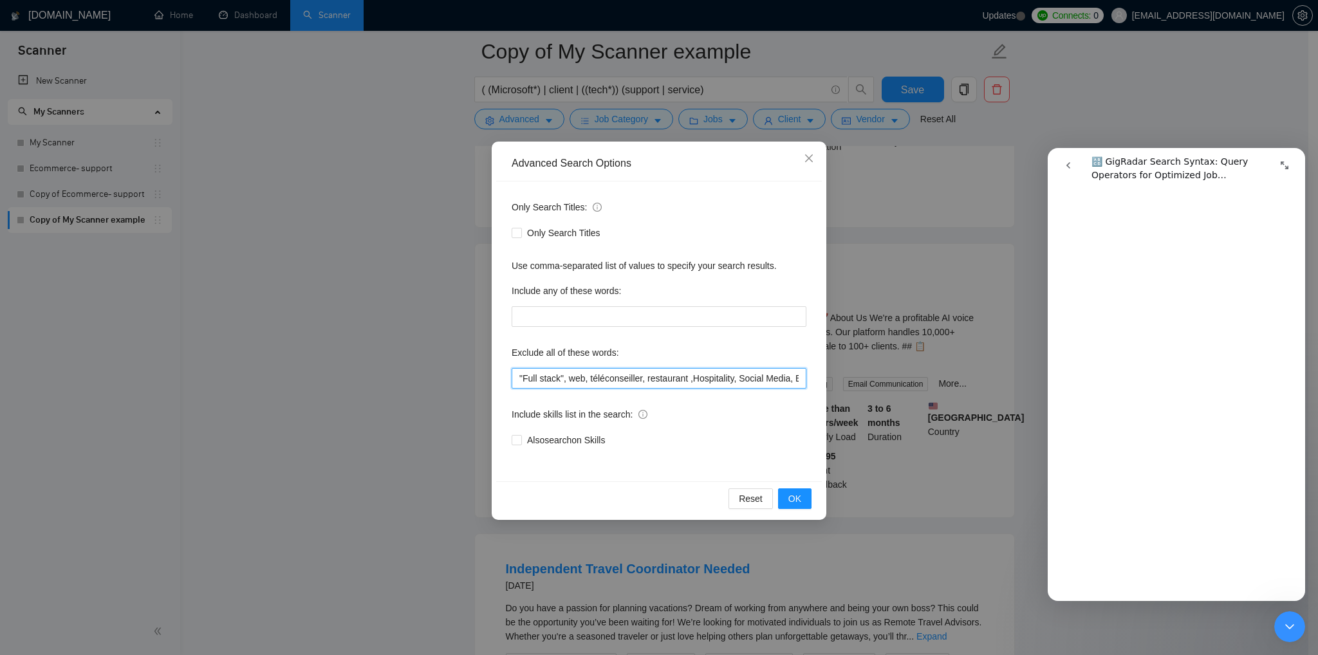
click at [574, 379] on input ""Full stack", web, téléconseiller, restaurant ,Hospitality, Social Media, Bilin…" at bounding box center [659, 378] width 295 height 21
click at [586, 383] on input ""Full stack", web, téléconseiller, restaurant ,Hospitality, Social Media, Bilin…" at bounding box center [659, 378] width 295 height 21
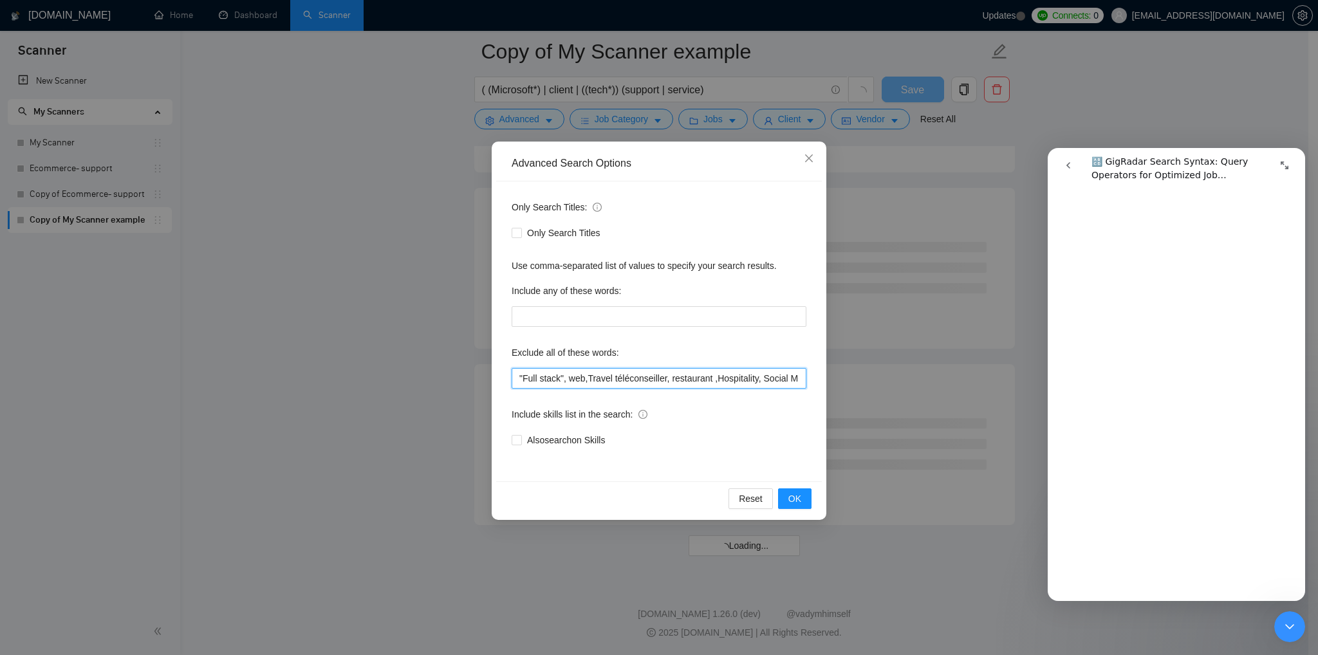
scroll to position [6782, 0]
click at [586, 381] on input ""Full stack", web,Travel, téléconseiller, restaurant ,Hospitality, Social Media…" at bounding box center [659, 378] width 295 height 21
click at [806, 503] on button "OK" at bounding box center [794, 498] width 33 height 21
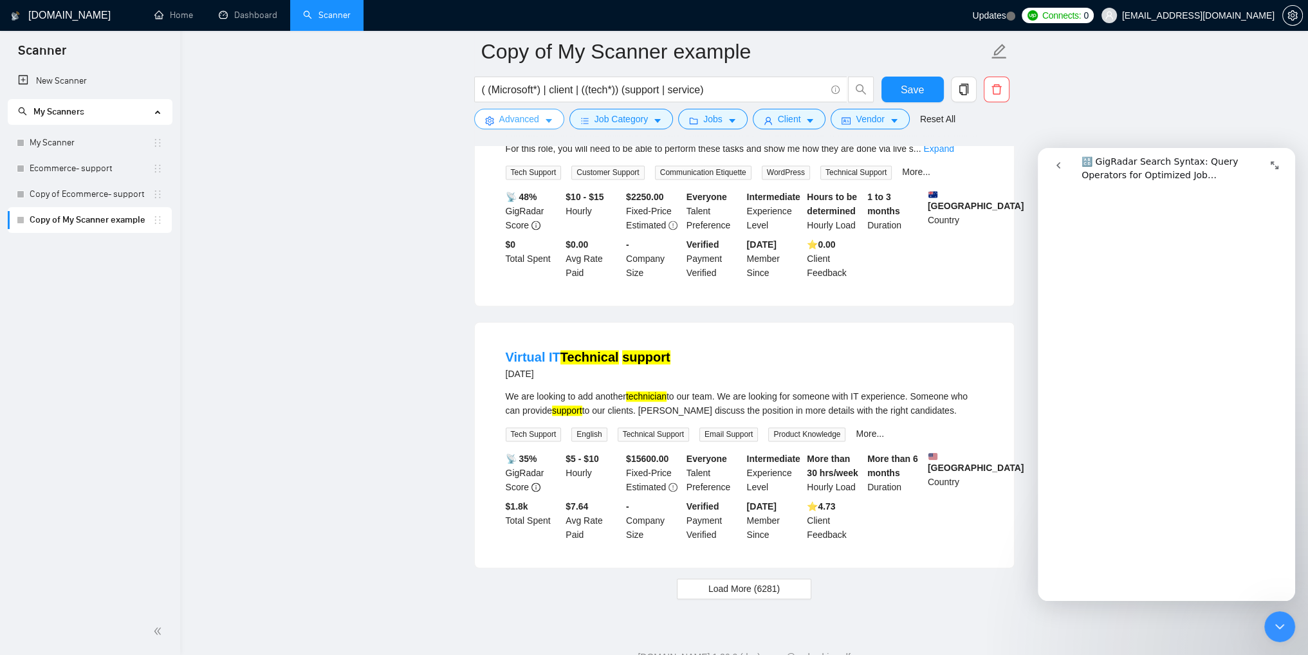
scroll to position [2559, 0]
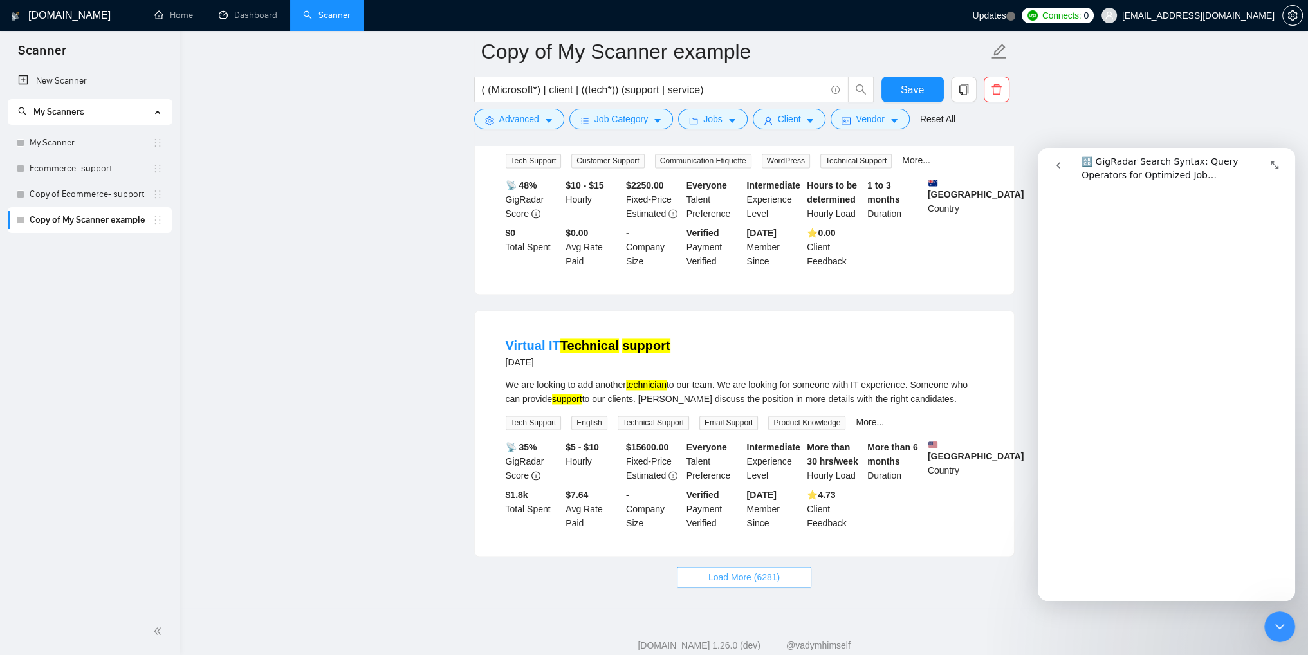
click at [765, 570] on span "Load More (6281)" at bounding box center [744, 577] width 71 height 14
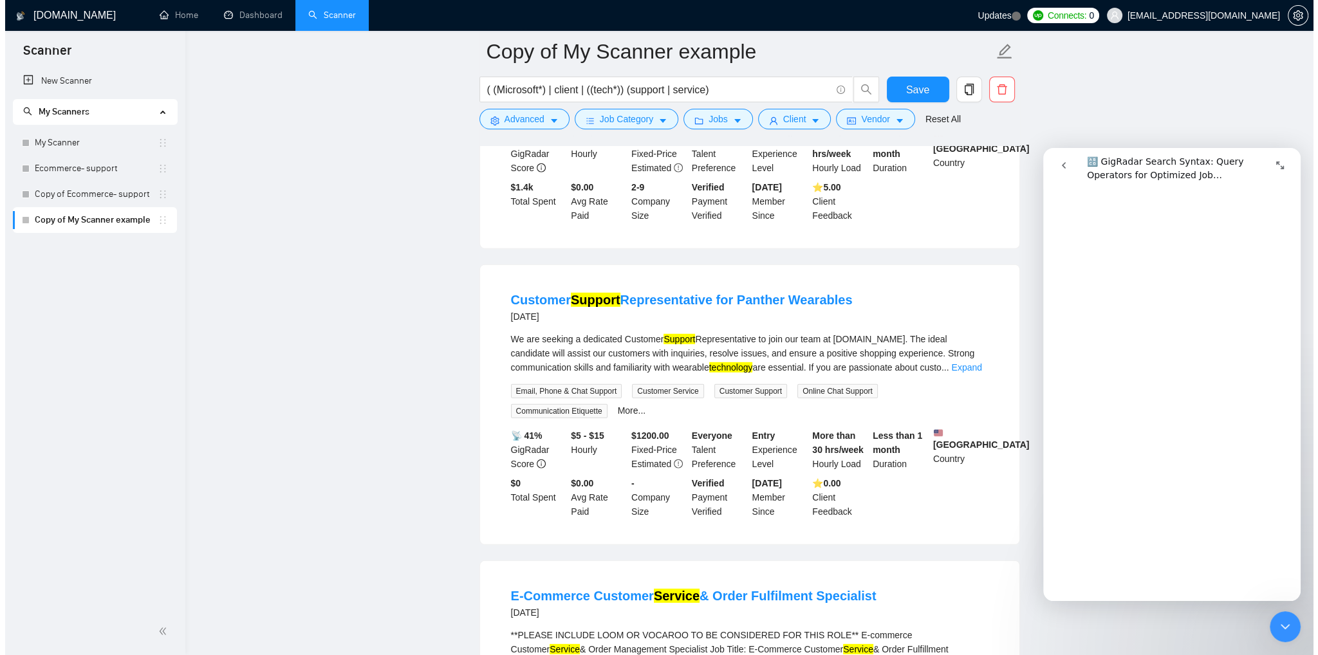
scroll to position [4876, 0]
click at [523, 120] on span "Advanced" at bounding box center [519, 119] width 40 height 14
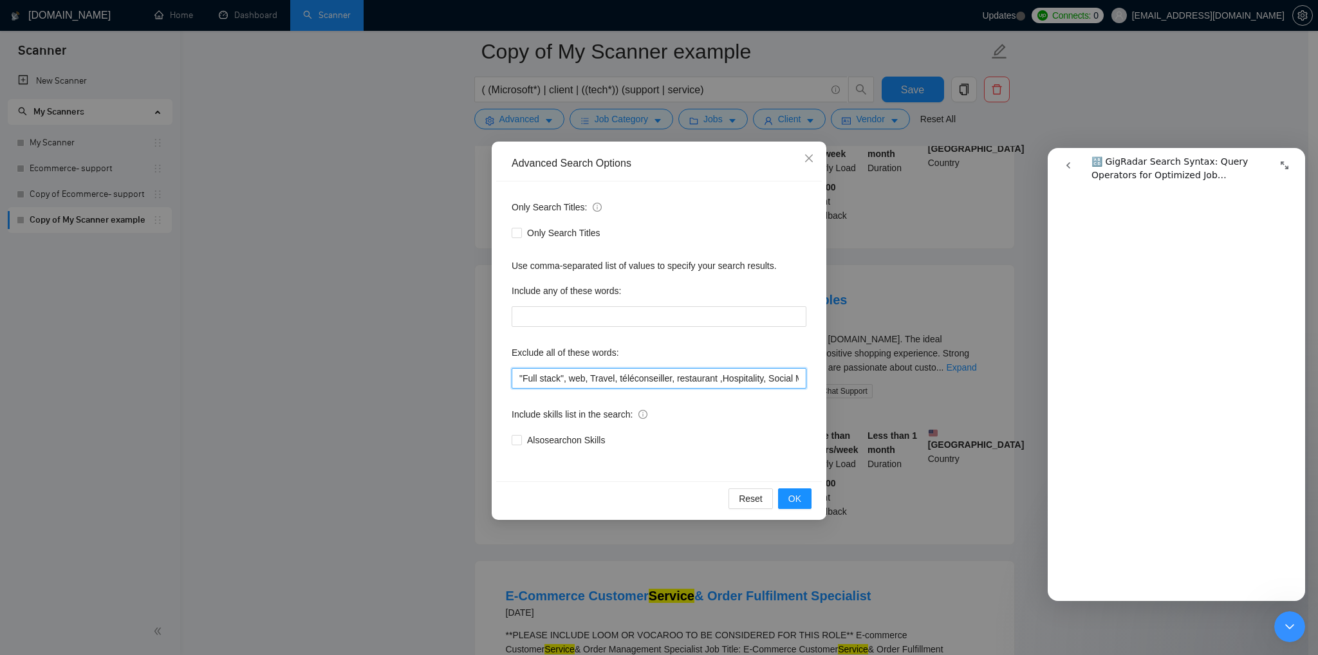
click at [585, 382] on input ""Full stack", web, Travel, téléconseiller, restaurant ,Hospitality, Social Medi…" at bounding box center [659, 378] width 295 height 21
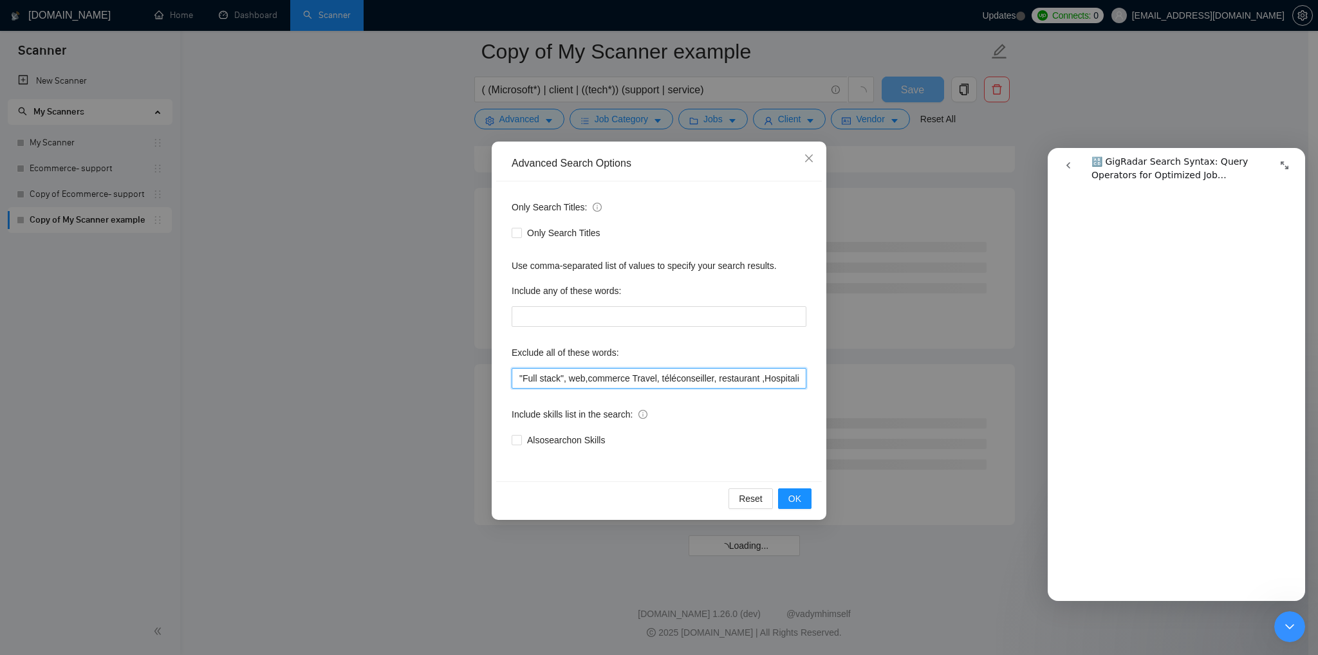
scroll to position [3256, 0]
click at [587, 379] on input ""Full stack", web,commerce Travel, téléconseiller, restaurant ,Hospitality, Soc…" at bounding box center [659, 378] width 295 height 21
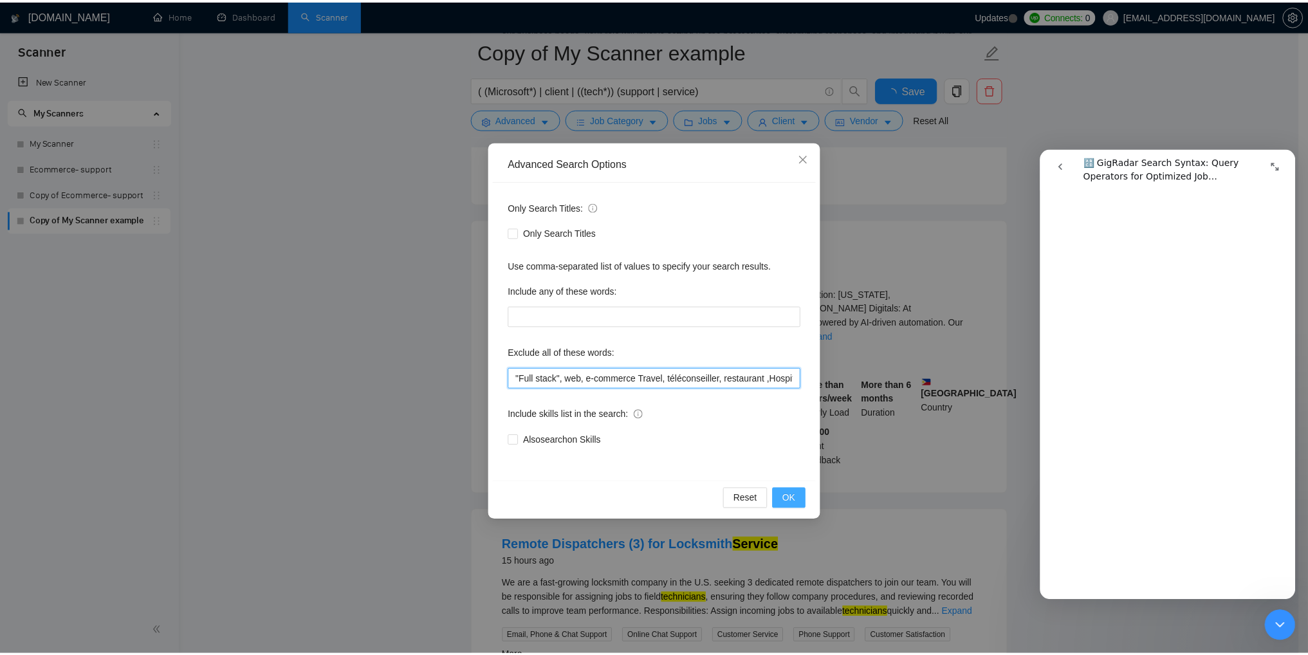
scroll to position [2559, 0]
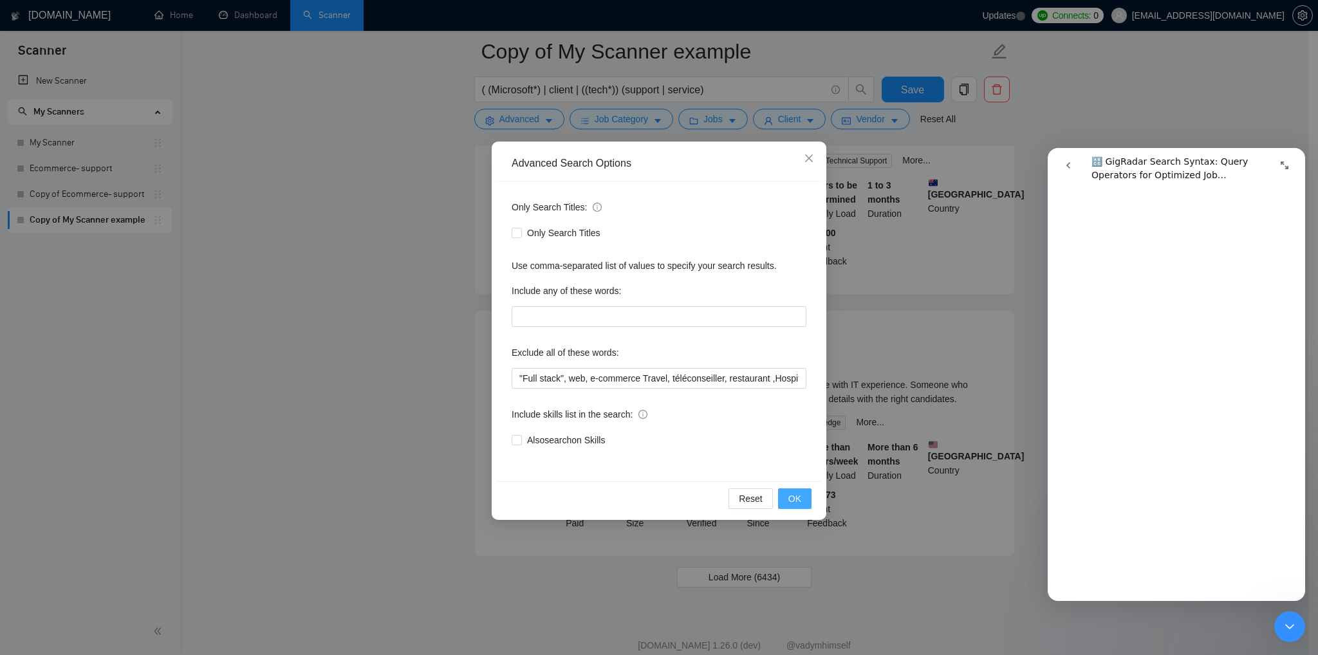
click at [793, 498] on span "OK" at bounding box center [794, 499] width 13 height 14
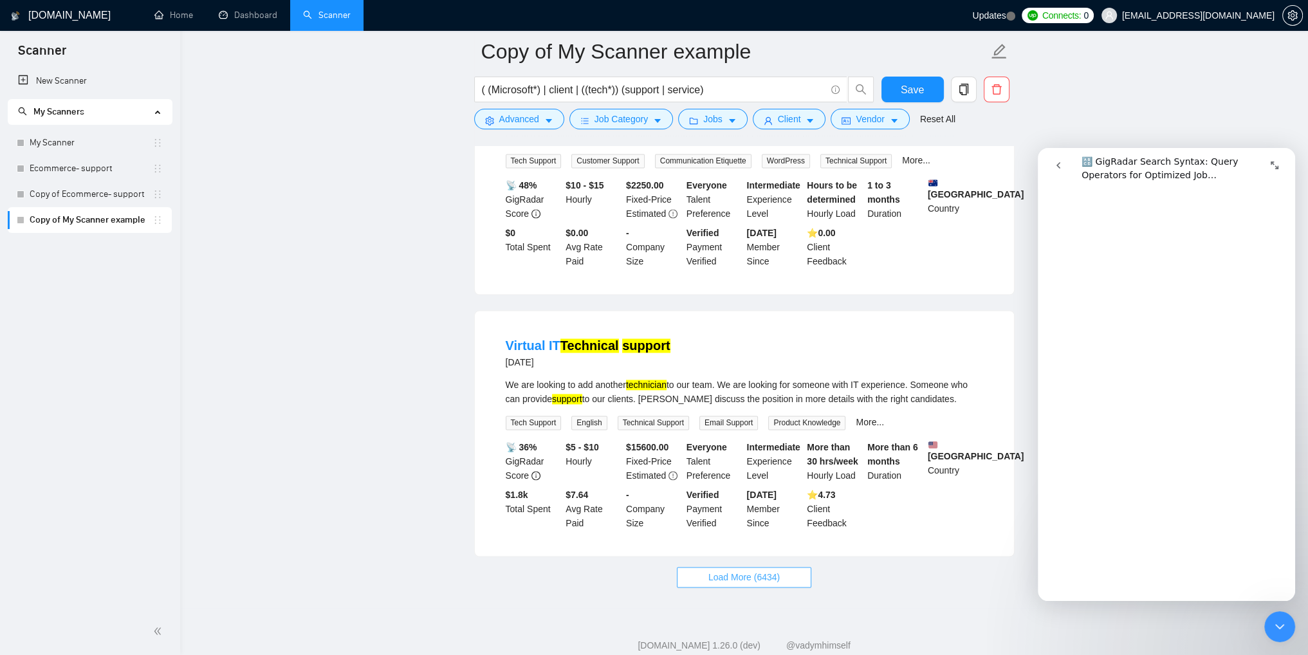
click at [741, 570] on span "Load More (6434)" at bounding box center [744, 577] width 71 height 14
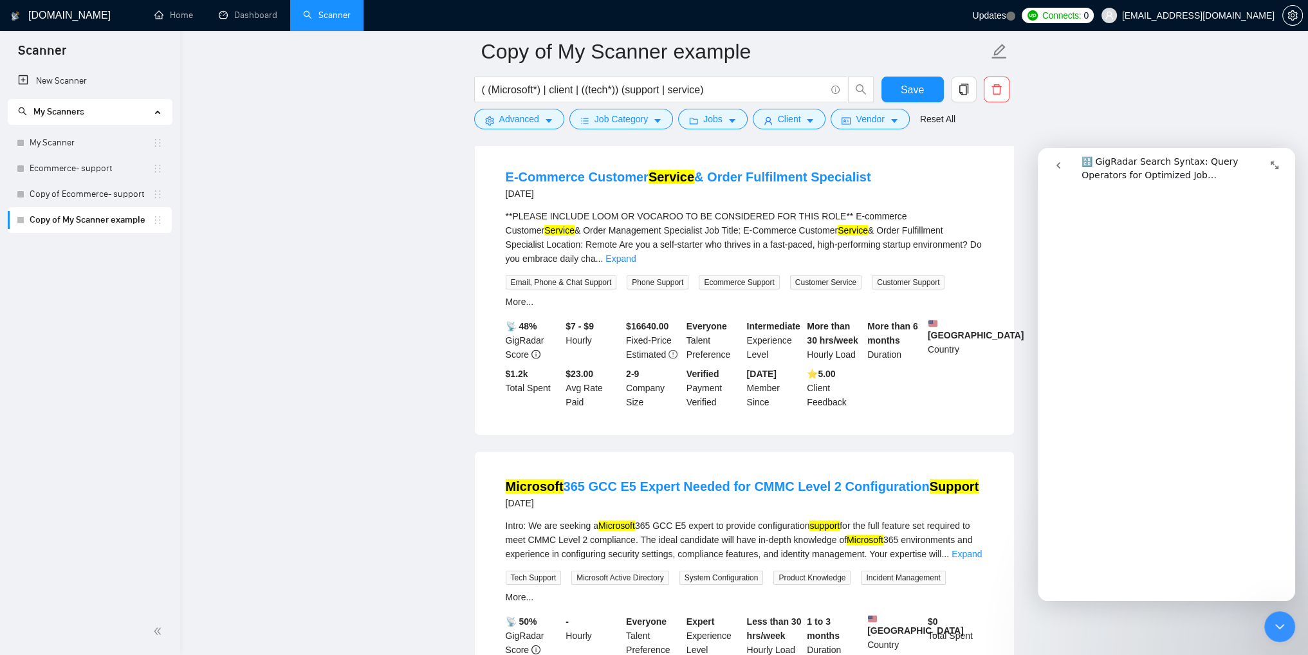
scroll to position [5412, 0]
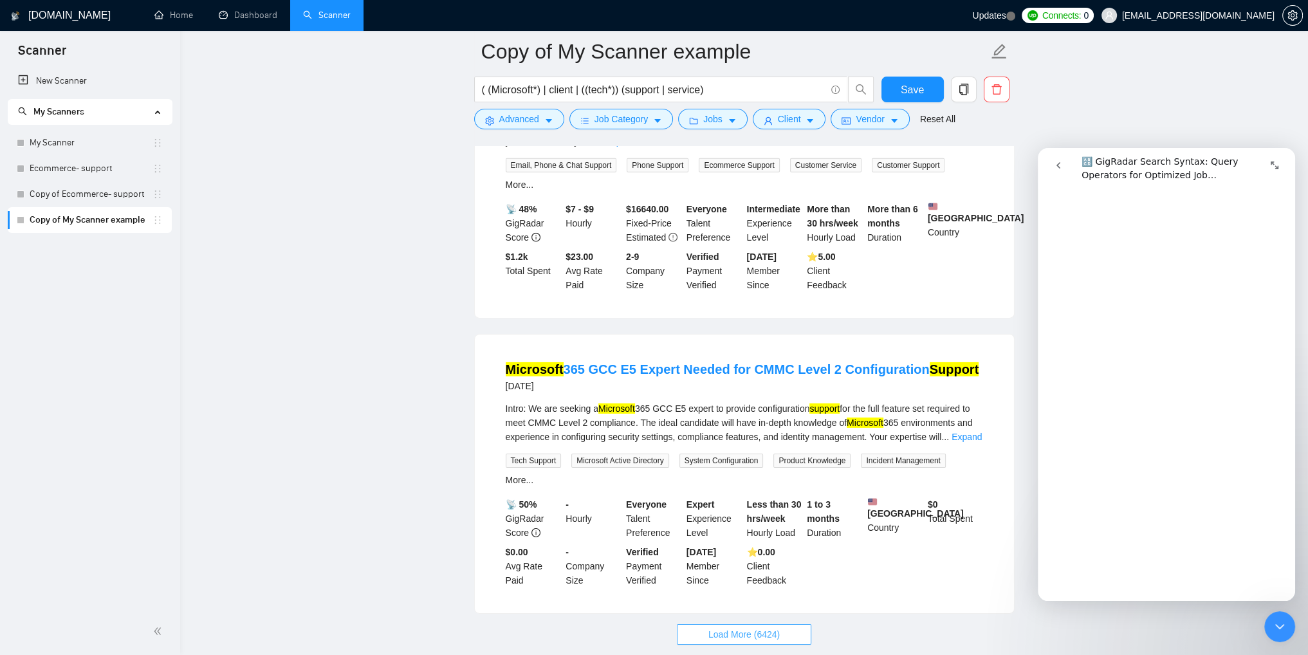
click at [752, 627] on span "Load More (6424)" at bounding box center [744, 634] width 71 height 14
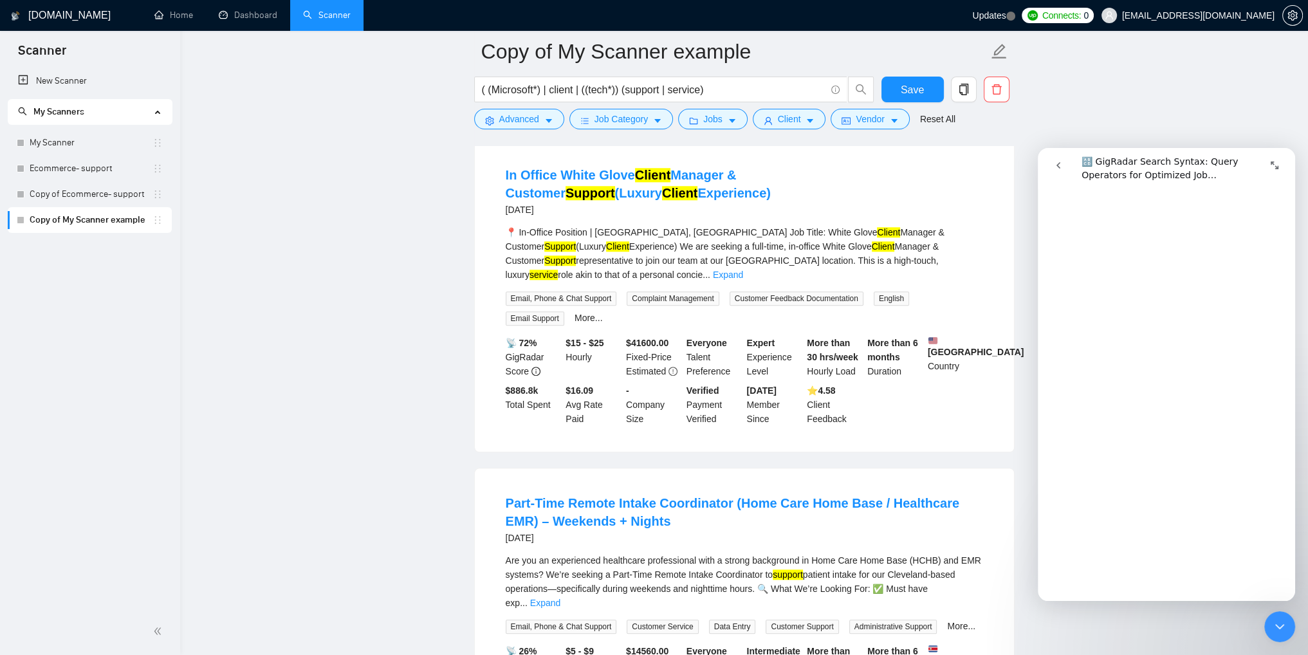
scroll to position [8339, 0]
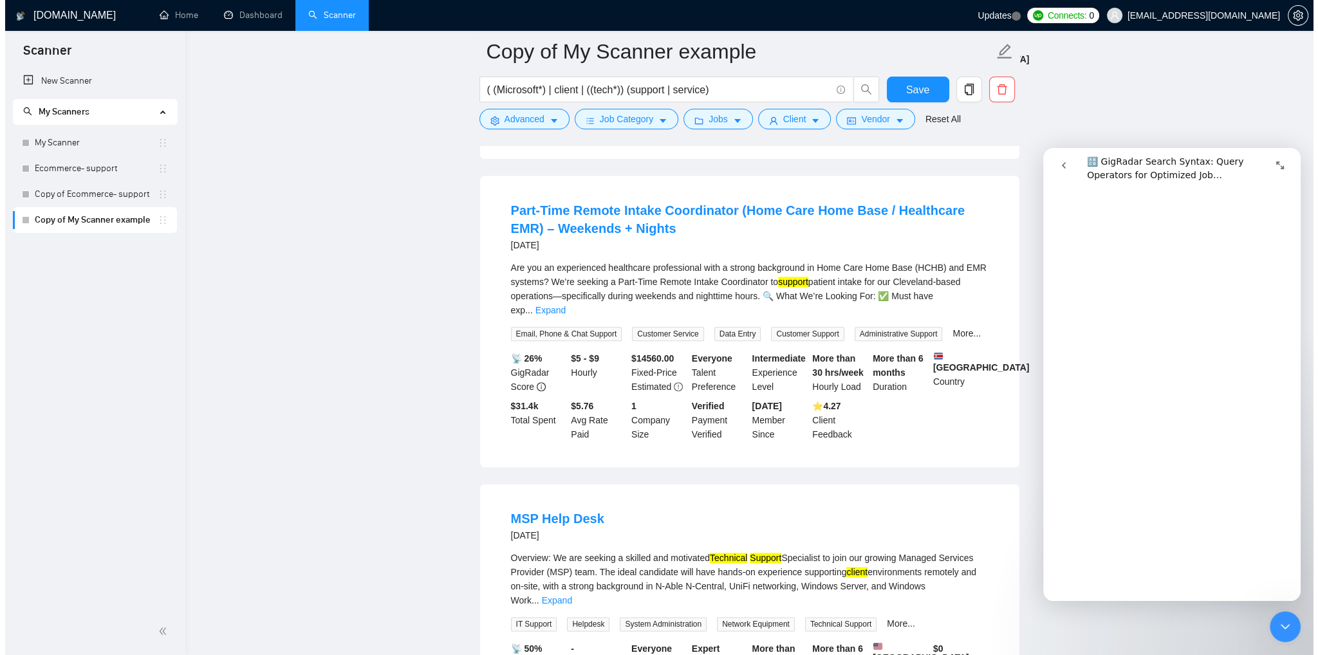
scroll to position [8725, 0]
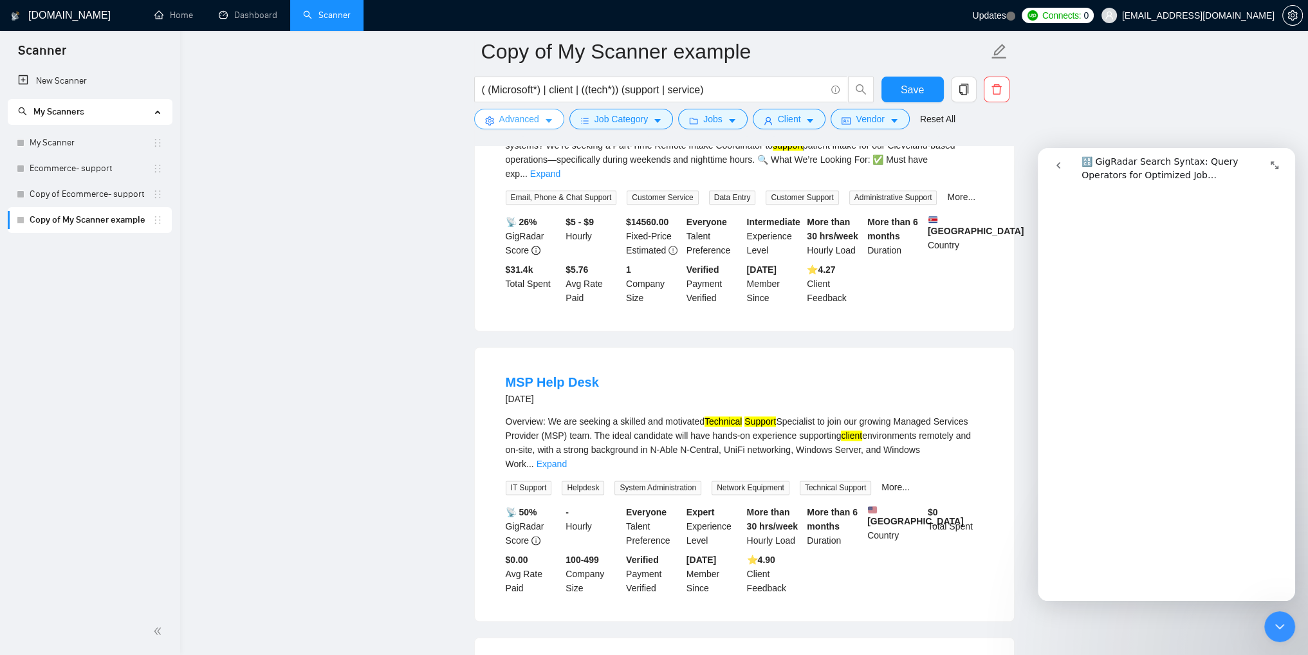
click at [523, 124] on span "Advanced" at bounding box center [519, 119] width 40 height 14
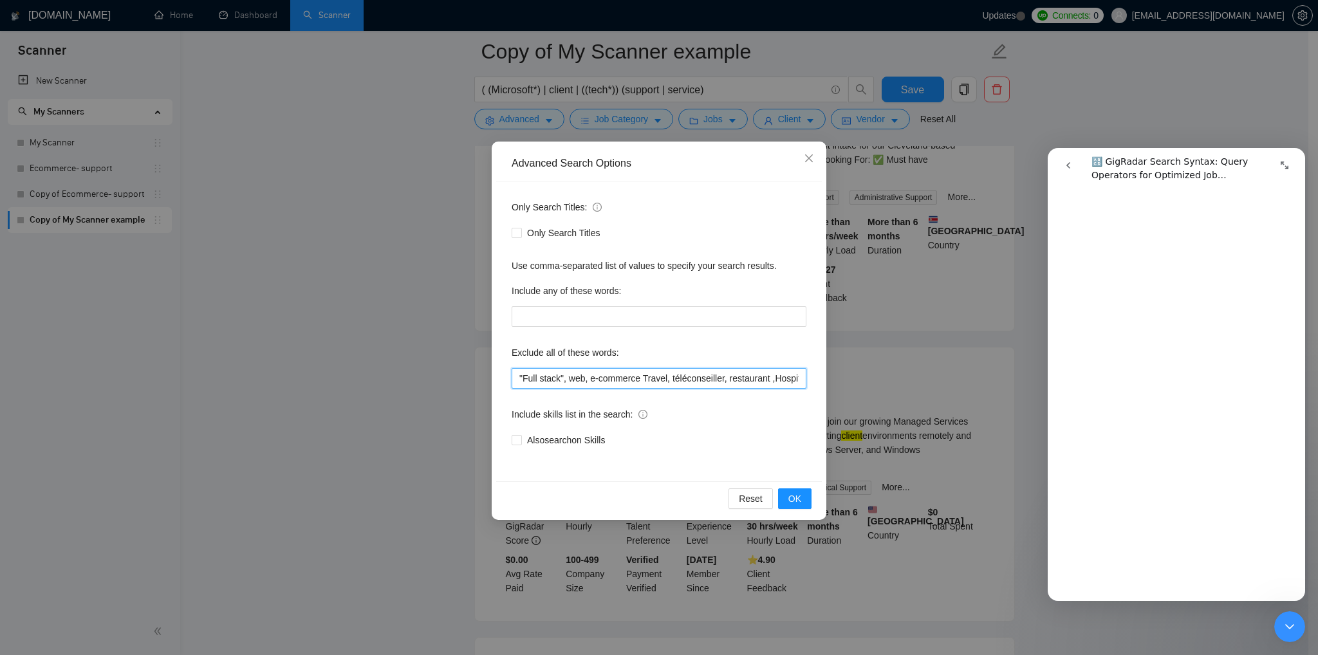
drag, startPoint x: 639, startPoint y: 378, endPoint x: 667, endPoint y: 394, distance: 32.6
click at [639, 379] on input ""Full stack", web, e-commerce Travel, téléconseiller, restaurant ,Hospitality, …" at bounding box center [659, 378] width 295 height 21
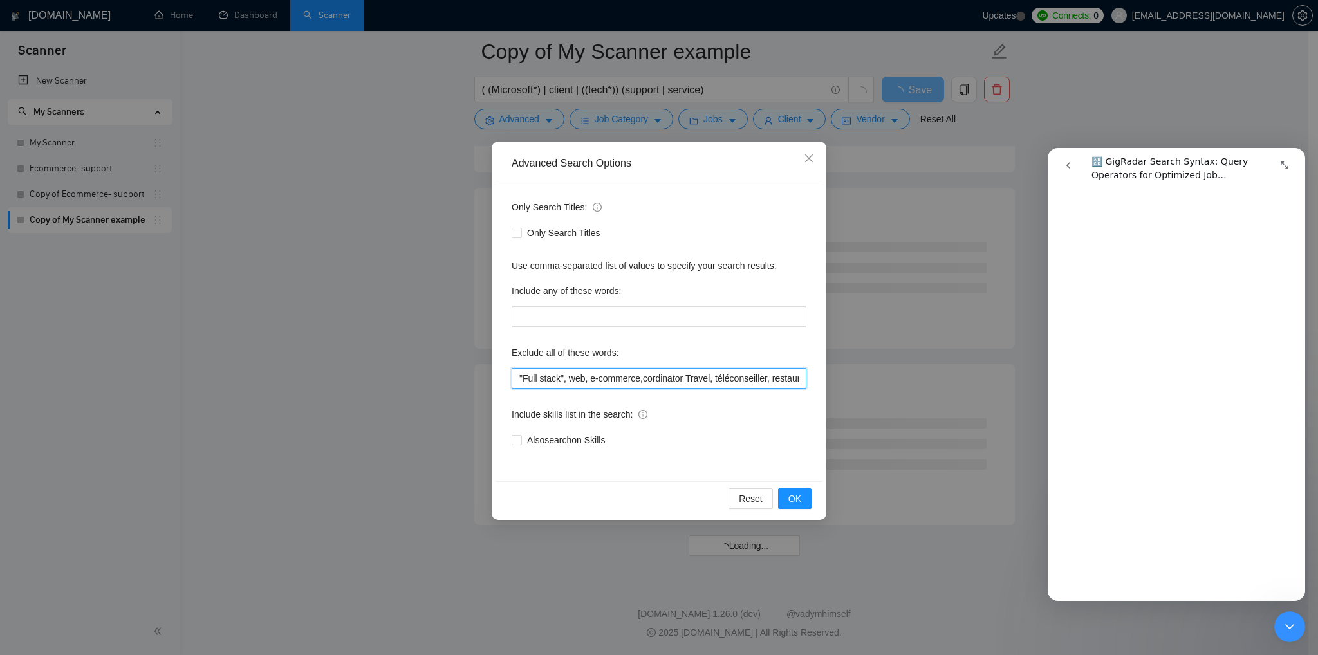
scroll to position [1492, 0]
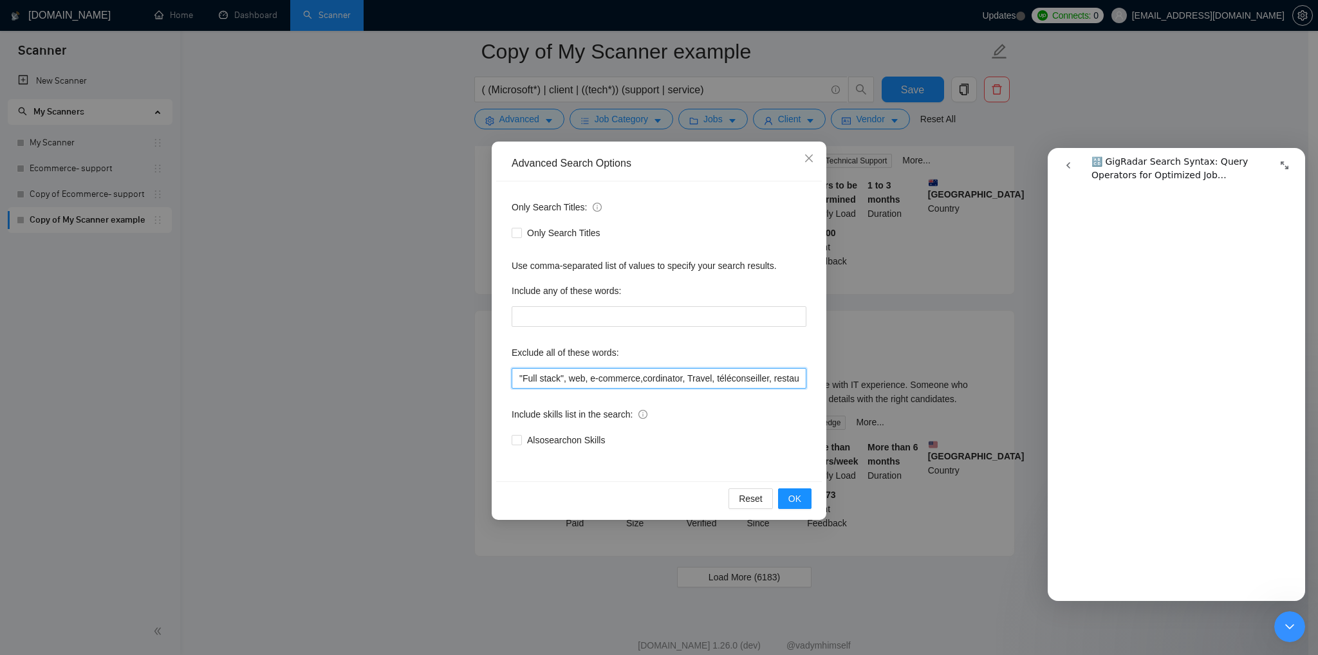
click at [638, 378] on input ""Full stack", web, e-commerce,cordinator, Travel, téléconseiller, restaurant ,H…" at bounding box center [659, 378] width 295 height 21
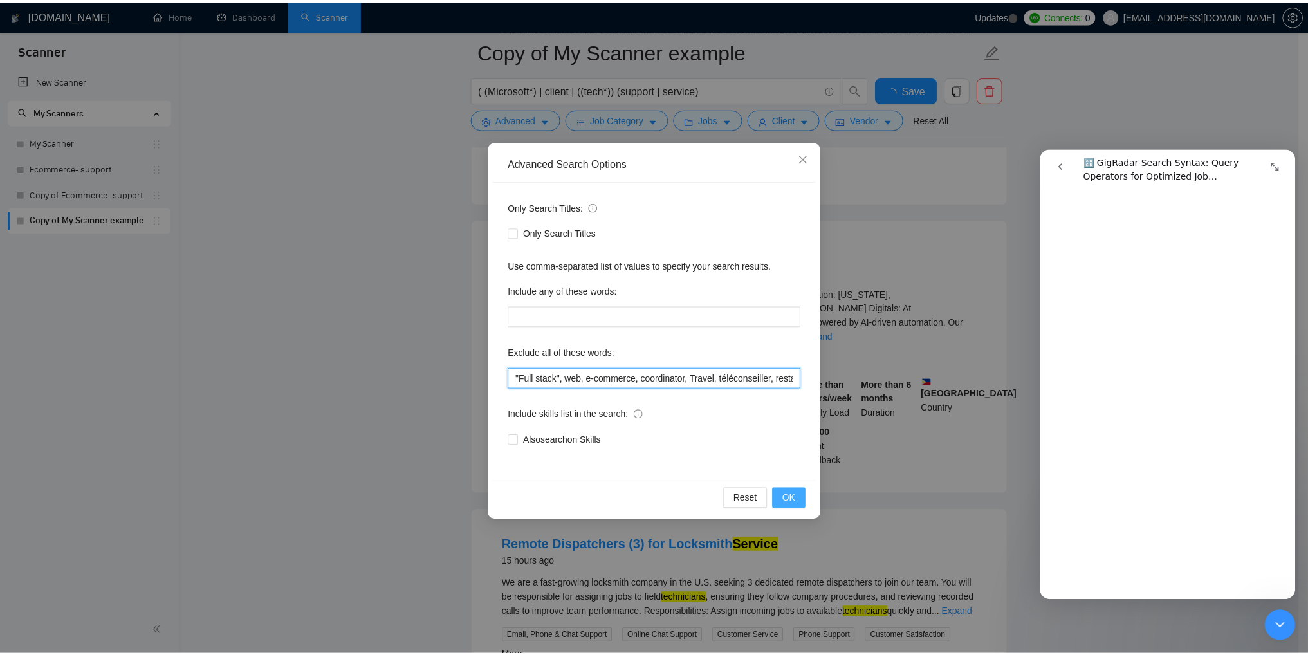
scroll to position [2559, 0]
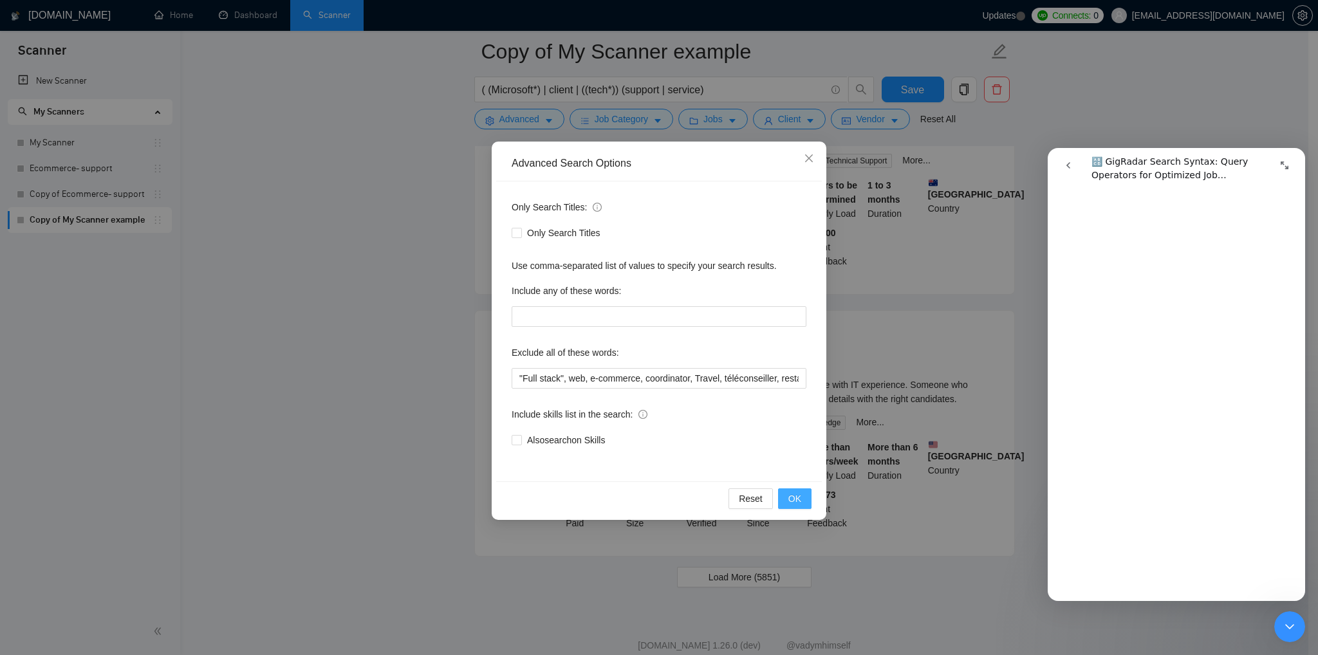
click at [793, 508] on button "OK" at bounding box center [794, 498] width 33 height 21
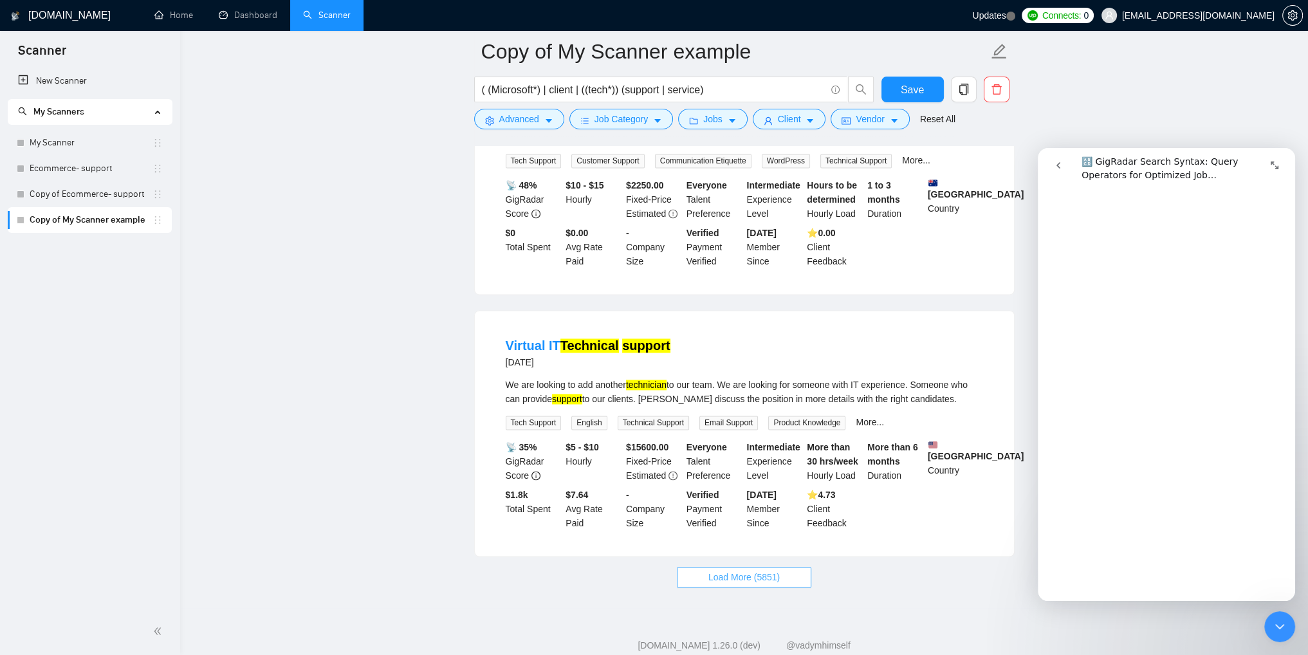
click at [741, 570] on span "Load More (5851)" at bounding box center [744, 577] width 71 height 14
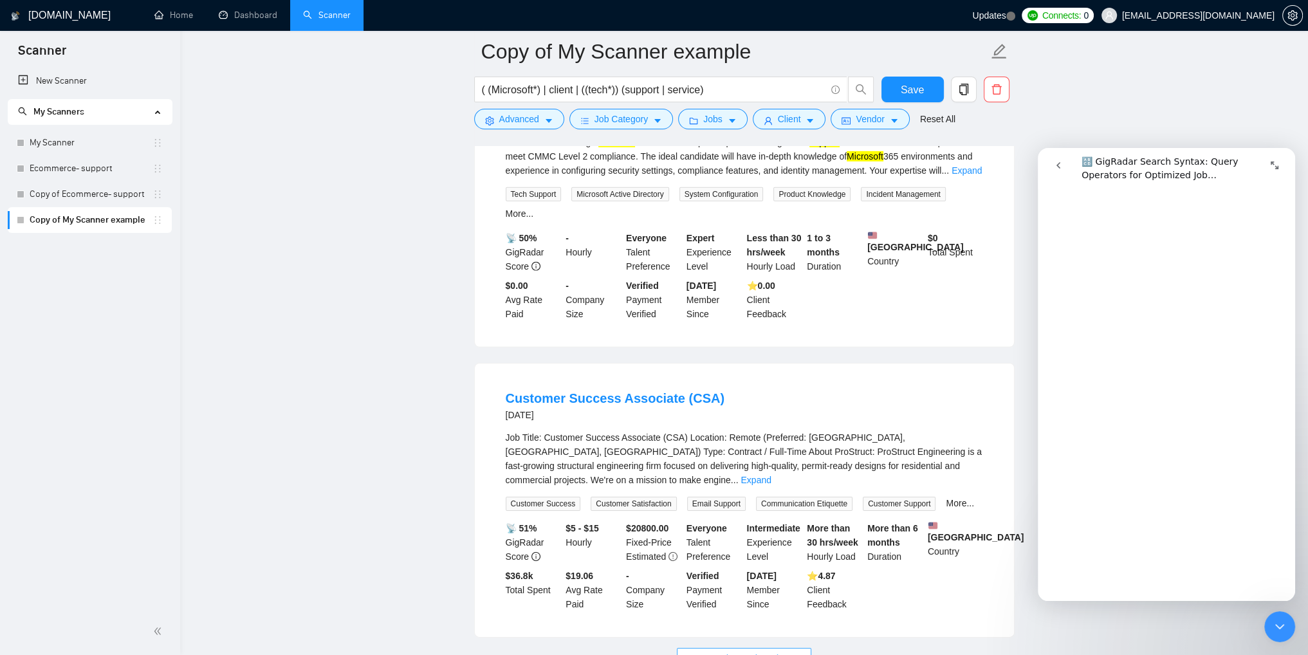
scroll to position [5421, 0]
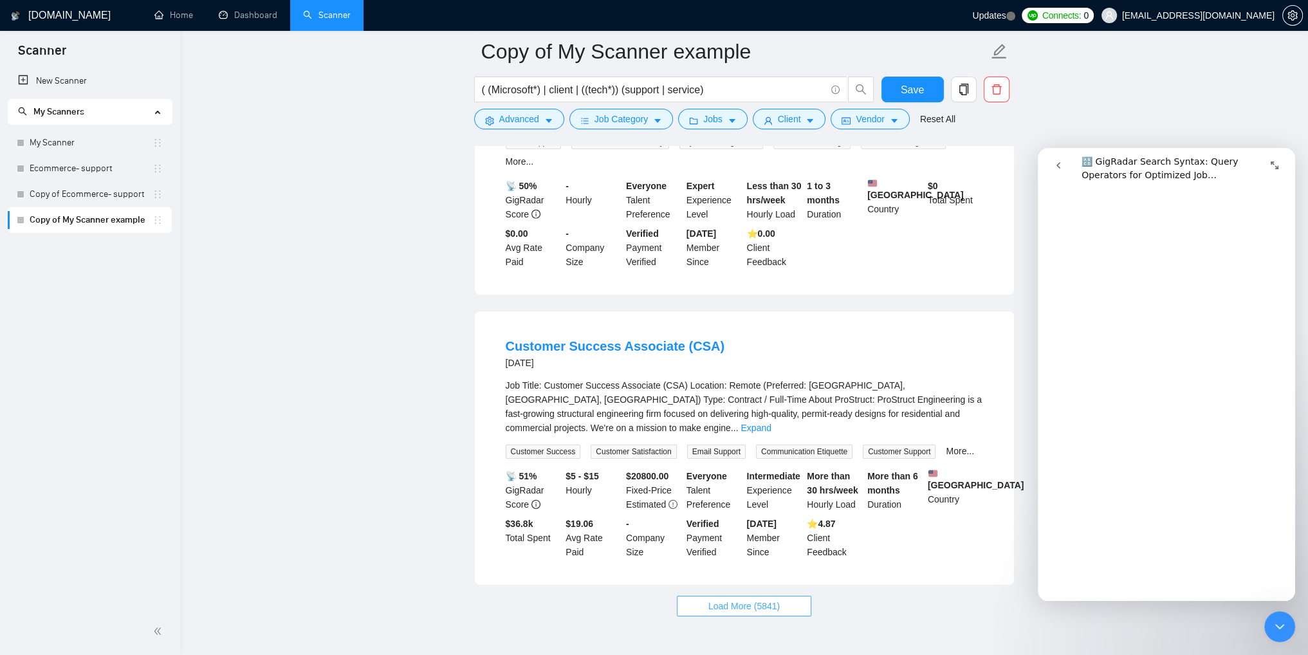
click at [759, 599] on span "Load More (5841)" at bounding box center [744, 606] width 71 height 14
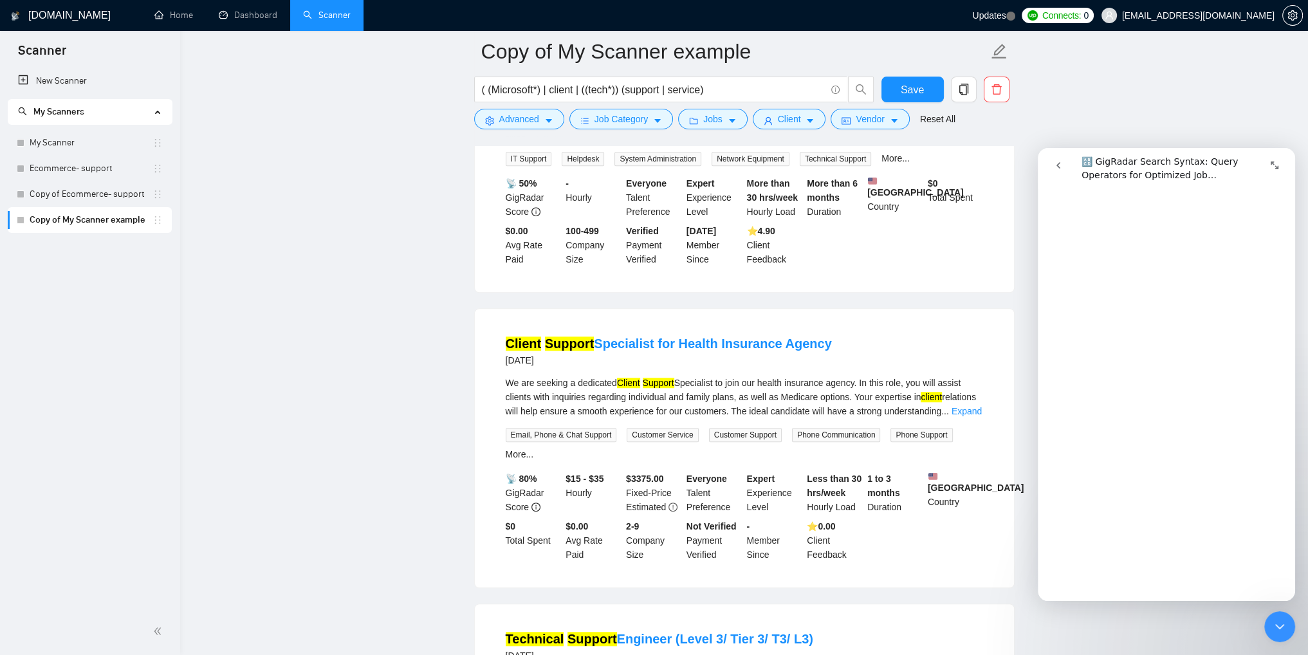
scroll to position [7802, 0]
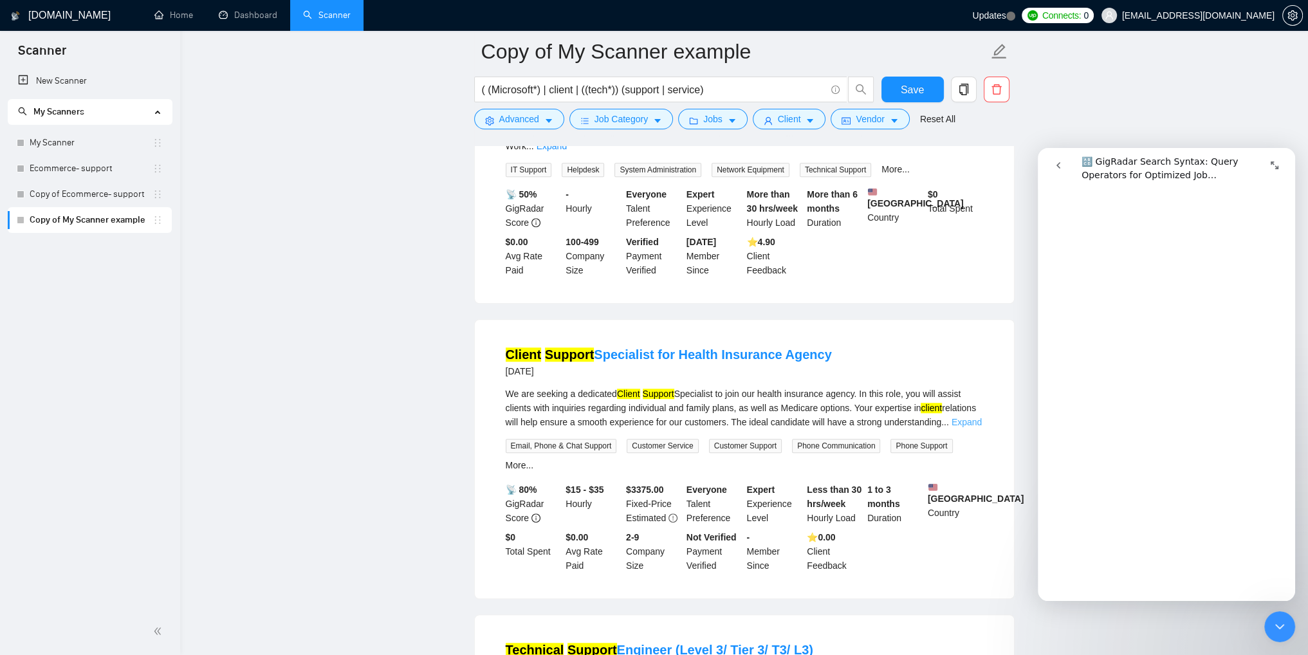
click at [963, 417] on link "Expand" at bounding box center [967, 422] width 30 height 10
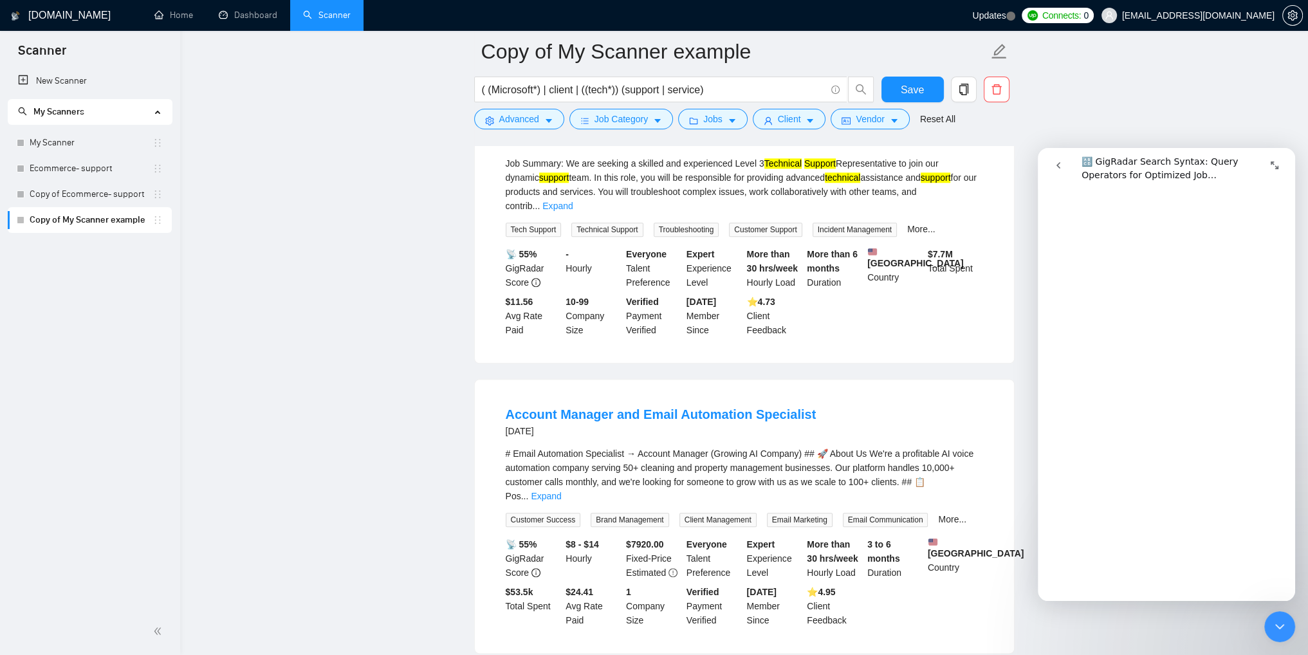
scroll to position [8358, 0]
click at [561, 488] on link "Expand" at bounding box center [546, 493] width 30 height 10
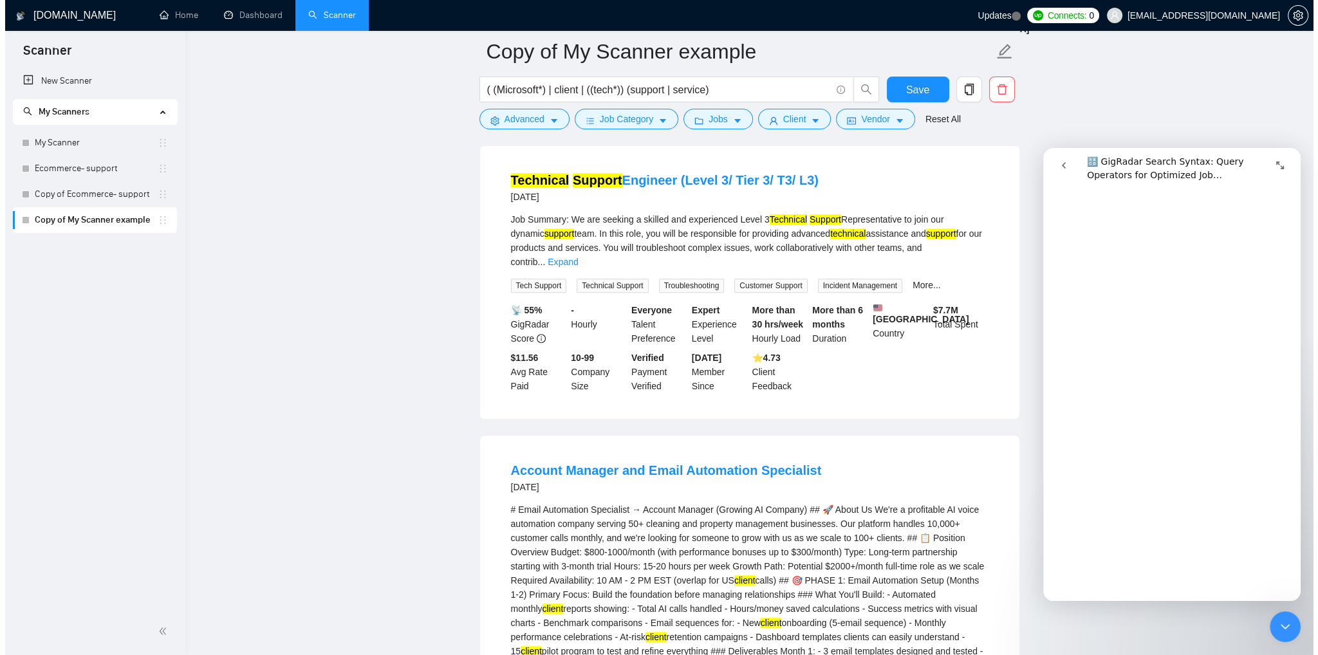
scroll to position [8294, 0]
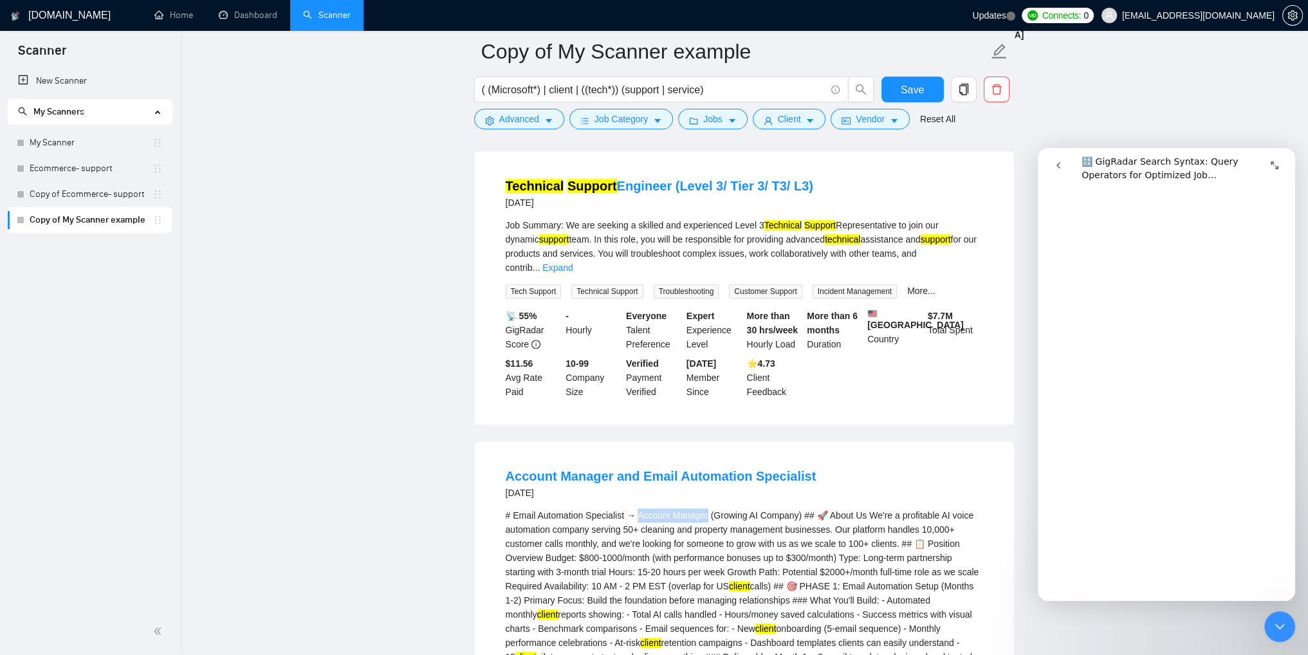
drag, startPoint x: 636, startPoint y: 394, endPoint x: 706, endPoint y: 394, distance: 70.1
copy div "Account Manager"
click at [539, 122] on button "Advanced" at bounding box center [519, 119] width 90 height 21
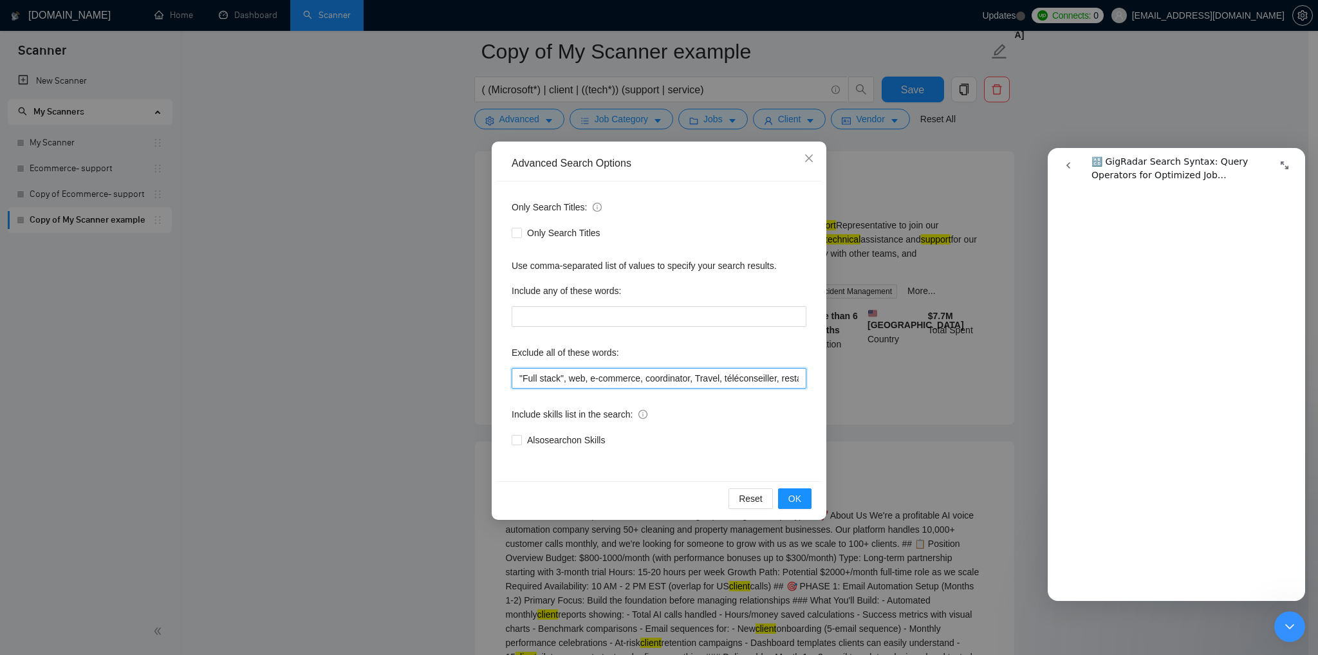
click at [564, 379] on input ""Full stack", web, e-commerce, coordinator, Travel, téléconseiller, restaurant …" at bounding box center [659, 378] width 295 height 21
paste input "Account Manager"
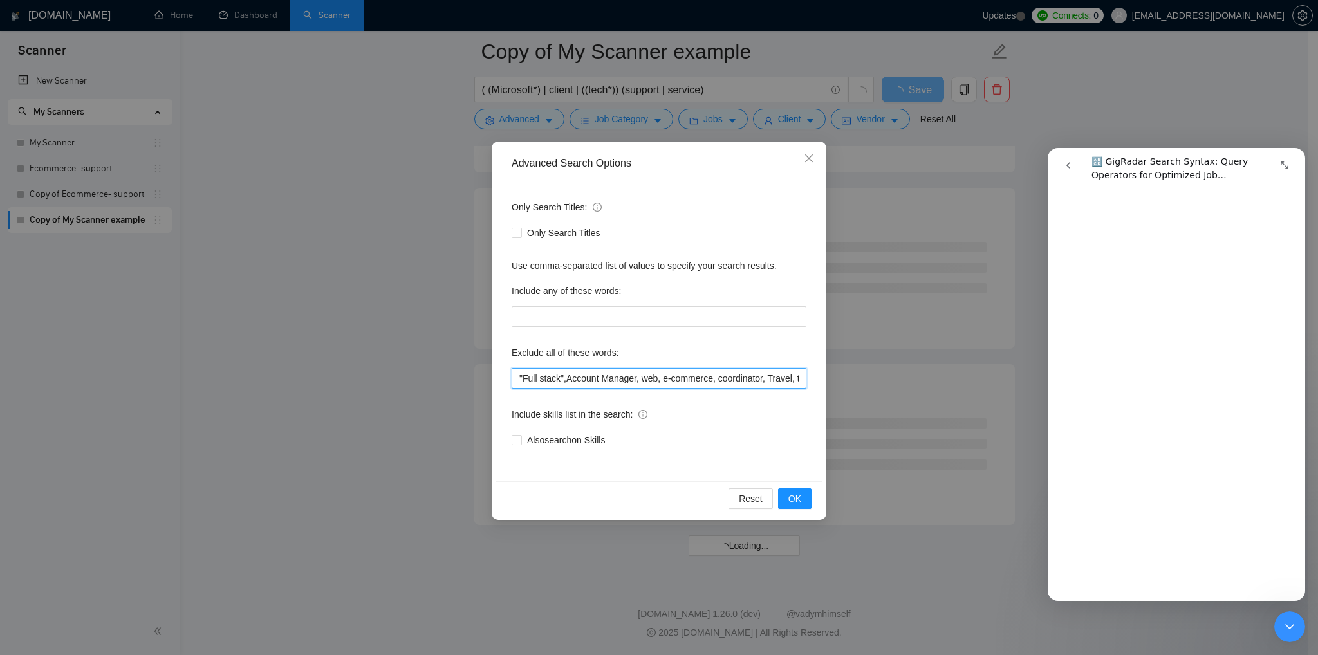
scroll to position [6782, 0]
click at [564, 378] on input ""Full stack",Account Manager, web, e-commerce, coordinator, Travel, téléconseil…" at bounding box center [659, 378] width 295 height 21
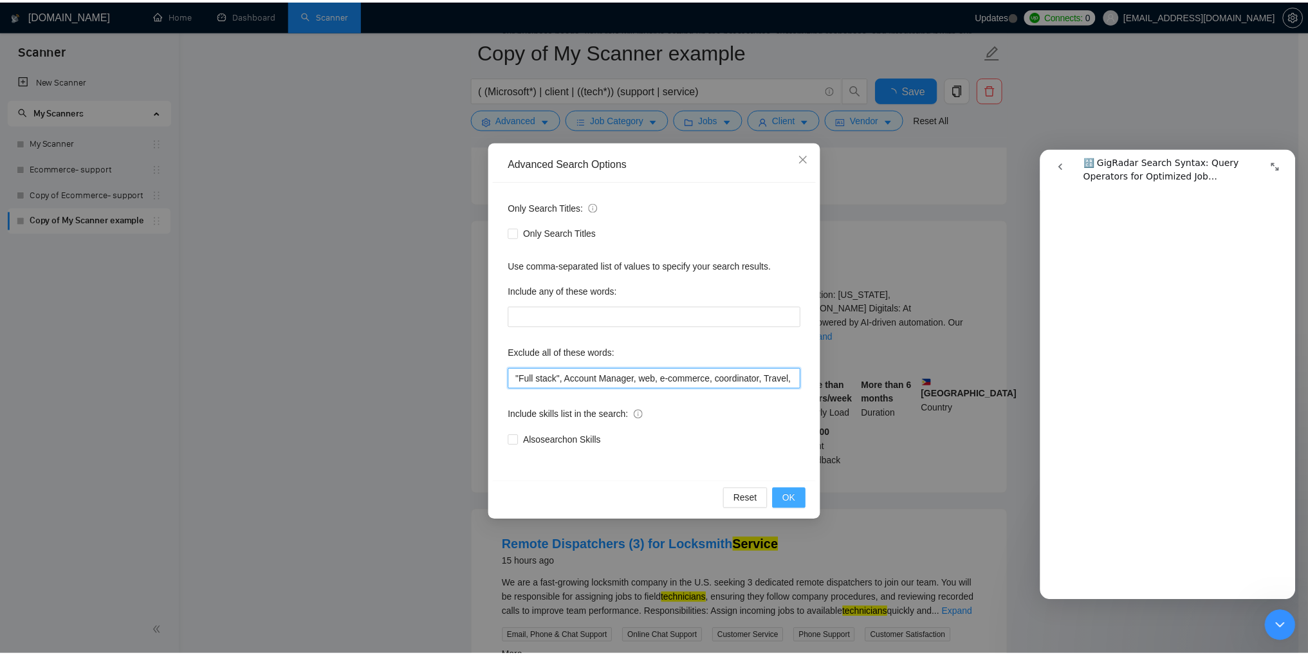
scroll to position [2559, 0]
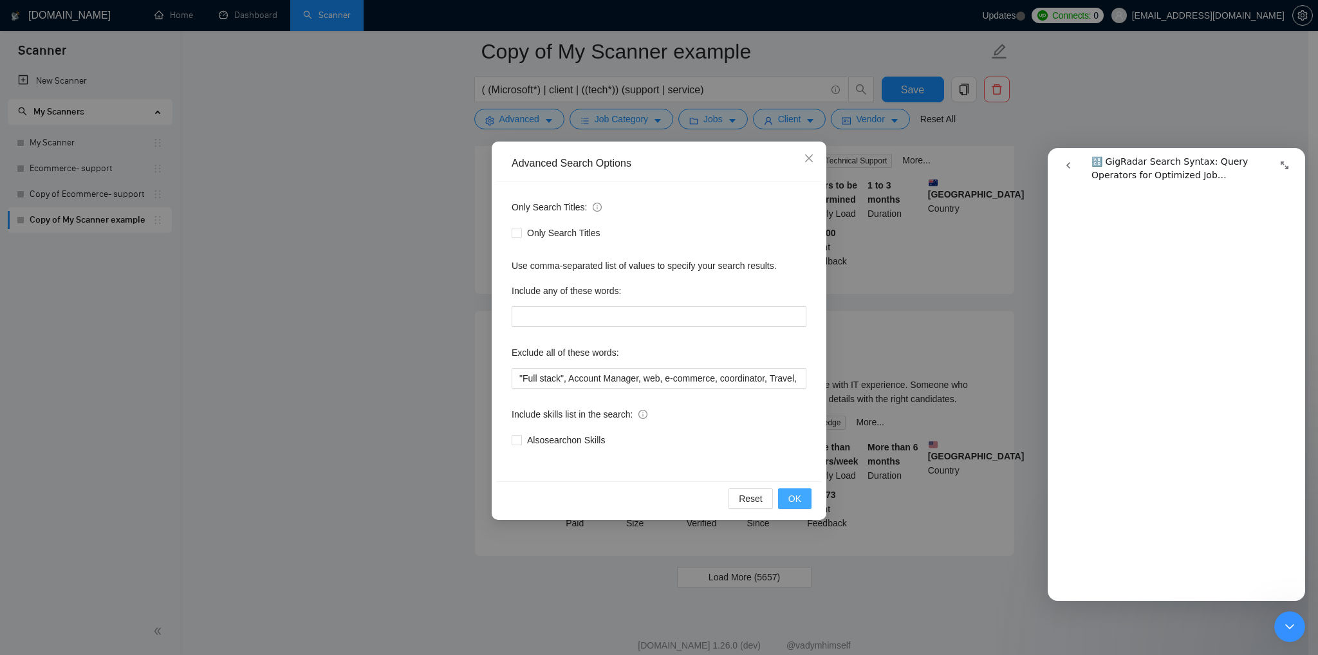
click at [805, 499] on button "OK" at bounding box center [794, 498] width 33 height 21
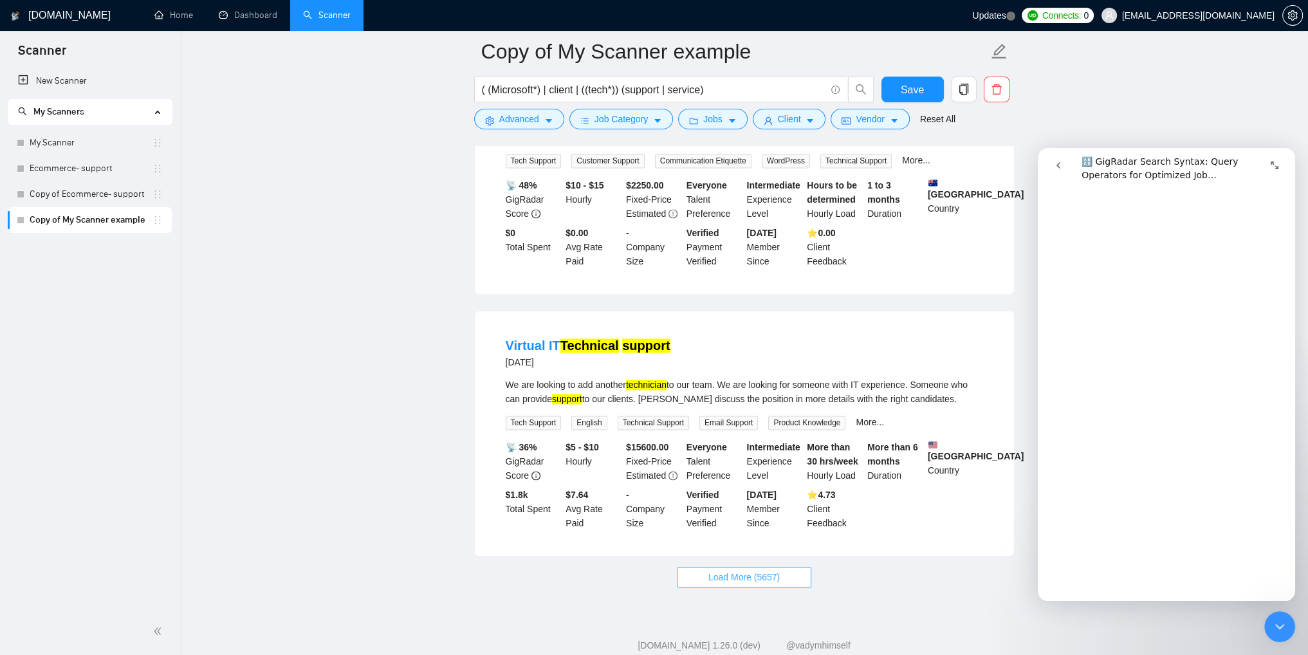
click at [775, 570] on span "Load More (5657)" at bounding box center [744, 577] width 71 height 14
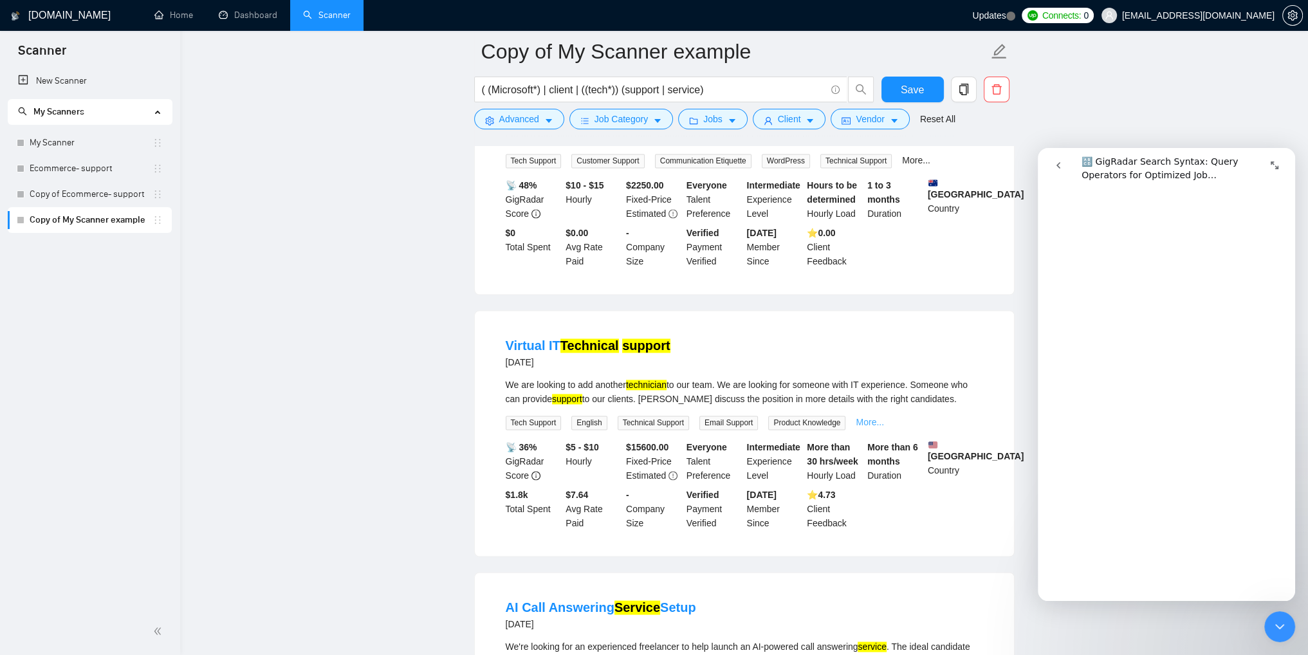
click at [868, 417] on link "More..." at bounding box center [870, 422] width 28 height 10
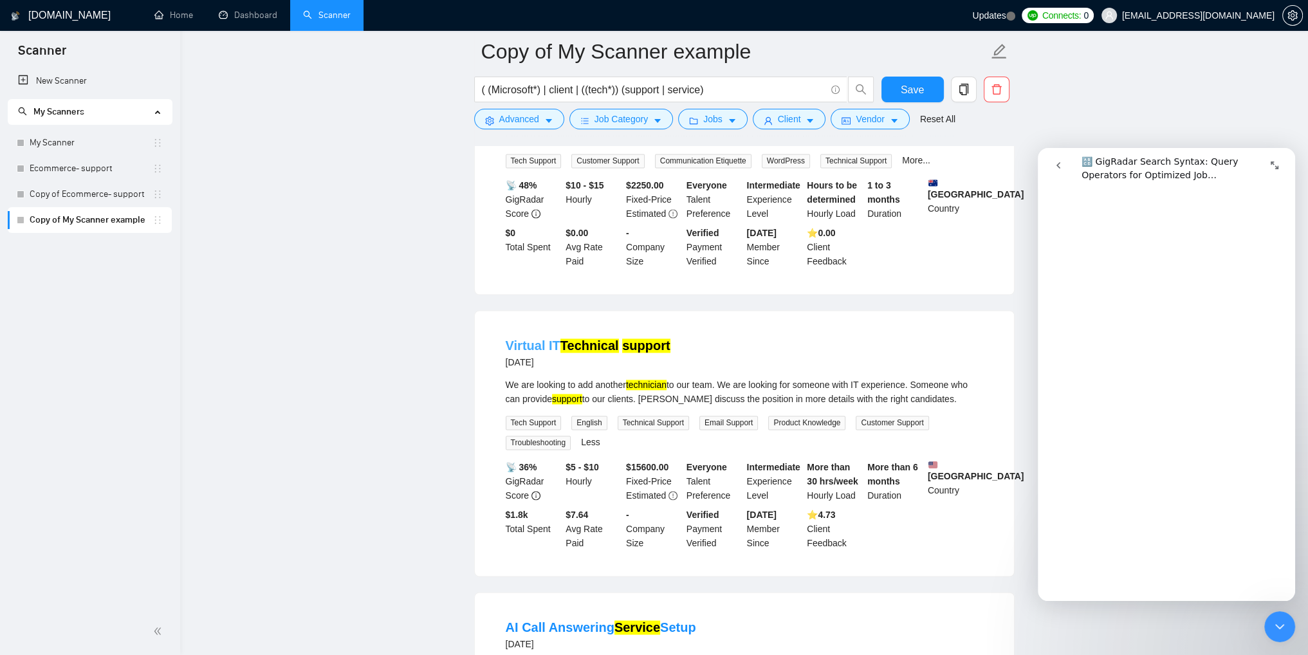
click at [597, 339] on mark "Technical" at bounding box center [590, 346] width 59 height 14
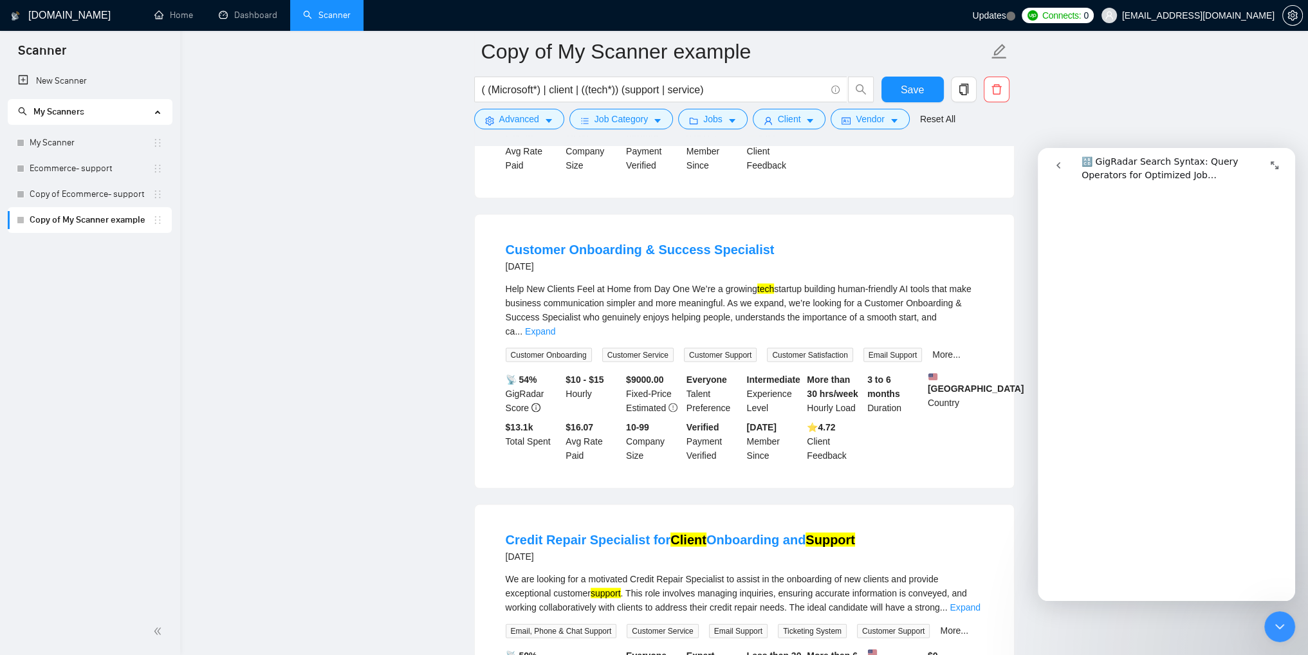
scroll to position [3524, 0]
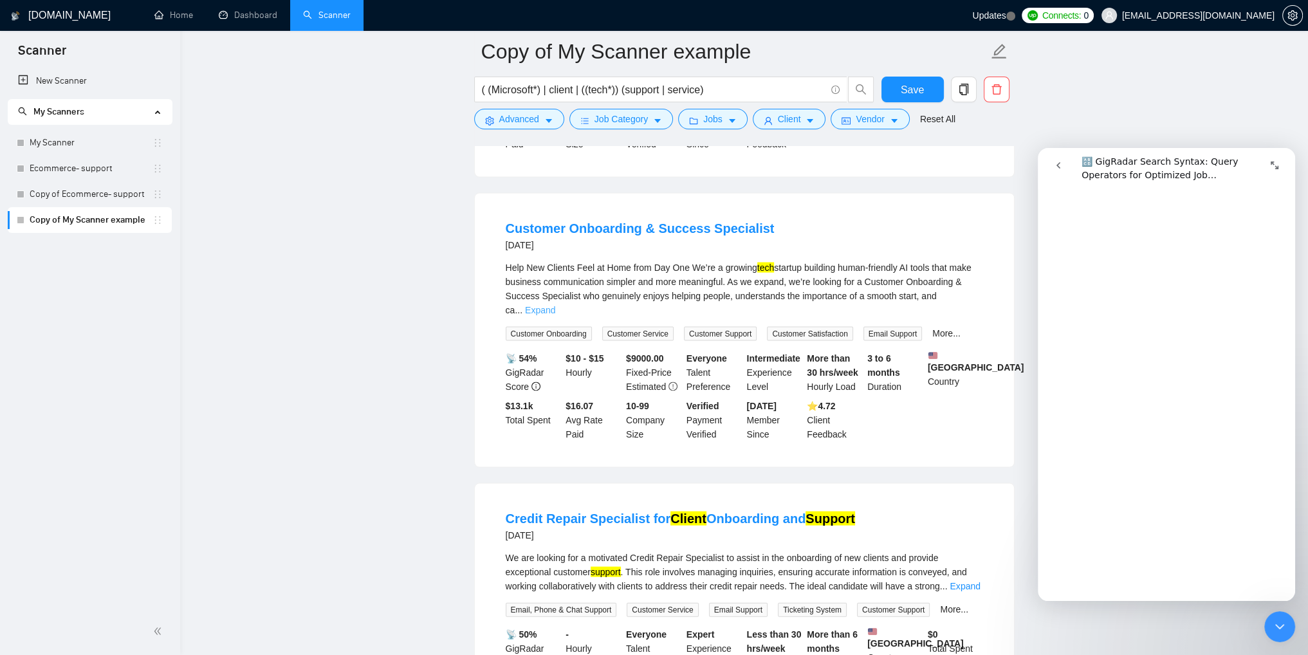
click at [555, 305] on link "Expand" at bounding box center [540, 310] width 30 height 10
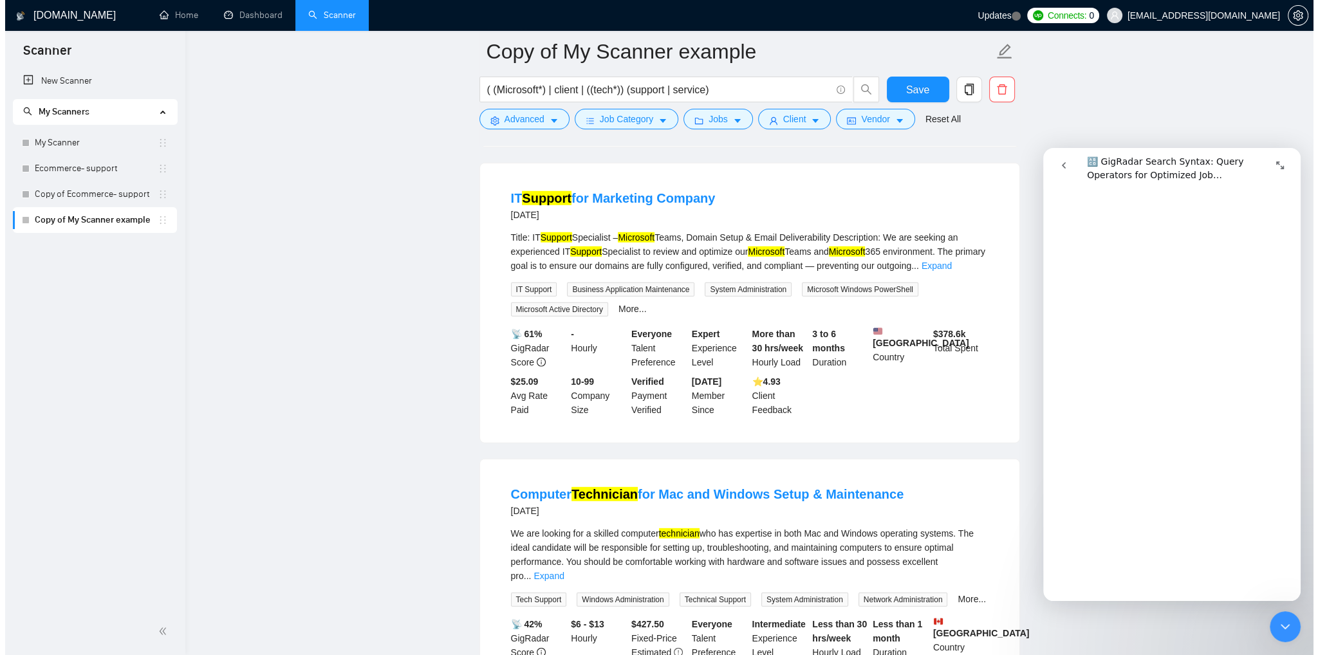
scroll to position [4747, 0]
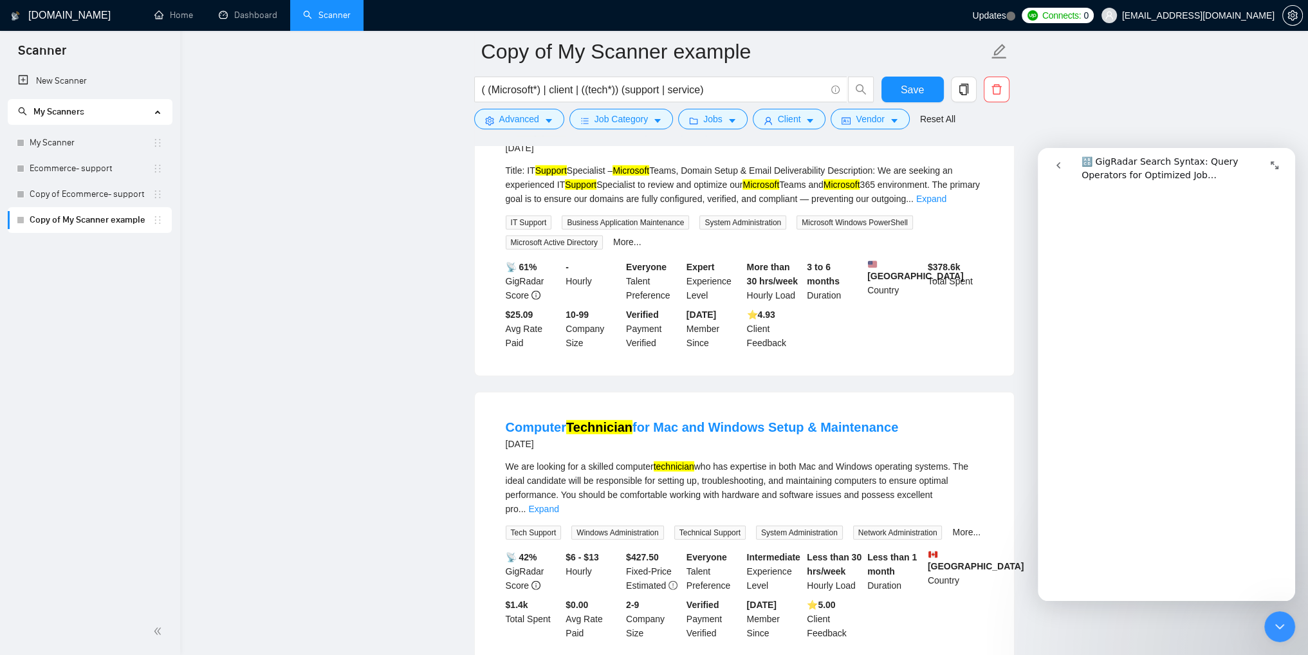
click at [519, 135] on form "Copy of My Scanner example ( (Microsoft*) | client | ((tech*)) (support | servi…" at bounding box center [744, 83] width 541 height 105
click at [517, 127] on button "Advanced" at bounding box center [519, 119] width 90 height 21
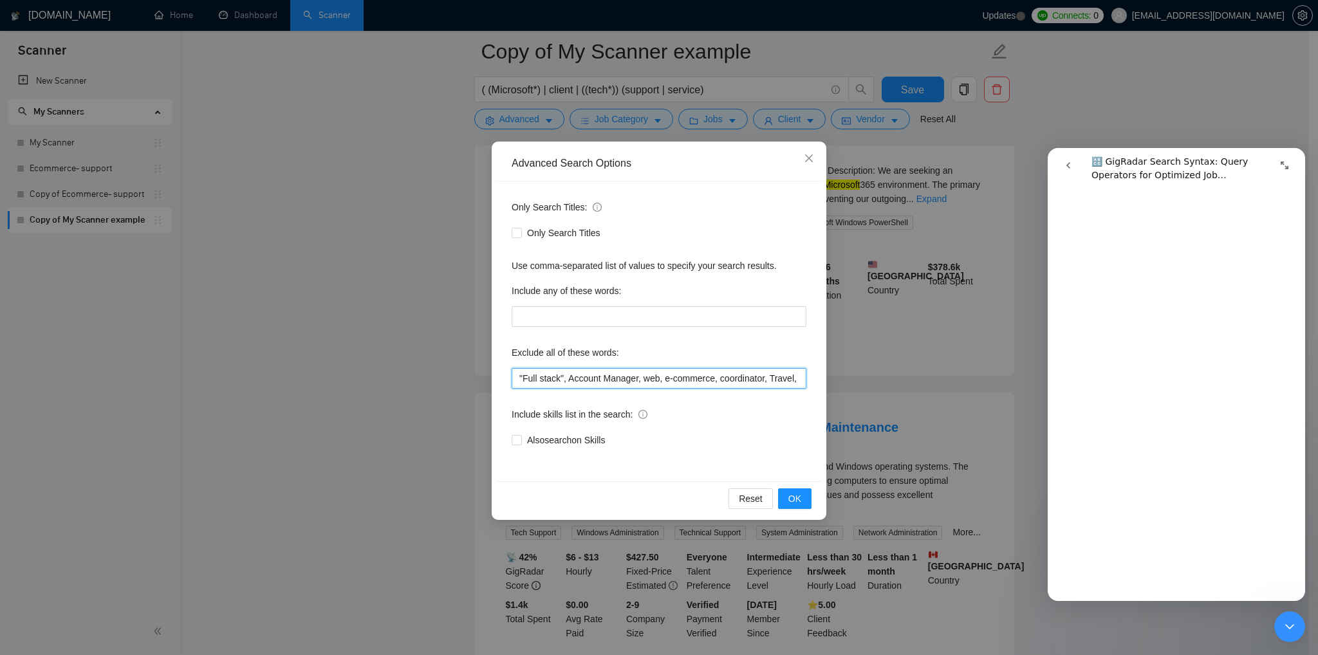
click at [564, 382] on input ""Full stack", Account Manager, web, e-commerce, coordinator, Travel, téléconsei…" at bounding box center [659, 378] width 295 height 21
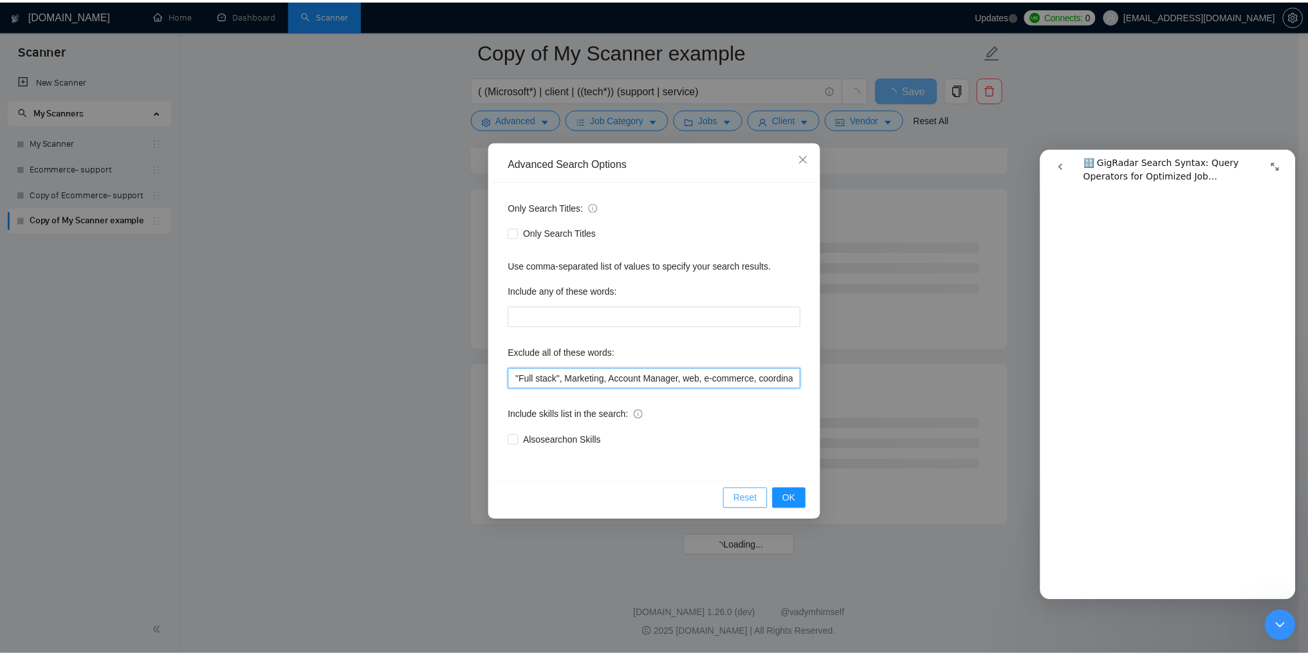
scroll to position [3256, 0]
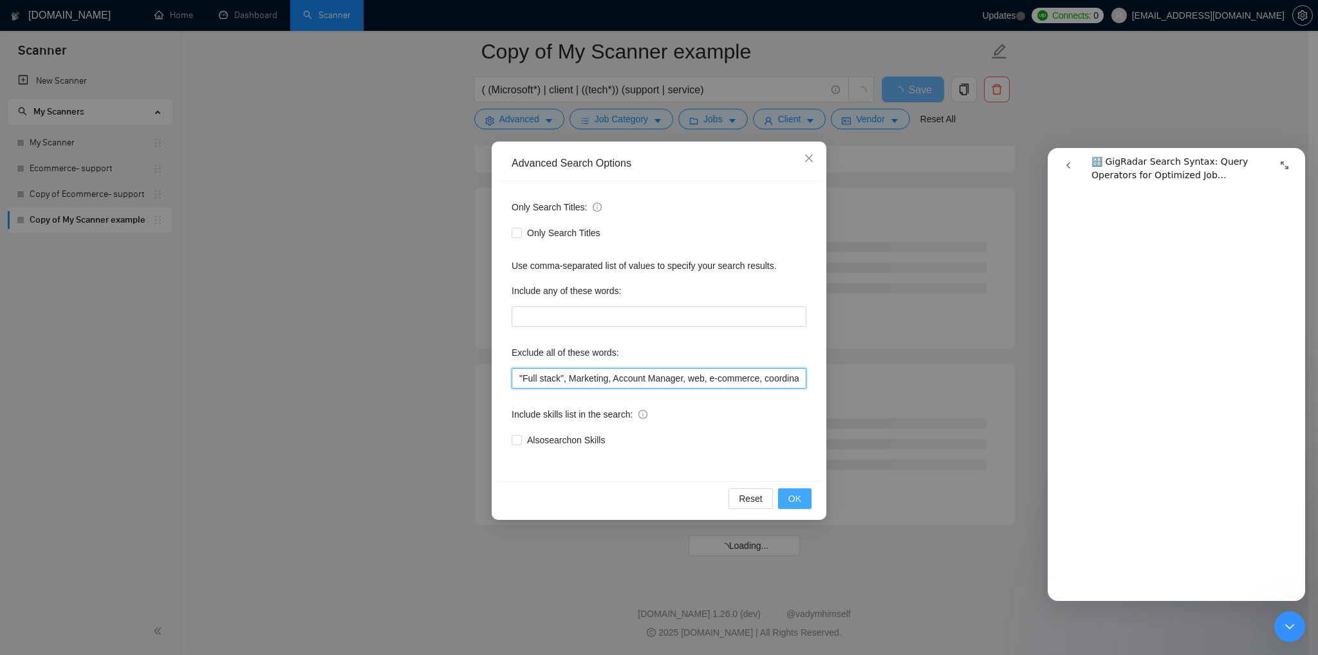
type input ""Full stack", Marketing, Account Manager, web, e-commerce, coordinator, Travel,…"
click at [790, 499] on span "OK" at bounding box center [794, 499] width 13 height 14
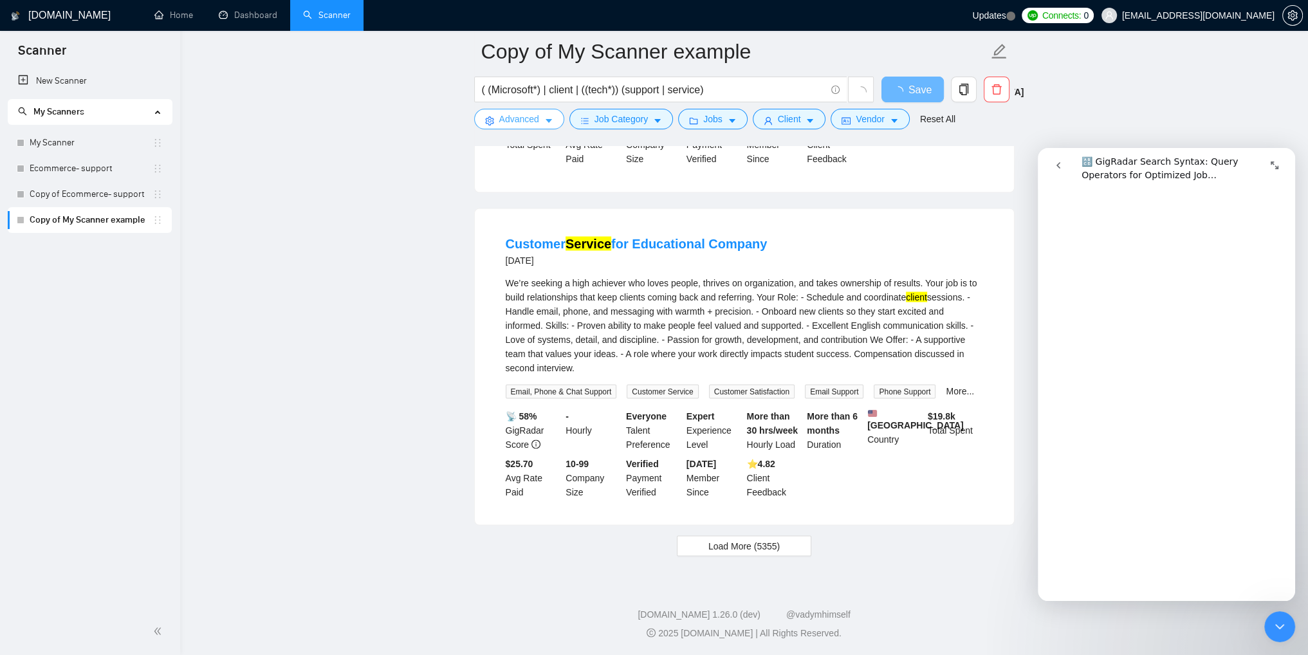
scroll to position [2543, 0]
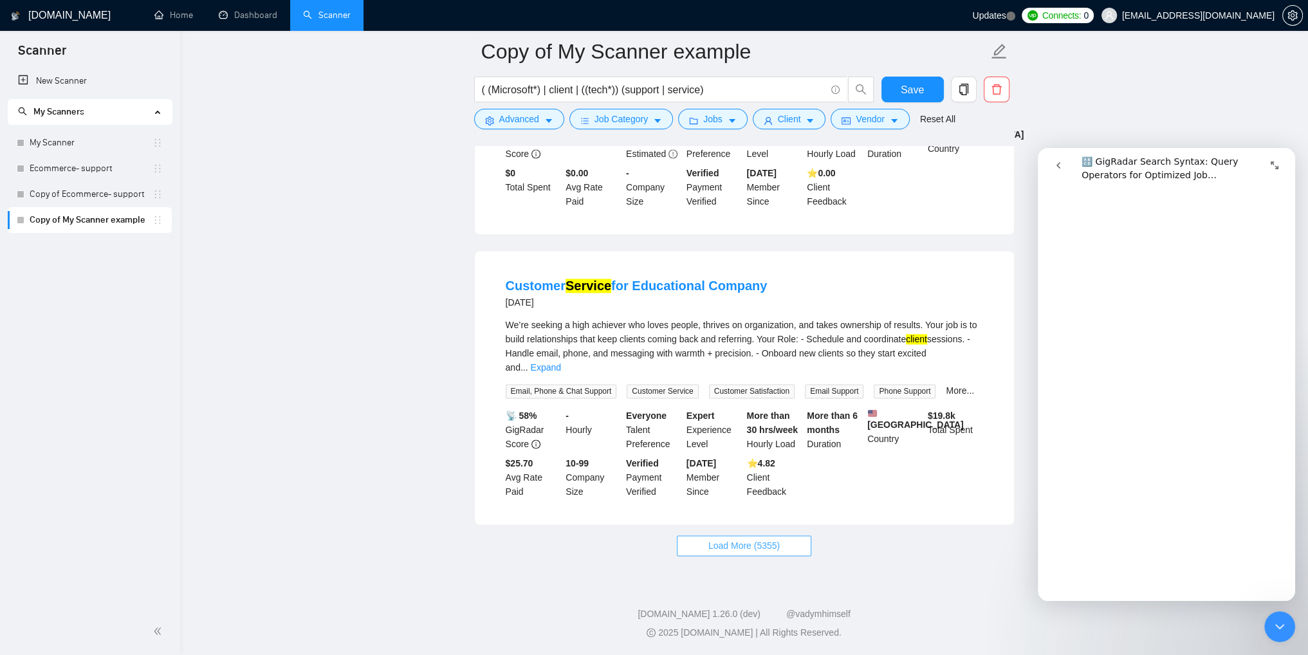
click at [728, 554] on button "Load More (5355)" at bounding box center [744, 545] width 135 height 21
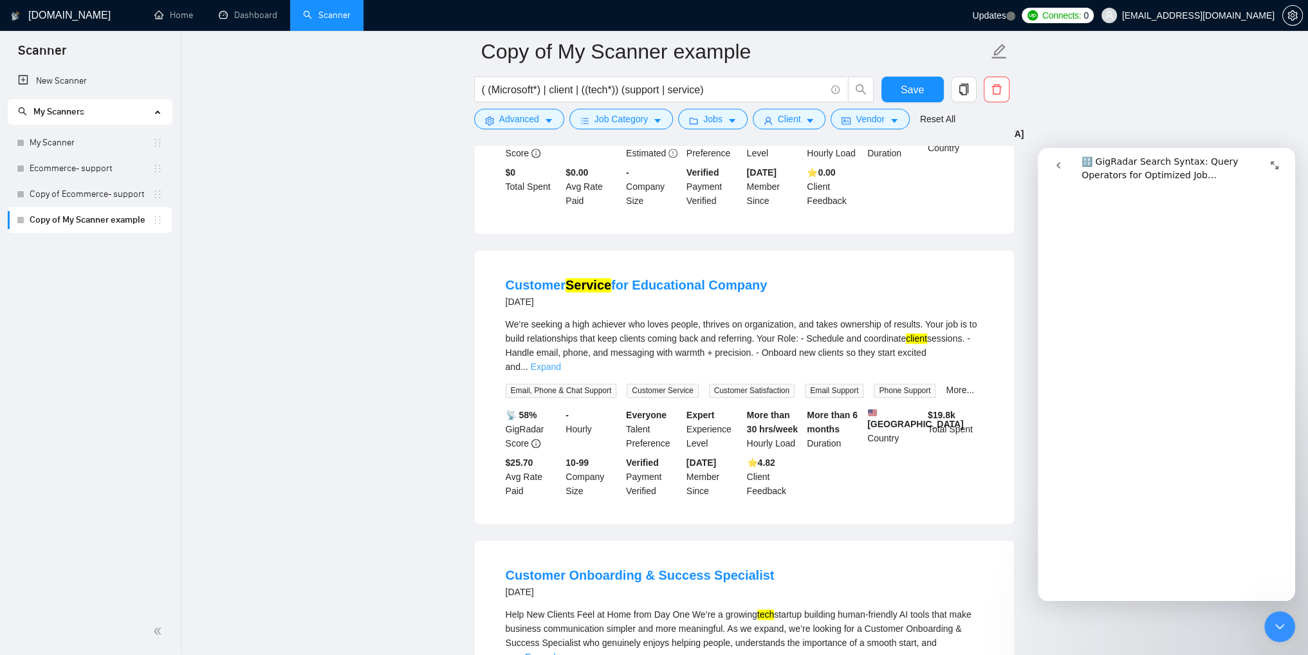
click at [561, 363] on link "Expand" at bounding box center [546, 367] width 30 height 10
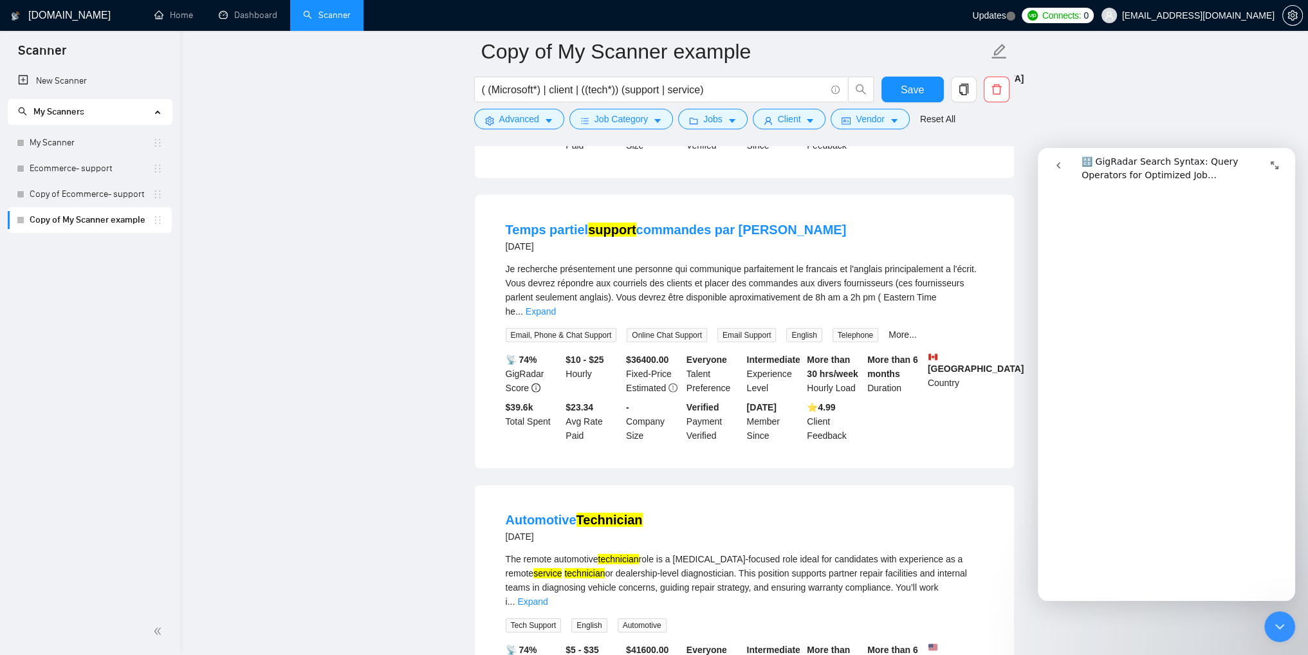
scroll to position [5432, 0]
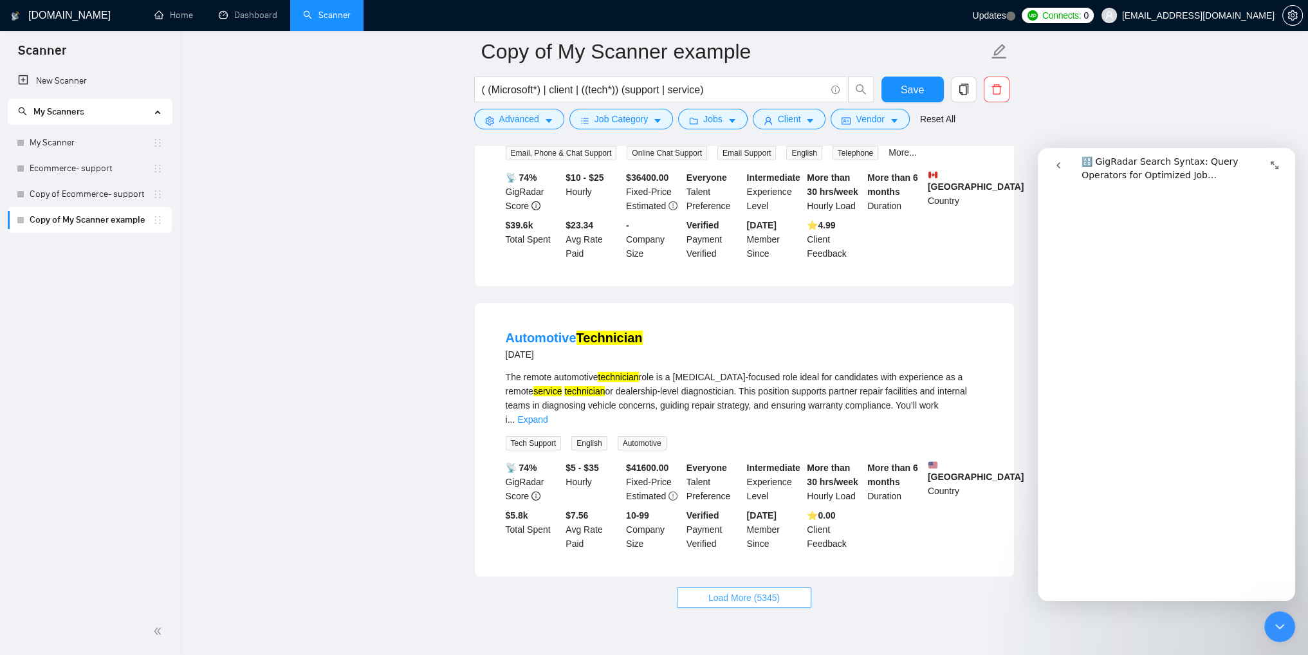
click at [770, 591] on span "Load More (5345)" at bounding box center [744, 598] width 71 height 14
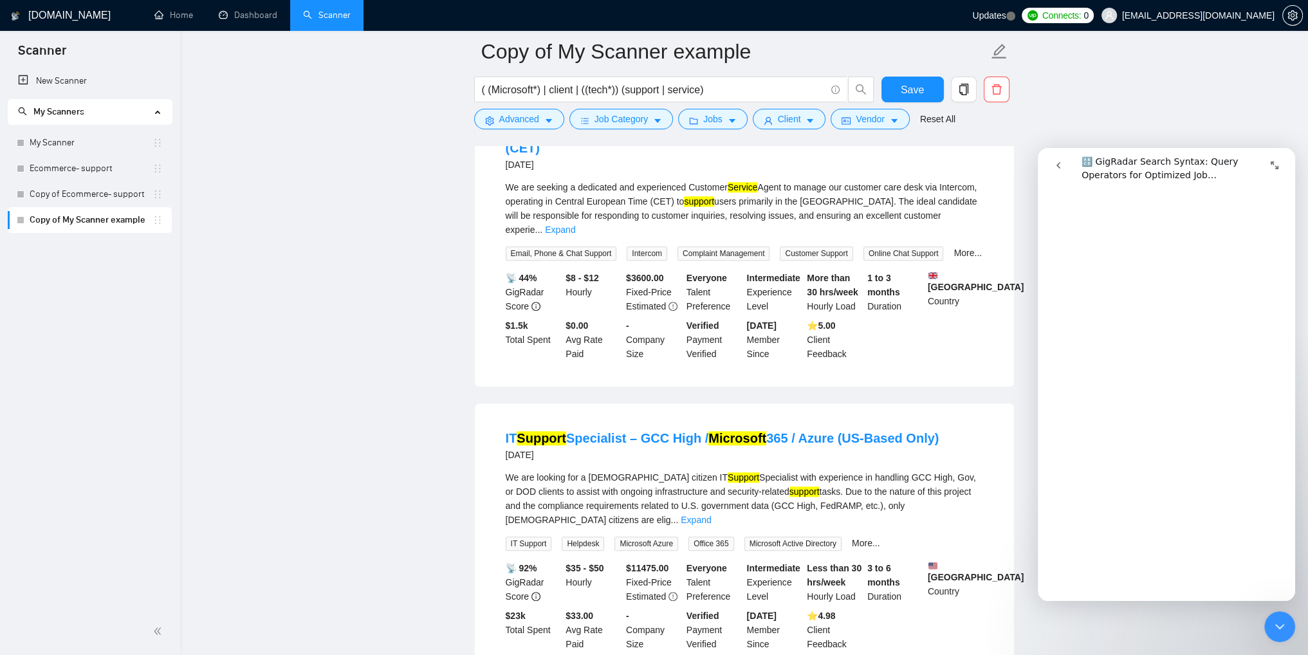
scroll to position [8263, 0]
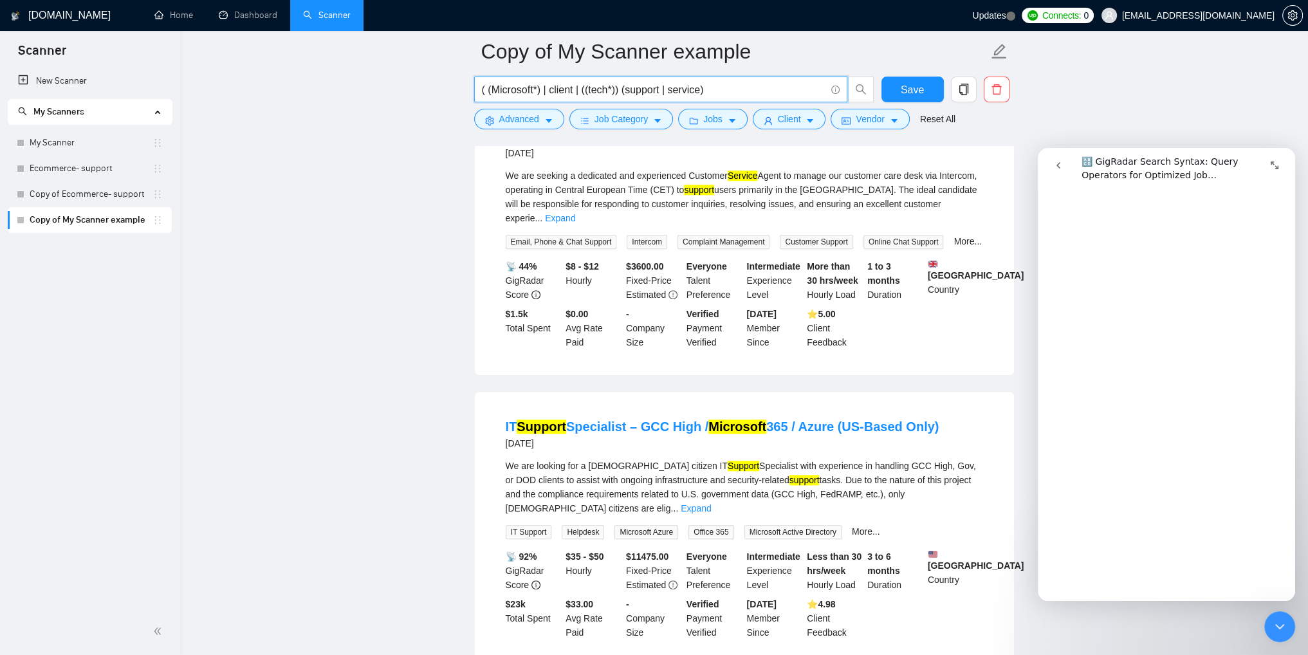
click at [561, 91] on input "( (Microsoft*) | client | ((tech*)) (support | service)" at bounding box center [654, 90] width 344 height 16
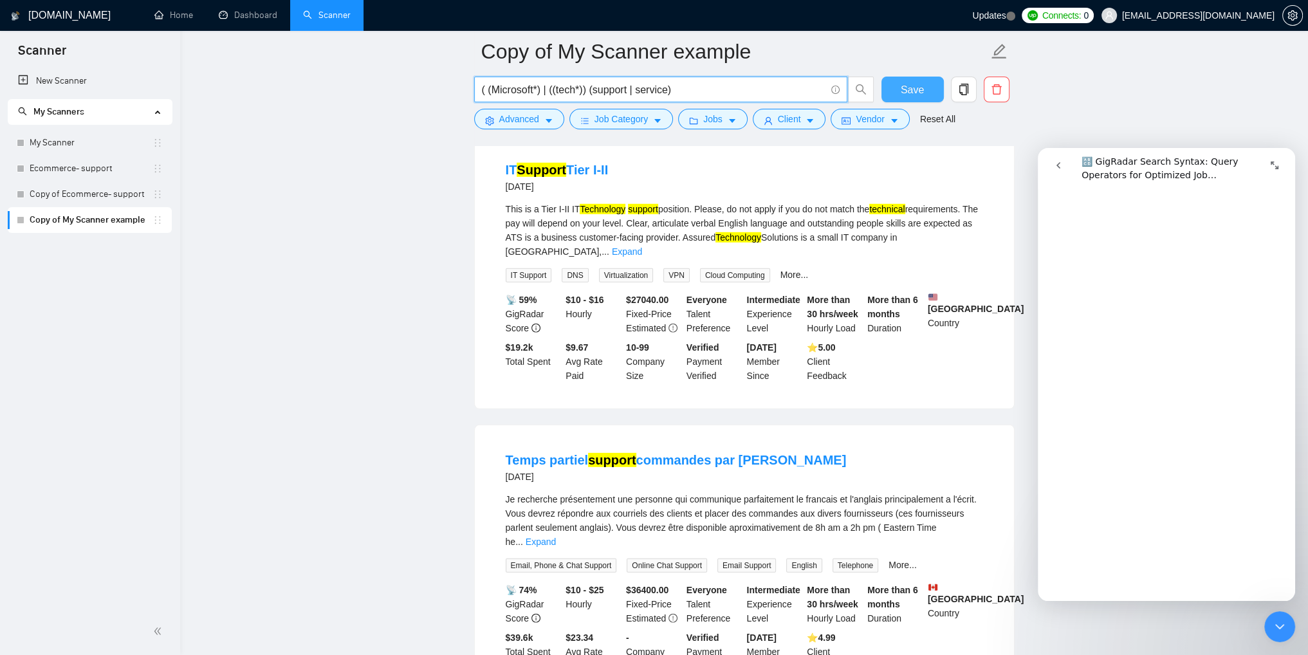
type input "( (Microsoft*) | ((tech*)) (support | service)"
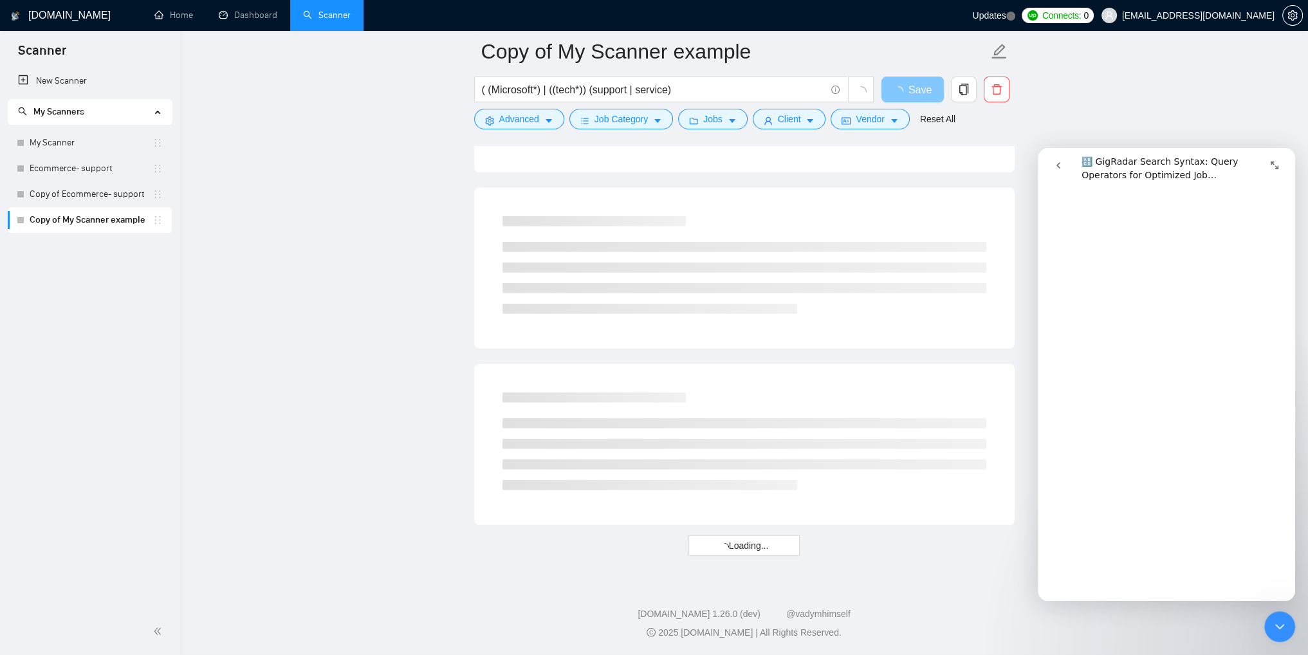
click at [920, 89] on span "Save" at bounding box center [920, 90] width 23 height 16
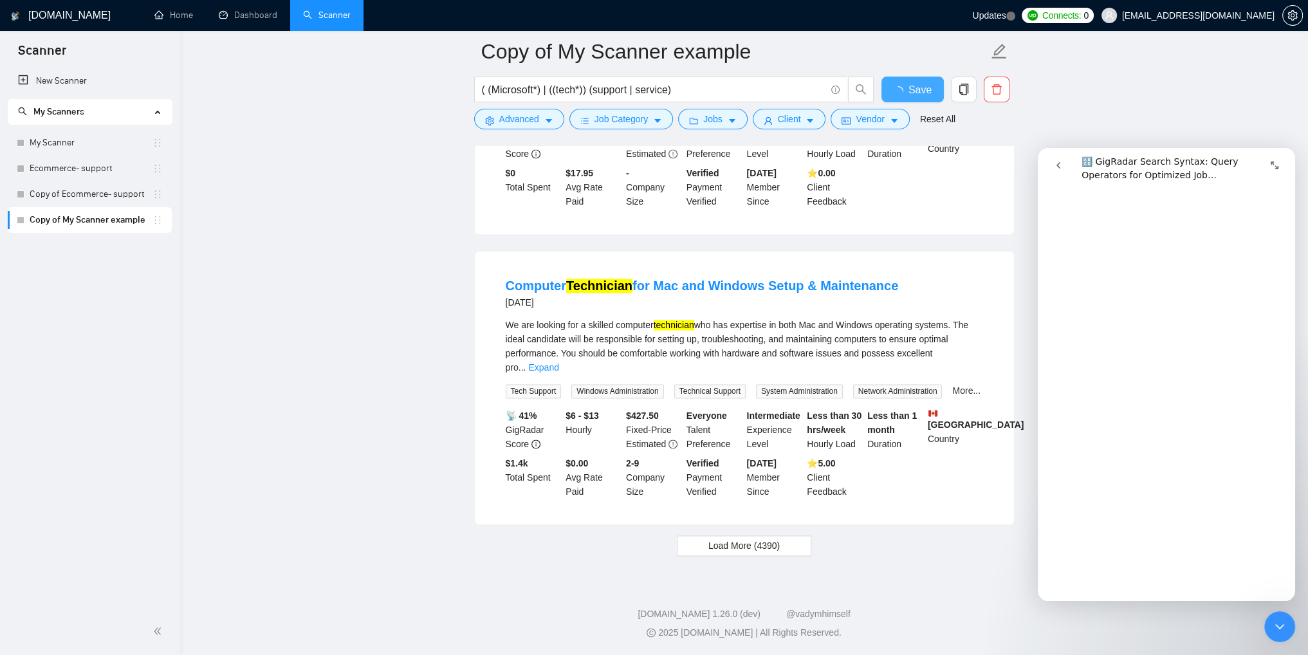
scroll to position [2528, 0]
click at [745, 548] on span "Load More (4390)" at bounding box center [744, 546] width 71 height 14
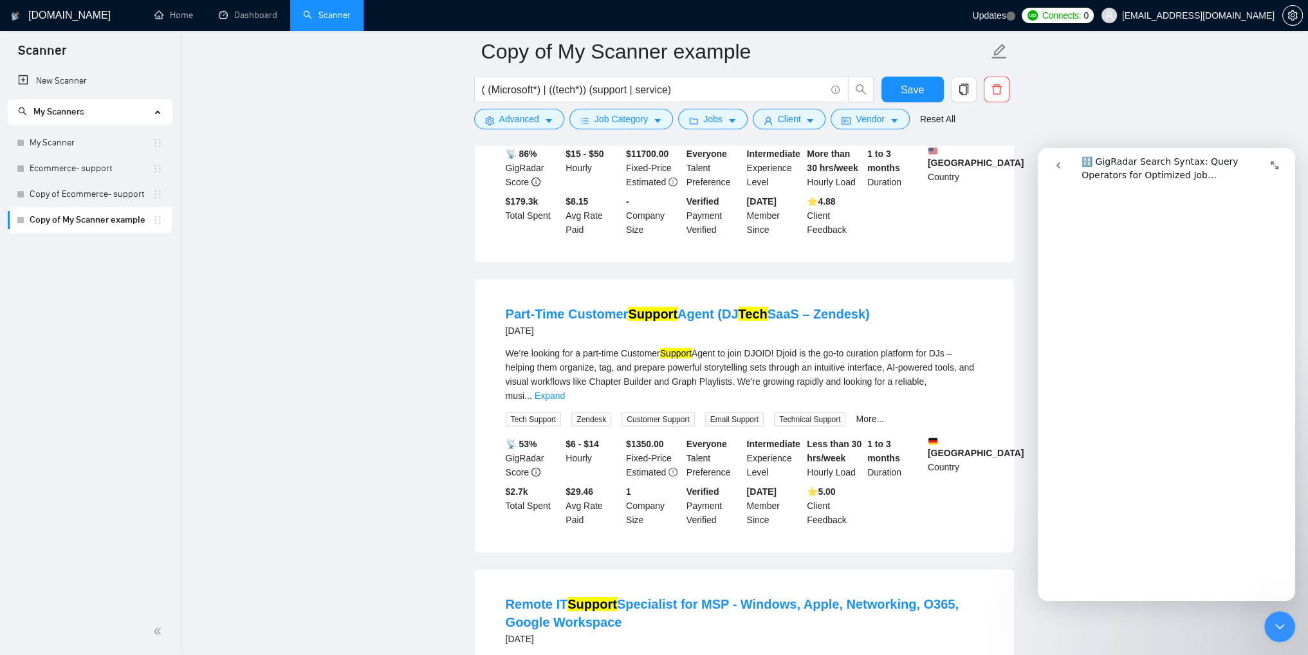
scroll to position [5408, 0]
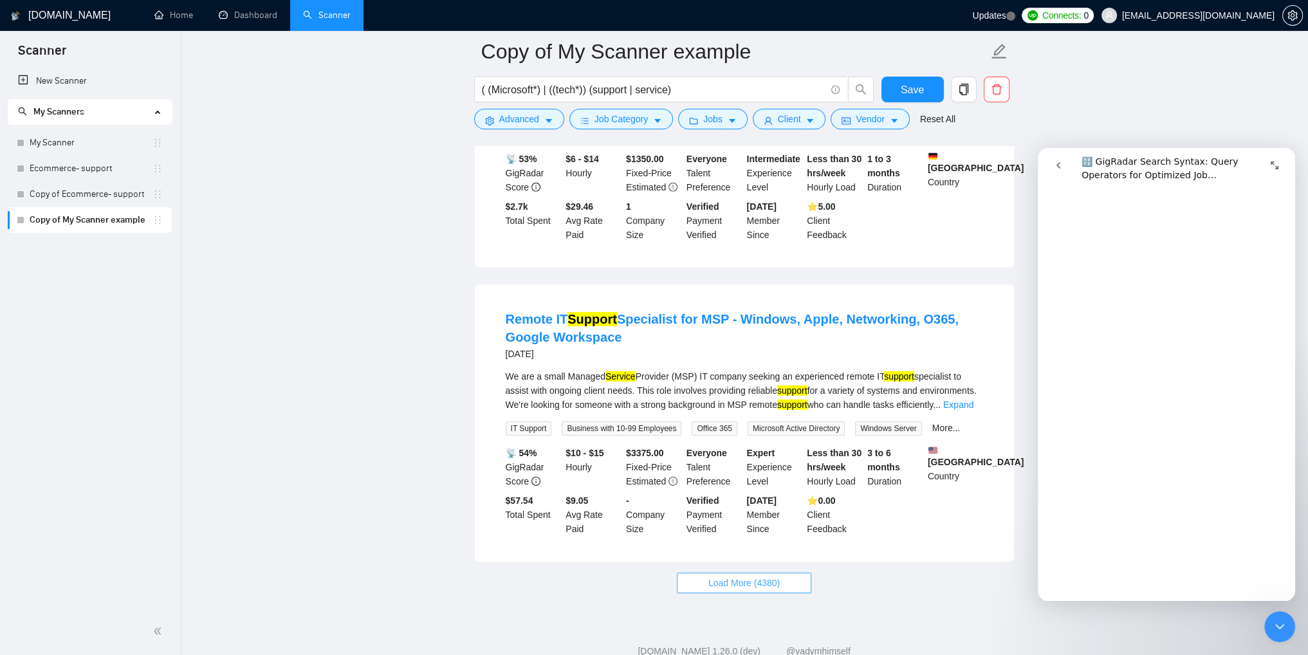
click at [763, 576] on span "Load More (4380)" at bounding box center [744, 583] width 71 height 14
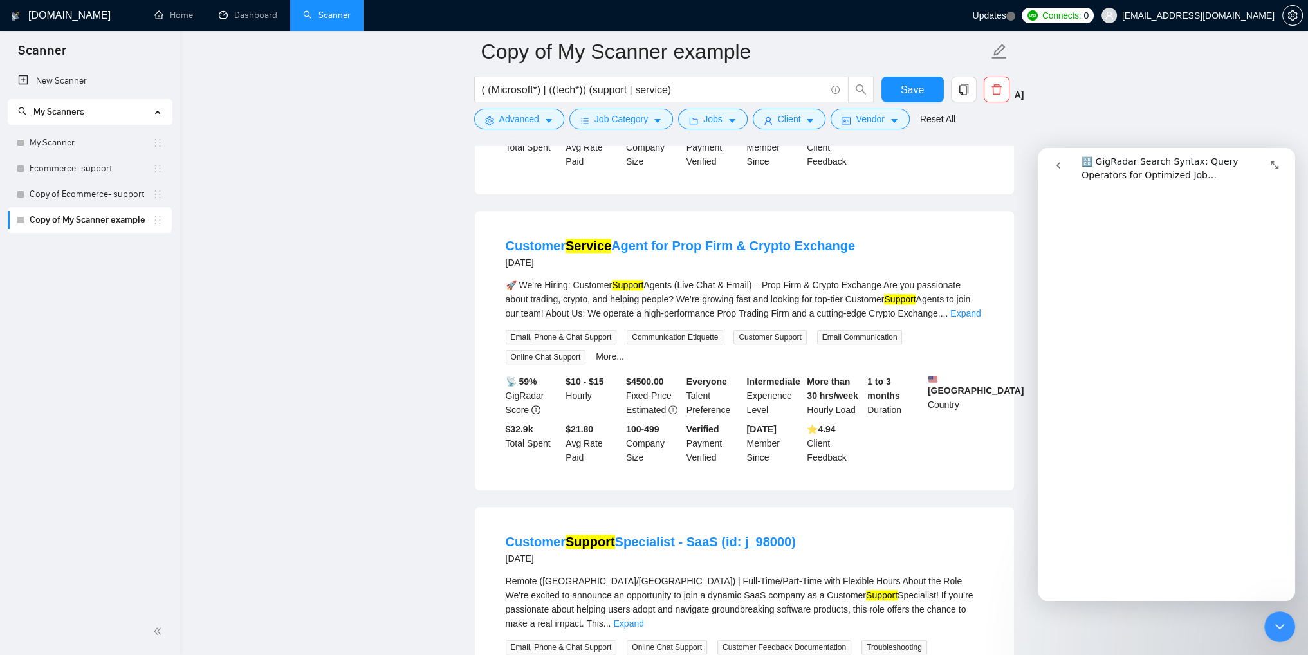
scroll to position [8335, 0]
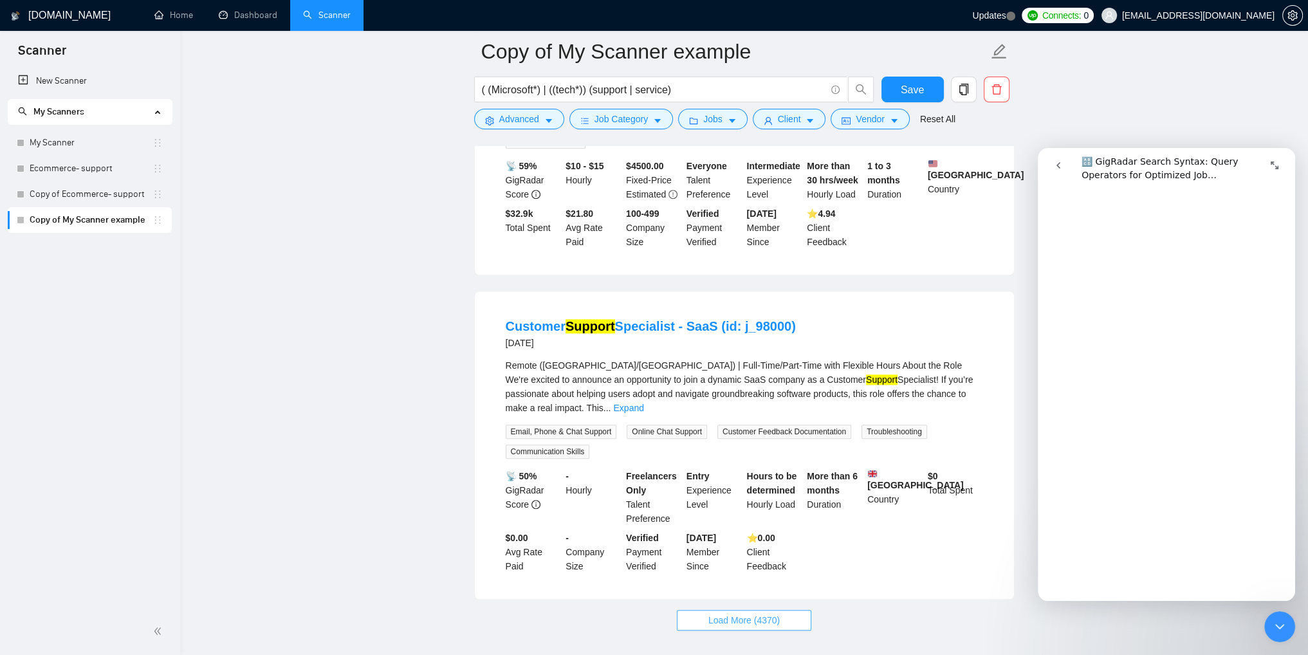
click at [755, 613] on span "Load More (4370)" at bounding box center [744, 620] width 71 height 14
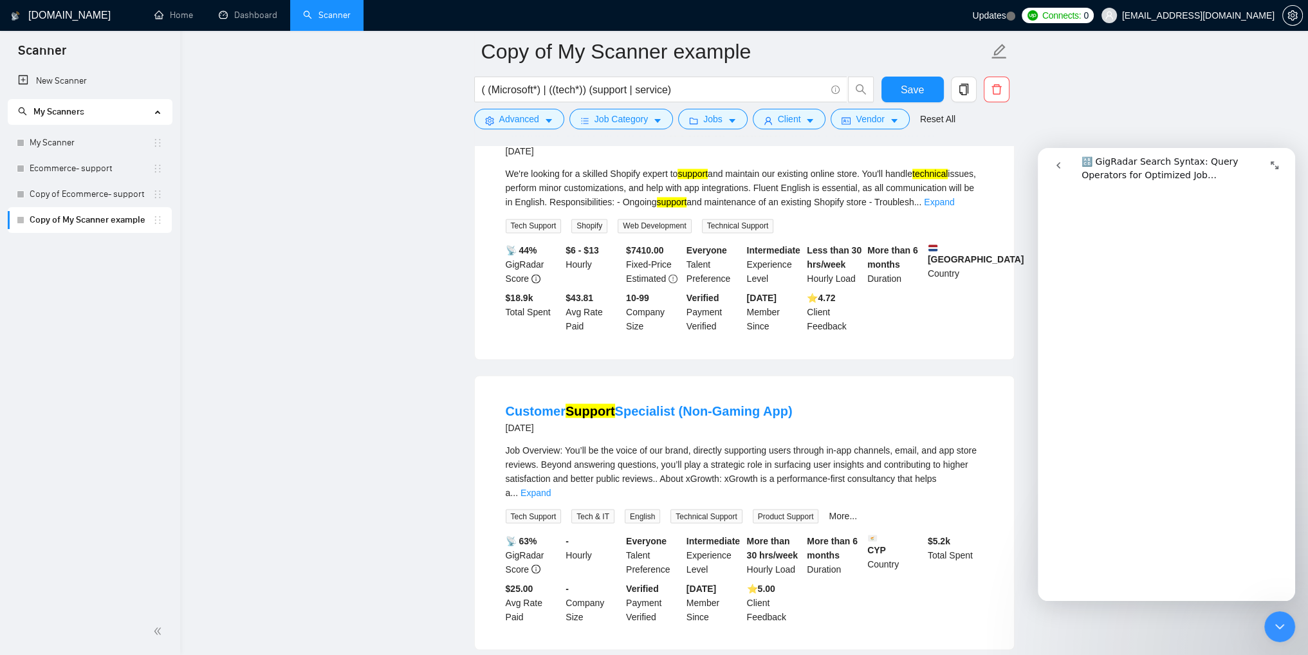
scroll to position [9429, 0]
click at [551, 490] on link "Expand" at bounding box center [536, 495] width 30 height 10
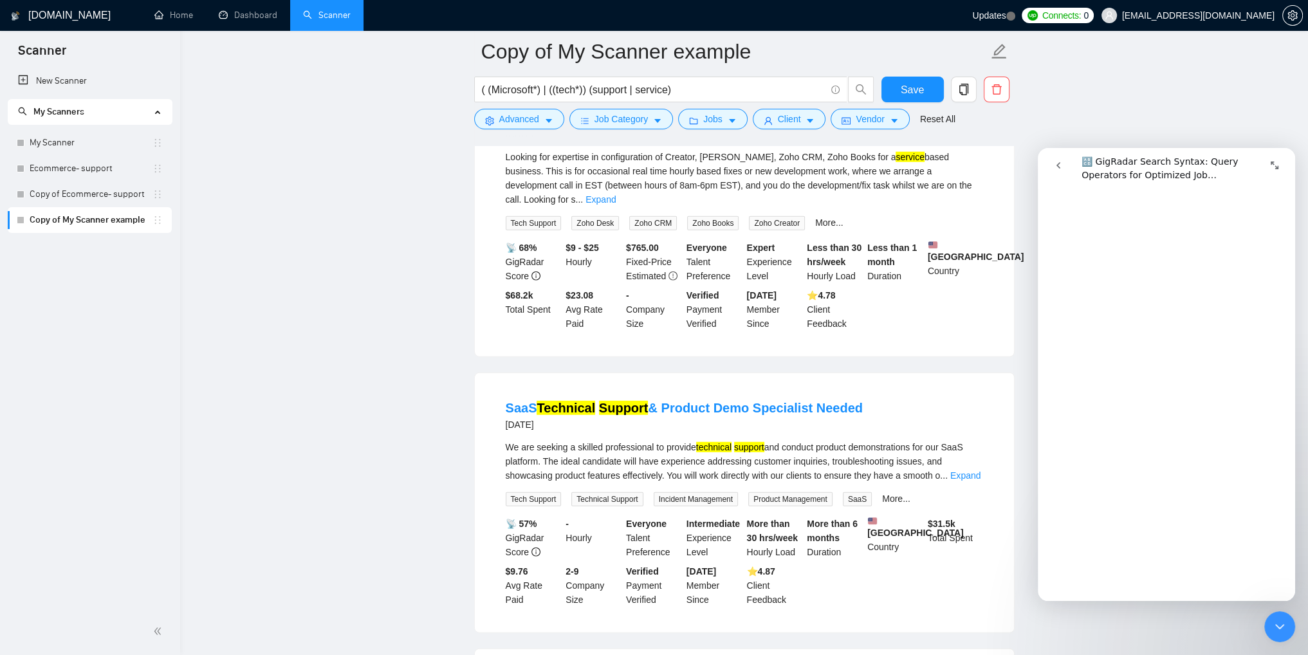
scroll to position [11359, 0]
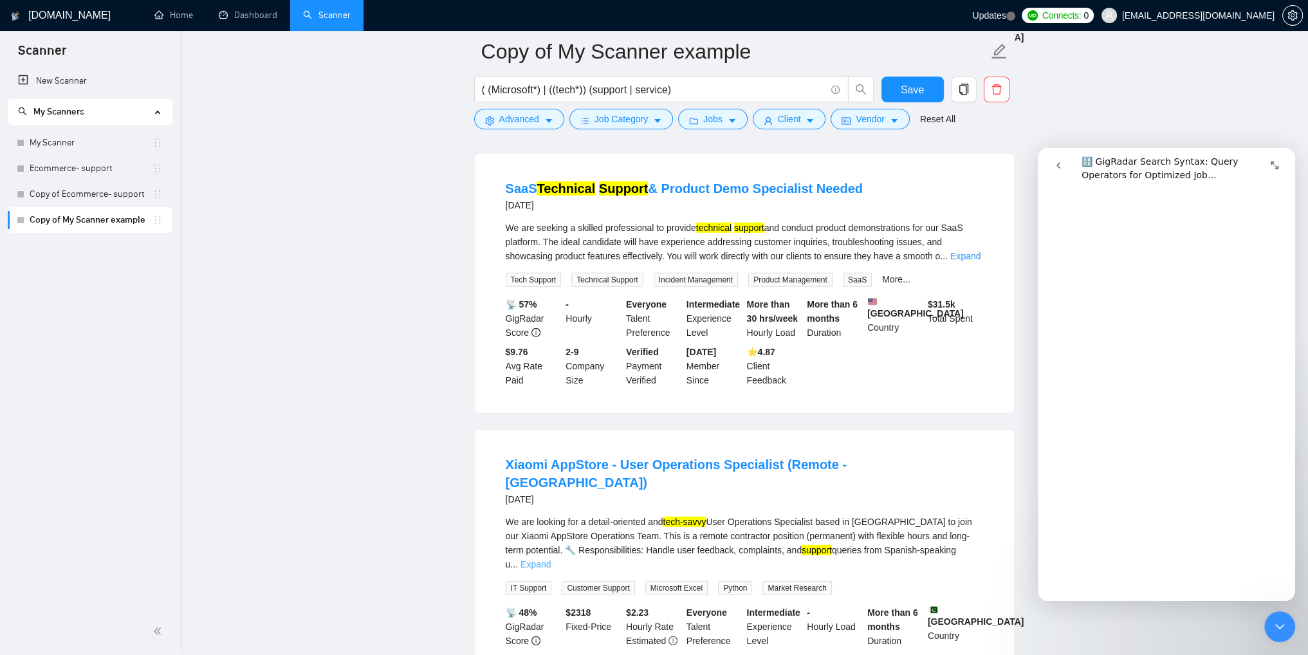
click at [551, 559] on link "Expand" at bounding box center [536, 564] width 30 height 10
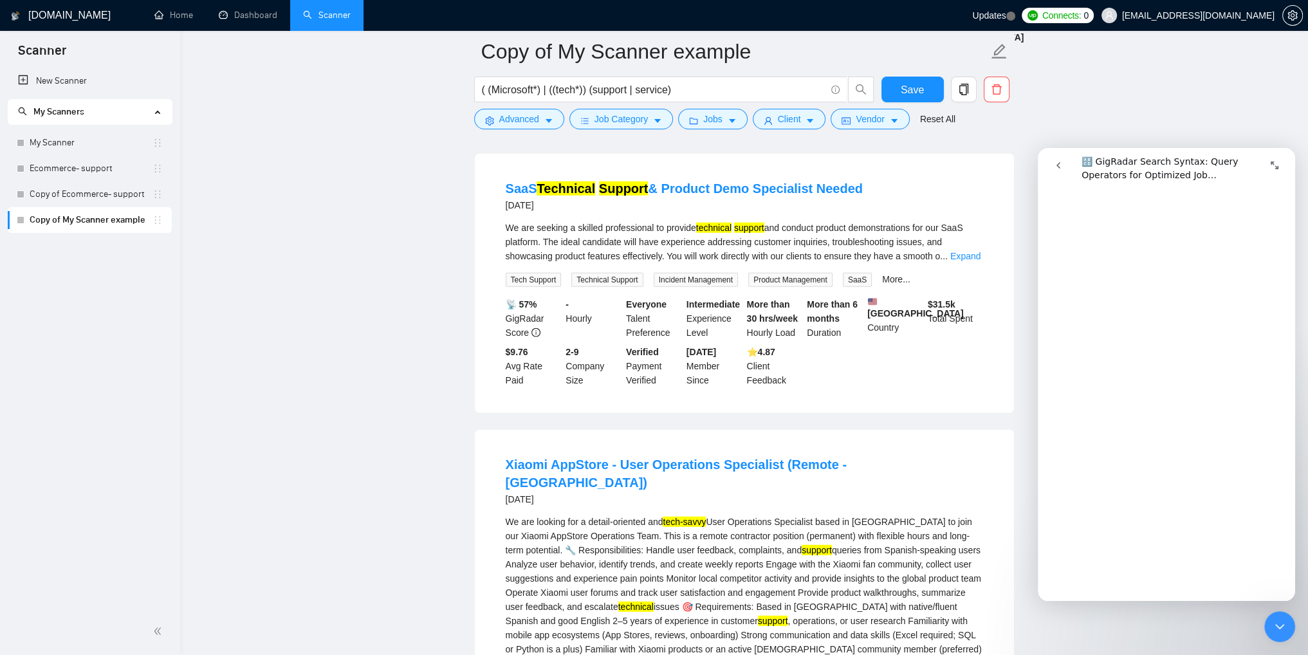
scroll to position [11552, 0]
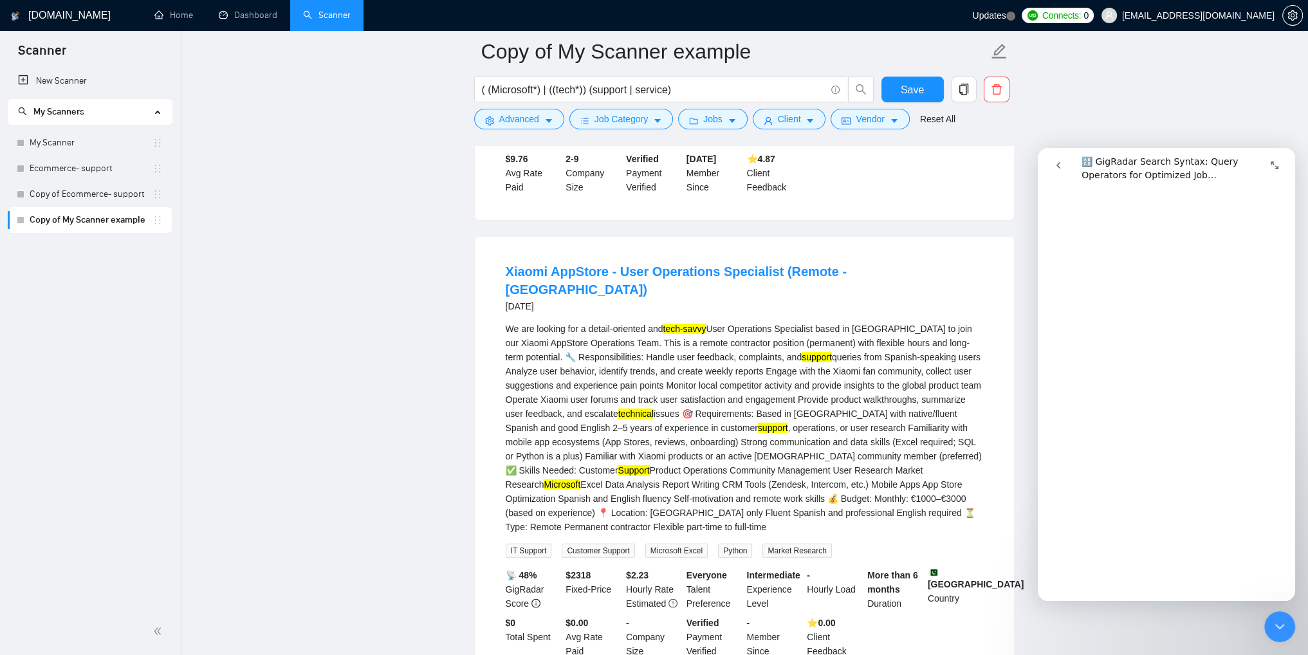
drag, startPoint x: 745, startPoint y: 600, endPoint x: 746, endPoint y: 591, distance: 9.1
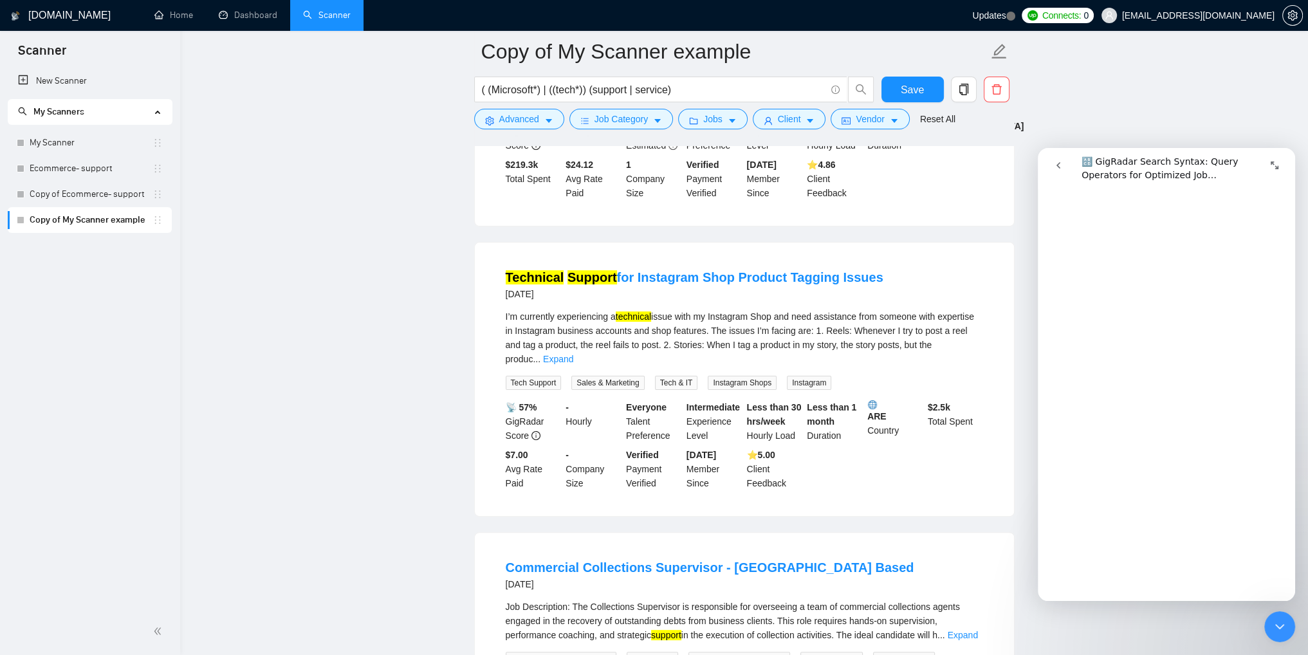
scroll to position [13483, 0]
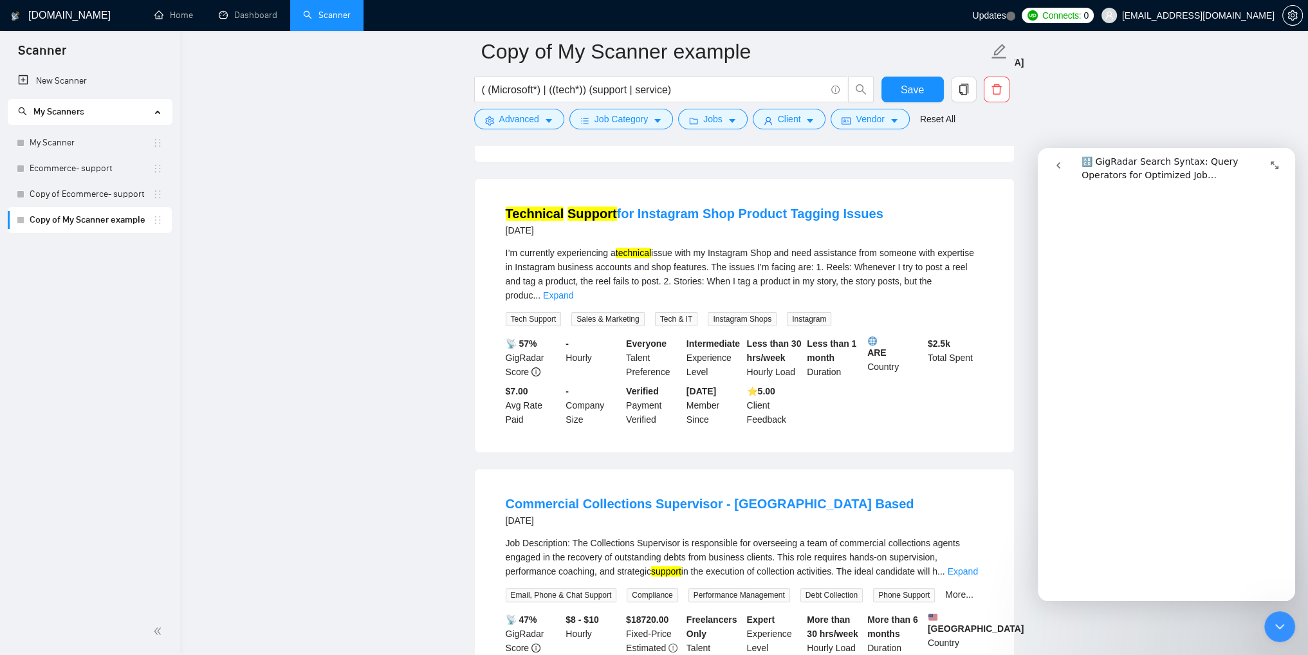
click at [961, 566] on link "Expand" at bounding box center [963, 571] width 30 height 10
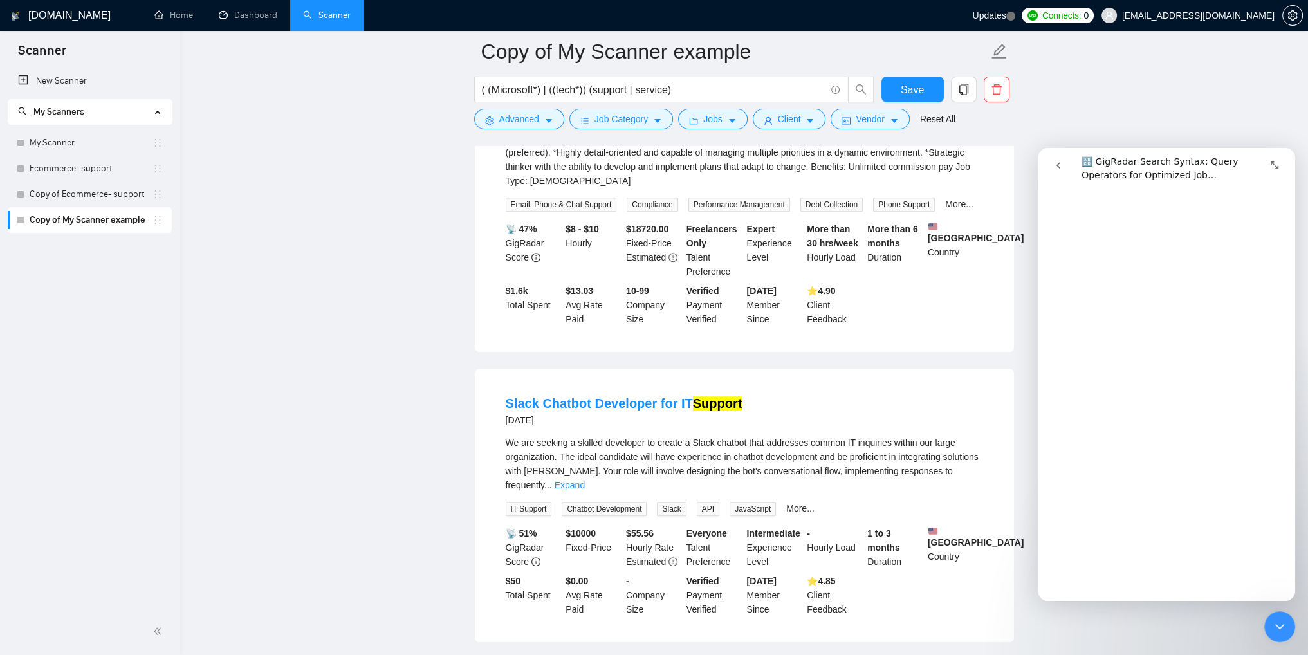
scroll to position [14384, 0]
